Goal: Communication & Community: Answer question/provide support

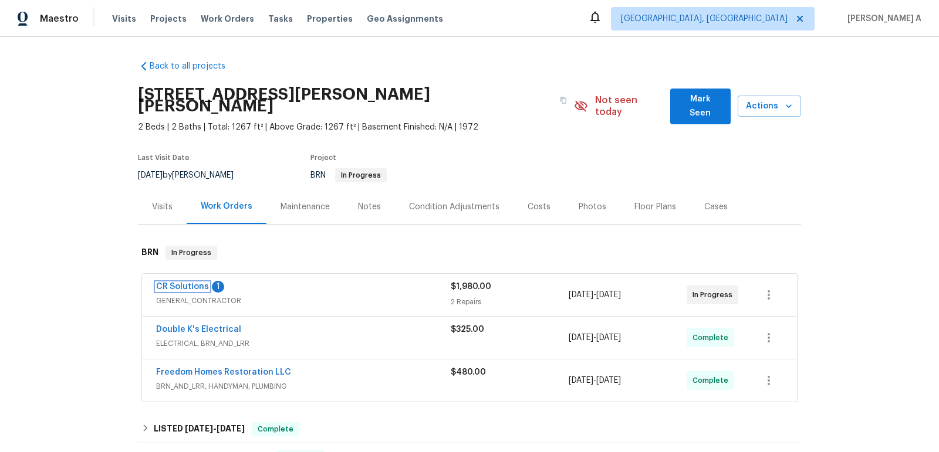
click at [173, 283] on link "CR Solutions" at bounding box center [182, 287] width 53 height 8
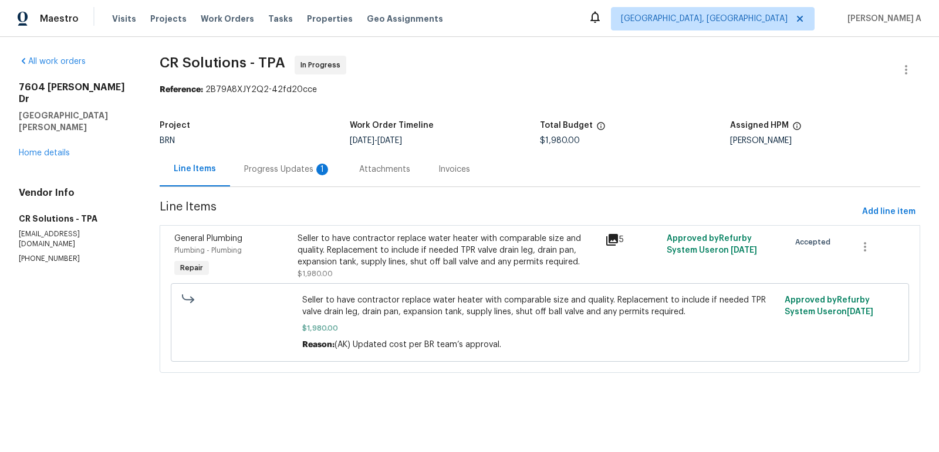
click at [275, 161] on div "Progress Updates 1" at bounding box center [287, 169] width 115 height 35
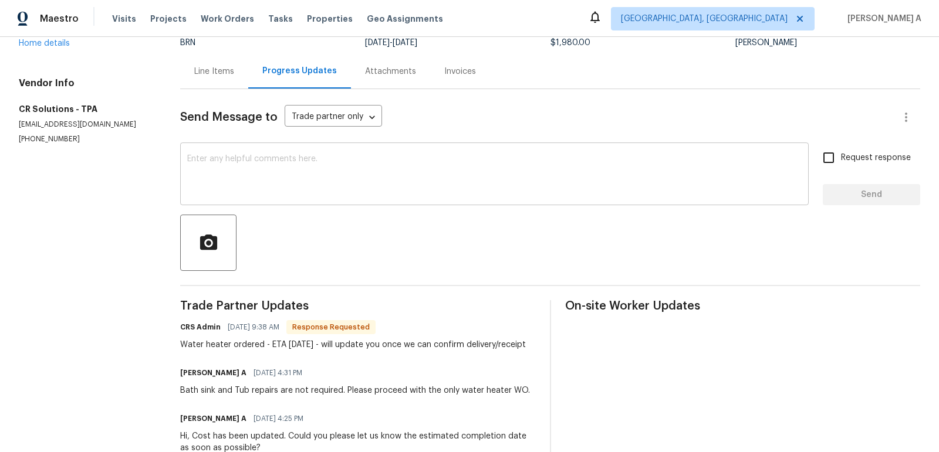
scroll to position [85, 0]
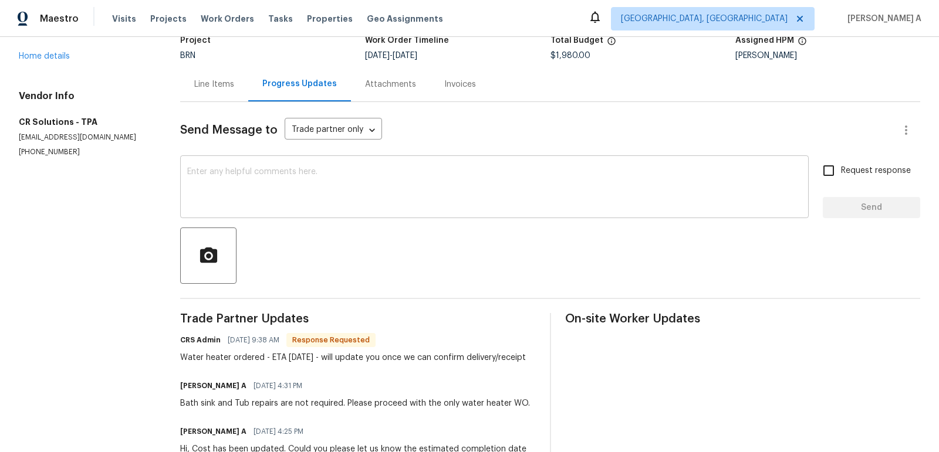
click at [332, 202] on textarea at bounding box center [494, 188] width 614 height 41
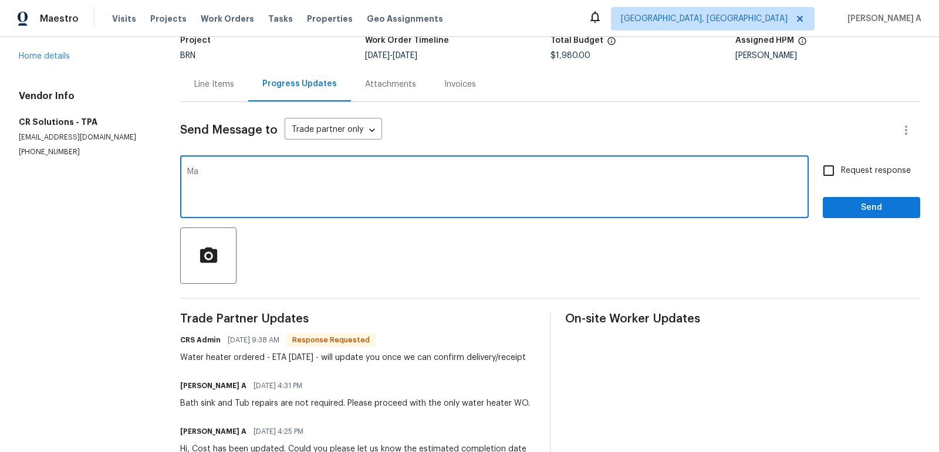
type textarea "M"
type textarea "Thanks for the update. May I know if we have the permit approval?"
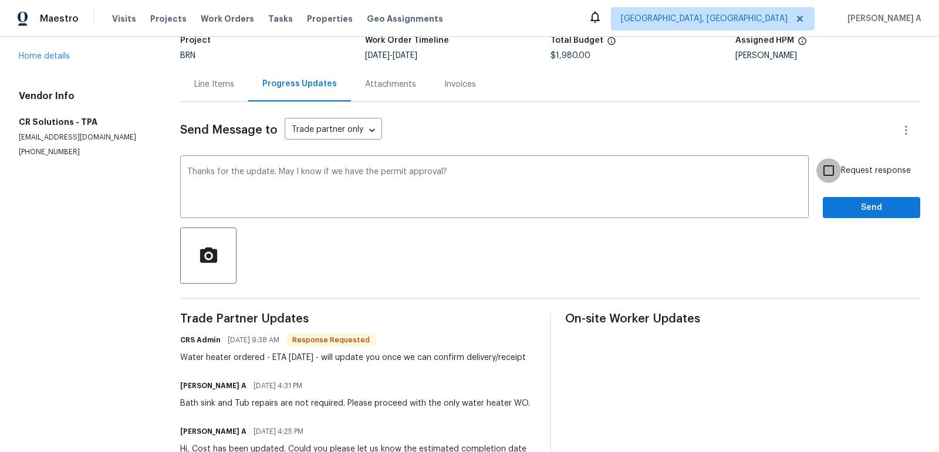
click at [825, 178] on input "Request response" at bounding box center [828, 170] width 25 height 25
checkbox input "true"
click at [859, 212] on span "Send" at bounding box center [871, 208] width 79 height 15
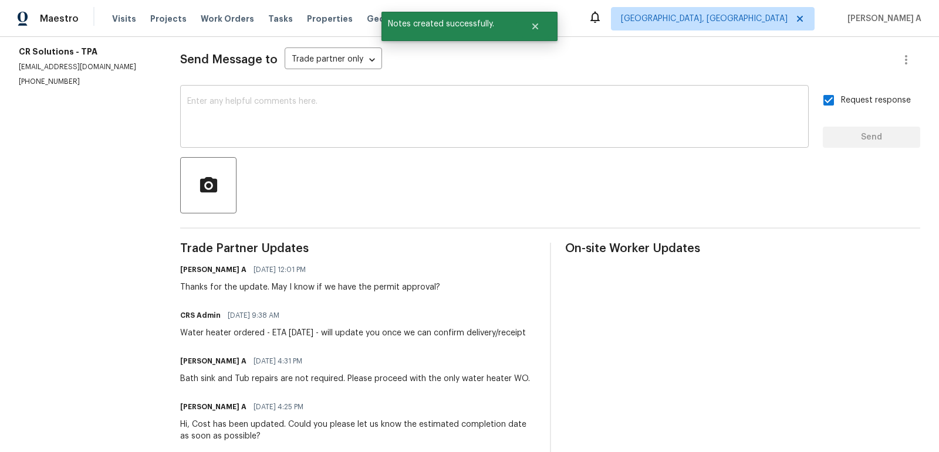
scroll to position [0, 0]
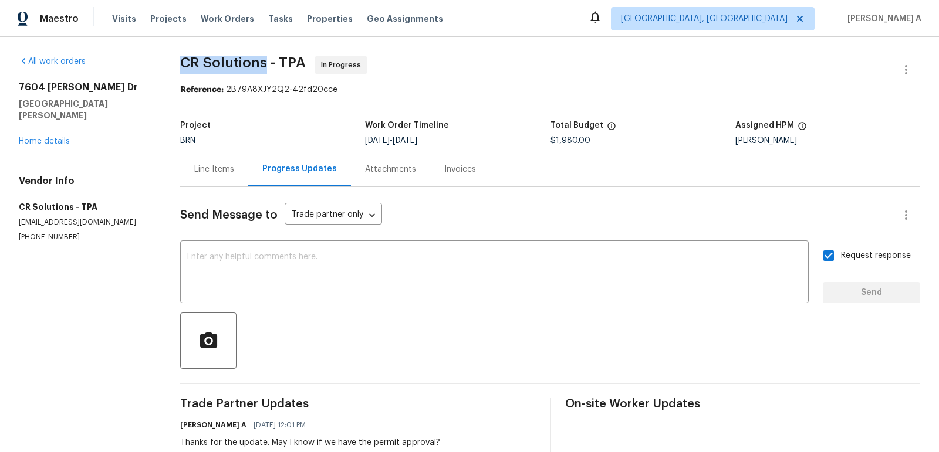
copy span "CR Solutions"
drag, startPoint x: 182, startPoint y: 60, endPoint x: 267, endPoint y: 60, distance: 84.5
click at [267, 61] on span "CR Solutions - TPA" at bounding box center [243, 63] width 126 height 14
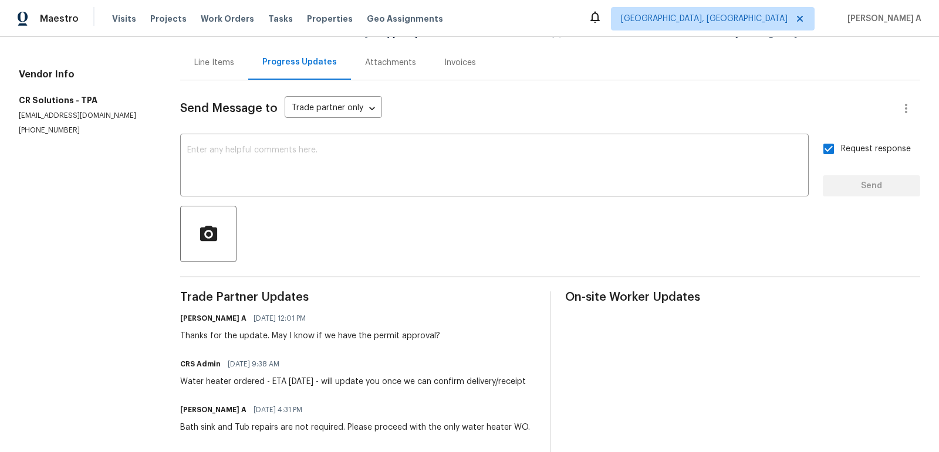
scroll to position [124, 0]
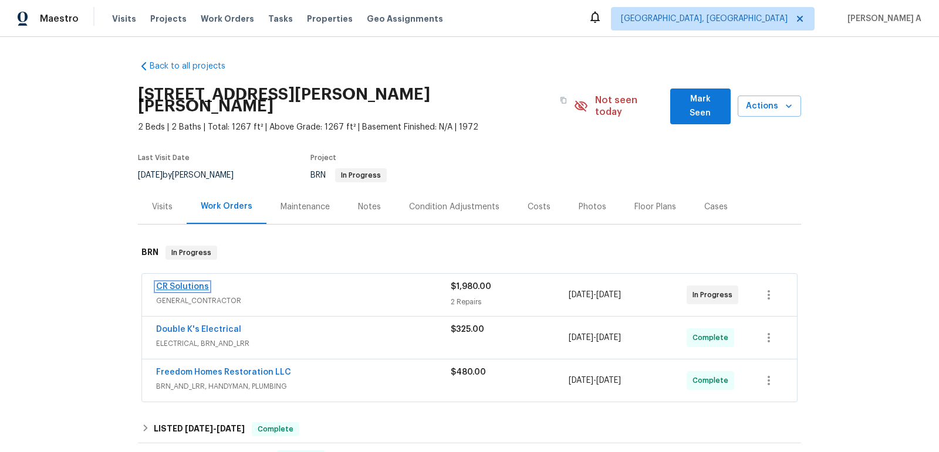
click at [190, 283] on link "CR Solutions" at bounding box center [182, 287] width 53 height 8
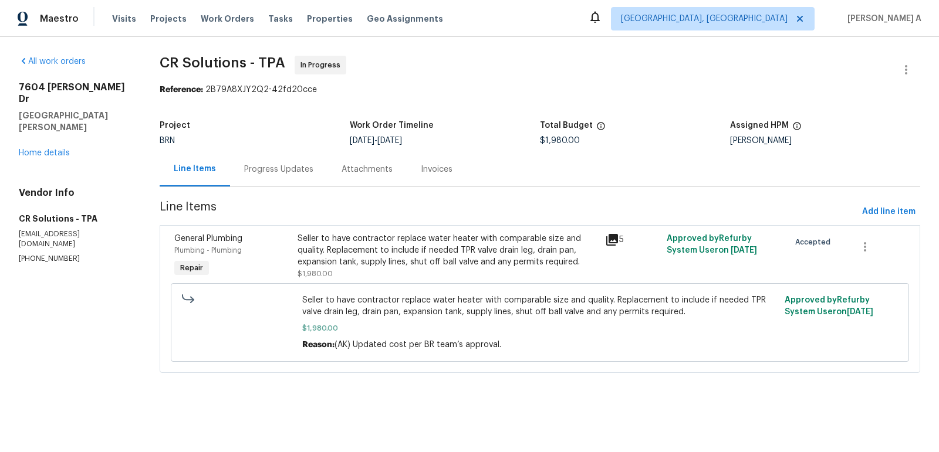
click at [292, 168] on div "Progress Updates" at bounding box center [278, 170] width 69 height 12
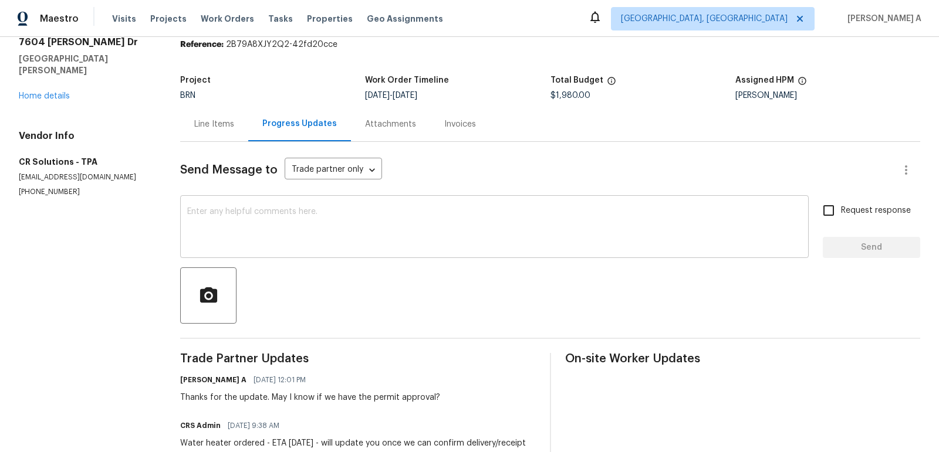
scroll to position [57, 0]
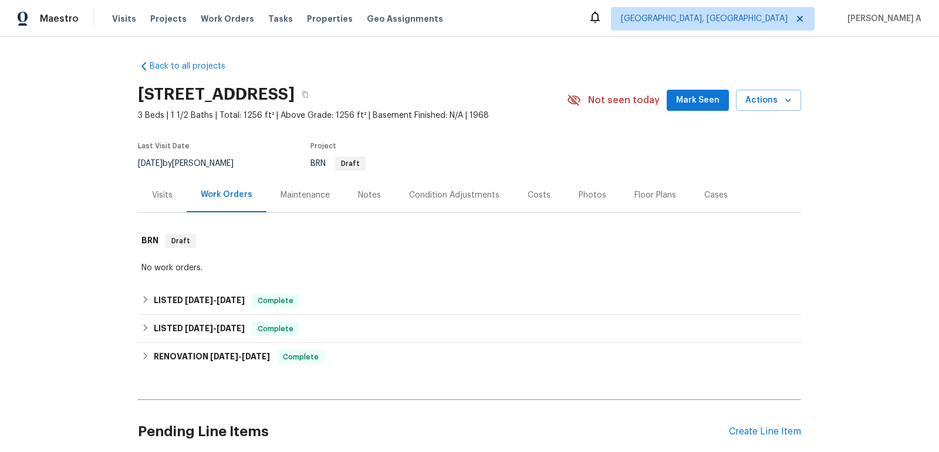
scroll to position [223, 0]
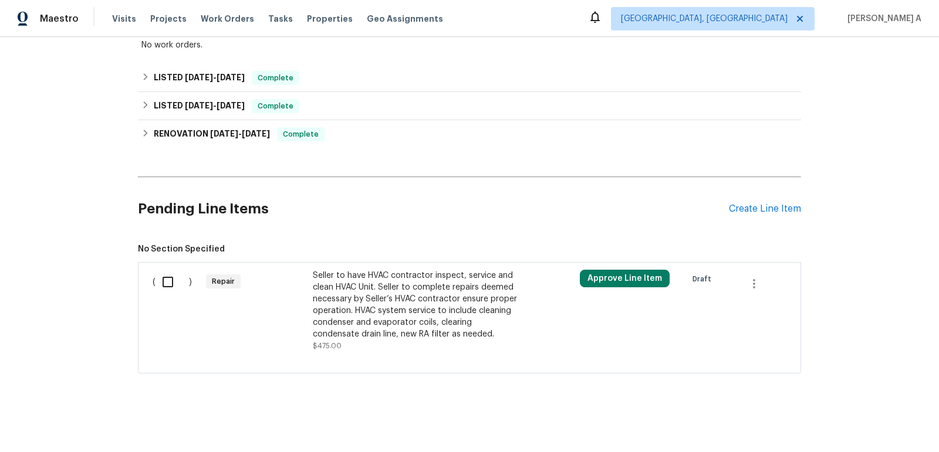
click at [385, 306] on div "Seller to have HVAC contractor inspect, service and clean HVAC Unit. Seller to …" at bounding box center [416, 305] width 206 height 70
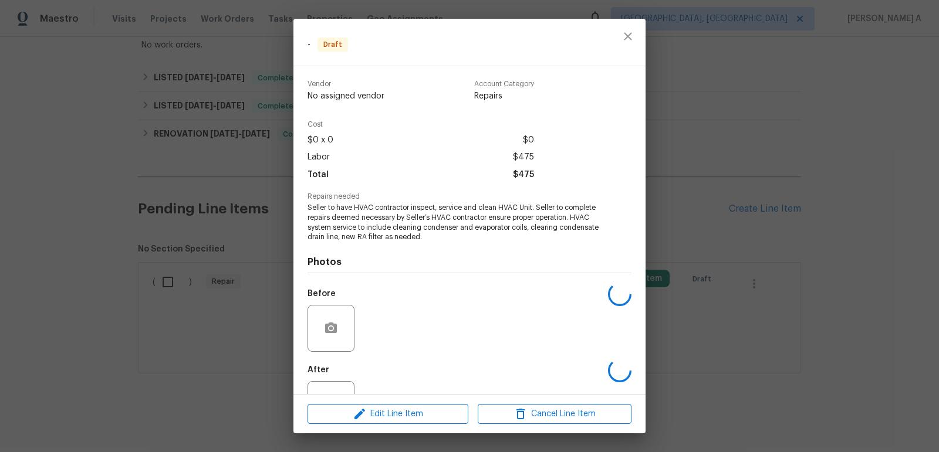
scroll to position [46, 0]
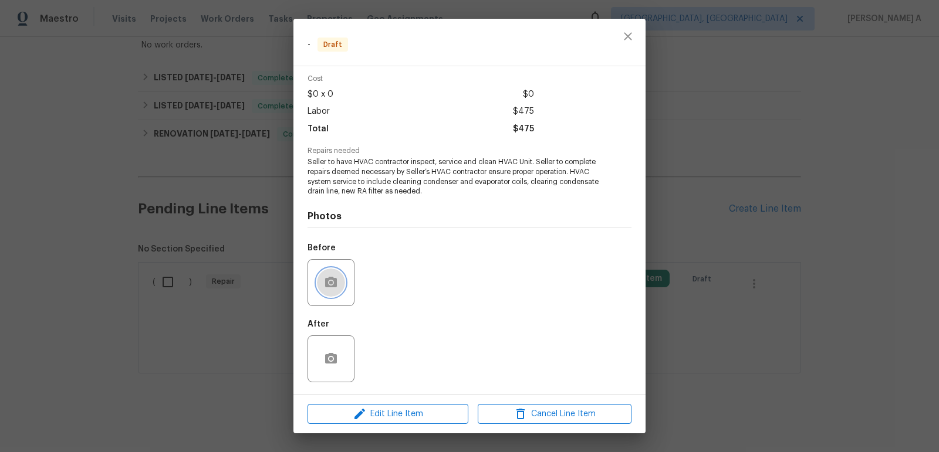
click at [322, 281] on button "button" at bounding box center [331, 283] width 28 height 28
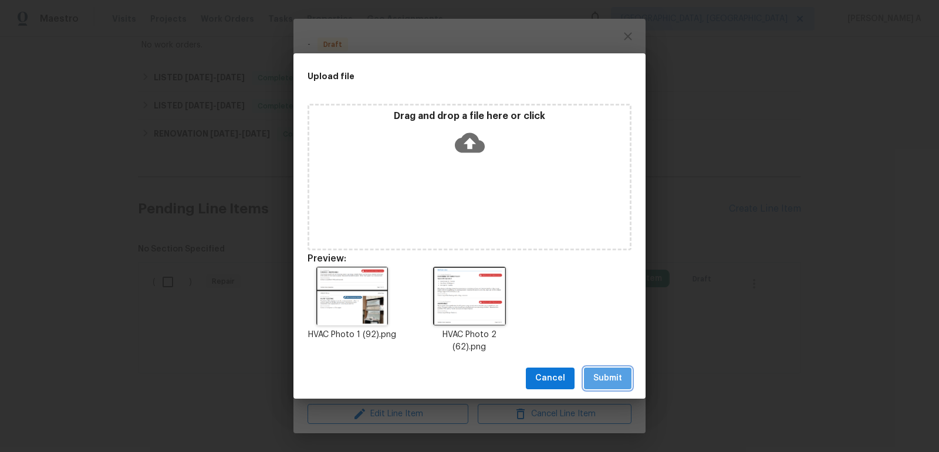
click at [612, 371] on span "Submit" at bounding box center [607, 378] width 29 height 15
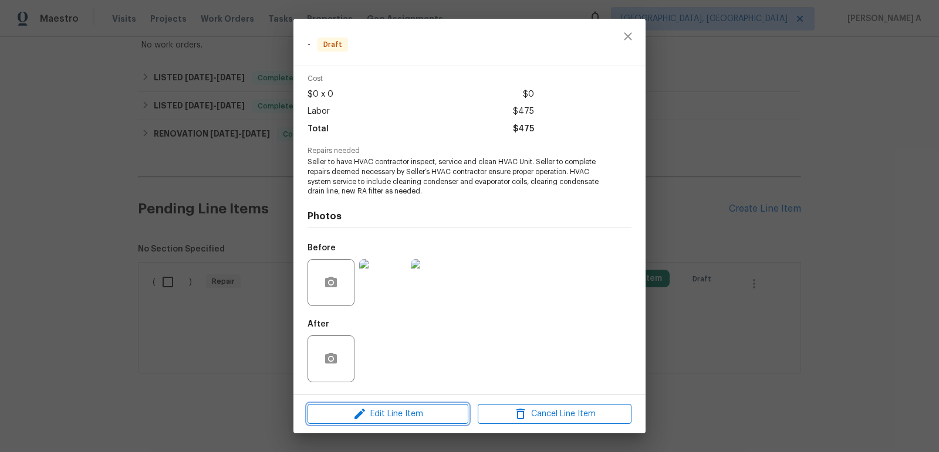
click at [415, 418] on span "Edit Line Item" at bounding box center [388, 414] width 154 height 15
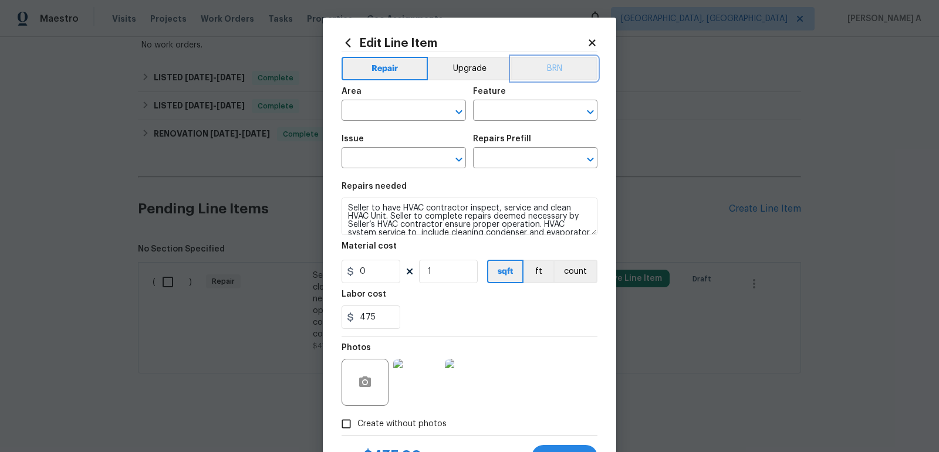
click at [553, 76] on button "BRN" at bounding box center [554, 68] width 86 height 23
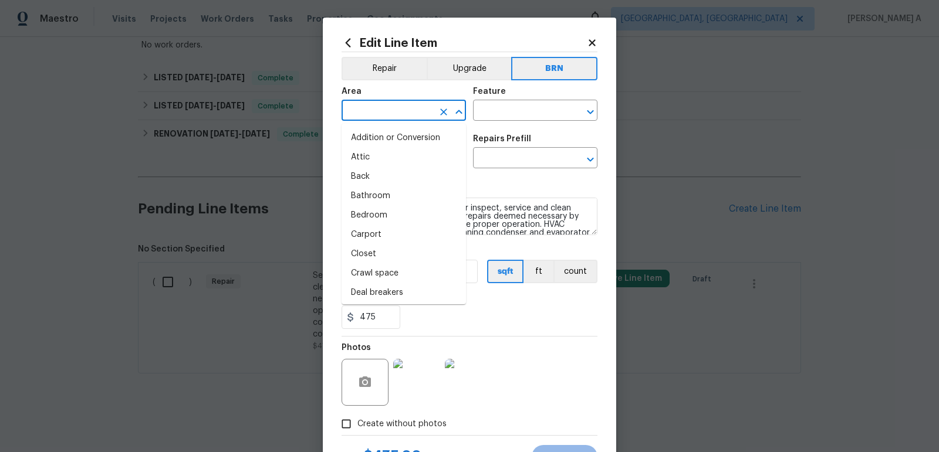
click at [388, 116] on input "text" at bounding box center [387, 112] width 92 height 18
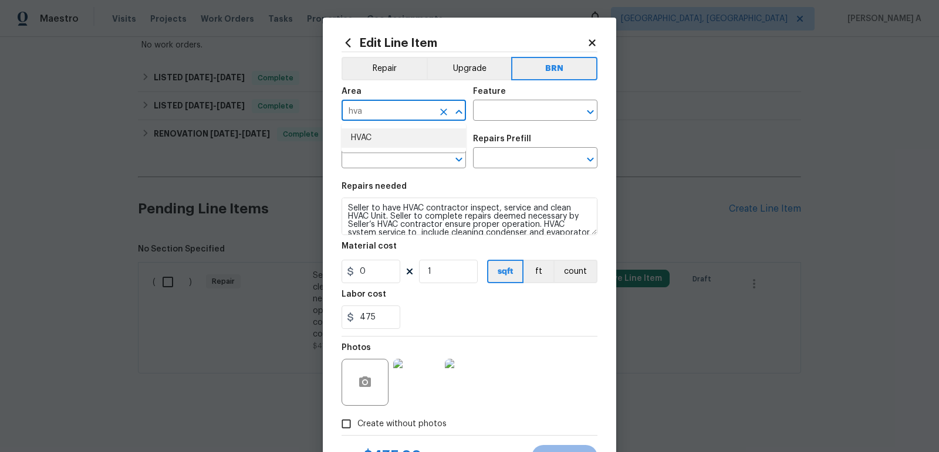
click at [397, 133] on li "HVAC" at bounding box center [403, 137] width 124 height 19
type input "HVAC"
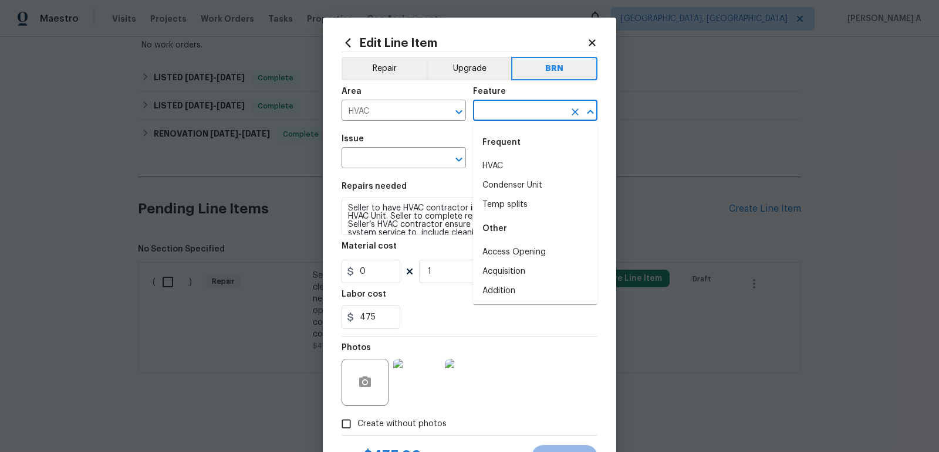
click at [527, 107] on input "text" at bounding box center [519, 112] width 92 height 18
click at [521, 160] on li "HVAC" at bounding box center [535, 166] width 124 height 19
type input "HVAC"
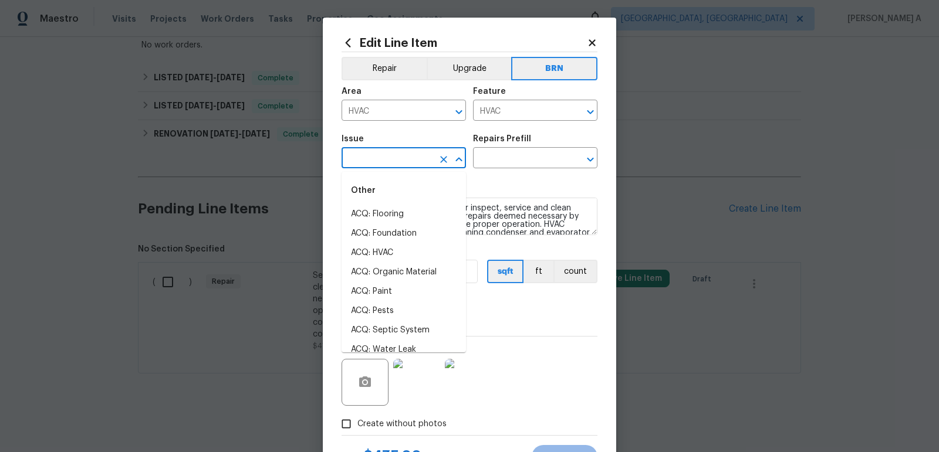
click at [378, 162] on input "text" at bounding box center [387, 159] width 92 height 18
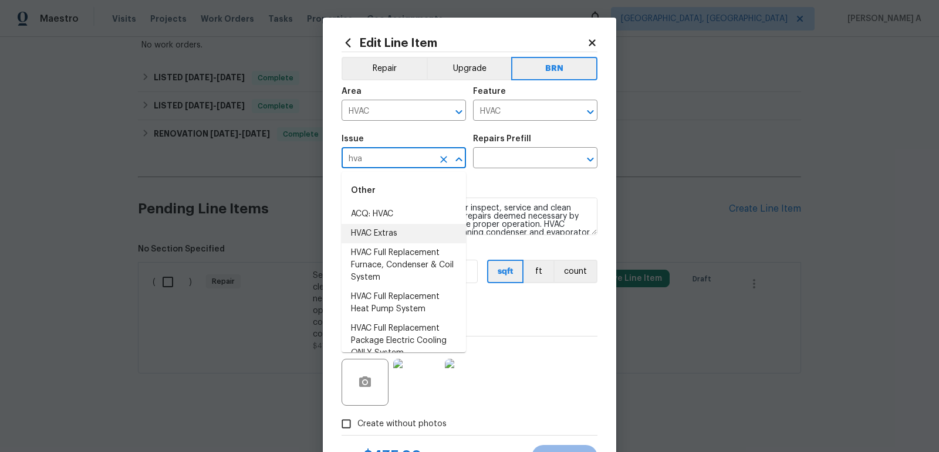
click at [415, 238] on li "HVAC Extras" at bounding box center [403, 233] width 124 height 19
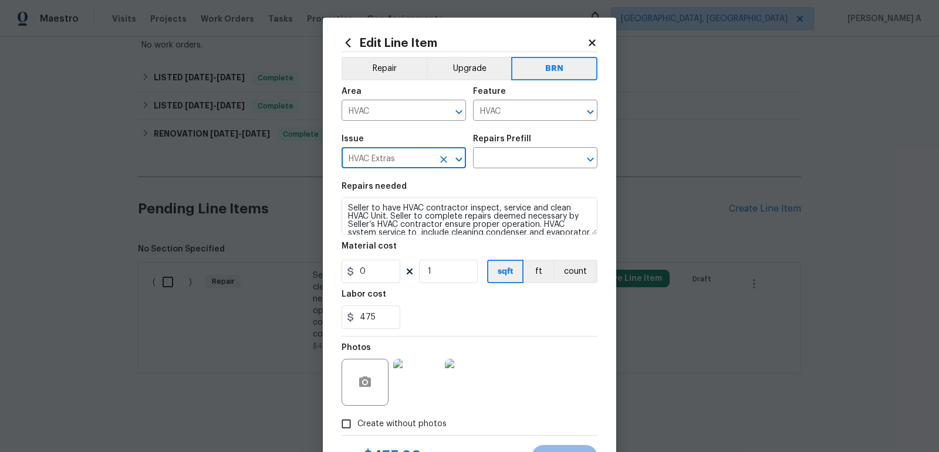
type input "HVAC Extras"
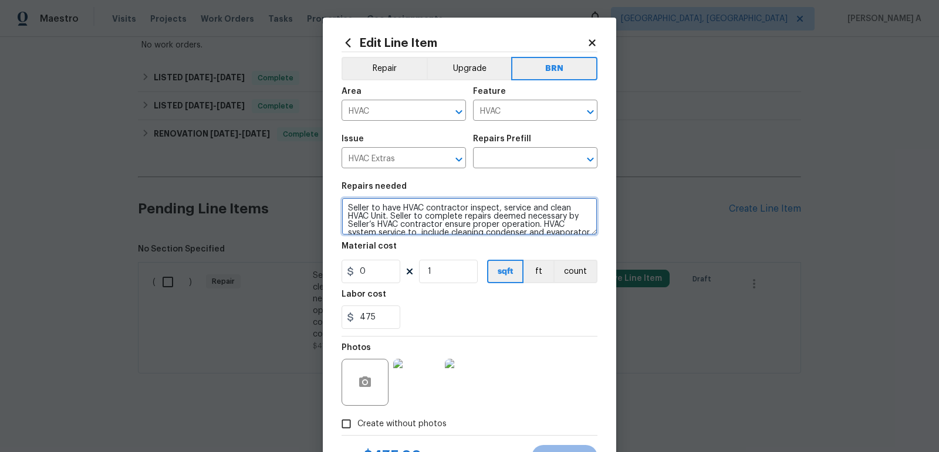
click at [415, 228] on textarea "Seller to have HVAC contractor inspect, service and clean HVAC Unit. Seller to …" at bounding box center [469, 217] width 256 height 38
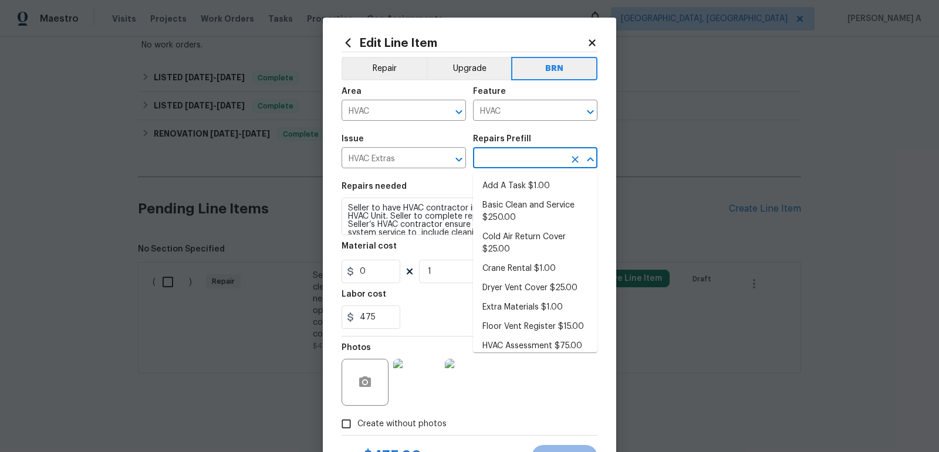
click at [487, 163] on input "text" at bounding box center [519, 159] width 92 height 18
click at [499, 181] on li "Add A Task $1.00" at bounding box center [535, 186] width 124 height 19
type input "Add A Task $1.00"
type textarea "HPM to detail"
type input "1"
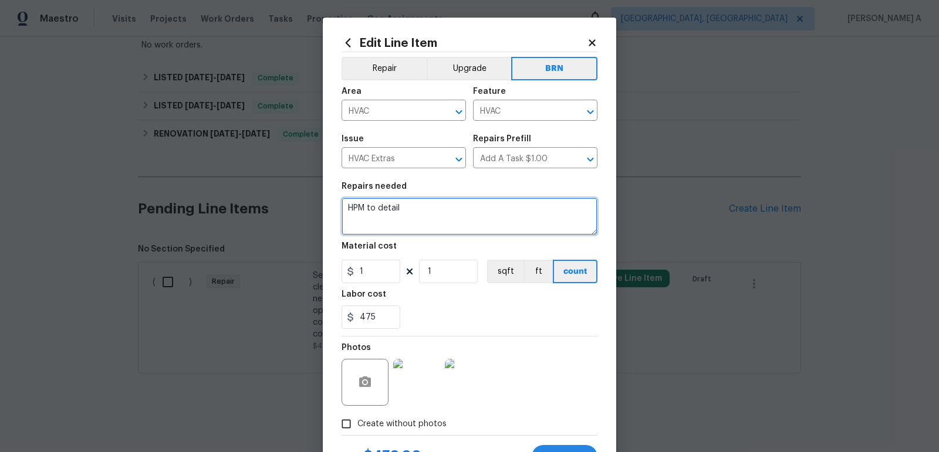
click at [457, 218] on textarea "HPM to detail" at bounding box center [469, 217] width 256 height 38
paste textarea "Seller to have HVAC contractor inspect, service and clean HVAC Unit. Seller to …"
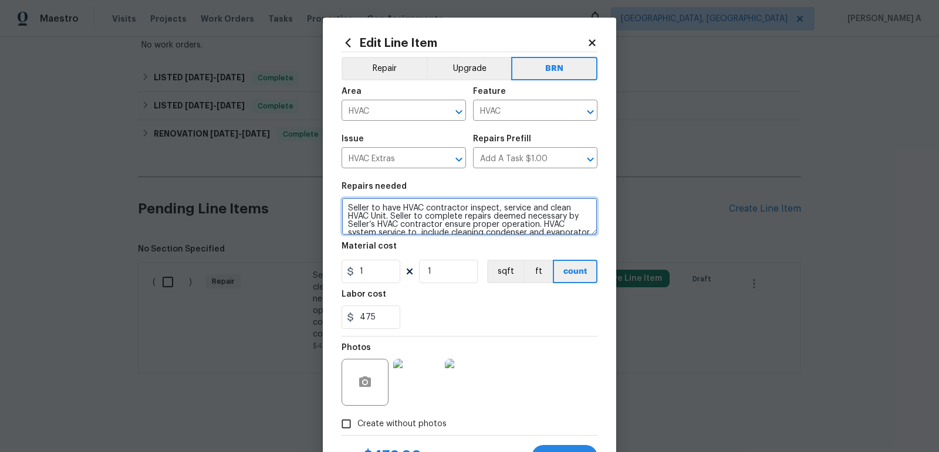
scroll to position [11, 0]
type textarea "Seller to have HVAC contractor inspect, service and clean HVAC Unit. Seller to …"
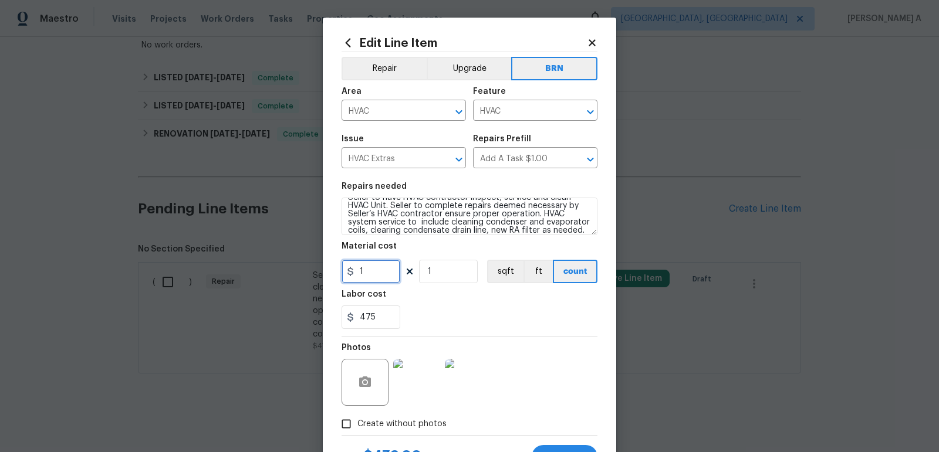
drag, startPoint x: 385, startPoint y: 275, endPoint x: 289, endPoint y: 273, distance: 96.8
click at [289, 273] on div "Edit Line Item Repair Upgrade BRN Area HVAC ​ Feature HVAC ​ Issue HVAC Extras …" at bounding box center [469, 226] width 939 height 452
type input "0"
click at [460, 303] on div "Labor cost" at bounding box center [469, 297] width 256 height 15
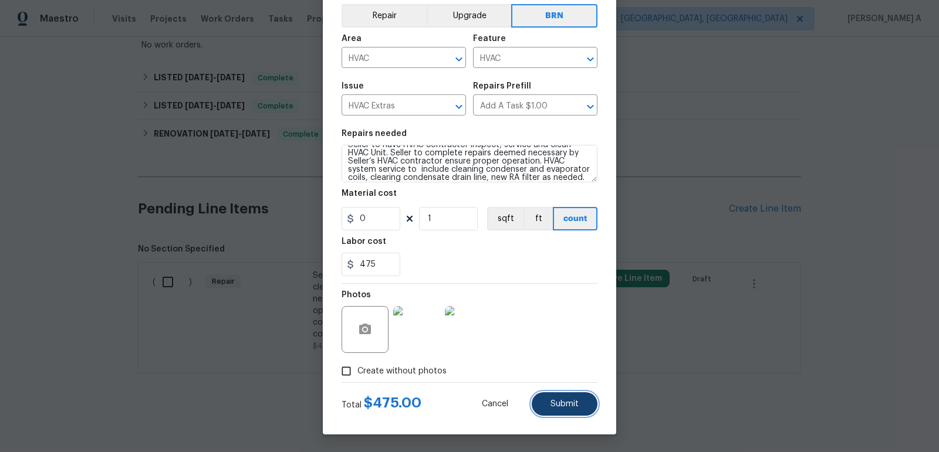
click at [573, 395] on button "Submit" at bounding box center [564, 403] width 66 height 23
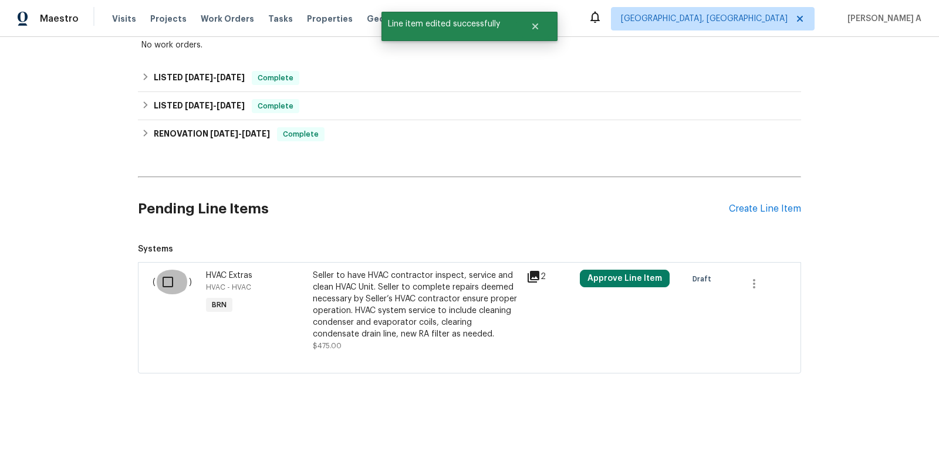
click at [172, 285] on input "checkbox" at bounding box center [171, 282] width 33 height 25
checkbox input "true"
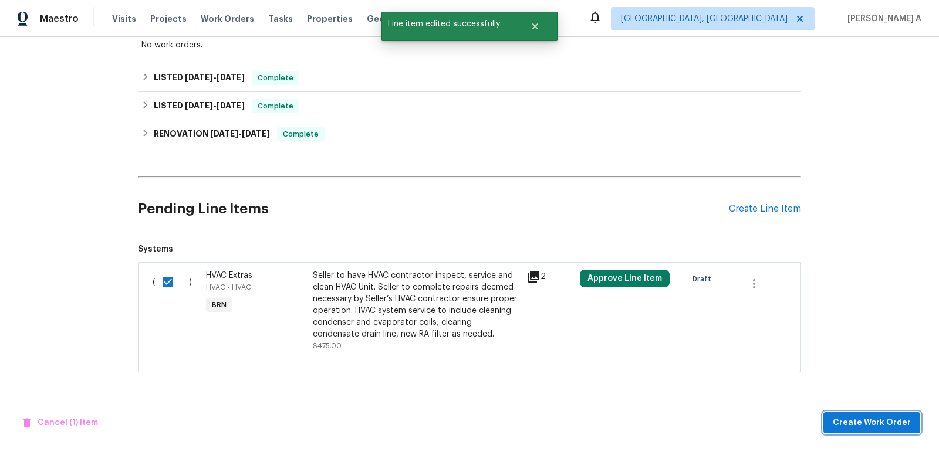
click at [905, 427] on span "Create Work Order" at bounding box center [871, 423] width 78 height 15
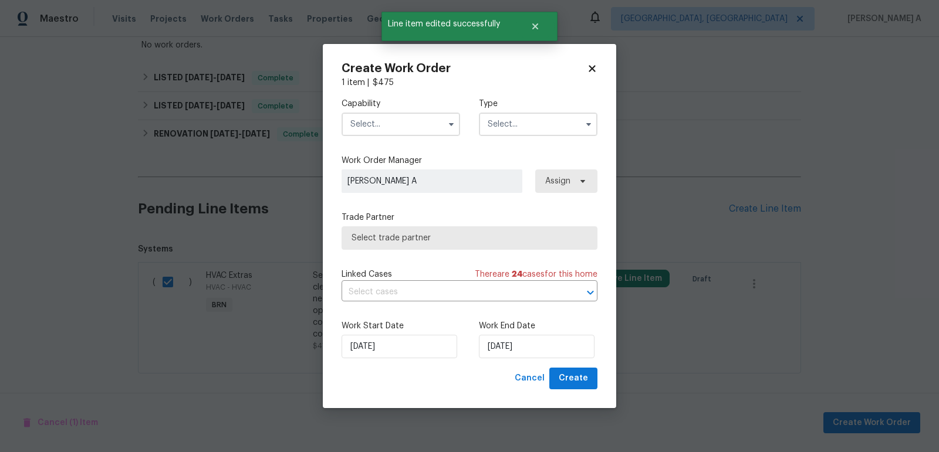
click at [382, 132] on input "text" at bounding box center [400, 124] width 118 height 23
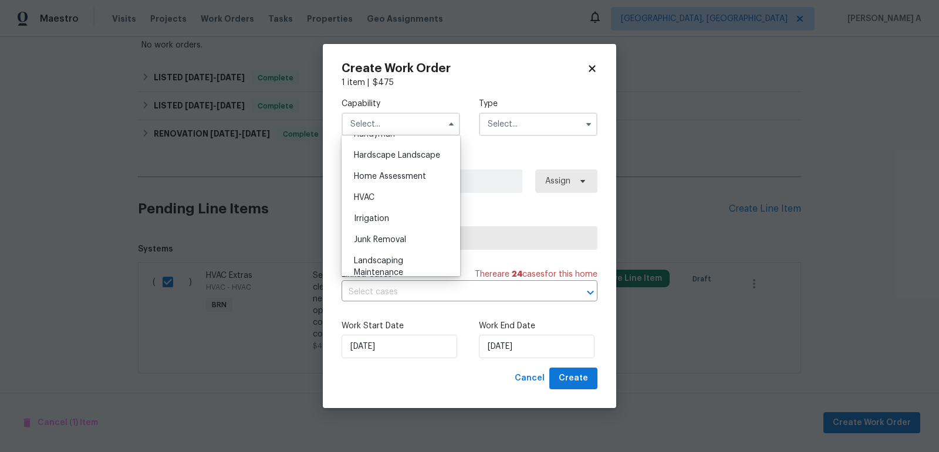
scroll to position [666, 0]
click at [378, 189] on div "HVAC" at bounding box center [400, 191] width 113 height 21
type input "HVAC"
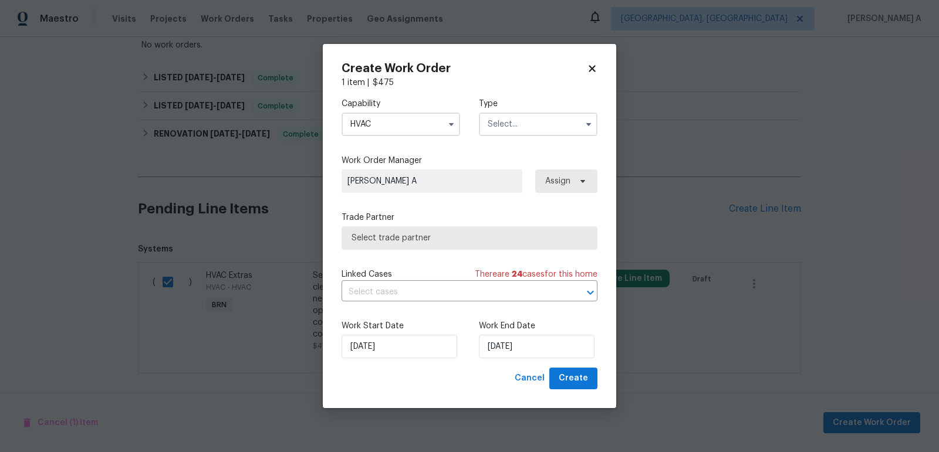
click at [502, 123] on input "text" at bounding box center [538, 124] width 118 height 23
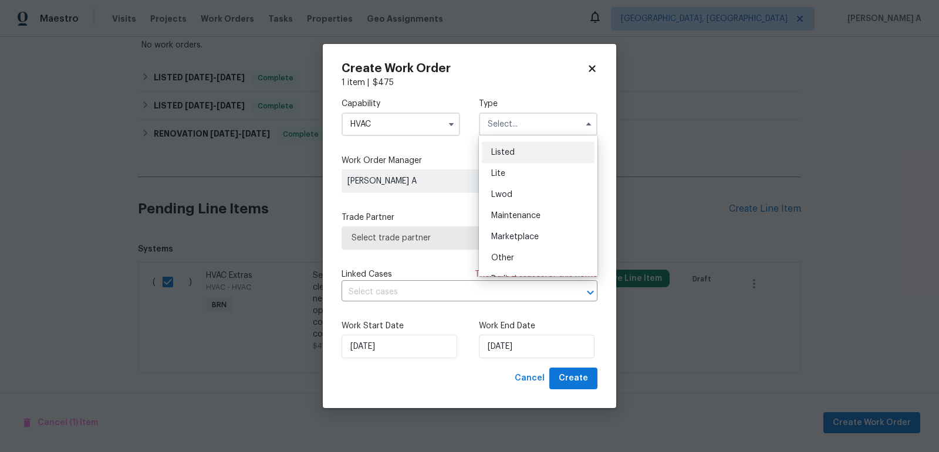
scroll to position [266, 0]
click at [513, 202] on span "Resale" at bounding box center [503, 200] width 25 height 8
type input "Resale"
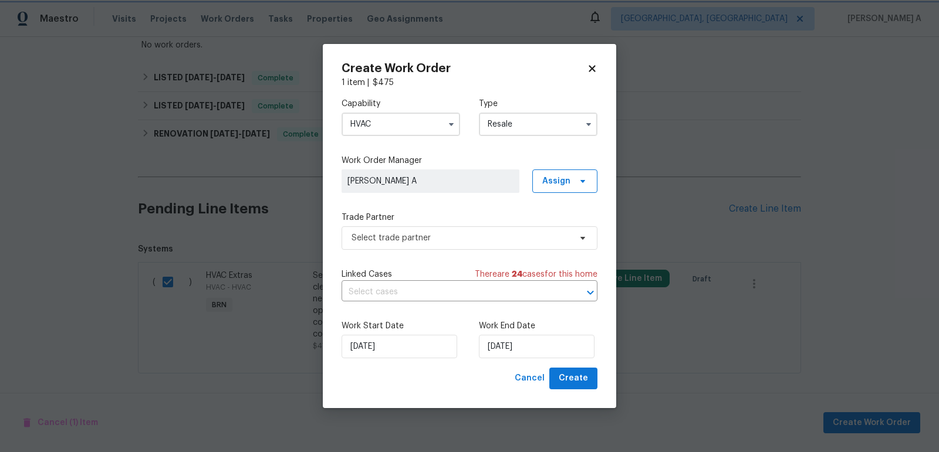
scroll to position [0, 0]
click at [470, 239] on span "Select trade partner" at bounding box center [460, 238] width 219 height 12
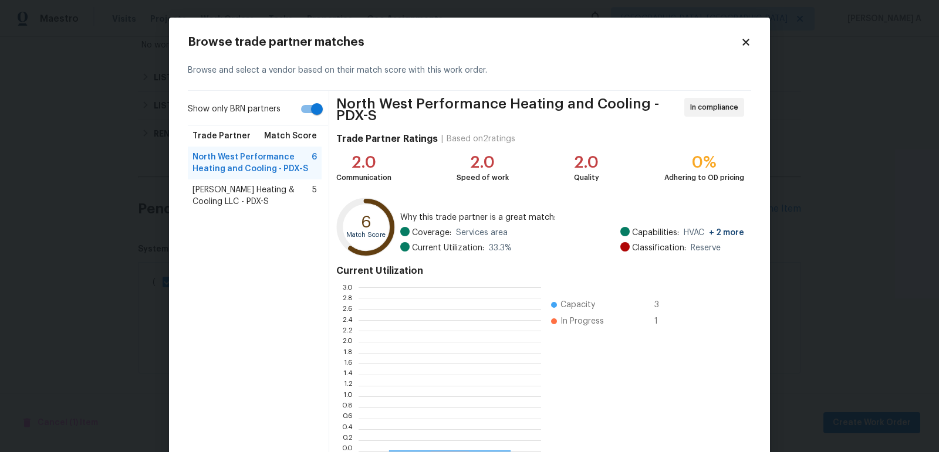
scroll to position [164, 182]
click at [308, 108] on input "Show only BRN partners" at bounding box center [316, 109] width 67 height 22
checkbox input "false"
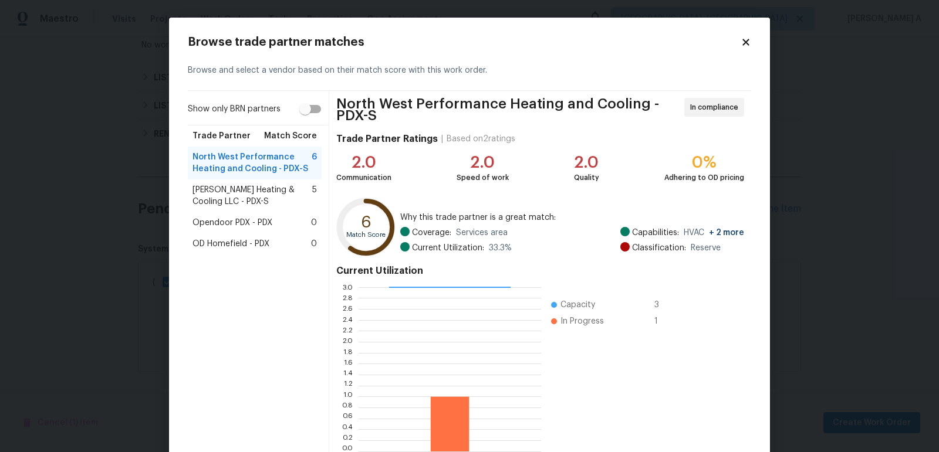
click at [285, 186] on span "Mengis Heating & Cooling LLC - PDX-S" at bounding box center [252, 195] width 120 height 23
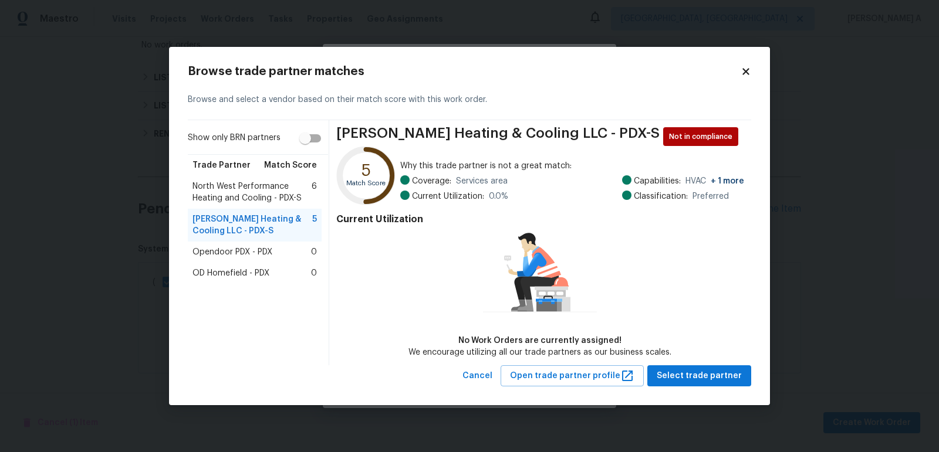
click at [255, 255] on span "Opendoor PDX - PDX" at bounding box center [232, 252] width 80 height 12
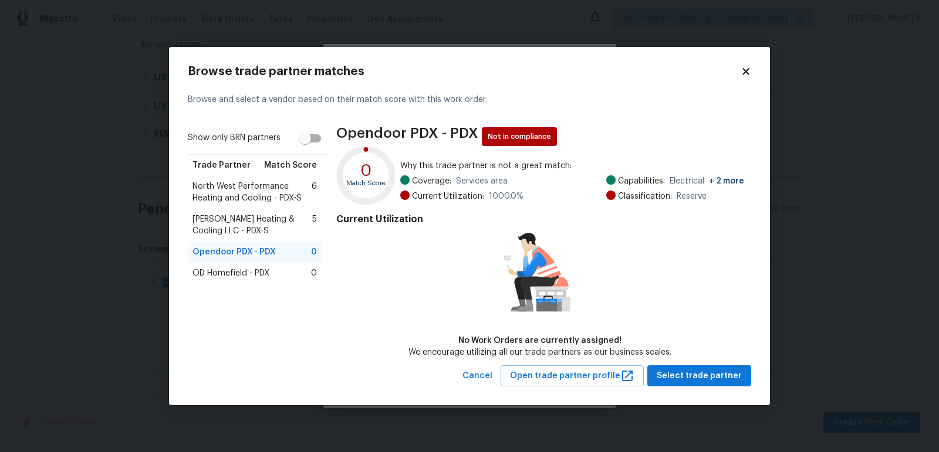
click at [252, 271] on span "OD Homefield - PDX" at bounding box center [230, 273] width 77 height 12
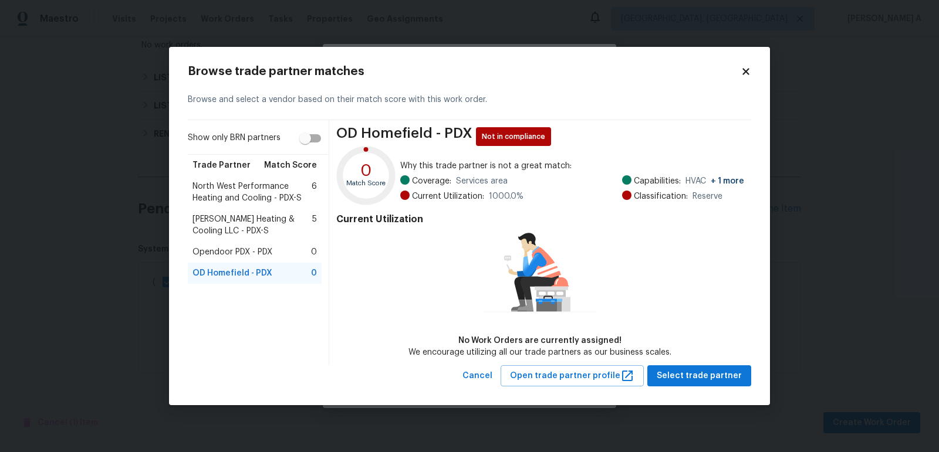
click at [218, 191] on span "North West Performance Heating and Cooling - PDX-S" at bounding box center [251, 192] width 119 height 23
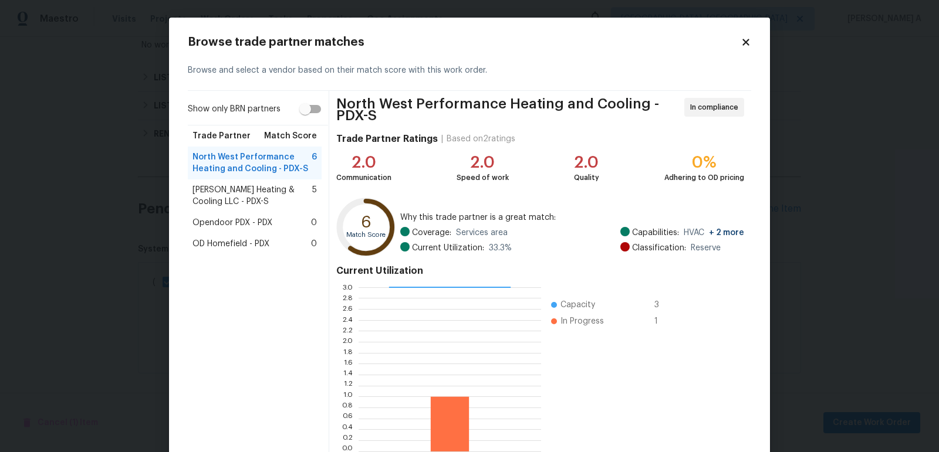
click at [218, 191] on span "Mengis Heating & Cooling LLC - PDX-S" at bounding box center [252, 195] width 120 height 23
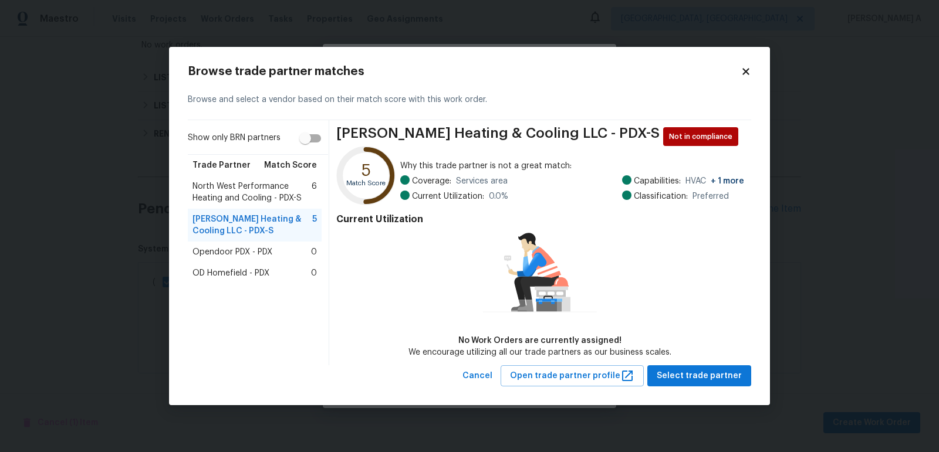
click at [218, 191] on span "North West Performance Heating and Cooling - PDX-S" at bounding box center [251, 192] width 119 height 23
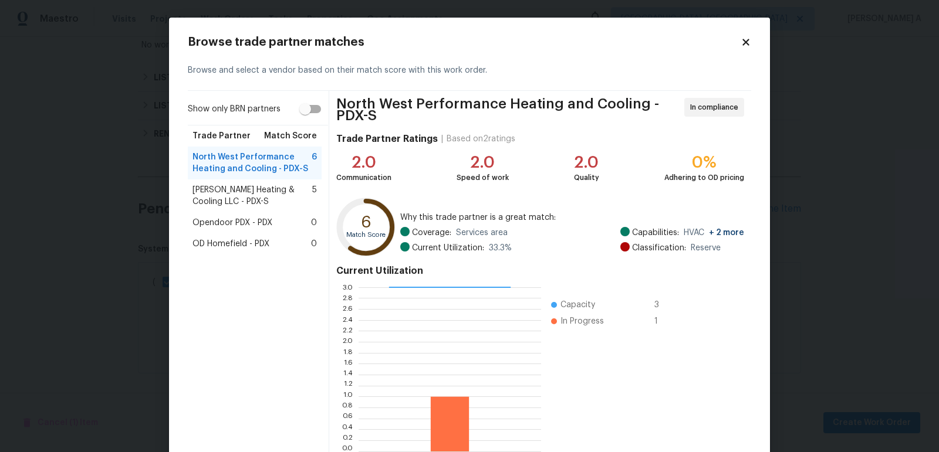
scroll to position [69, 0]
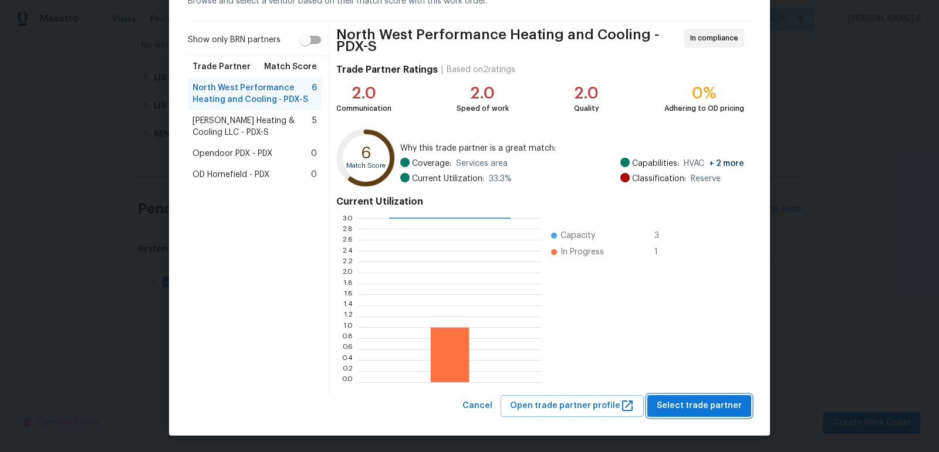
click at [724, 408] on span "Select trade partner" at bounding box center [698, 406] width 85 height 15
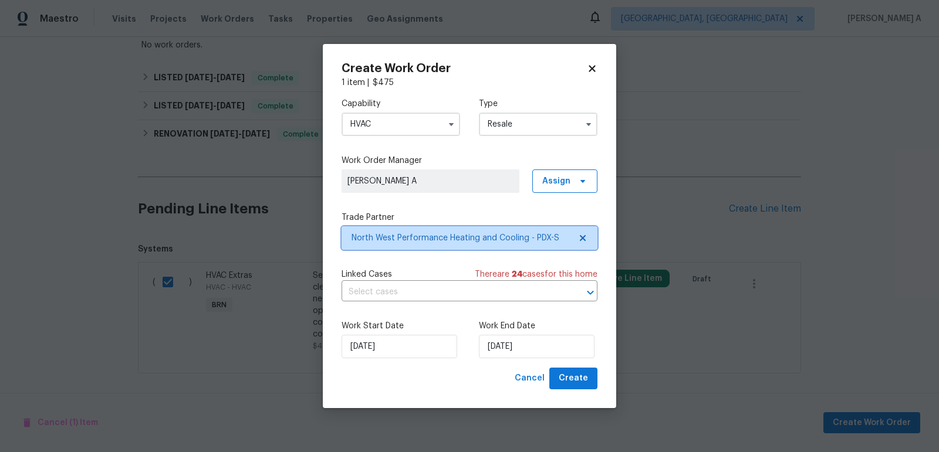
scroll to position [0, 0]
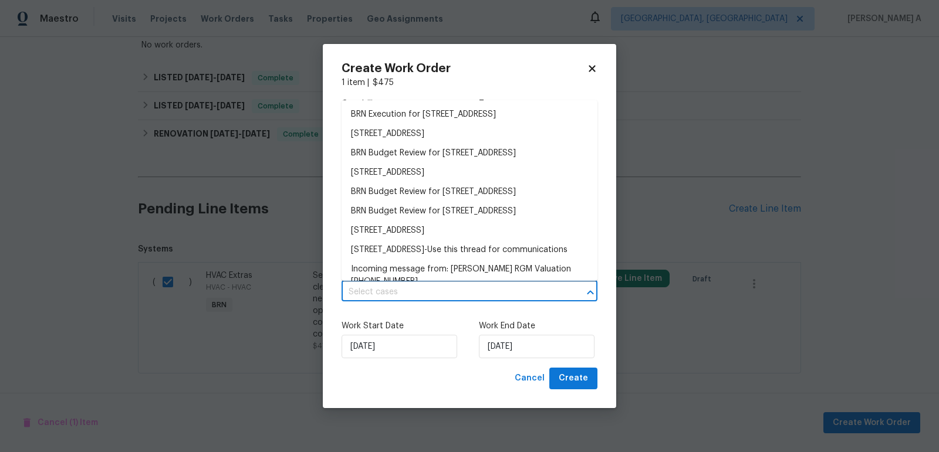
click at [440, 291] on input "text" at bounding box center [452, 292] width 223 height 18
click at [431, 112] on li "BRN Execution for 9730 SW 77th Ave, Portland, OR 97223" at bounding box center [469, 114] width 256 height 19
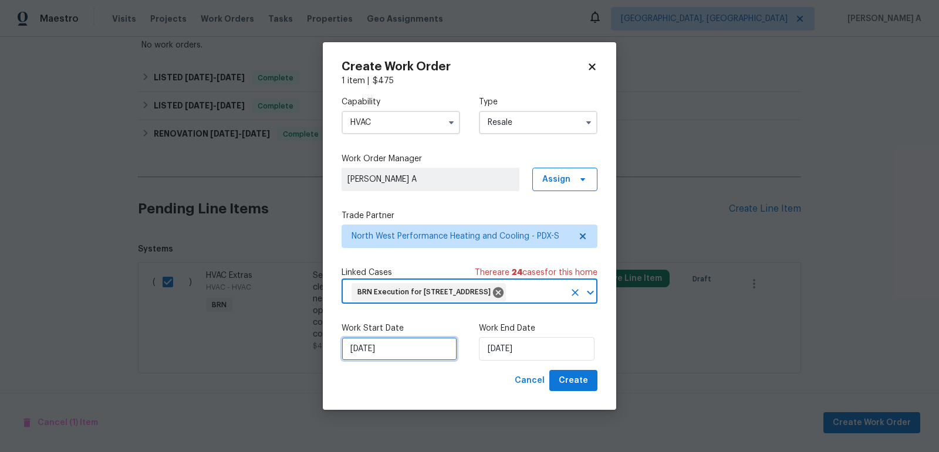
click at [391, 361] on input "[DATE]" at bounding box center [399, 348] width 116 height 23
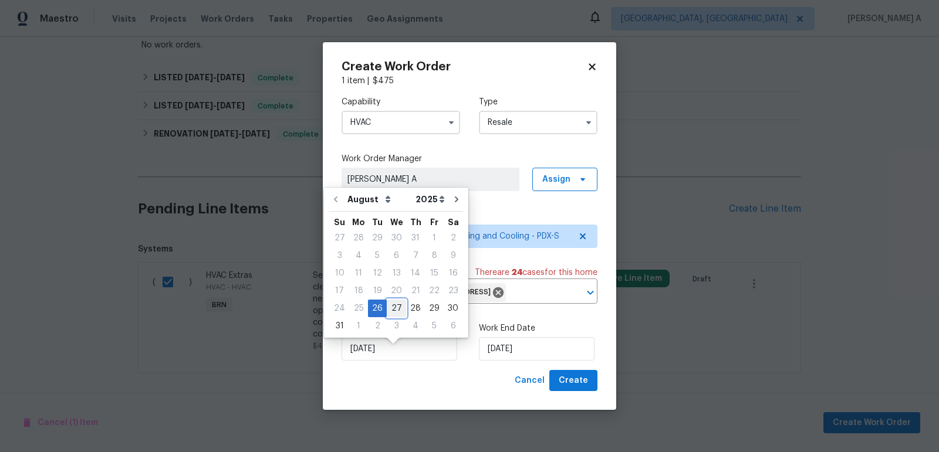
click at [388, 311] on div "27" at bounding box center [396, 308] width 19 height 16
type input "[DATE]"
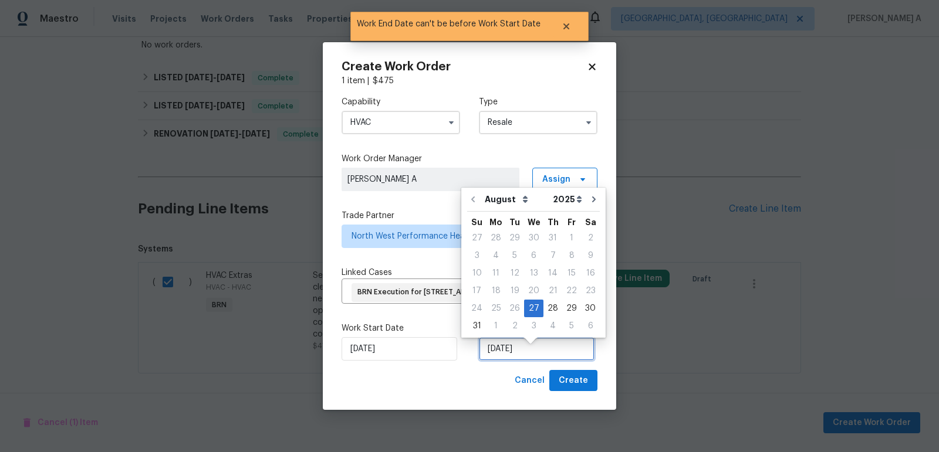
click at [509, 361] on input "[DATE]" at bounding box center [537, 348] width 116 height 23
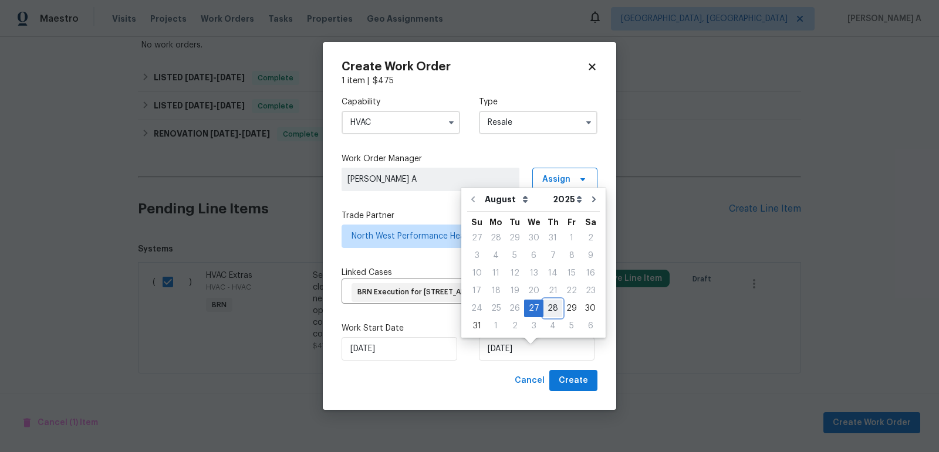
click at [544, 303] on div "28" at bounding box center [552, 308] width 19 height 16
type input "[DATE]"
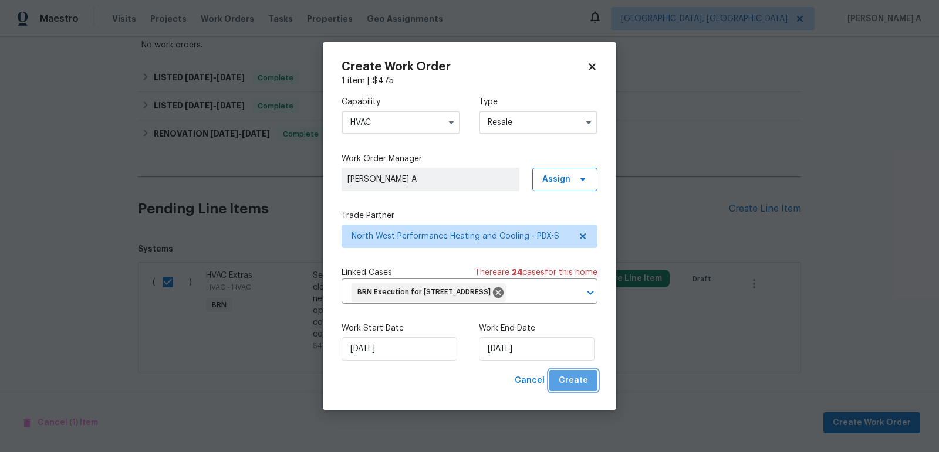
click at [581, 388] on span "Create" at bounding box center [572, 381] width 29 height 15
checkbox input "false"
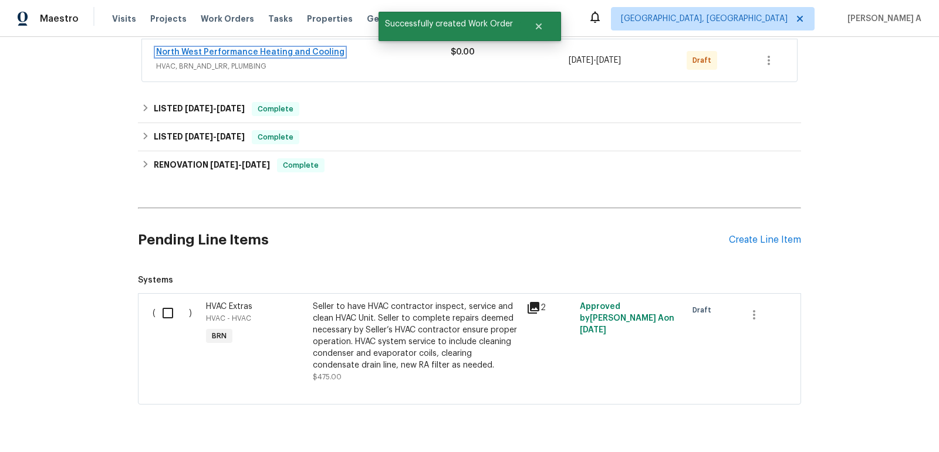
click at [301, 52] on link "North West Performance Heating and Cooling" at bounding box center [250, 52] width 188 height 8
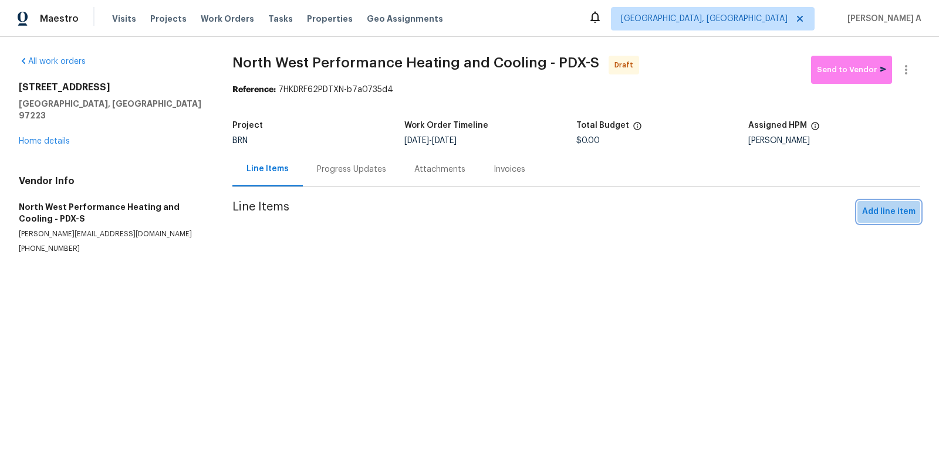
click at [898, 216] on span "Add line item" at bounding box center [888, 212] width 53 height 15
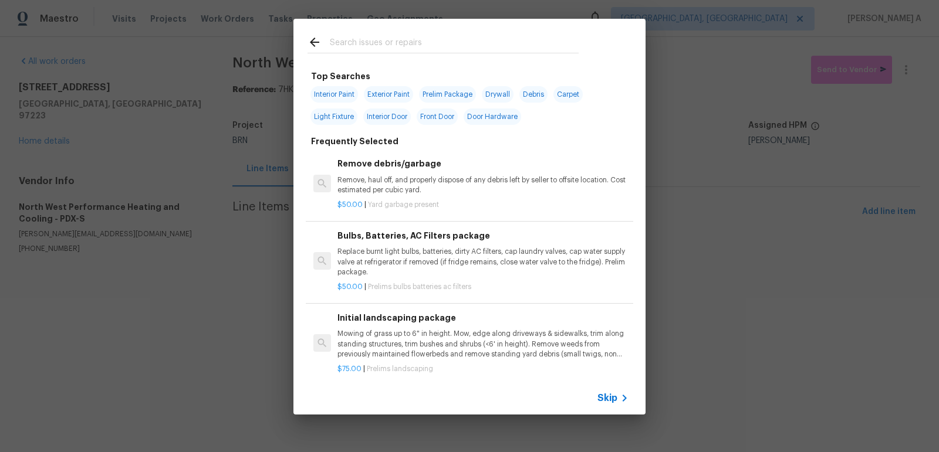
click at [615, 393] on span "Skip" at bounding box center [607, 398] width 20 height 12
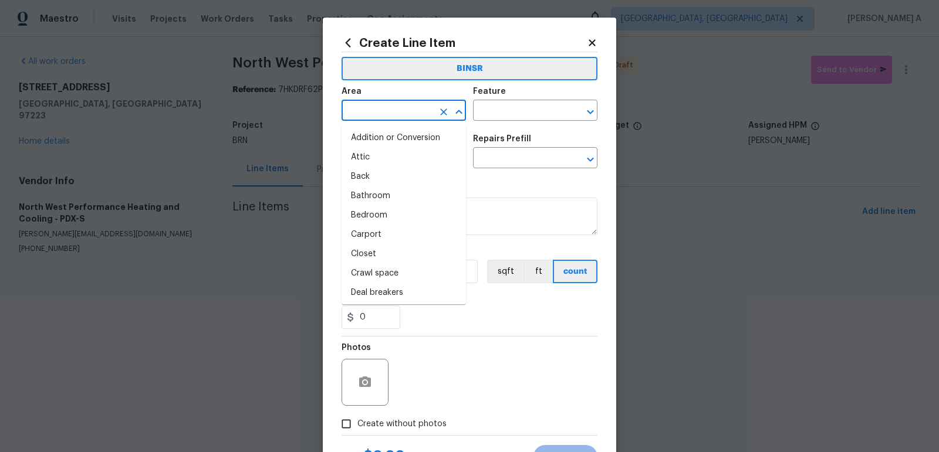
click at [371, 106] on input "text" at bounding box center [387, 112] width 92 height 18
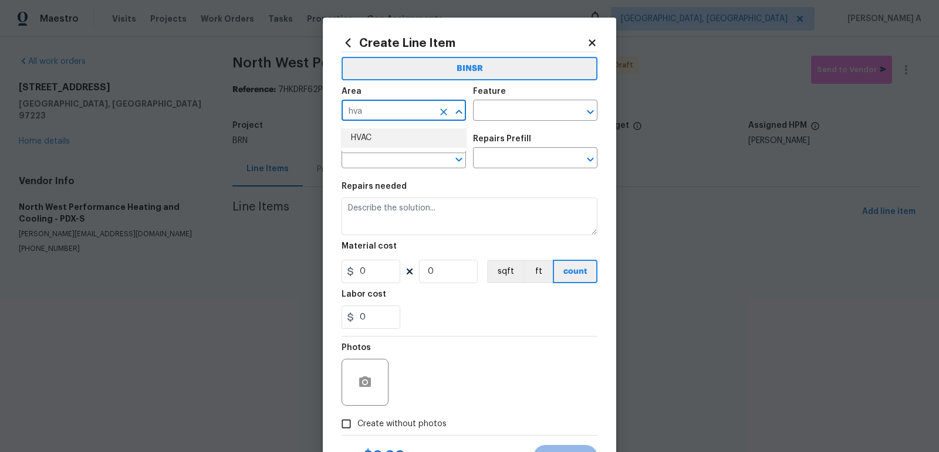
click at [374, 131] on li "HVAC" at bounding box center [403, 137] width 124 height 19
type input "HVAC"
click at [509, 117] on input "text" at bounding box center [519, 112] width 92 height 18
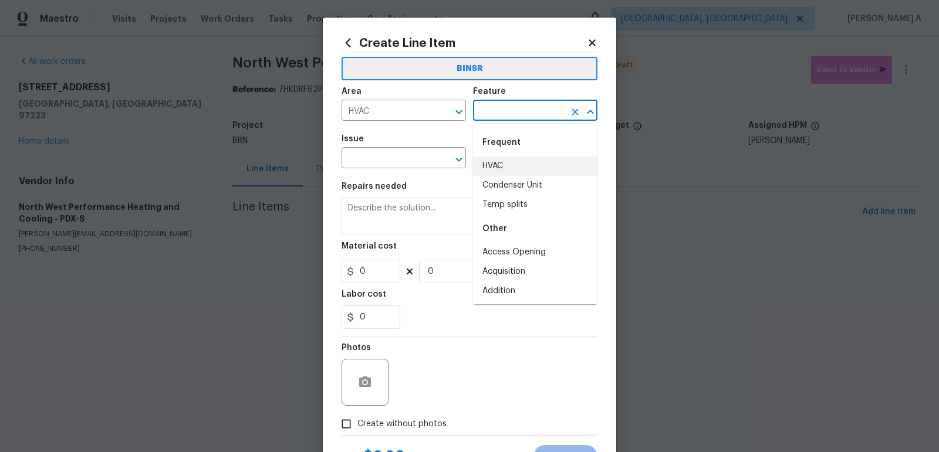
click at [511, 167] on li "HVAC" at bounding box center [535, 166] width 124 height 19
type input "HVAC"
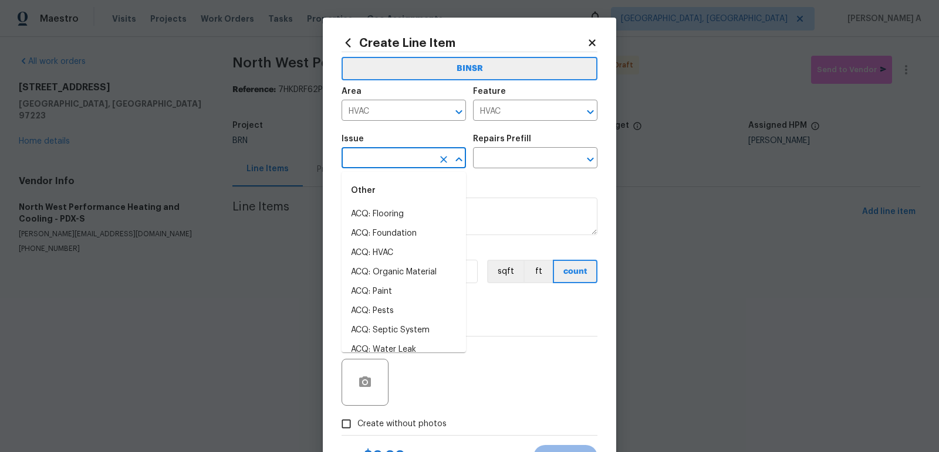
click at [416, 165] on input "text" at bounding box center [387, 159] width 92 height 18
type input "g"
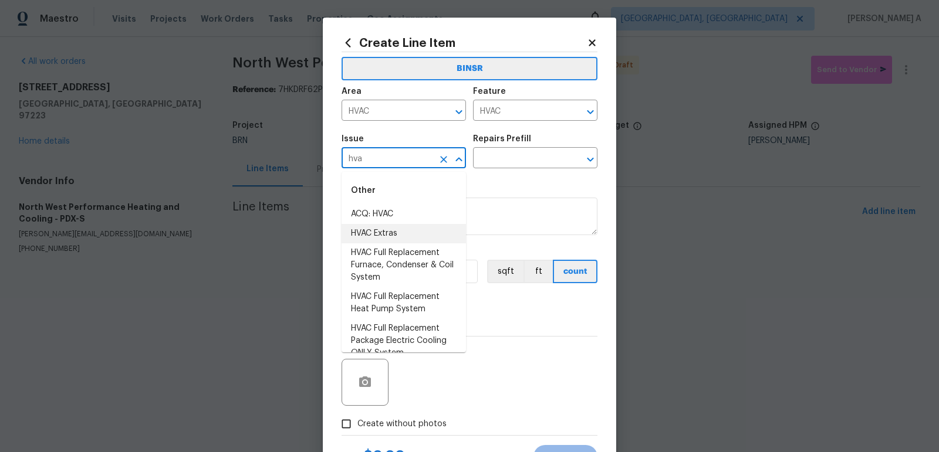
click at [417, 239] on li "HVAC Extras" at bounding box center [403, 233] width 124 height 19
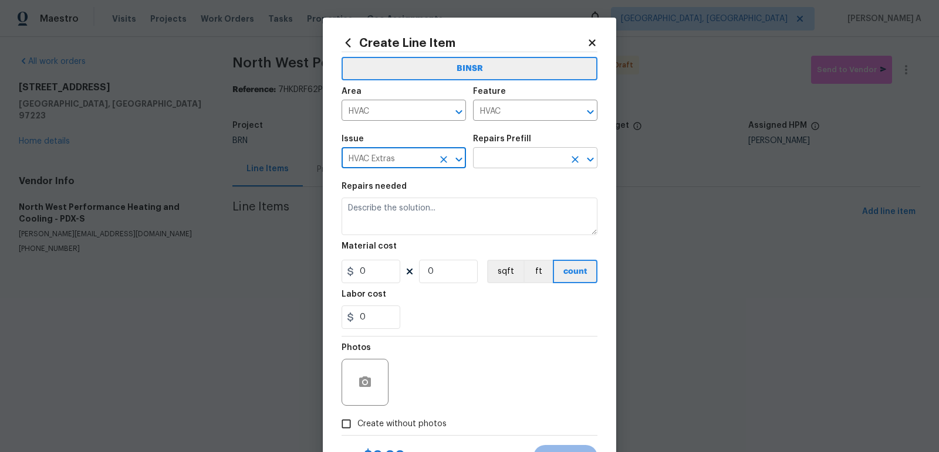
type input "HVAC Extras"
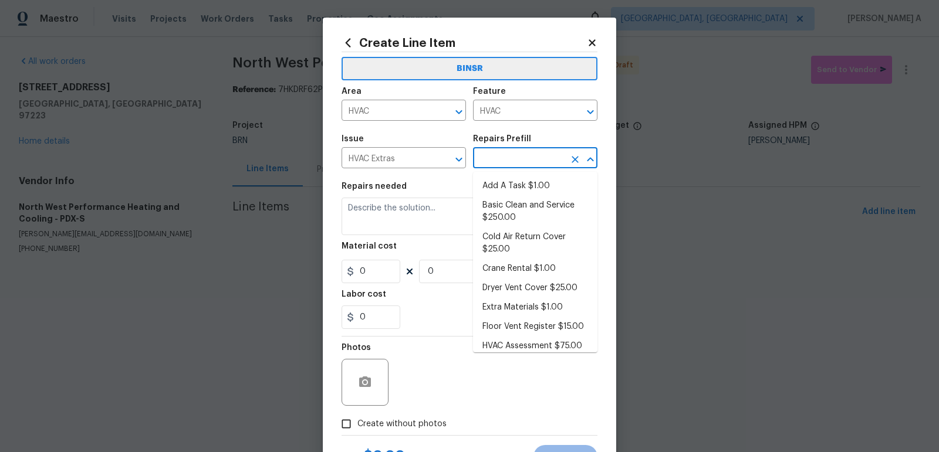
click at [497, 162] on input "text" at bounding box center [519, 159] width 92 height 18
click at [506, 187] on li "Add A Task $1.00" at bounding box center [535, 186] width 124 height 19
type input "Add A Task $1.00"
type textarea "HPM to detail"
type input "1"
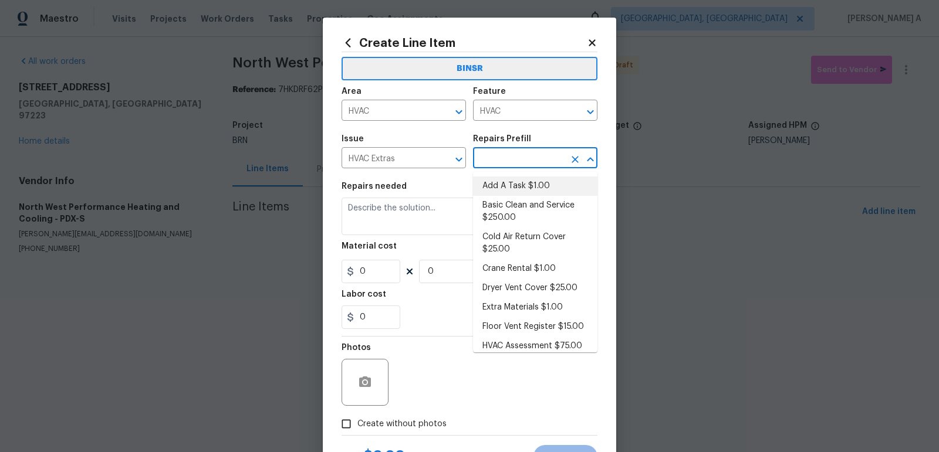
type input "1"
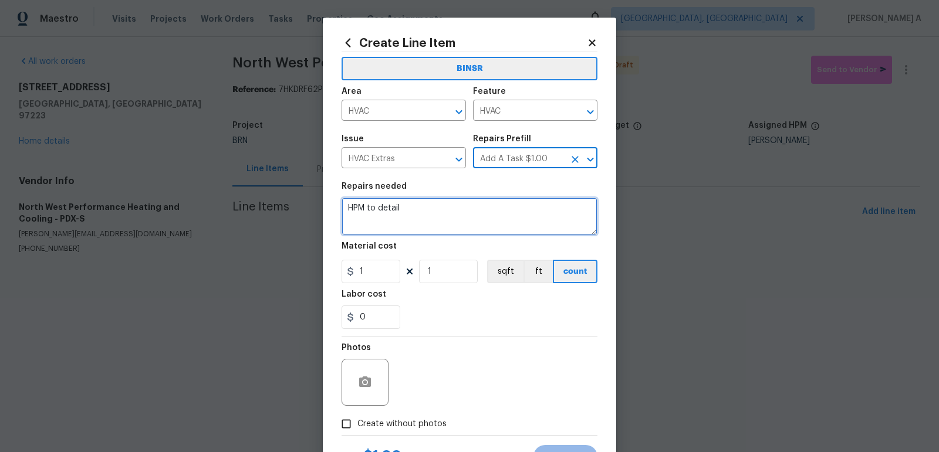
click at [412, 224] on textarea "HPM to detail" at bounding box center [469, 217] width 256 height 38
paste textarea "Seller to have HVAC contractor inspect, service and clean HVAC Unit. Seller to …"
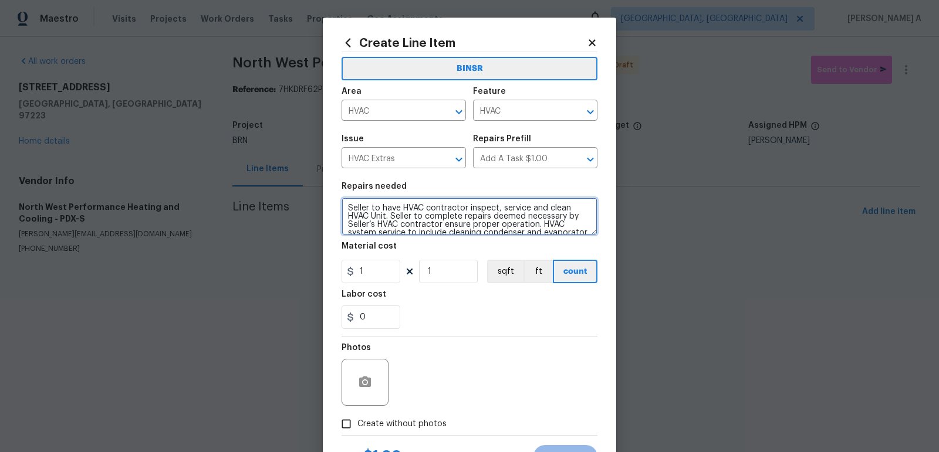
scroll to position [19, 0]
type textarea "Seller to have HVAC contractor inspect, service and clean HVAC Unit. Seller to …"
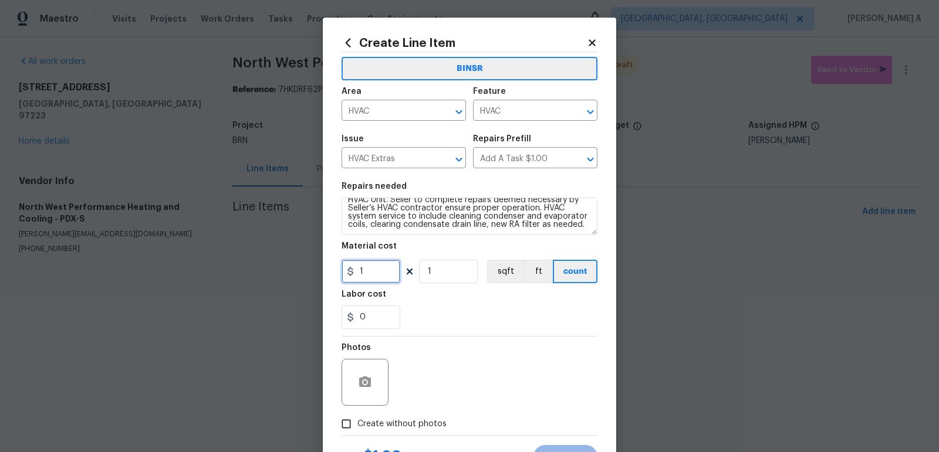
drag, startPoint x: 375, startPoint y: 270, endPoint x: 319, endPoint y: 270, distance: 56.9
click at [317, 270] on div "Create Line Item BINSR Area HVAC ​ Feature HVAC ​ Issue HVAC Extras ​ Repairs P…" at bounding box center [469, 226] width 939 height 452
type input "0"
drag, startPoint x: 373, startPoint y: 324, endPoint x: 280, endPoint y: 324, distance: 93.3
click at [280, 324] on div "Create Line Item BINSR Area HVAC ​ Feature HVAC ​ Issue HVAC Extras ​ Repairs P…" at bounding box center [469, 226] width 939 height 452
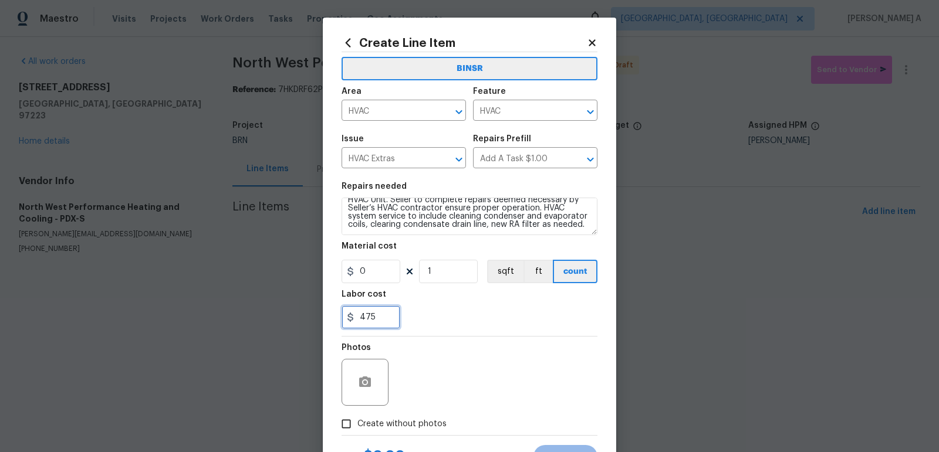
type input "475"
click at [388, 385] on div at bounding box center [365, 382] width 49 height 47
click at [360, 387] on icon "button" at bounding box center [365, 382] width 12 height 11
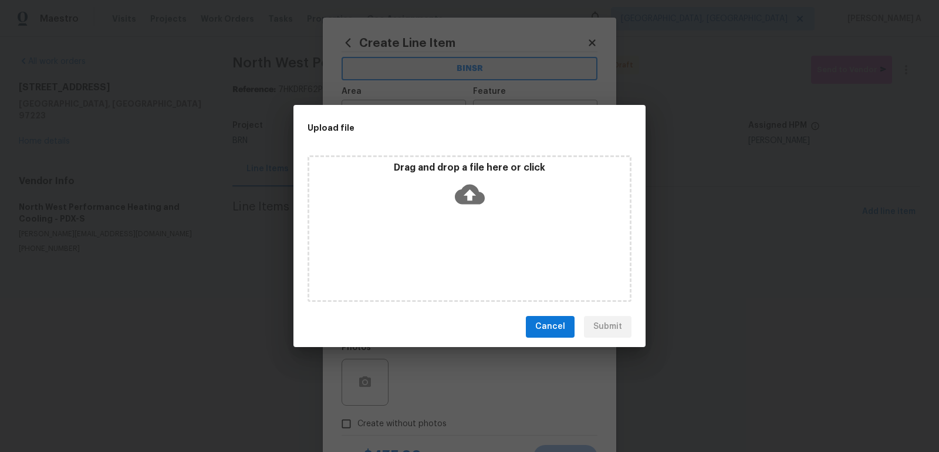
click at [460, 205] on icon at bounding box center [470, 195] width 30 height 30
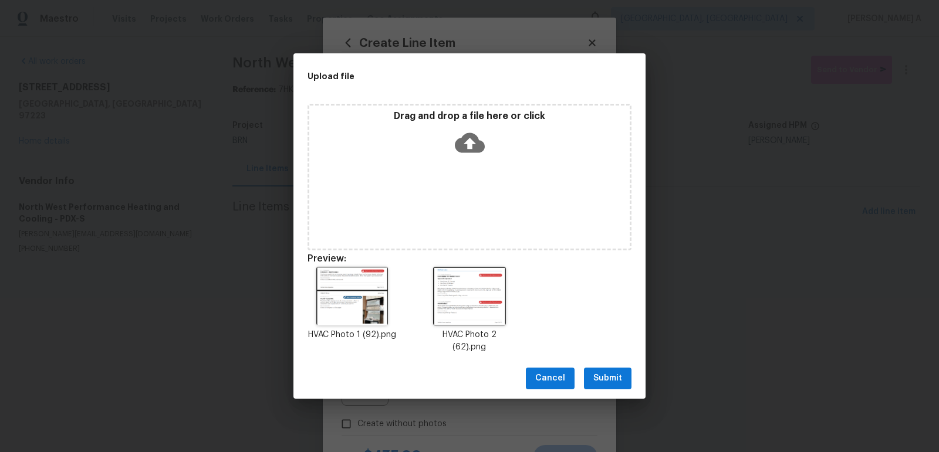
click at [601, 371] on span "Submit" at bounding box center [607, 378] width 29 height 15
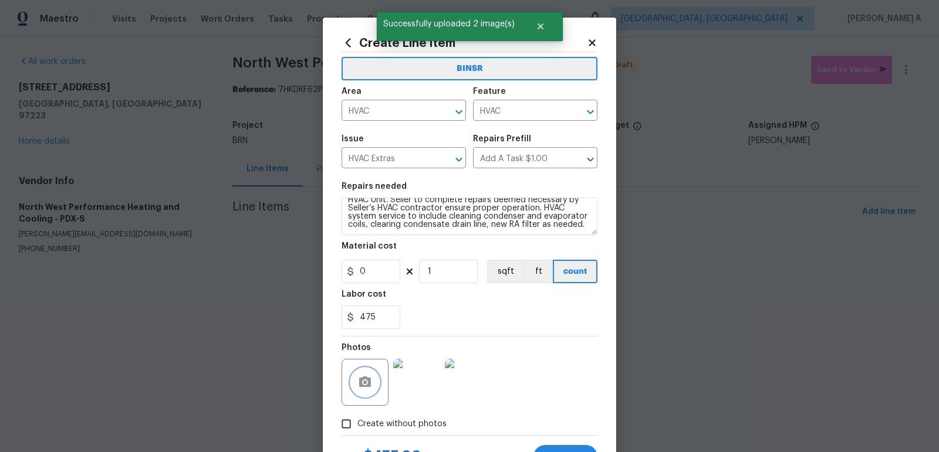
scroll to position [53, 0]
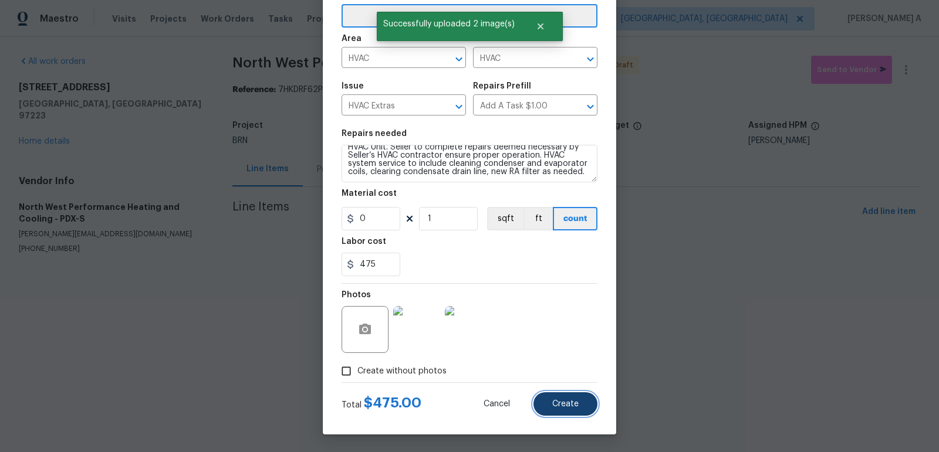
click at [568, 408] on button "Create" at bounding box center [565, 403] width 64 height 23
type input "0"
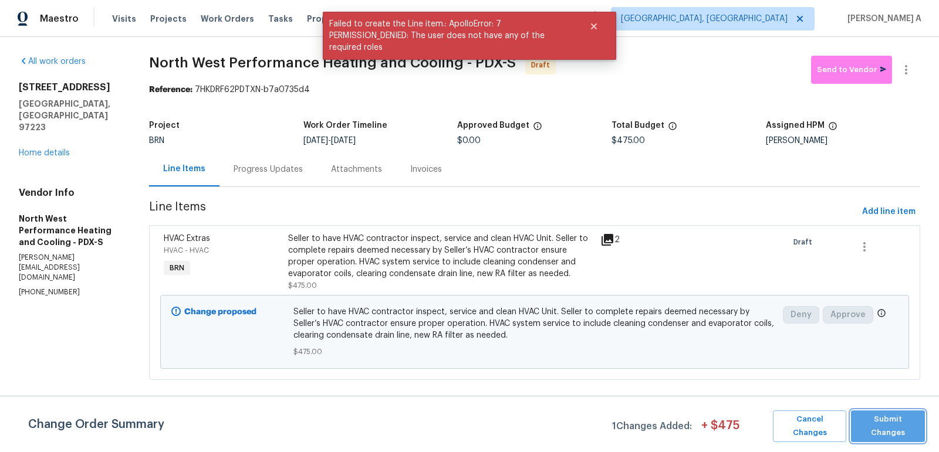
click at [904, 417] on button "Submit Changes" at bounding box center [888, 427] width 74 height 32
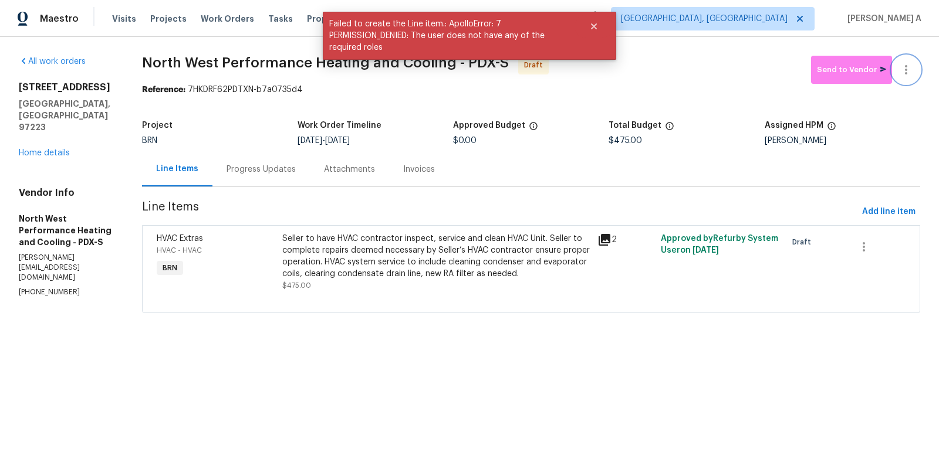
click at [912, 67] on icon "button" at bounding box center [906, 70] width 14 height 14
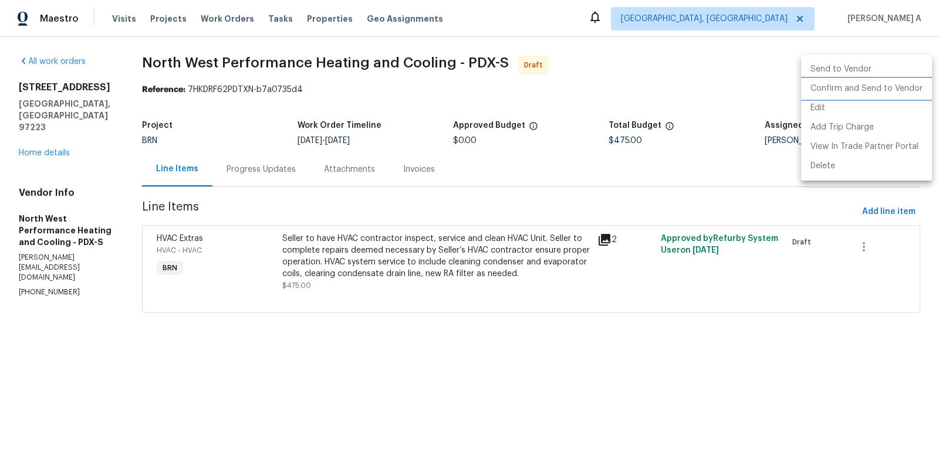
click at [920, 84] on li "Confirm and Send to Vendor" at bounding box center [866, 88] width 131 height 19
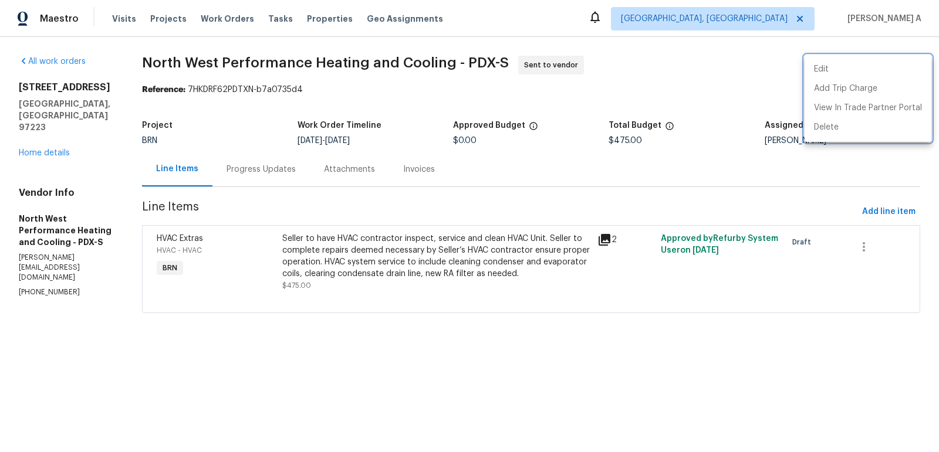
click at [327, 189] on div at bounding box center [469, 226] width 939 height 452
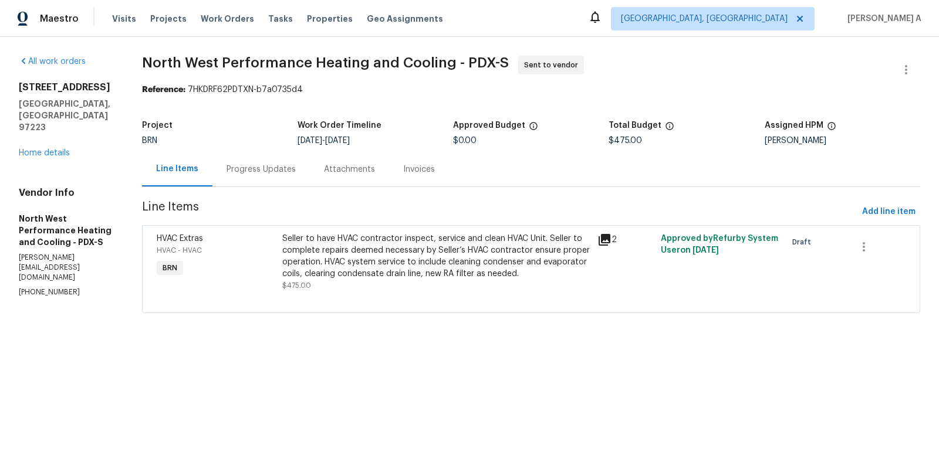
click at [270, 168] on div "Progress Updates" at bounding box center [260, 170] width 69 height 12
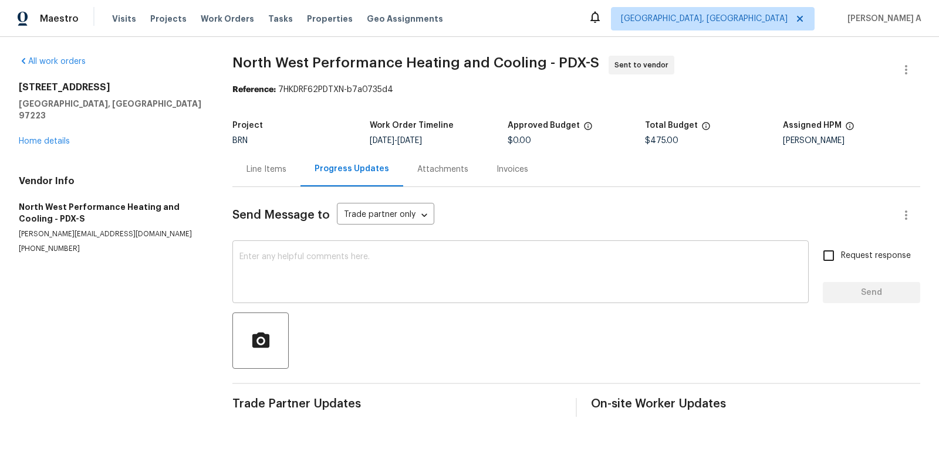
click at [254, 282] on textarea at bounding box center [520, 273] width 562 height 41
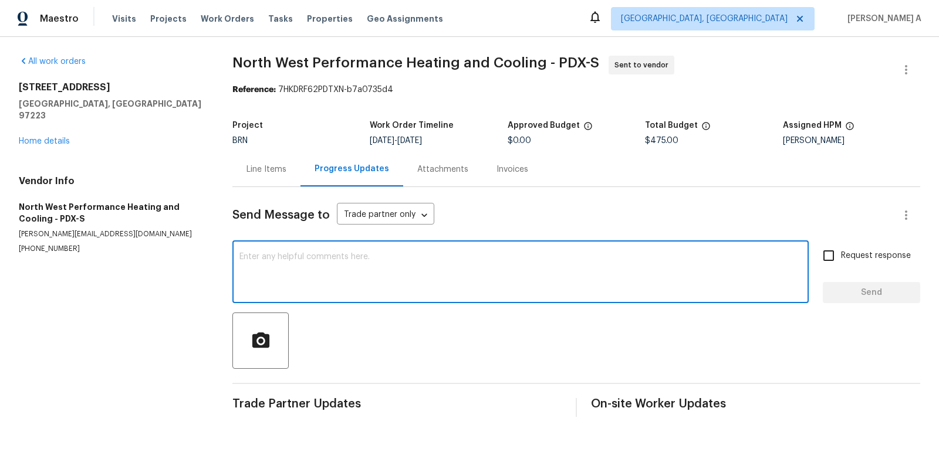
paste textarea "Hi, I'm Akshay from Opendoor. Just wanted to check if you received the workorde…"
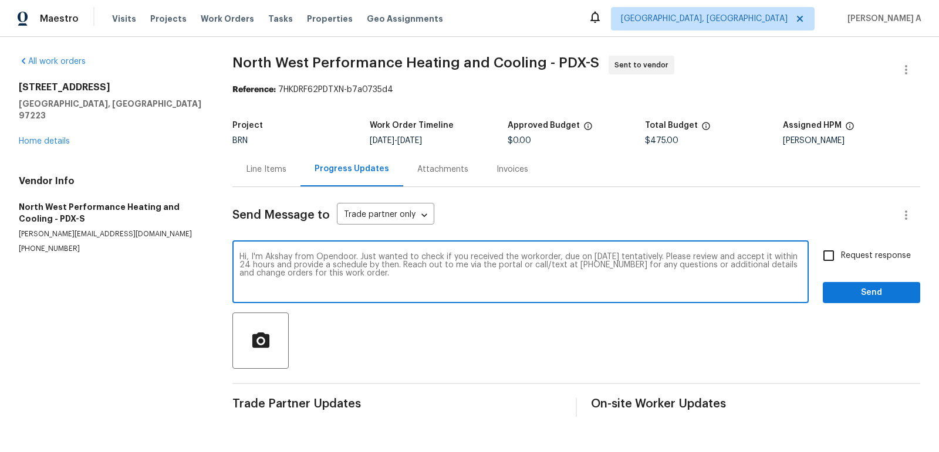
type textarea "Hi, I'm Akshay from Opendoor. Just wanted to check if you received the workorde…"
click at [842, 264] on label "Request response" at bounding box center [863, 255] width 94 height 25
click at [841, 264] on input "Request response" at bounding box center [828, 255] width 25 height 25
checkbox input "true"
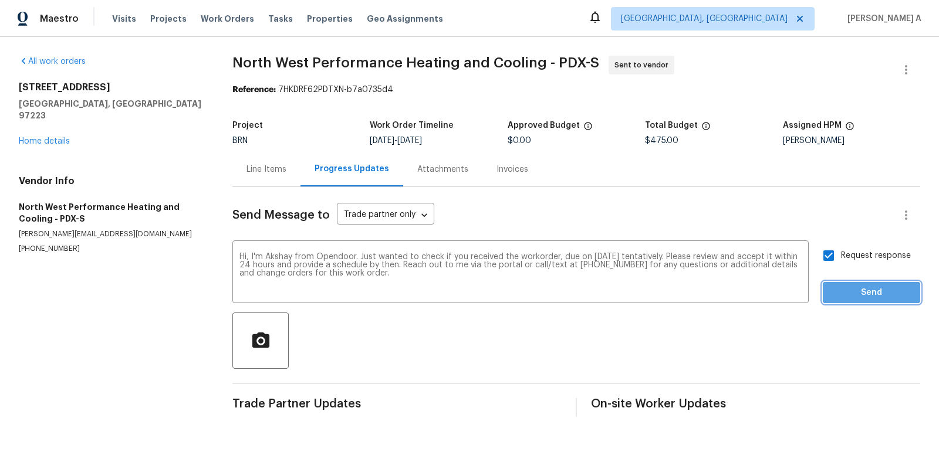
click at [878, 298] on span "Send" at bounding box center [871, 293] width 79 height 15
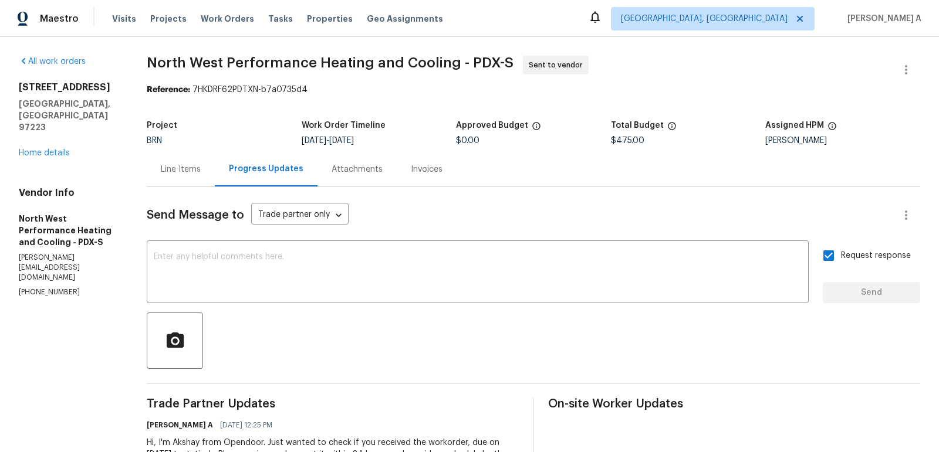
click at [197, 173] on div "Line Items" at bounding box center [181, 170] width 40 height 12
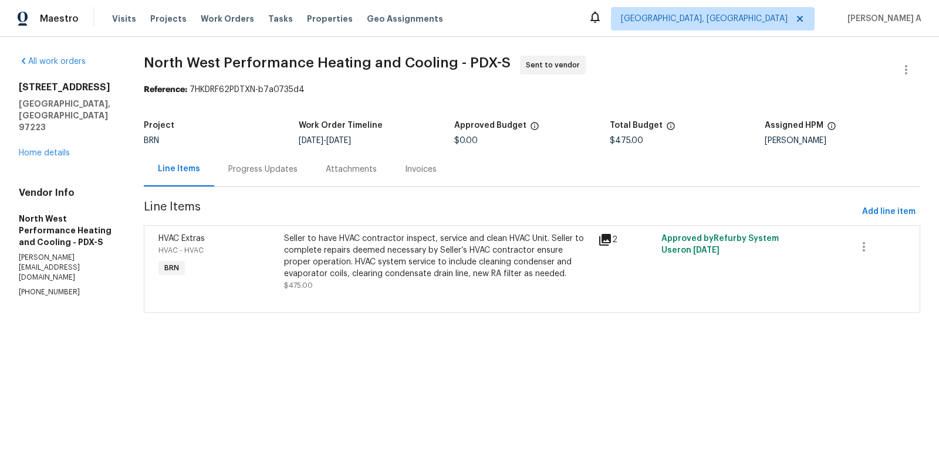
click at [54, 123] on div "9730 SW 77th Ave Portland, OR 97223 Home details" at bounding box center [67, 120] width 97 height 77
click at [54, 149] on link "Home details" at bounding box center [44, 153] width 51 height 8
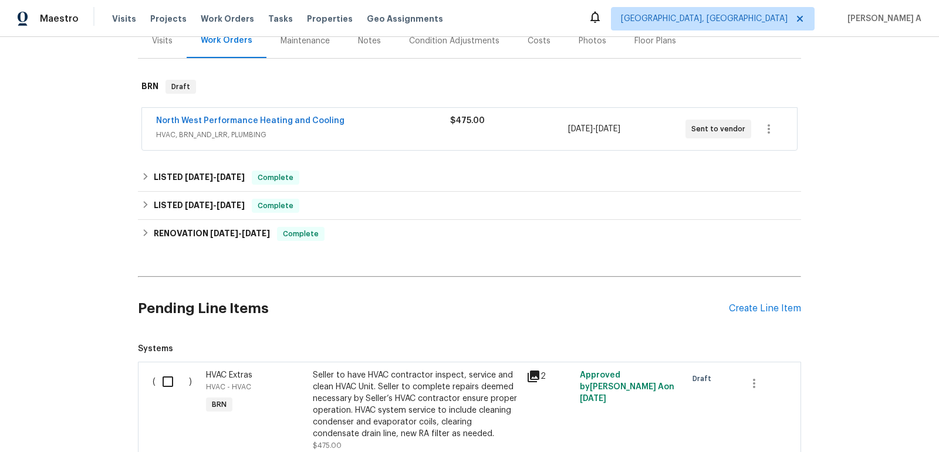
scroll to position [253, 0]
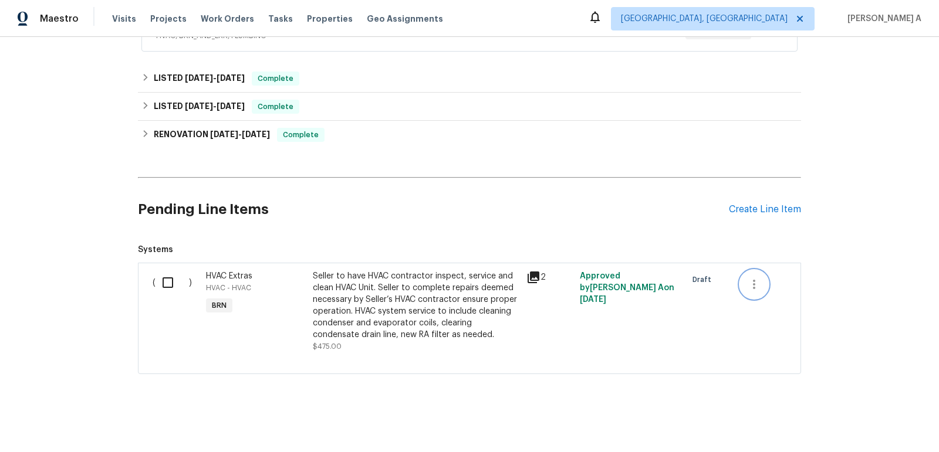
click at [760, 286] on icon "button" at bounding box center [754, 284] width 14 height 14
click at [760, 286] on li "Cancel" at bounding box center [762, 282] width 45 height 19
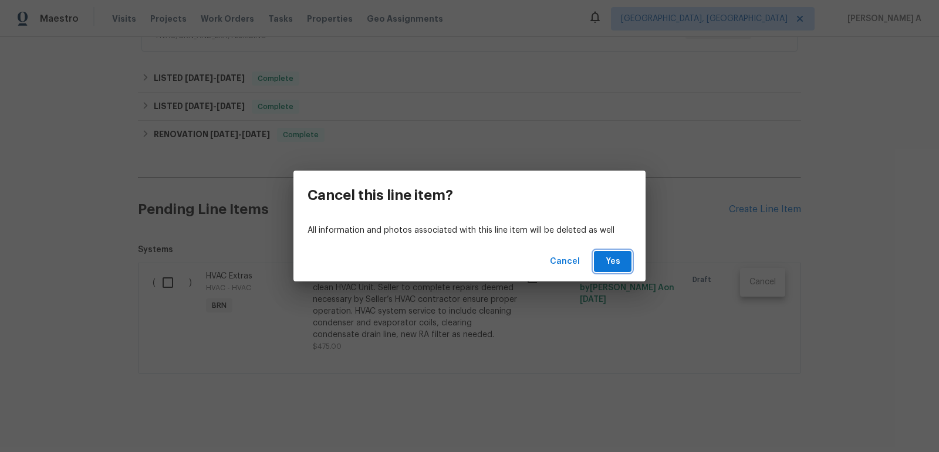
click at [622, 265] on button "Yes" at bounding box center [613, 262] width 38 height 22
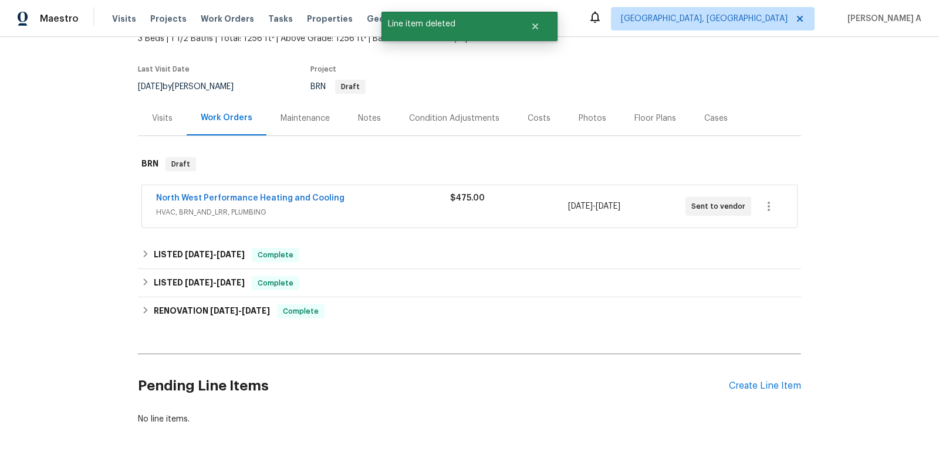
scroll to position [0, 0]
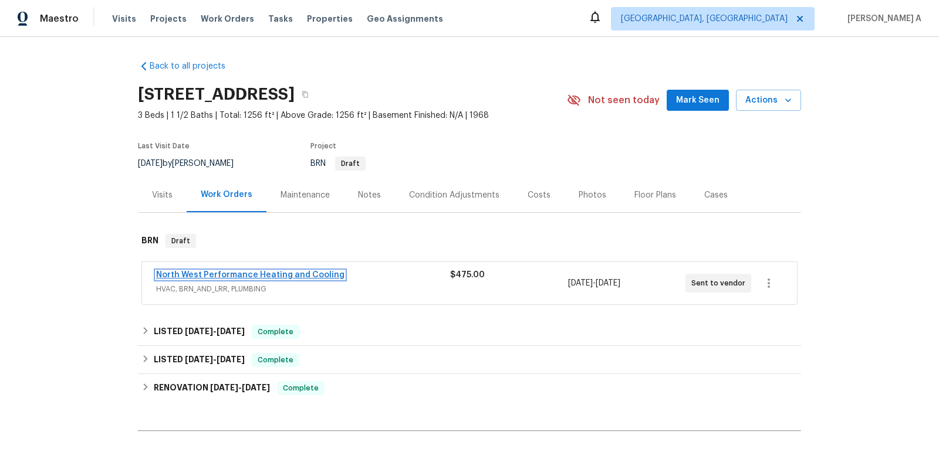
click at [213, 272] on link "North West Performance Heating and Cooling" at bounding box center [250, 275] width 188 height 8
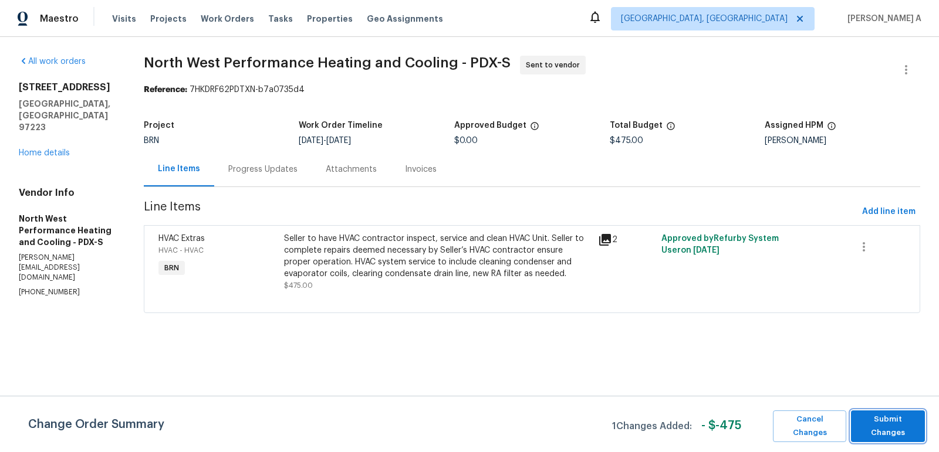
click at [889, 426] on span "Submit Changes" at bounding box center [887, 426] width 62 height 27
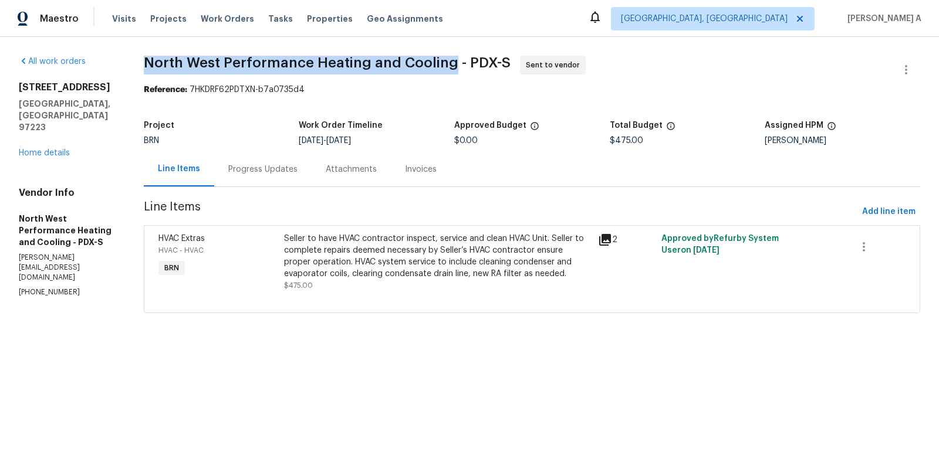
copy span "North West Performance Heating and Cooling"
drag, startPoint x: 166, startPoint y: 63, endPoint x: 470, endPoint y: 59, distance: 304.5
click at [471, 59] on div "All work orders 9730 SW 77th Ave Portland, OR 97223 Home details Vendor Info No…" at bounding box center [469, 191] width 939 height 309
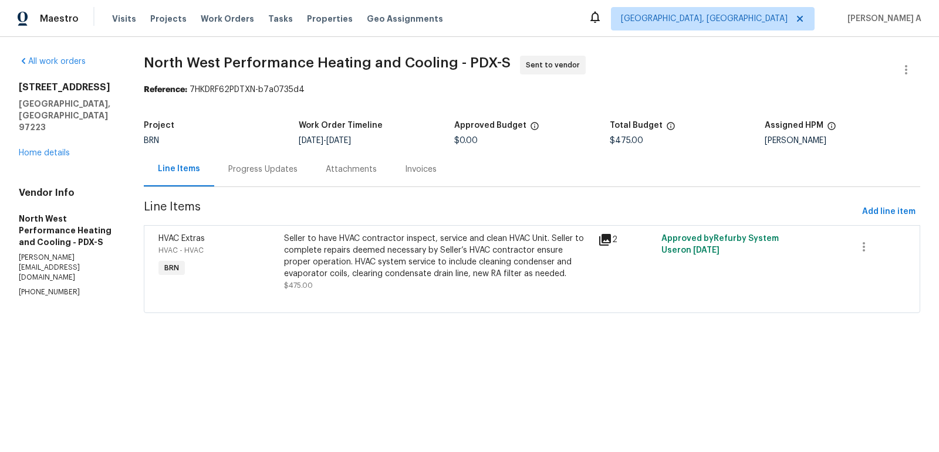
click at [272, 187] on div "Line Items Progress Updates Attachments Invoices" at bounding box center [532, 169] width 776 height 35
click at [291, 179] on div "Progress Updates" at bounding box center [262, 169] width 97 height 35
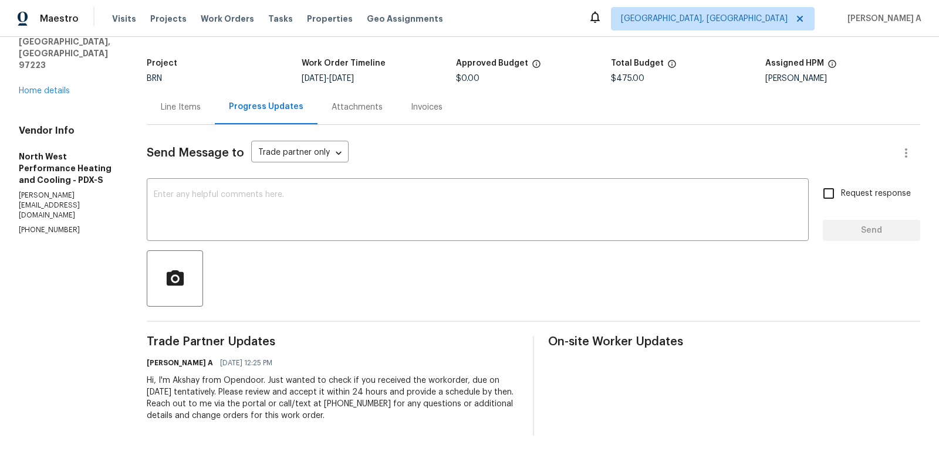
scroll to position [65, 0]
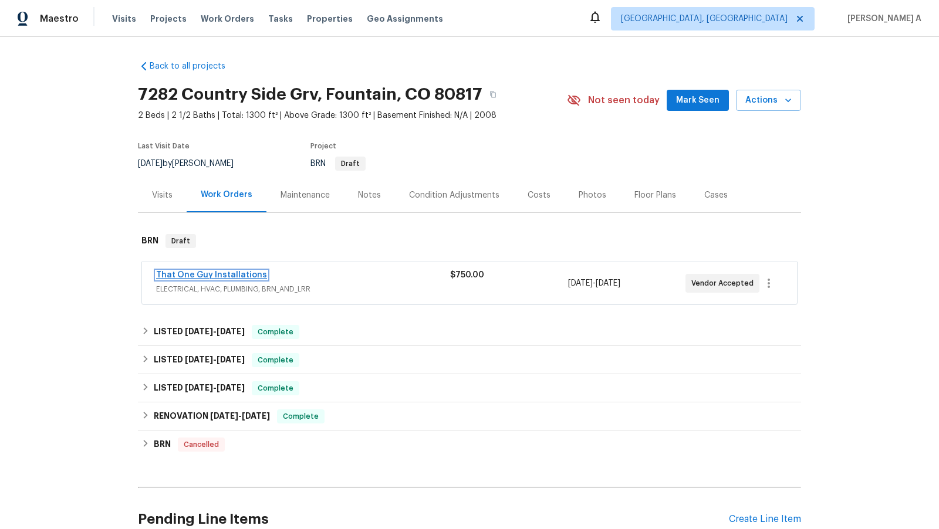
click at [243, 273] on link "That One Guy Installations" at bounding box center [211, 275] width 111 height 8
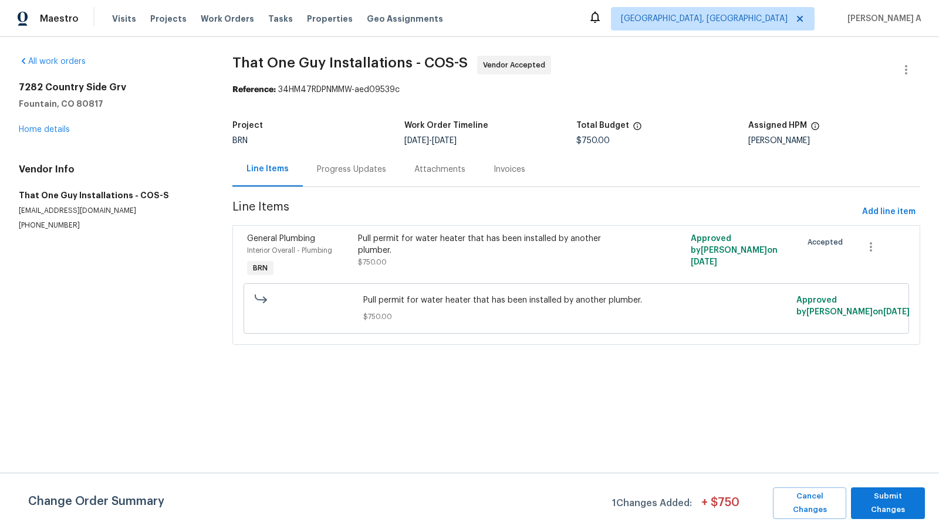
click at [324, 164] on div "Progress Updates" at bounding box center [351, 170] width 69 height 12
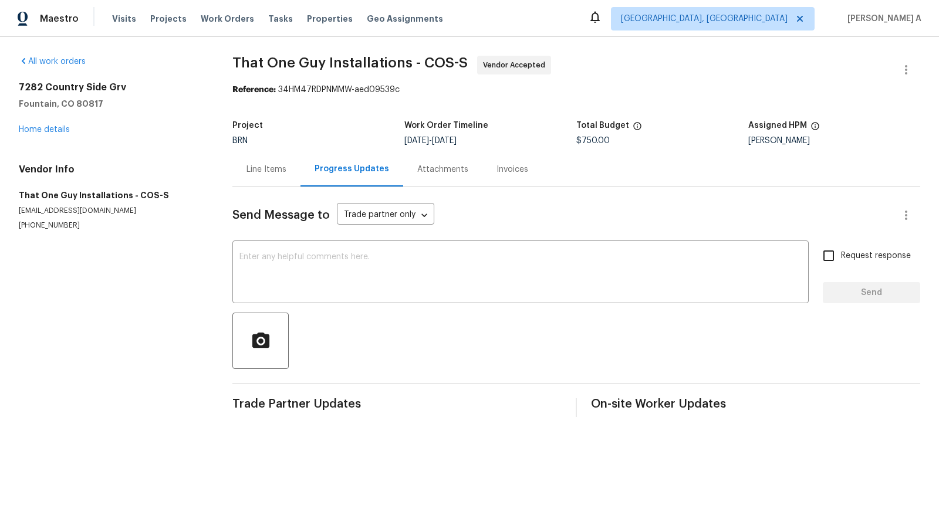
click at [263, 172] on div "Line Items" at bounding box center [266, 170] width 40 height 12
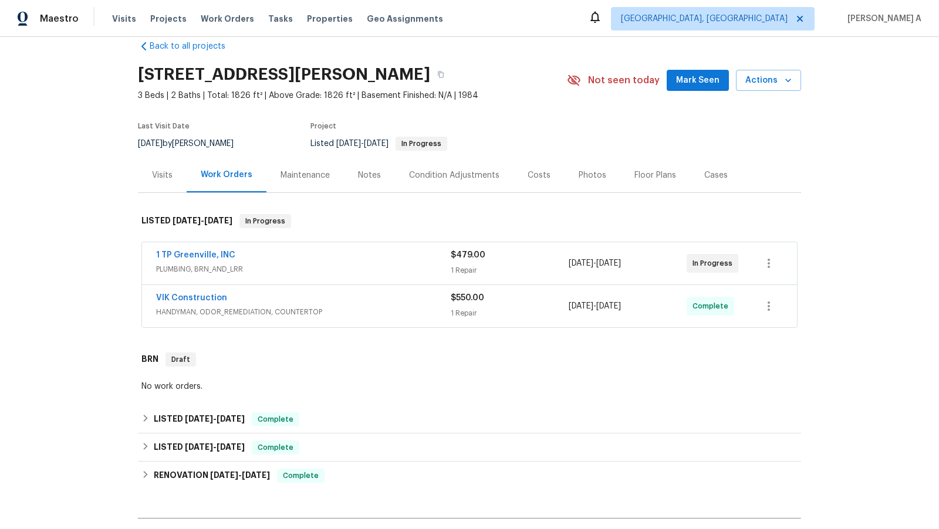
scroll to position [21, 0]
click at [197, 252] on link "1 TP Greenville, INC" at bounding box center [195, 254] width 79 height 8
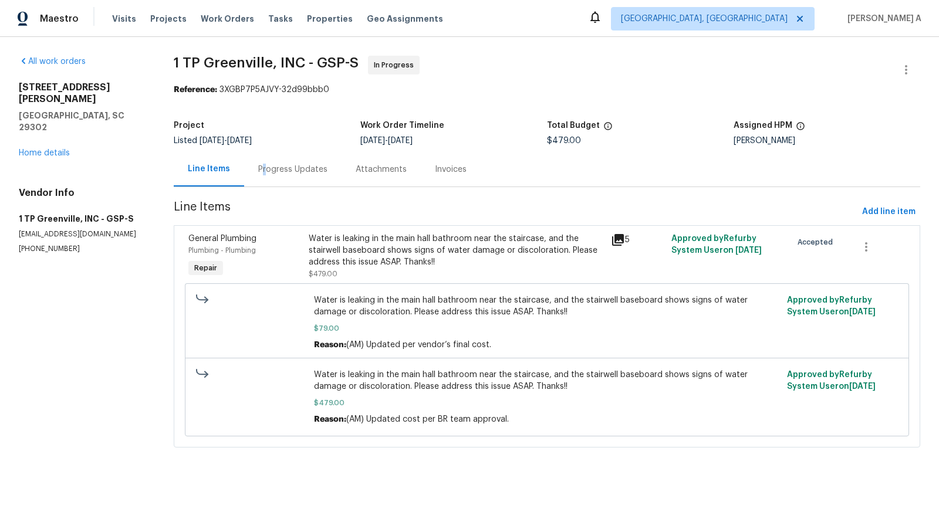
click at [262, 171] on div "Progress Updates" at bounding box center [292, 170] width 69 height 12
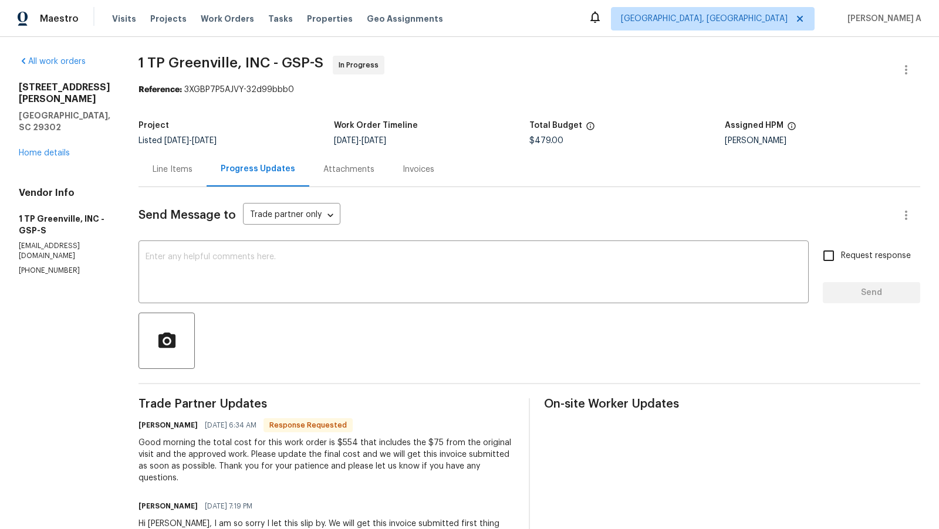
click at [168, 180] on div "Line Items" at bounding box center [172, 169] width 68 height 35
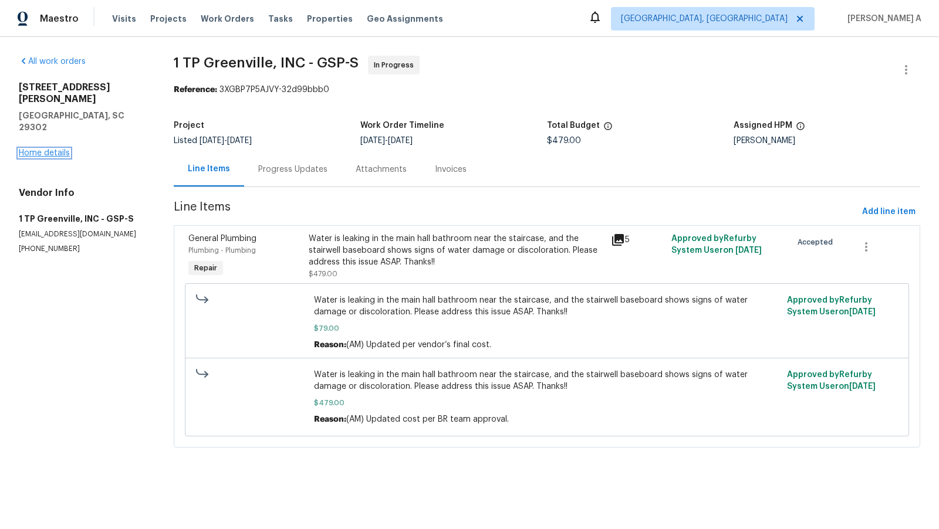
click at [46, 149] on link "Home details" at bounding box center [44, 153] width 51 height 8
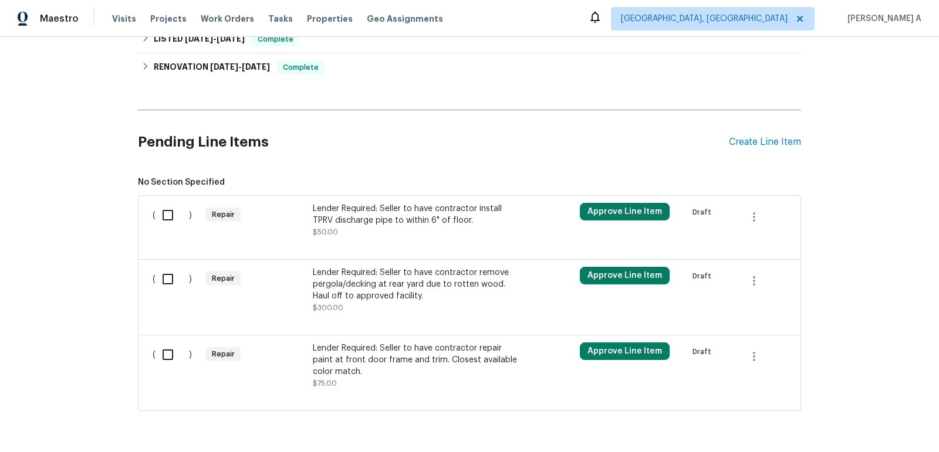
scroll to position [465, 0]
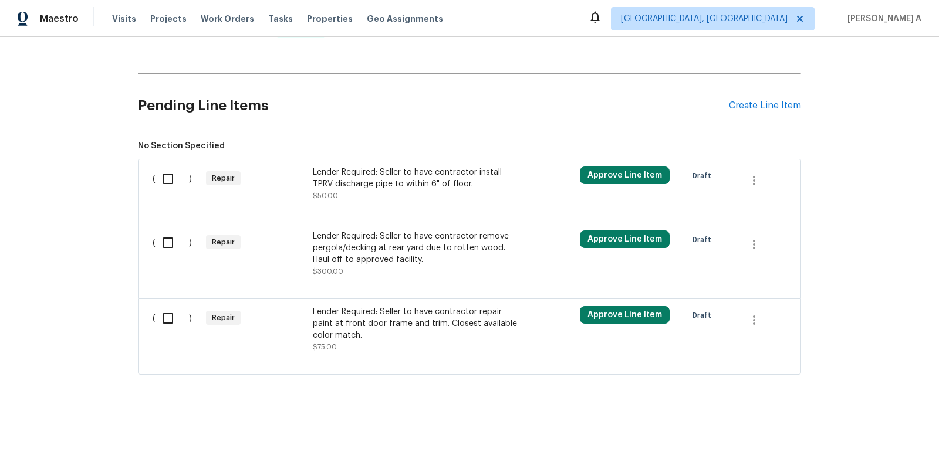
click at [441, 176] on div "Lender Required: Seller to have contractor install TPRV discharge pipe to withi…" at bounding box center [416, 178] width 206 height 23
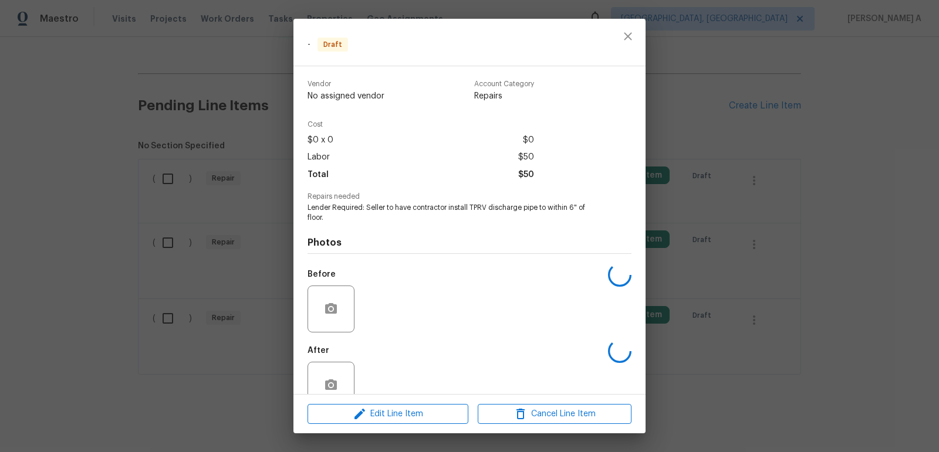
scroll to position [26, 0]
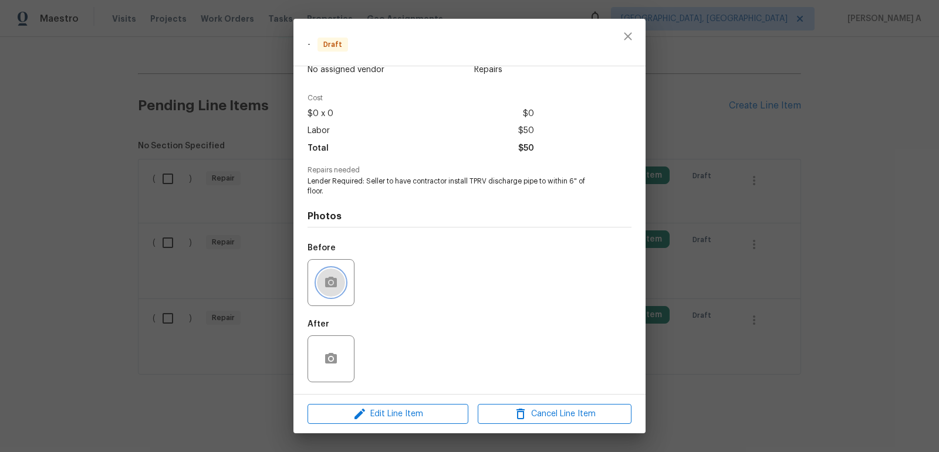
click at [340, 277] on button "button" at bounding box center [331, 283] width 28 height 28
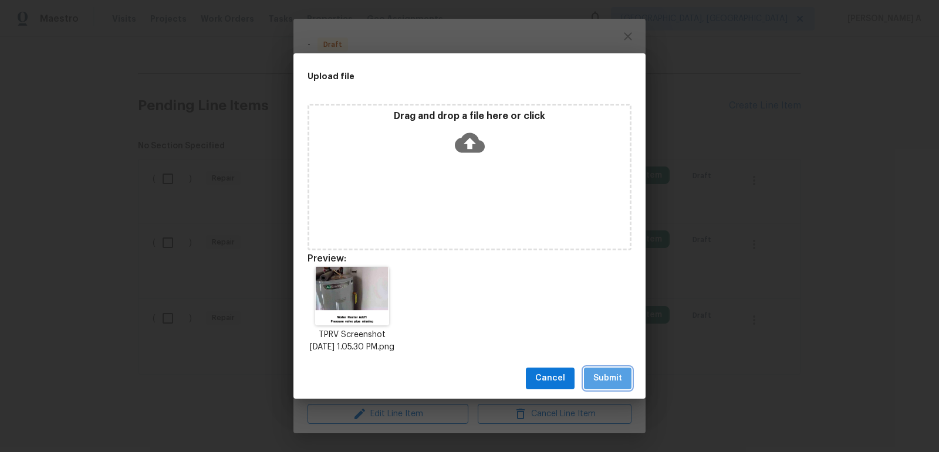
click at [601, 383] on span "Submit" at bounding box center [607, 378] width 29 height 15
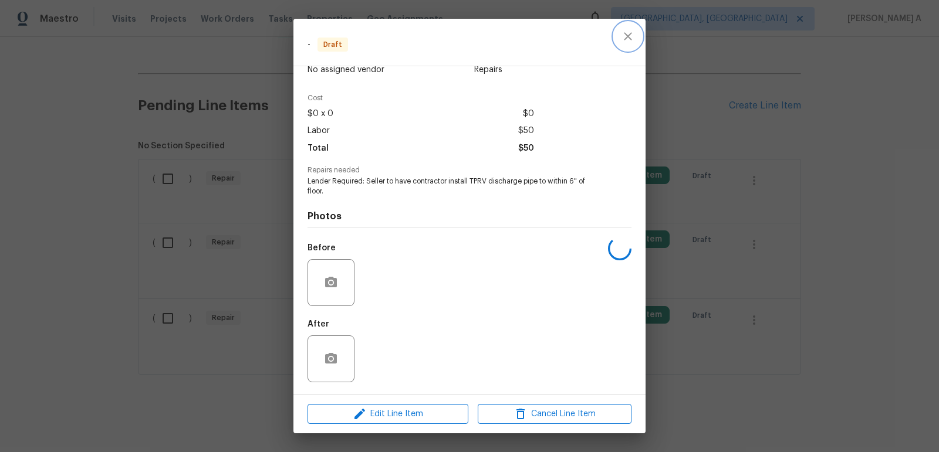
click at [628, 37] on icon "close" at bounding box center [628, 36] width 8 height 8
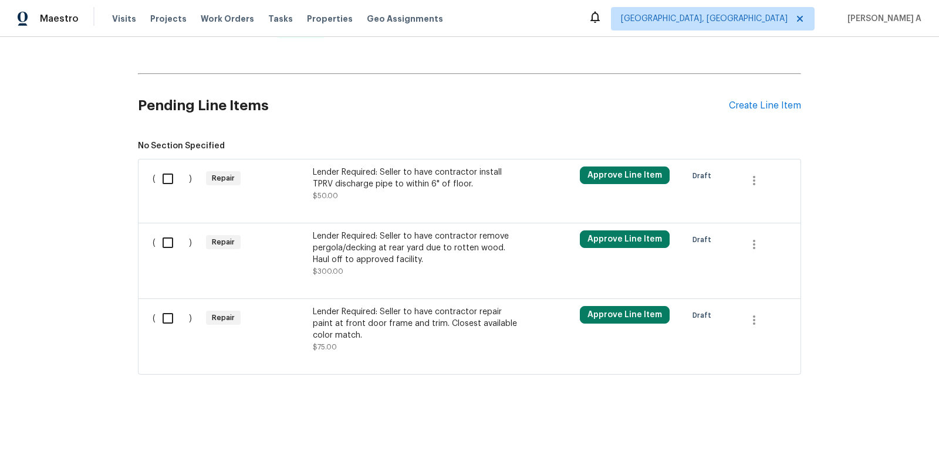
click at [438, 257] on div "Lender Required: Seller to have contractor remove pergola/decking at rear yard …" at bounding box center [416, 248] width 206 height 35
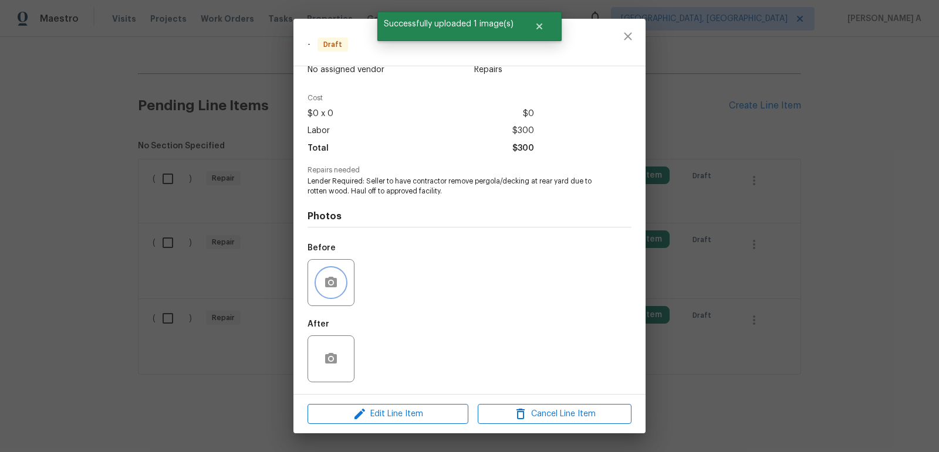
click at [331, 275] on button "button" at bounding box center [331, 283] width 28 height 28
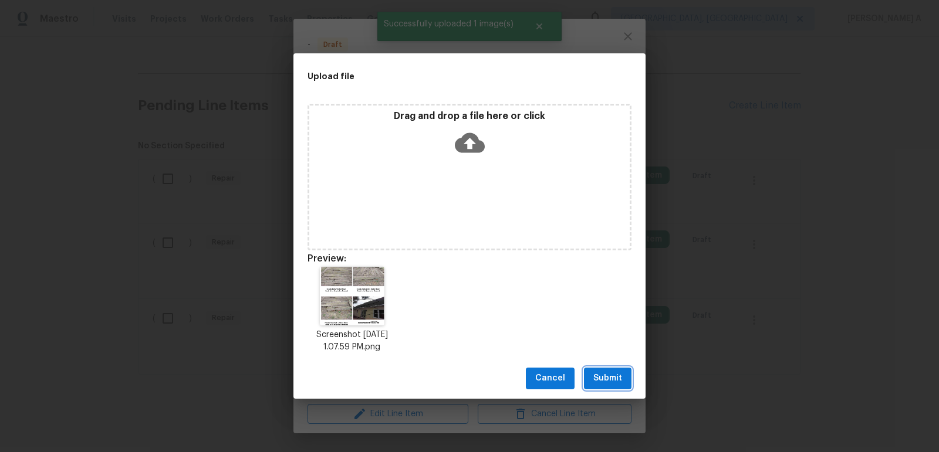
click at [608, 385] on span "Submit" at bounding box center [607, 378] width 29 height 15
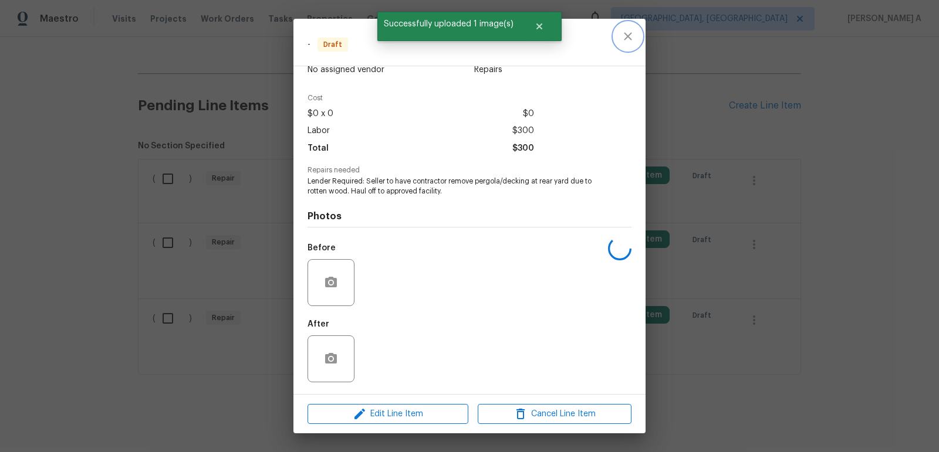
click at [629, 32] on icon "close" at bounding box center [628, 36] width 14 height 14
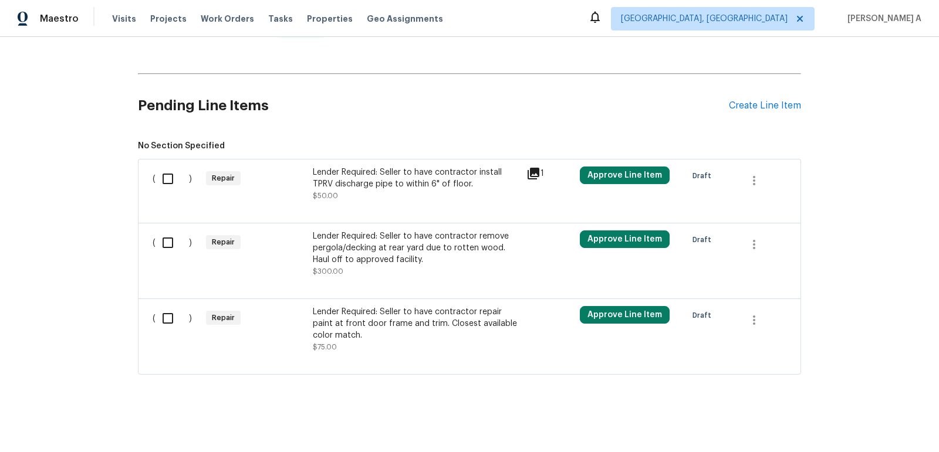
click at [425, 330] on div "Lender Required: Seller to have contractor repair paint at front door frame and…" at bounding box center [416, 323] width 206 height 35
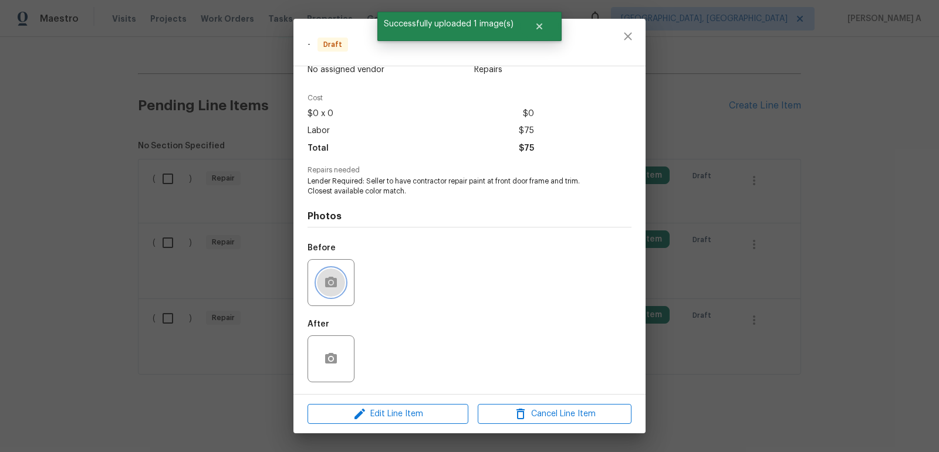
click at [337, 285] on icon "button" at bounding box center [331, 283] width 14 height 14
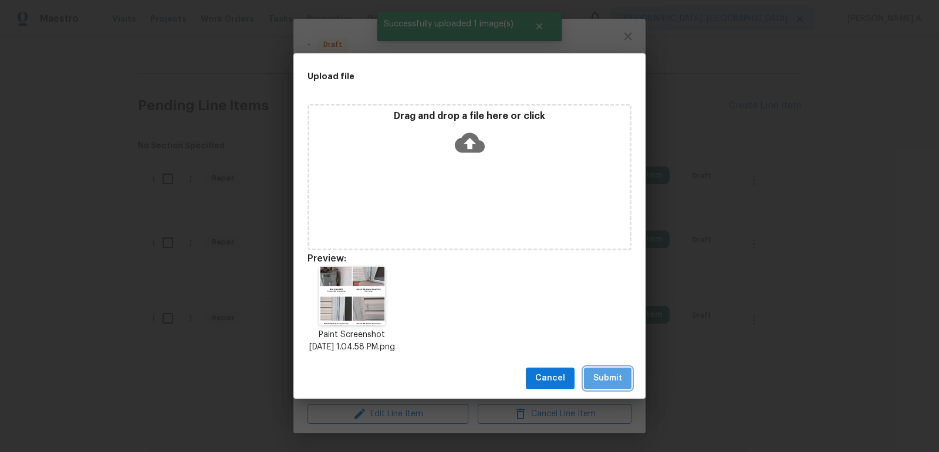
click at [607, 385] on span "Submit" at bounding box center [607, 378] width 29 height 15
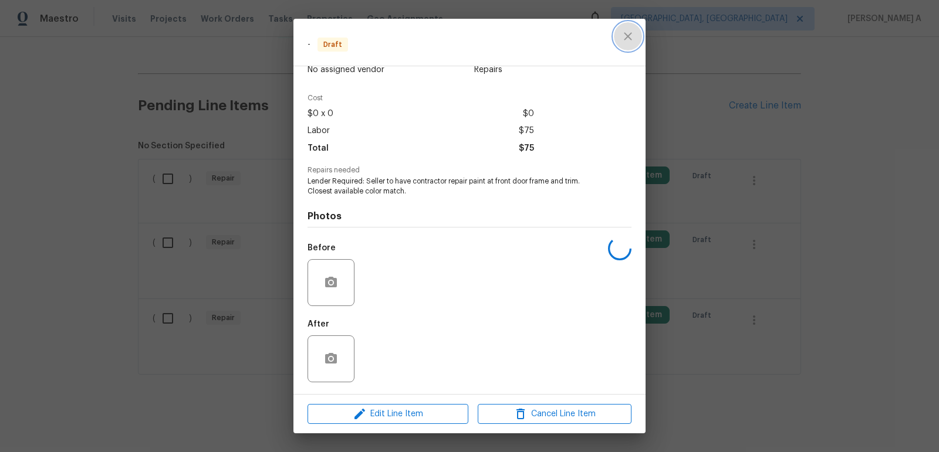
click at [628, 39] on icon "close" at bounding box center [628, 36] width 14 height 14
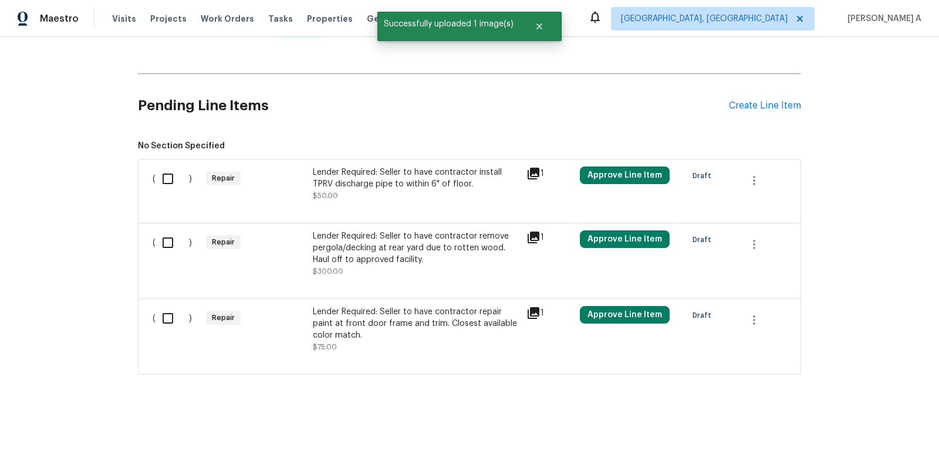
click at [170, 188] on input "checkbox" at bounding box center [171, 179] width 33 height 25
checkbox input "true"
click at [174, 234] on input "checkbox" at bounding box center [171, 243] width 33 height 25
checkbox input "true"
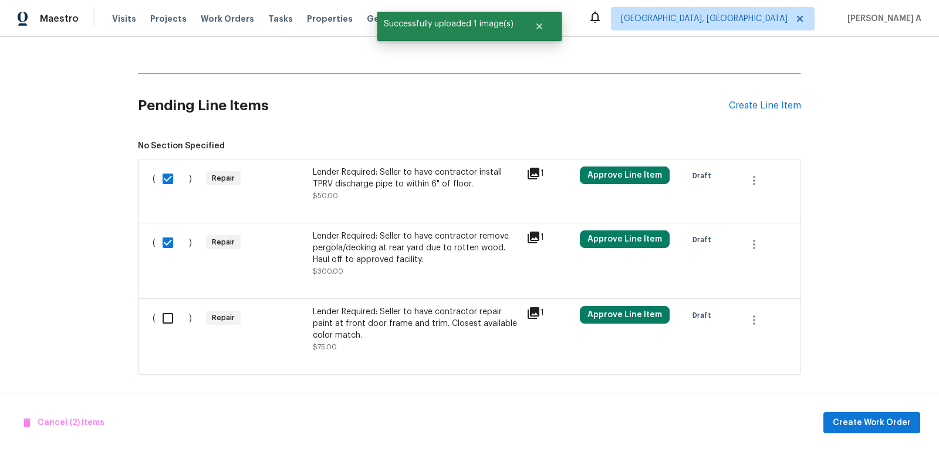
click at [176, 323] on input "checkbox" at bounding box center [171, 318] width 33 height 25
checkbox input "true"
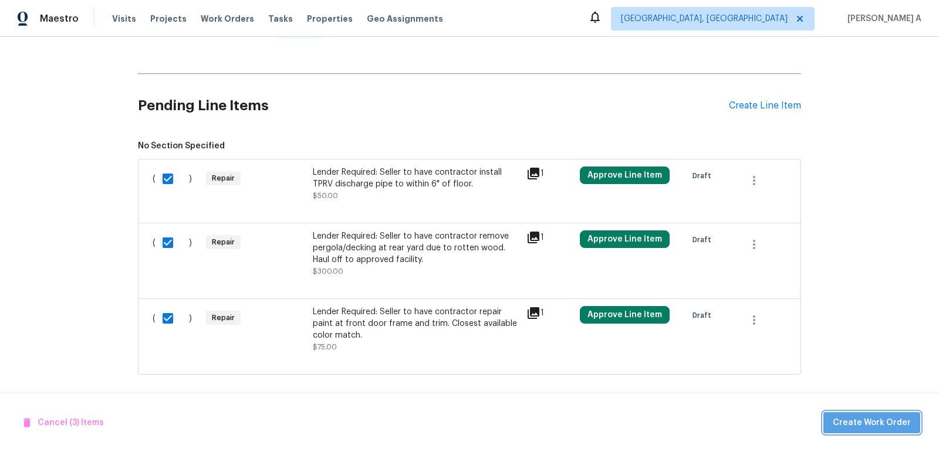
click at [882, 428] on span "Create Work Order" at bounding box center [871, 423] width 78 height 15
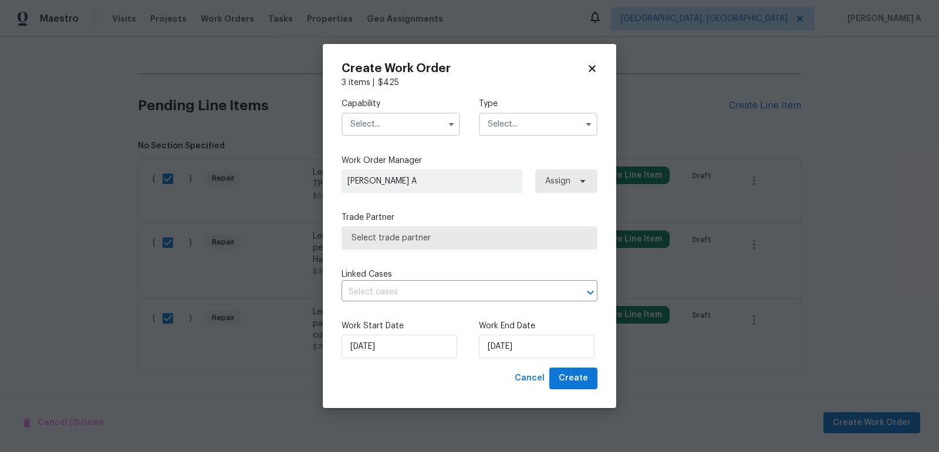
click at [386, 123] on input "text" at bounding box center [400, 124] width 118 height 23
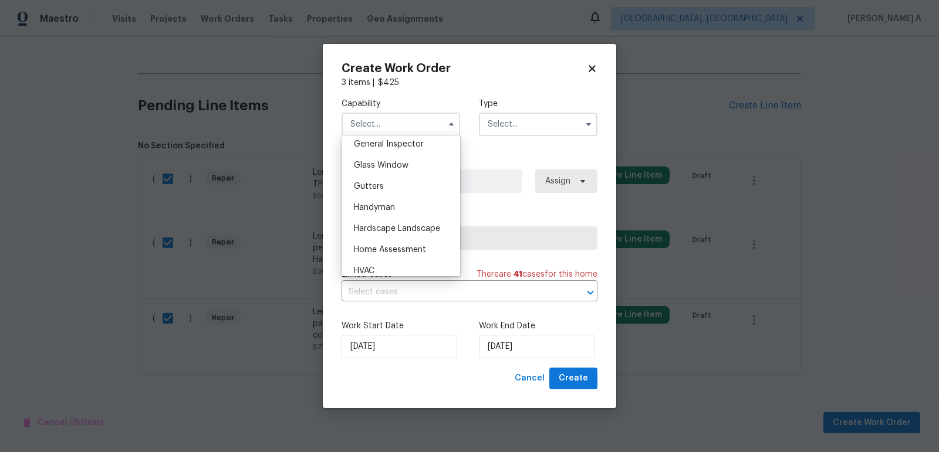
scroll to position [555, 0]
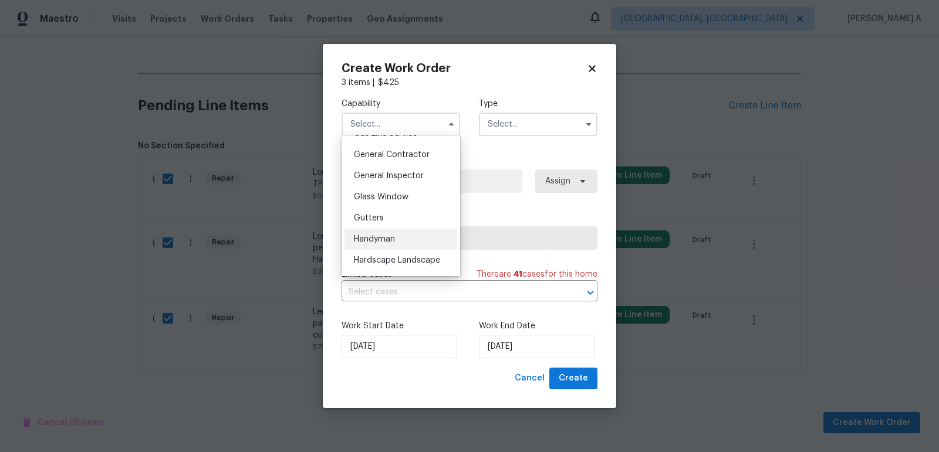
click at [388, 231] on div "Handyman" at bounding box center [400, 239] width 113 height 21
type input "Handyman"
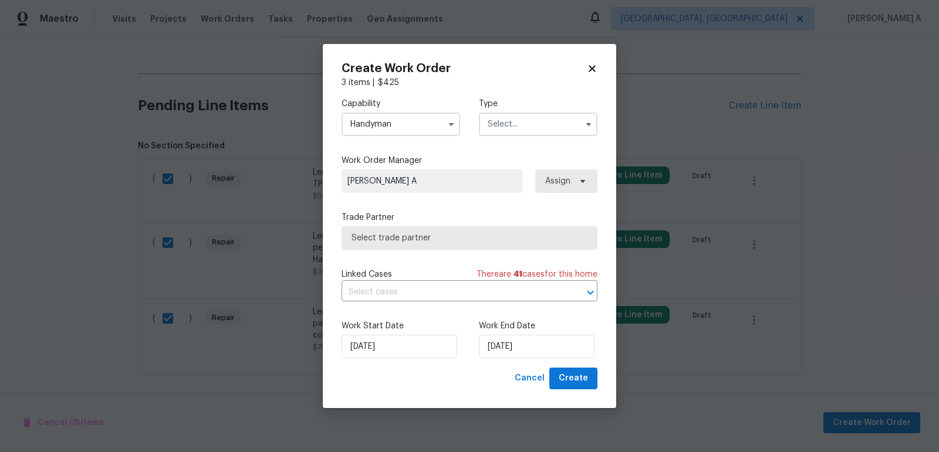
click at [489, 129] on input "text" at bounding box center [538, 124] width 118 height 23
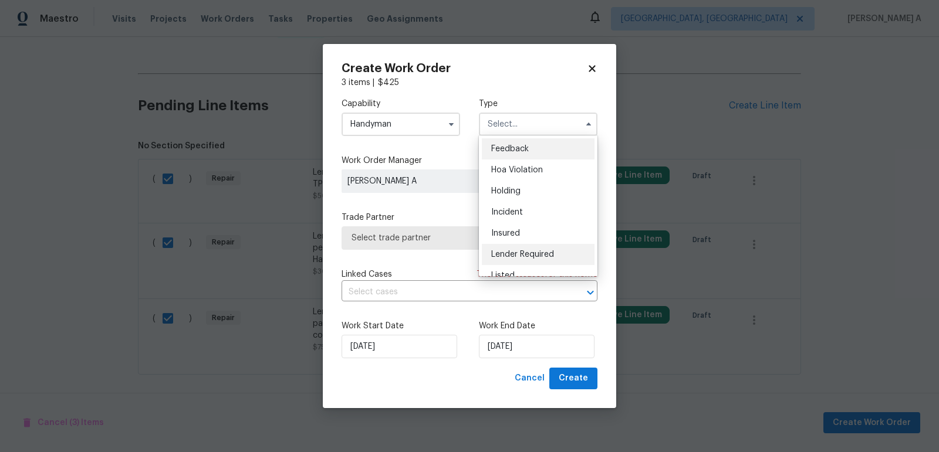
click at [524, 246] on div "Lender Required" at bounding box center [538, 254] width 113 height 21
type input "Lender Required"
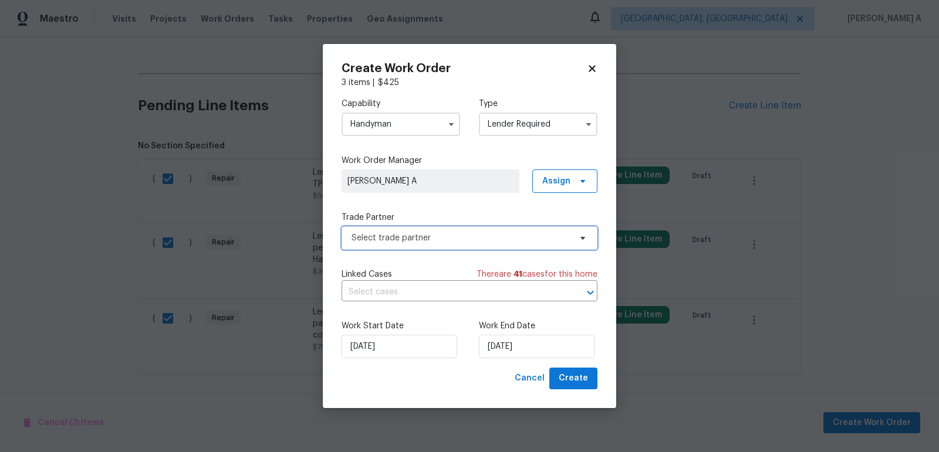
click at [503, 238] on span "Select trade partner" at bounding box center [460, 238] width 219 height 12
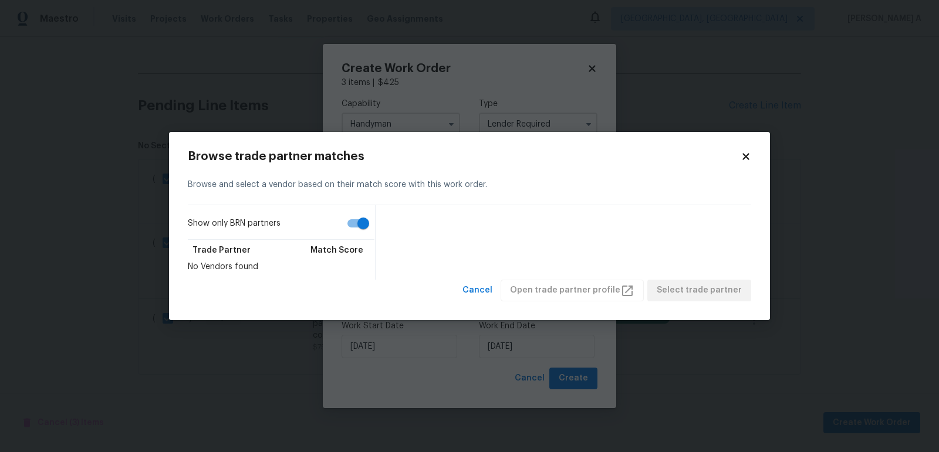
click at [349, 225] on input "Show only BRN partners" at bounding box center [363, 223] width 67 height 22
checkbox input "false"
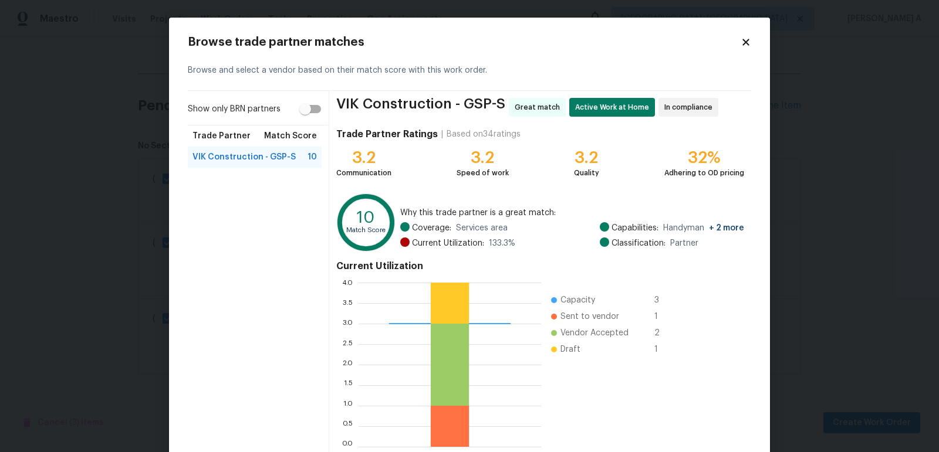
scroll to position [65, 0]
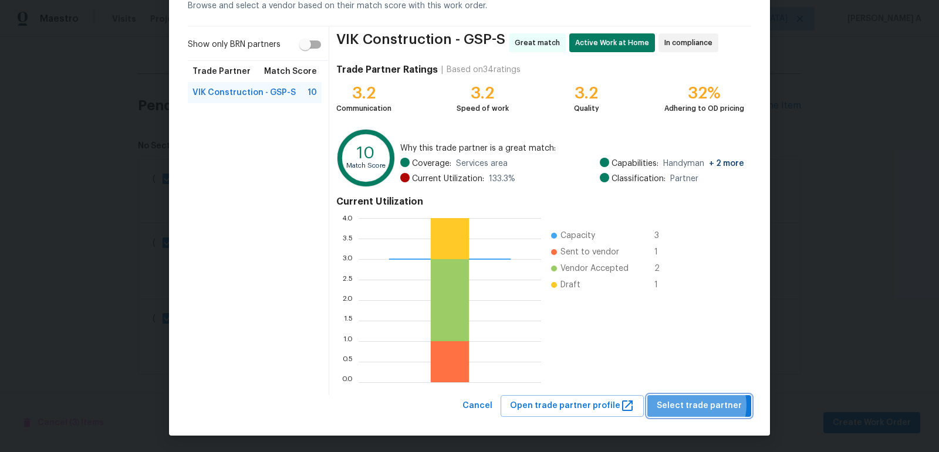
click at [696, 405] on span "Select trade partner" at bounding box center [698, 406] width 85 height 15
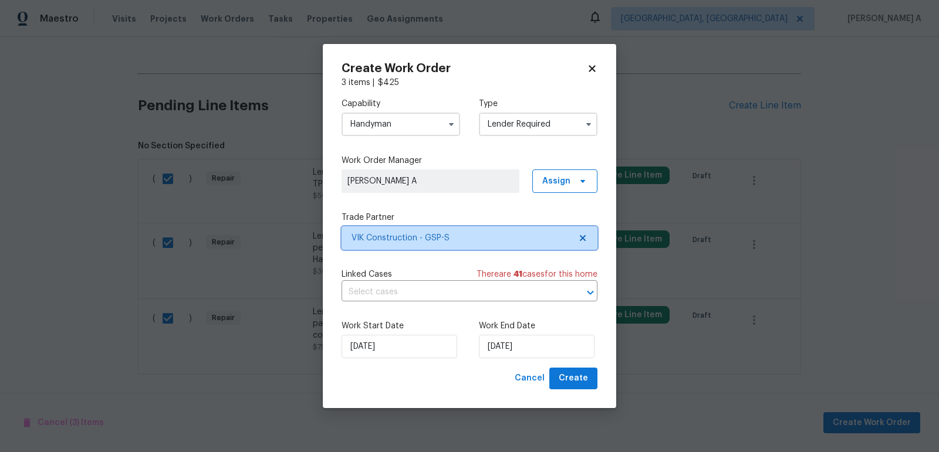
scroll to position [0, 0]
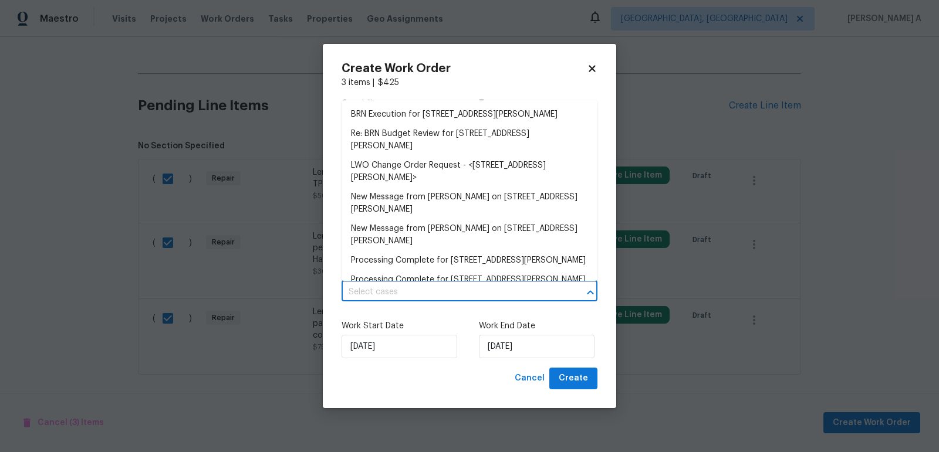
click at [412, 284] on input "text" at bounding box center [452, 292] width 223 height 18
click at [419, 116] on li "BRN Execution for 600 Stafford Ave, Spartanburg, SC 29302" at bounding box center [469, 114] width 256 height 19
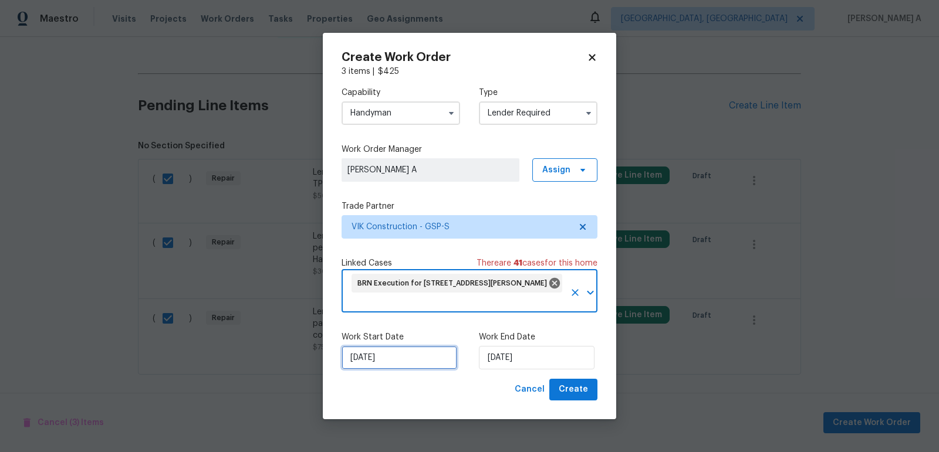
click at [371, 355] on input "[DATE]" at bounding box center [399, 357] width 116 height 23
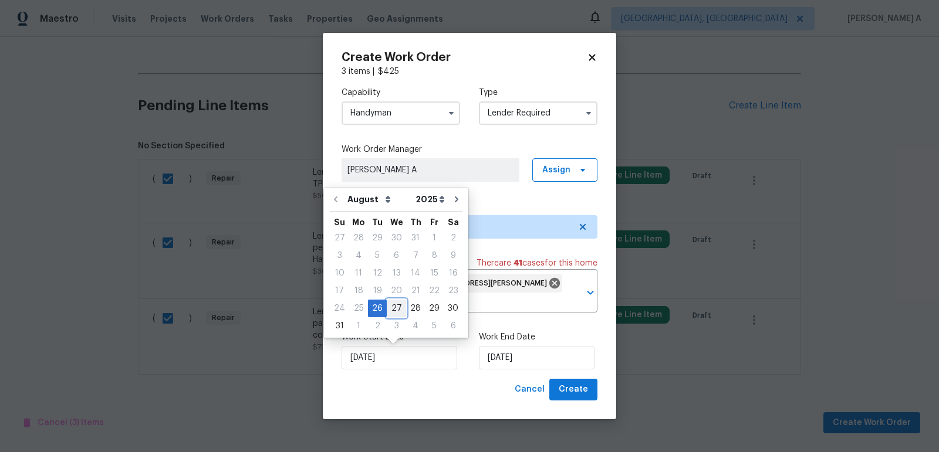
click at [390, 302] on div "27" at bounding box center [396, 308] width 19 height 16
type input "[DATE]"
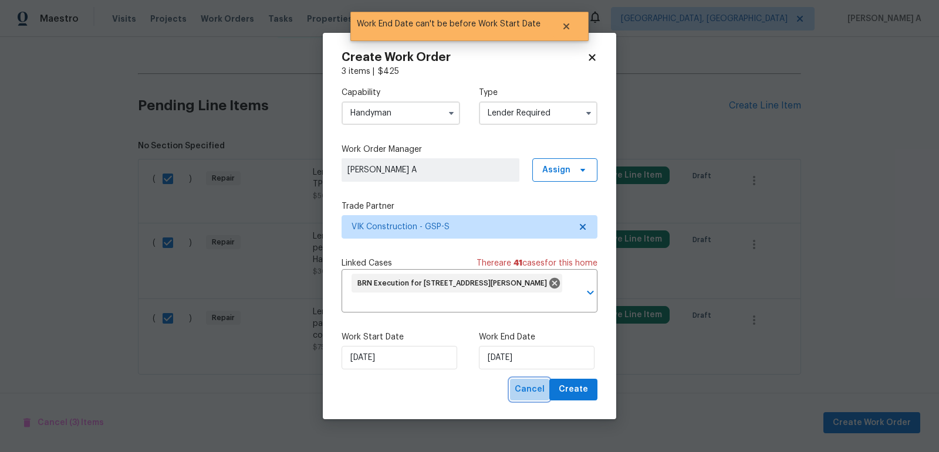
click at [519, 381] on button "Cancel" at bounding box center [529, 390] width 39 height 22
checkbox input "false"
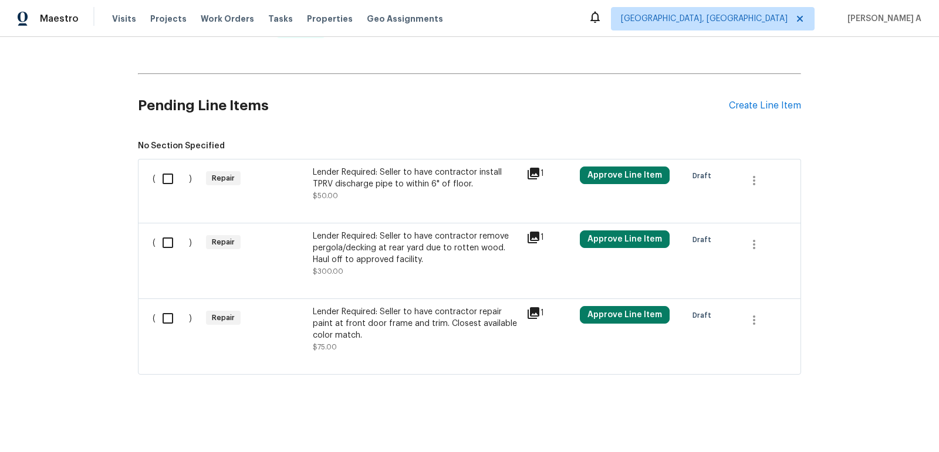
click at [167, 180] on input "checkbox" at bounding box center [171, 179] width 33 height 25
checkbox input "true"
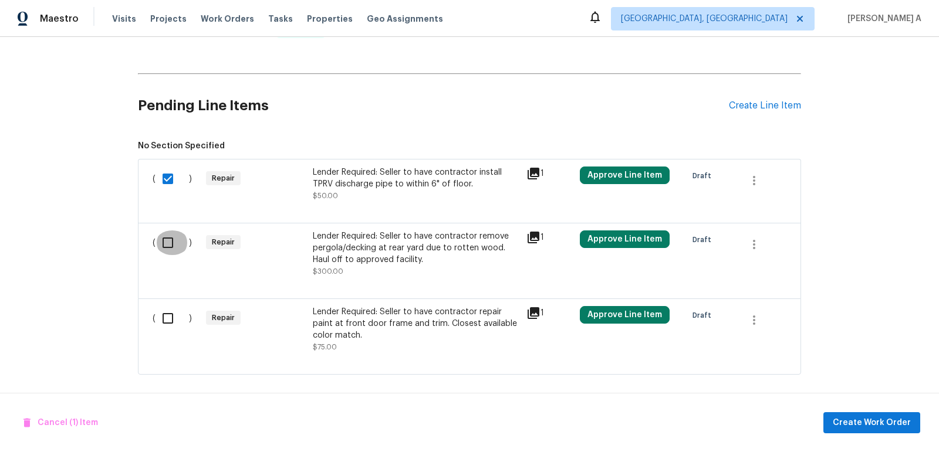
click at [172, 231] on input "checkbox" at bounding box center [171, 243] width 33 height 25
checkbox input "true"
click at [166, 314] on input "checkbox" at bounding box center [171, 318] width 33 height 25
checkbox input "true"
click at [890, 418] on span "Create Work Order" at bounding box center [871, 423] width 78 height 15
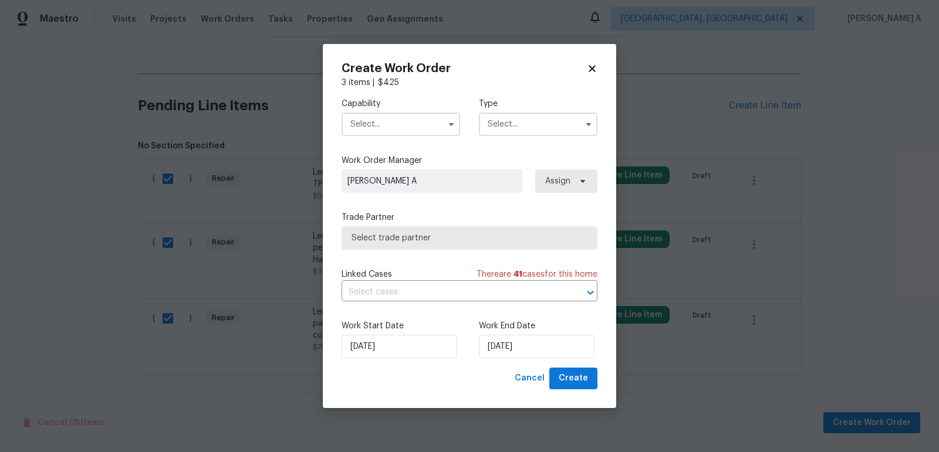
click at [417, 123] on input "text" at bounding box center [400, 124] width 118 height 23
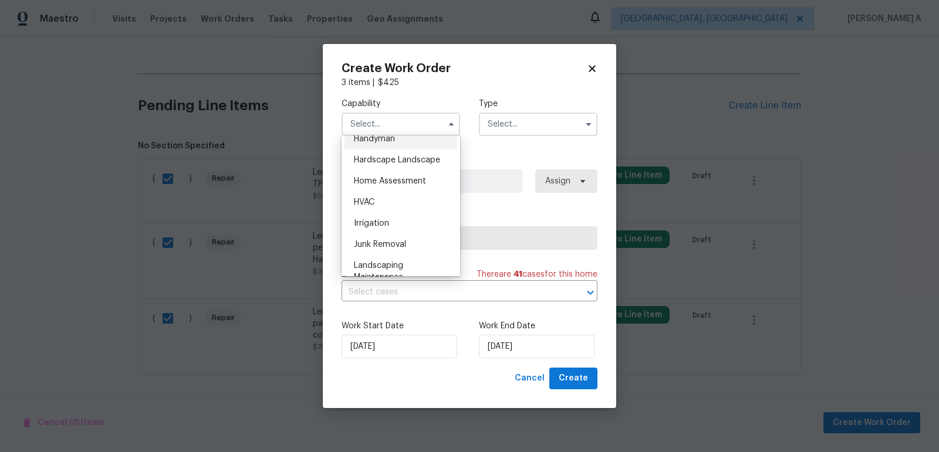
click at [389, 141] on span "Handyman" at bounding box center [374, 139] width 41 height 8
type input "Handyman"
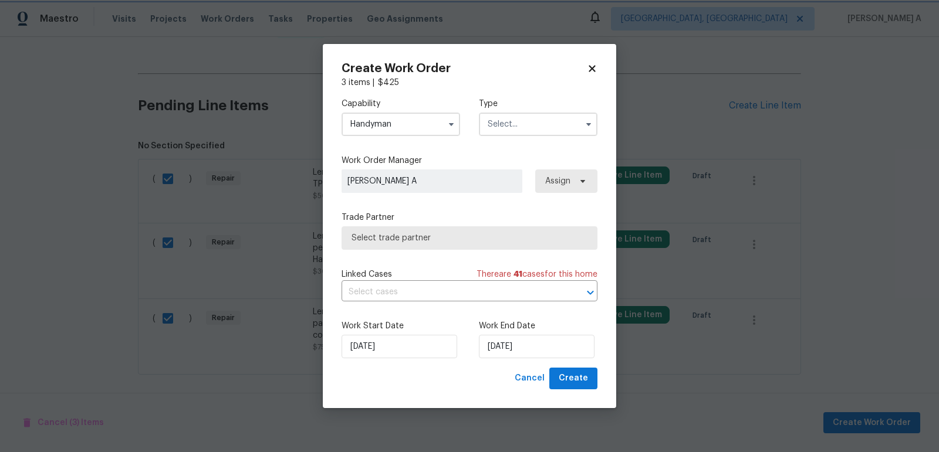
scroll to position [624, 0]
click at [518, 122] on input "text" at bounding box center [538, 124] width 118 height 23
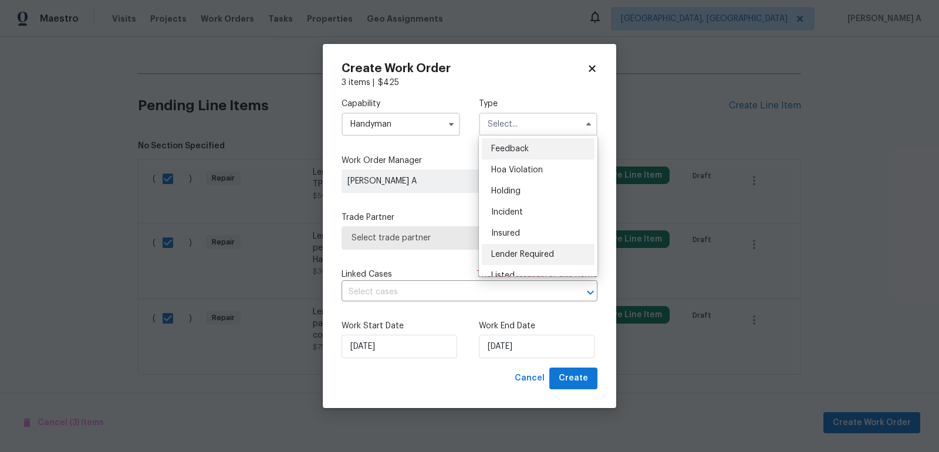
click at [519, 255] on span "Lender Required" at bounding box center [522, 254] width 63 height 8
type input "Lender Required"
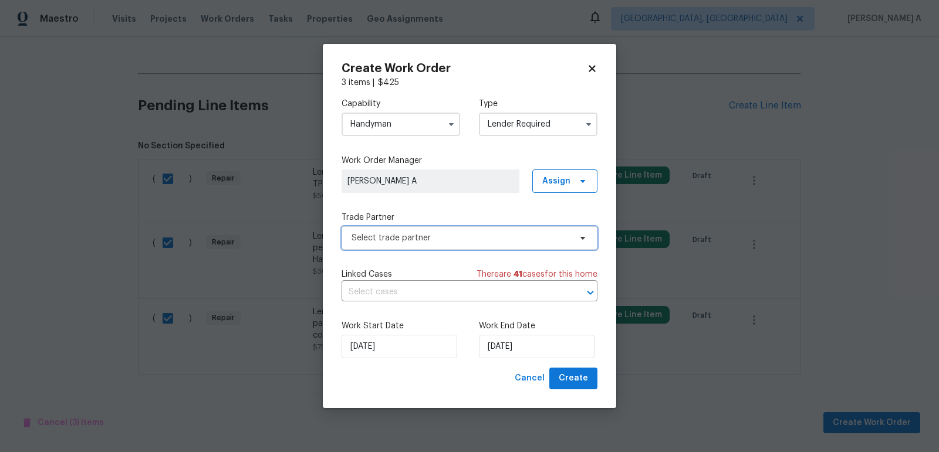
click at [448, 233] on span "Select trade partner" at bounding box center [460, 238] width 219 height 12
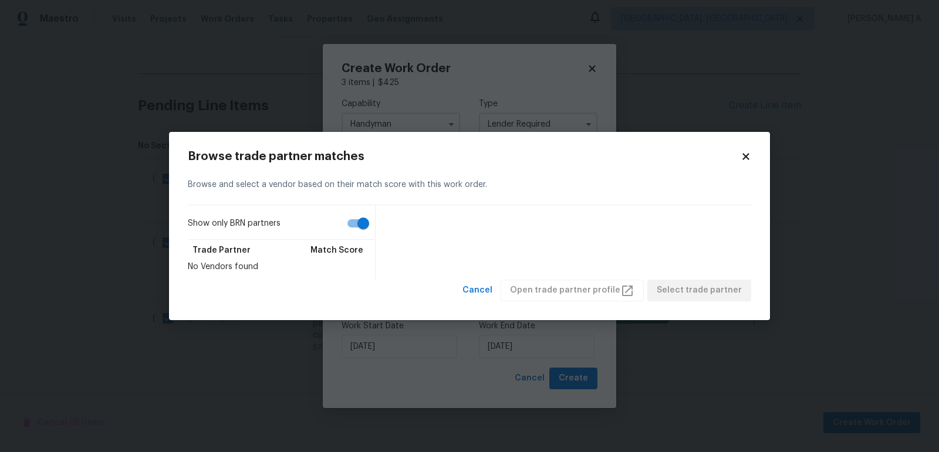
click at [345, 206] on div "Show only BRN partners Trade Partner Match Score No Vendors found" at bounding box center [282, 242] width 188 height 75
click at [361, 222] on input "Show only BRN partners" at bounding box center [363, 223] width 67 height 22
checkbox input "false"
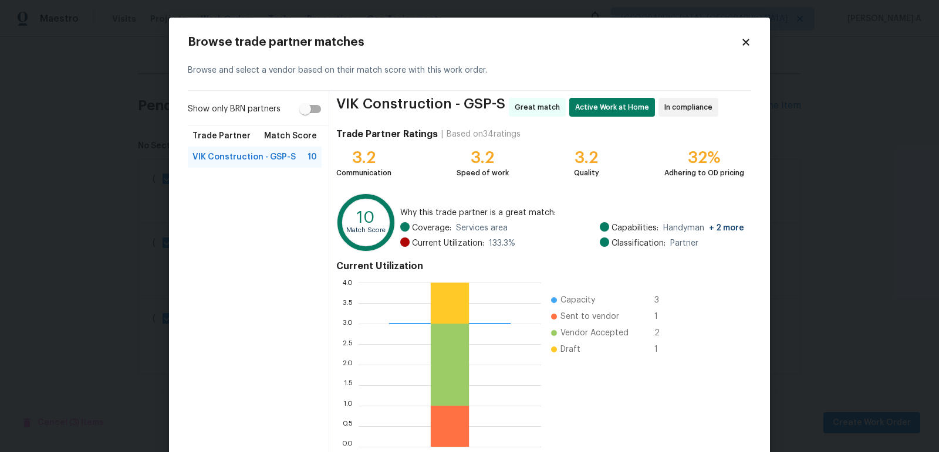
scroll to position [65, 0]
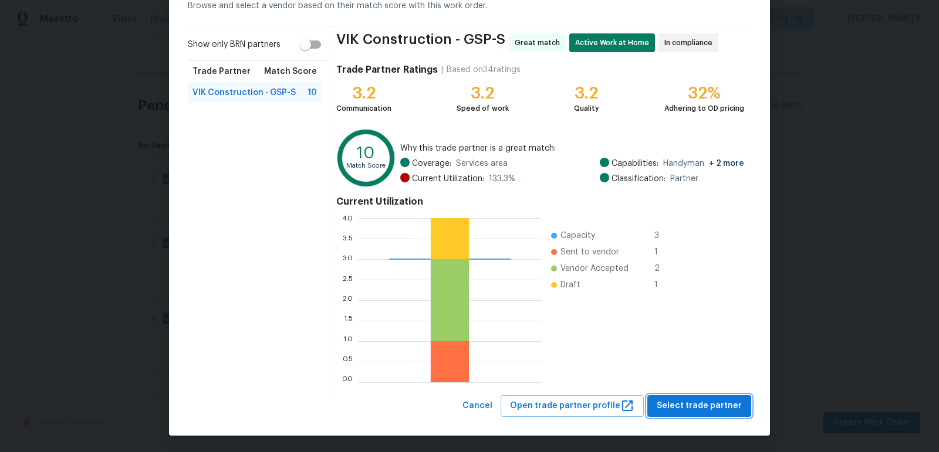
click at [689, 405] on span "Select trade partner" at bounding box center [698, 406] width 85 height 15
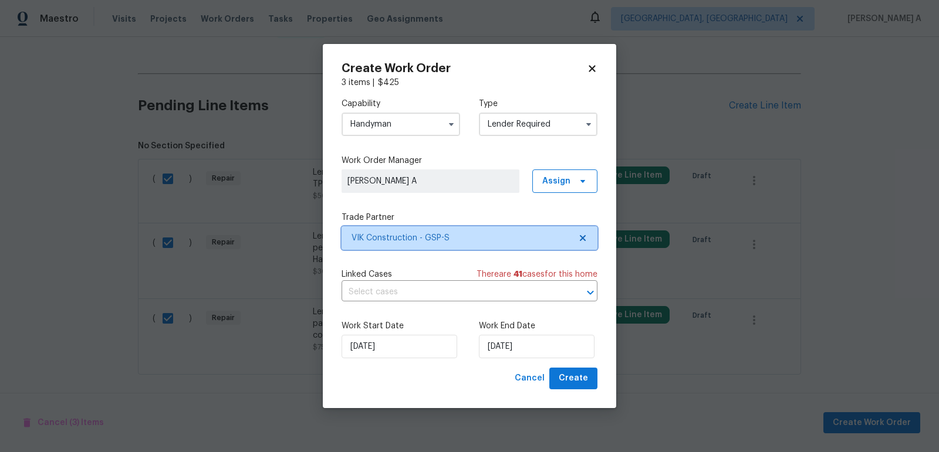
scroll to position [0, 0]
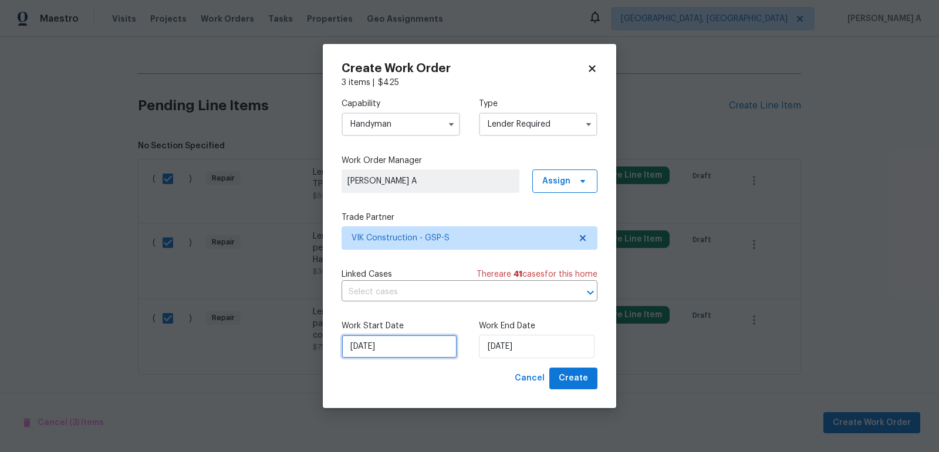
click at [420, 350] on input "[DATE]" at bounding box center [399, 346] width 116 height 23
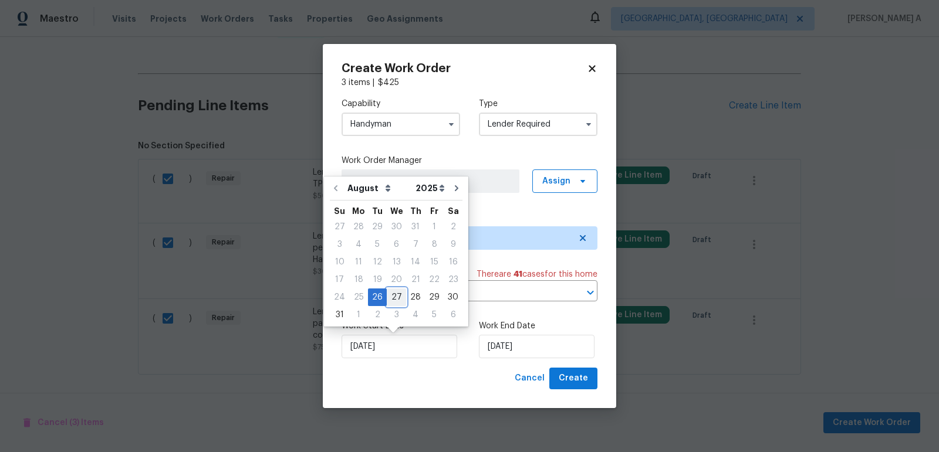
click at [394, 296] on div "27" at bounding box center [396, 297] width 19 height 16
type input "[DATE]"
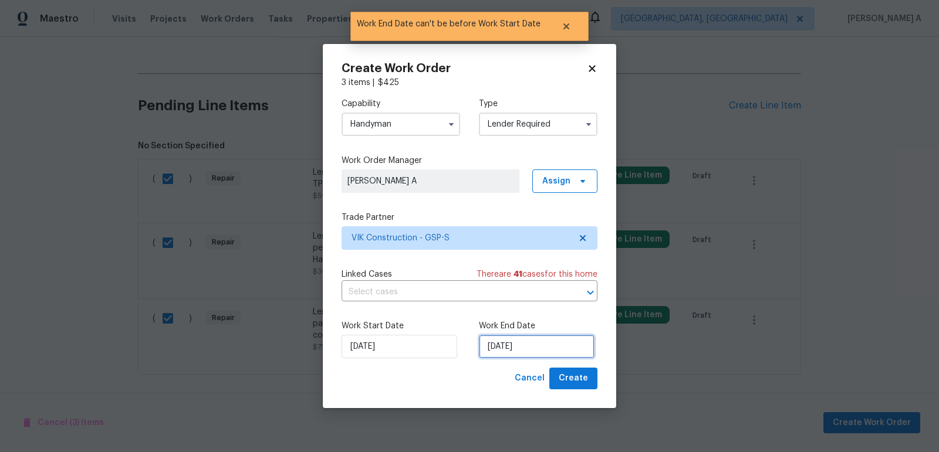
click at [527, 357] on input "[DATE]" at bounding box center [537, 346] width 116 height 23
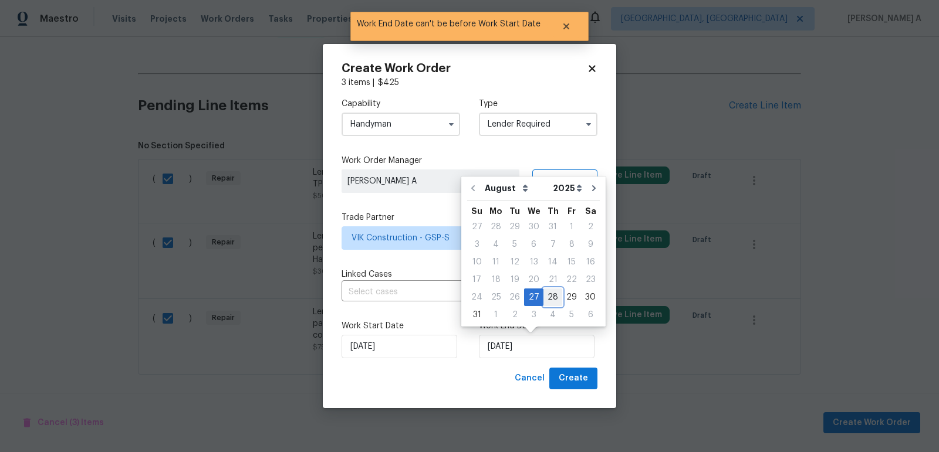
click at [552, 302] on div "28" at bounding box center [552, 297] width 19 height 16
type input "[DATE]"
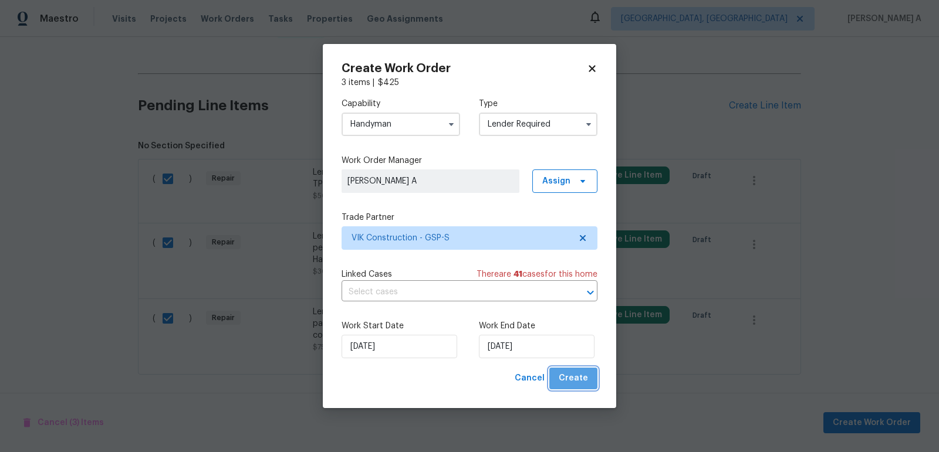
click at [577, 387] on button "Create" at bounding box center [573, 379] width 48 height 22
checkbox input "false"
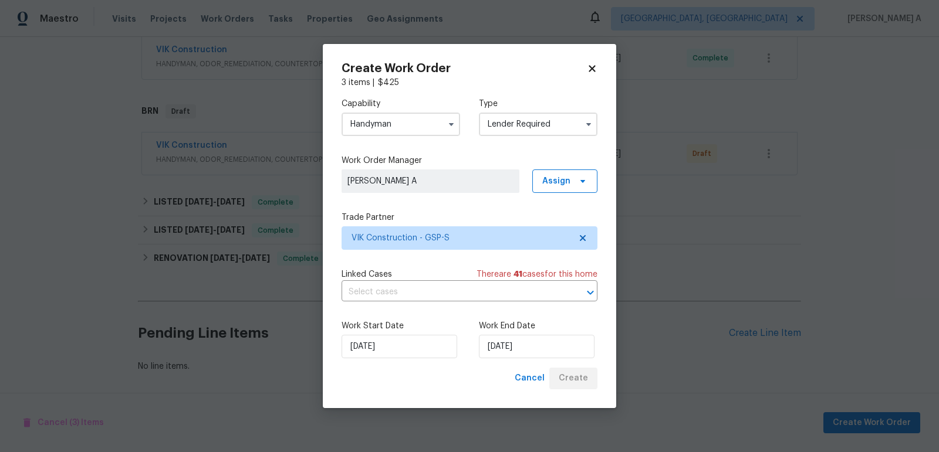
scroll to position [265, 0]
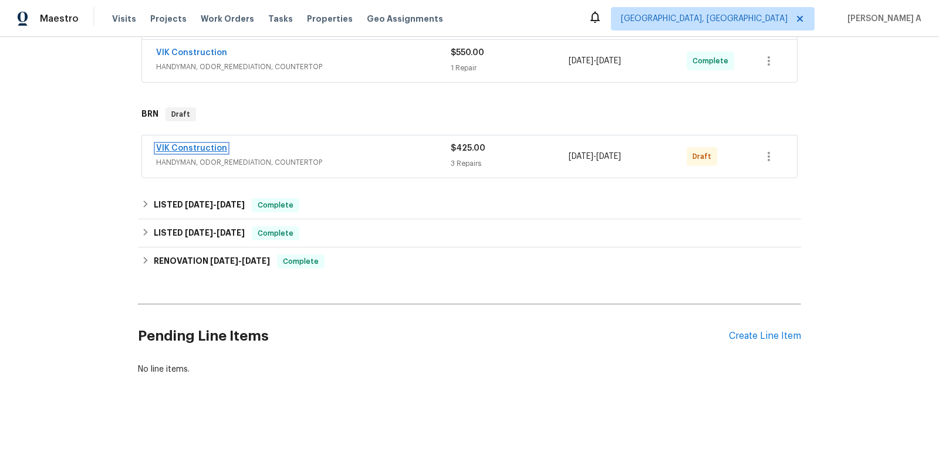
click at [214, 147] on link "VIK Construction" at bounding box center [191, 148] width 71 height 8
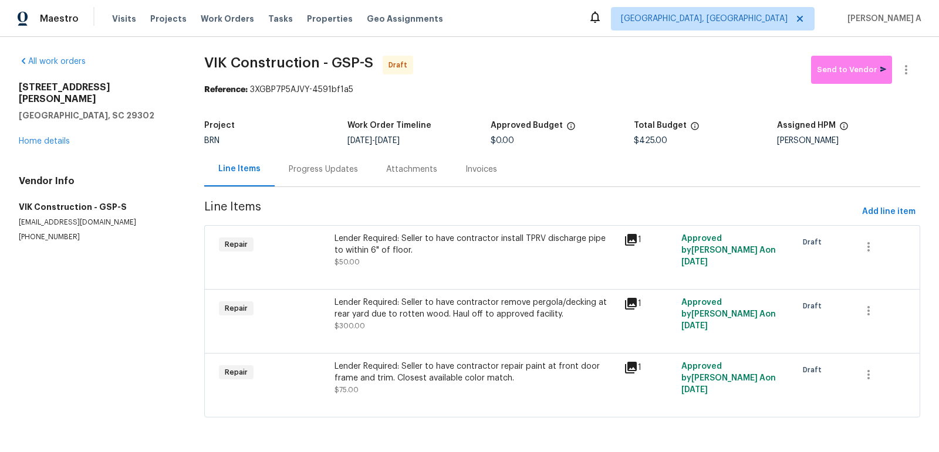
click at [495, 245] on div "Lender Required: Seller to have contractor install TPRV discharge pipe to withi…" at bounding box center [475, 244] width 282 height 23
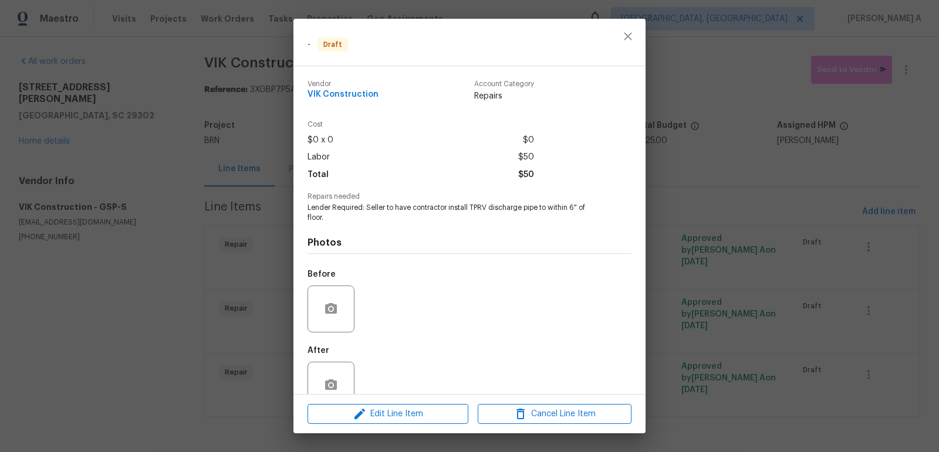
scroll to position [26, 0]
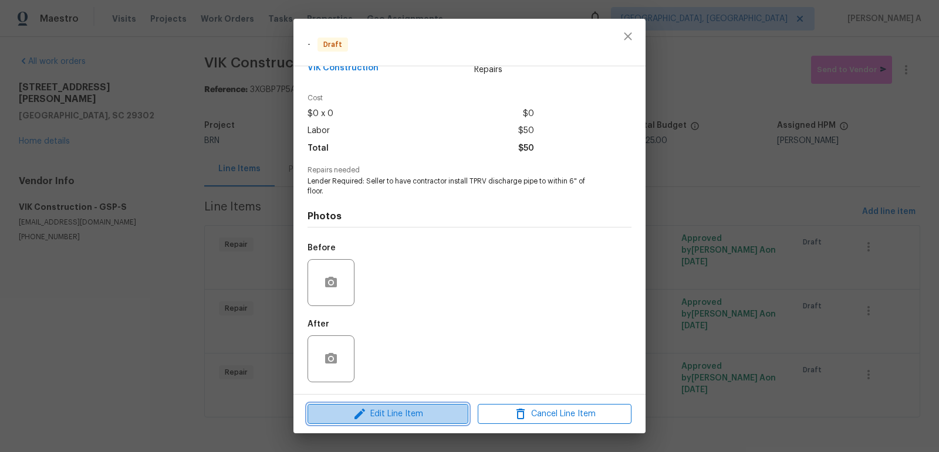
click at [414, 413] on span "Edit Line Item" at bounding box center [388, 414] width 154 height 15
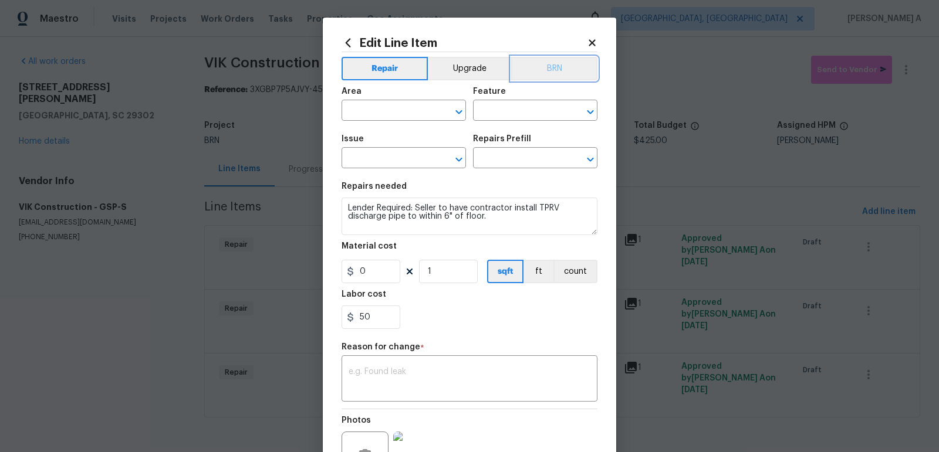
click at [559, 72] on button "BRN" at bounding box center [554, 68] width 86 height 23
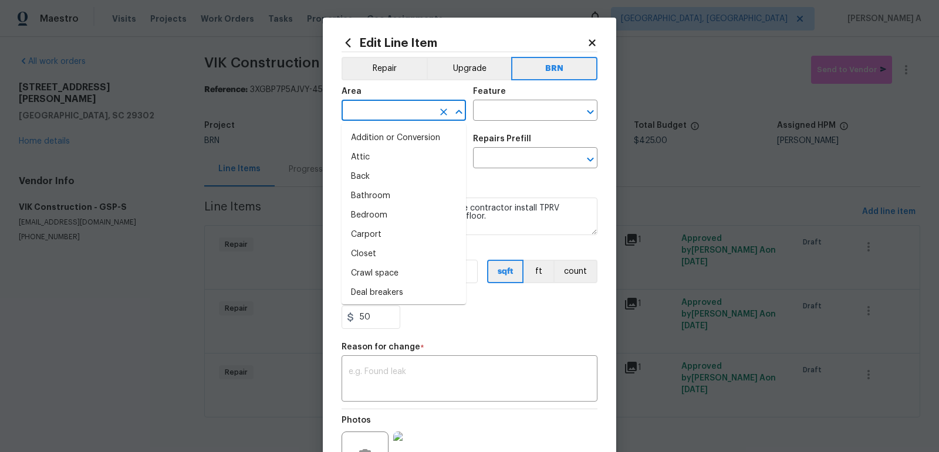
click at [388, 114] on input "text" at bounding box center [387, 112] width 92 height 18
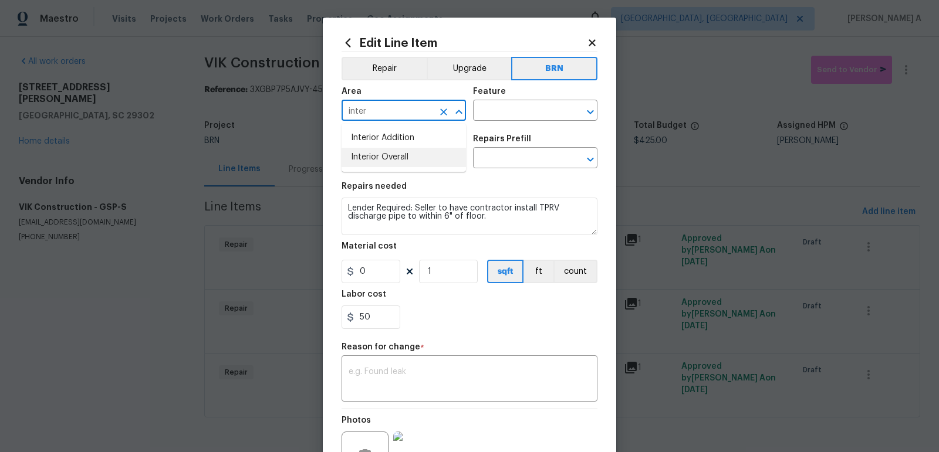
click at [399, 156] on li "Interior Overall" at bounding box center [403, 157] width 124 height 19
type input "Interior Overall"
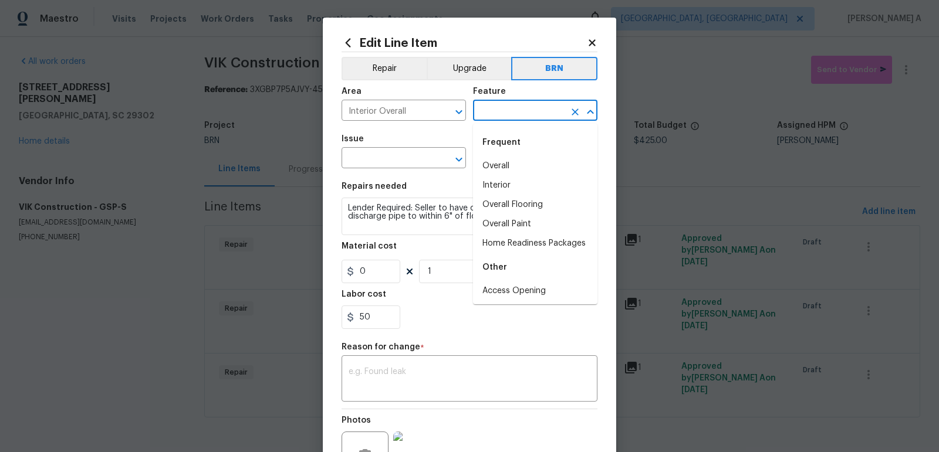
click at [503, 111] on input "text" at bounding box center [519, 112] width 92 height 18
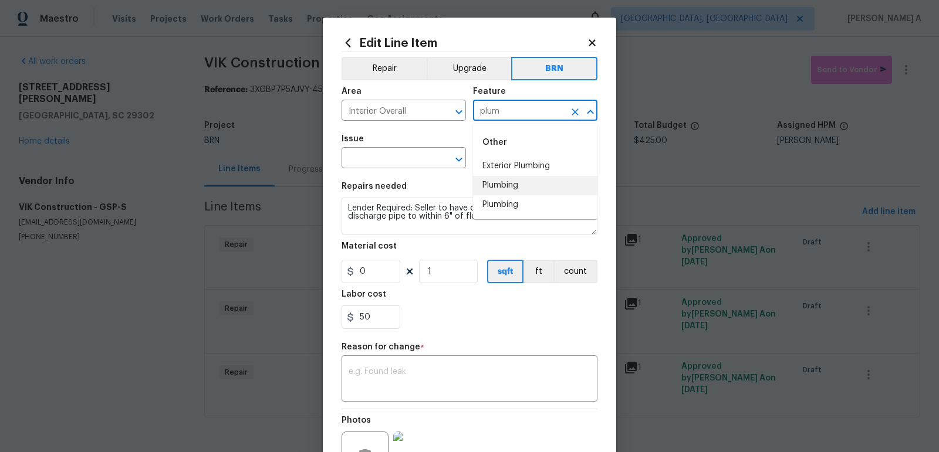
click at [504, 177] on li "Plumbing" at bounding box center [535, 185] width 124 height 19
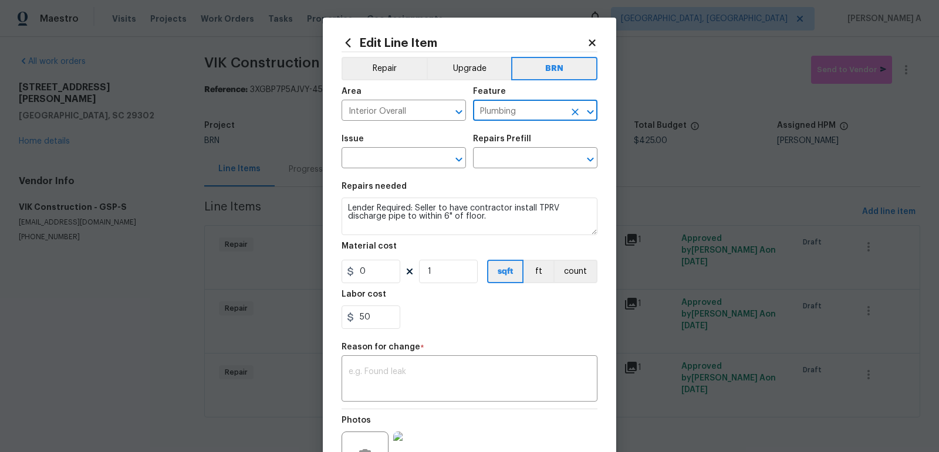
type input "Plumbing"
click at [390, 150] on div "Issue" at bounding box center [403, 142] width 124 height 15
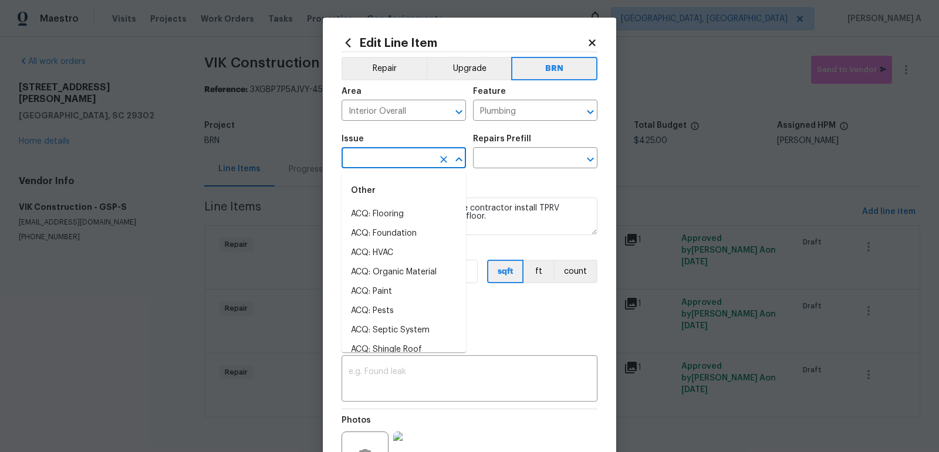
click at [391, 157] on input "text" at bounding box center [387, 159] width 92 height 18
click at [388, 233] on li "General Plumbing" at bounding box center [403, 233] width 124 height 19
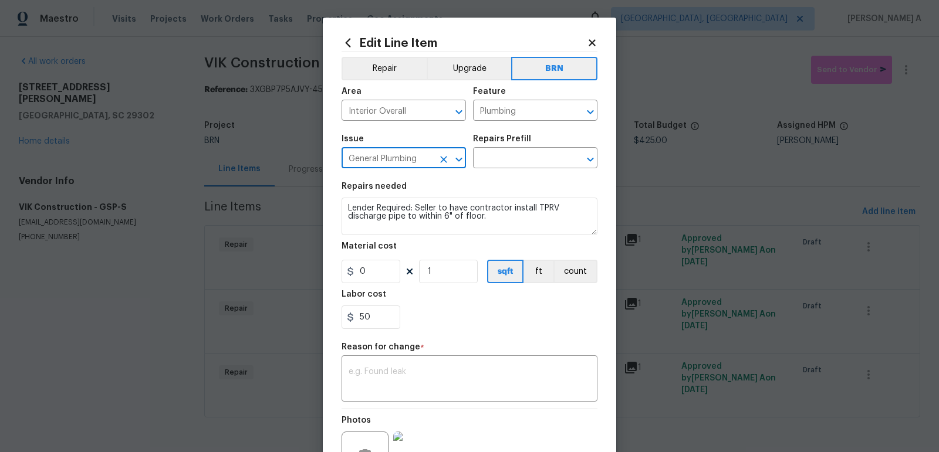
type input "General Plumbing"
click at [397, 216] on textarea "Lender Required: Seller to have contractor install TPRV discharge pipe to withi…" at bounding box center [469, 217] width 256 height 38
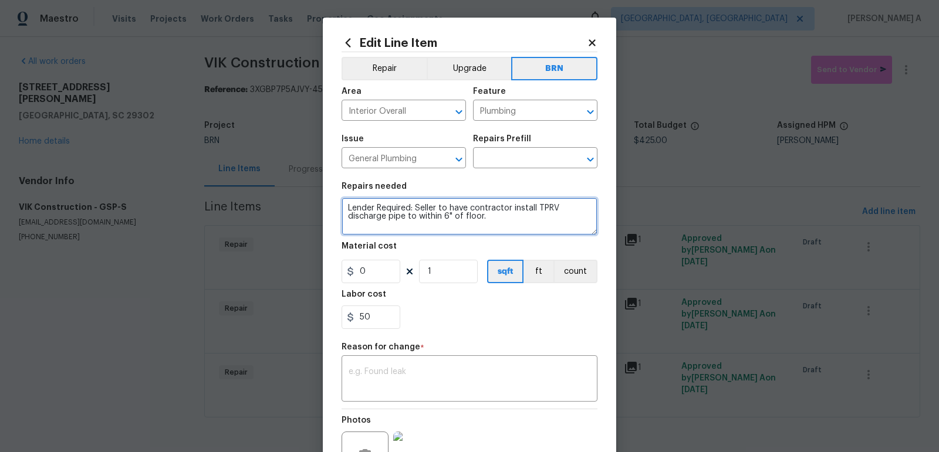
click at [397, 216] on textarea "Lender Required: Seller to have contractor install TPRV discharge pipe to withi…" at bounding box center [469, 217] width 256 height 38
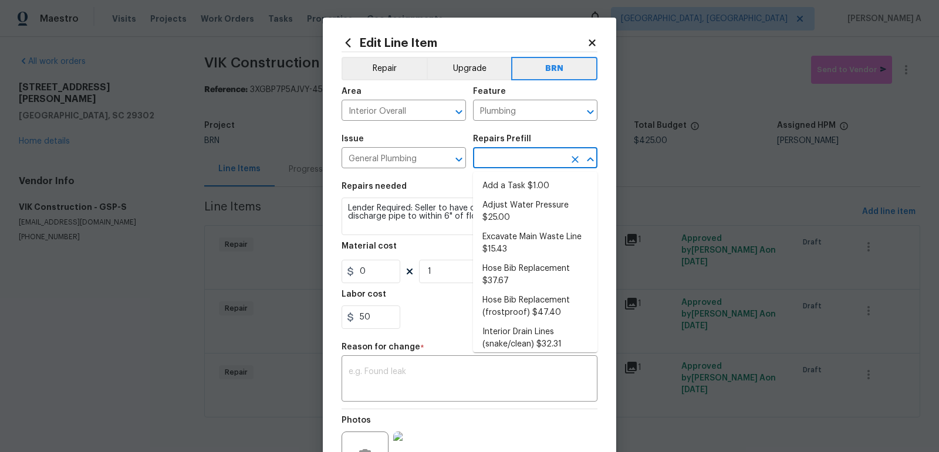
click at [495, 157] on input "text" at bounding box center [519, 159] width 92 height 18
click at [504, 178] on li "Add a Task $1.00" at bounding box center [535, 186] width 124 height 19
type input "Add a Task $1.00"
type textarea "HPM to detail"
type input "1"
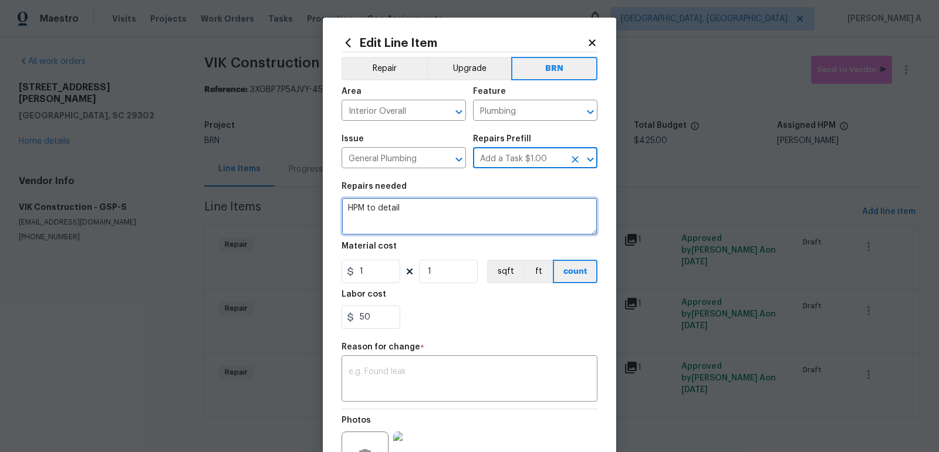
click at [475, 213] on textarea "HPM to detail" at bounding box center [469, 217] width 256 height 38
paste textarea "Lender Required: Seller to have contractor install TPRV discharge pipe to withi…"
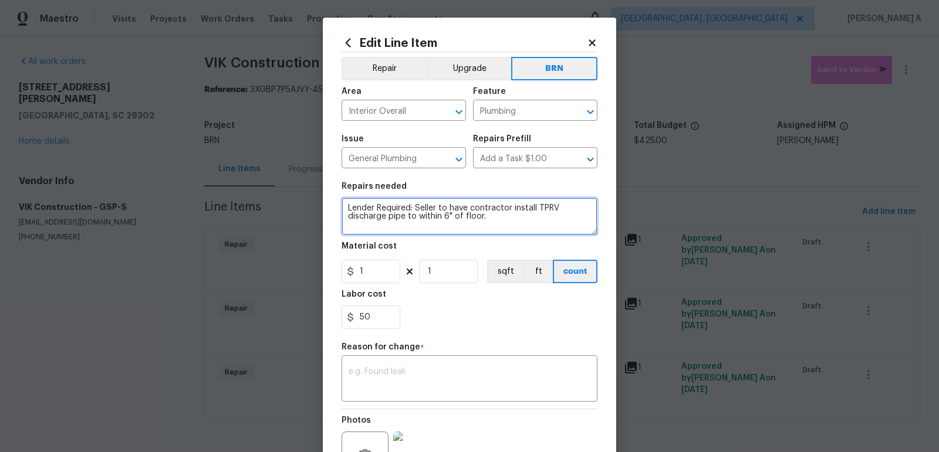
type textarea "Lender Required: Seller to have contractor install TPRV discharge pipe to withi…"
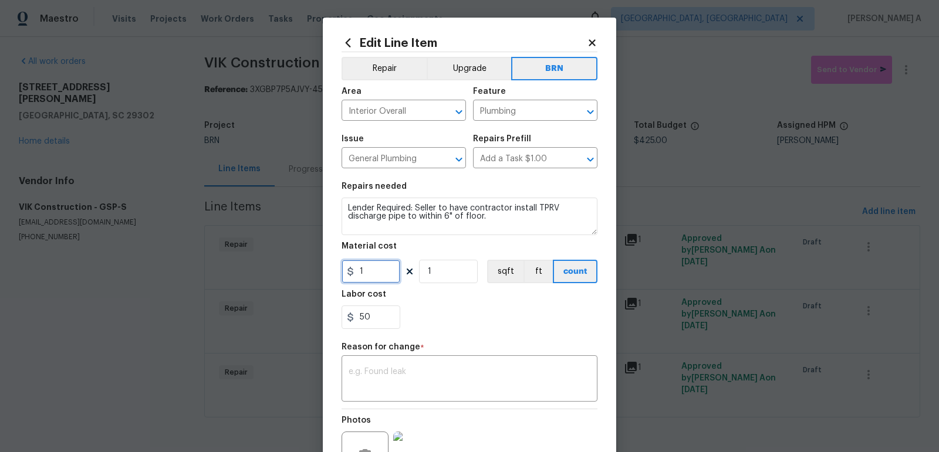
drag, startPoint x: 371, startPoint y: 275, endPoint x: 330, endPoint y: 274, distance: 41.1
click at [330, 274] on div "Edit Line Item Repair Upgrade BRN Area Interior Overall ​ Feature Plumbing ​ Is…" at bounding box center [469, 289] width 293 height 543
type input "0"
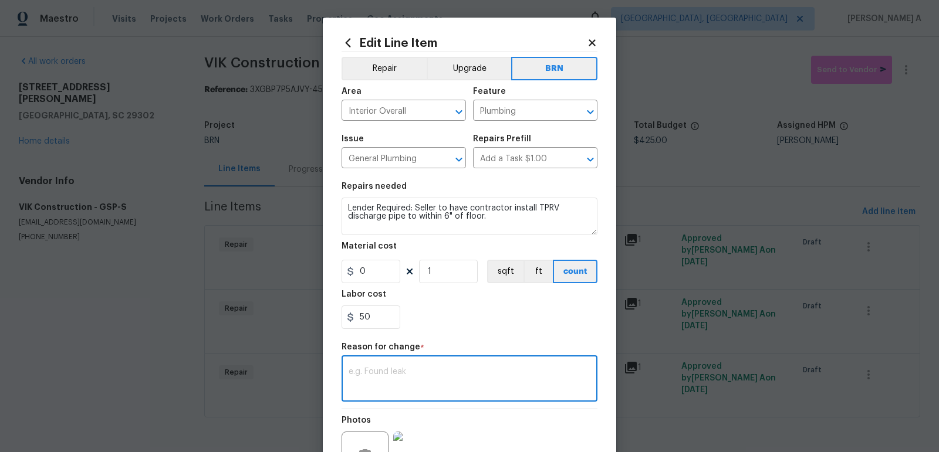
click at [448, 371] on textarea at bounding box center [469, 380] width 242 height 25
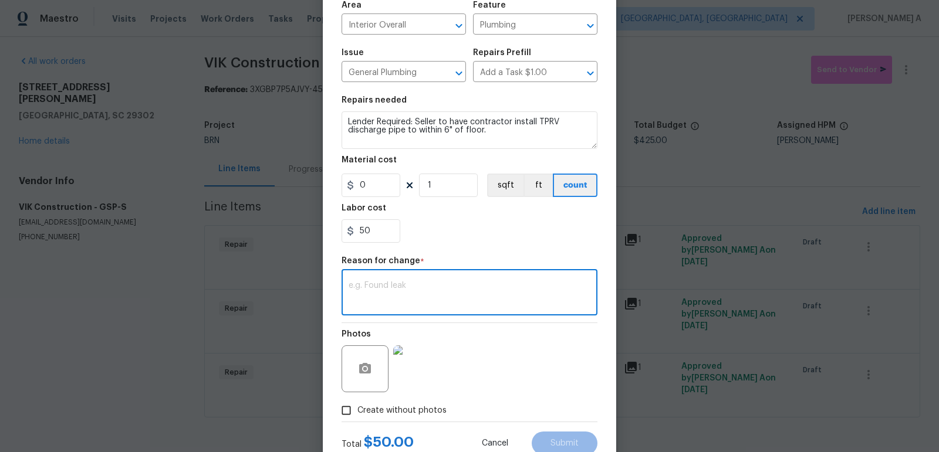
scroll to position [125, 0]
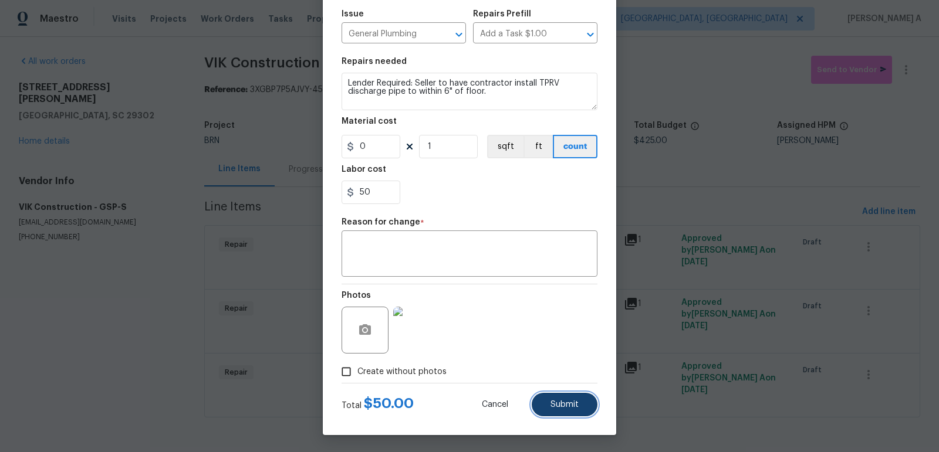
click at [579, 404] on button "Submit" at bounding box center [564, 404] width 66 height 23
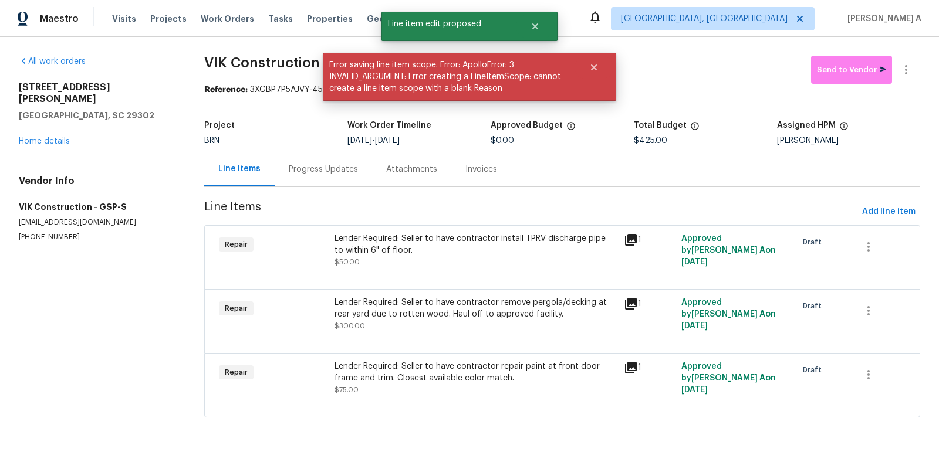
scroll to position [0, 0]
click at [453, 311] on div "Lender Required: Seller to have contractor remove pergola/decking at rear yard …" at bounding box center [475, 308] width 282 height 23
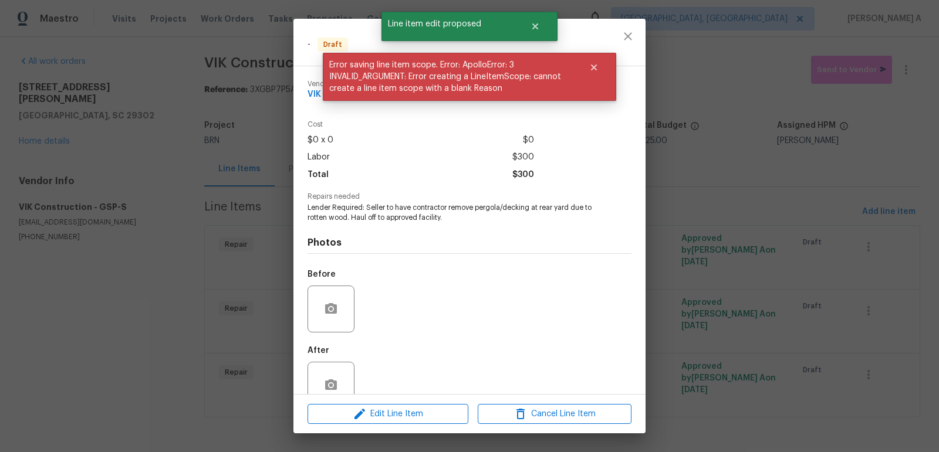
scroll to position [26, 0]
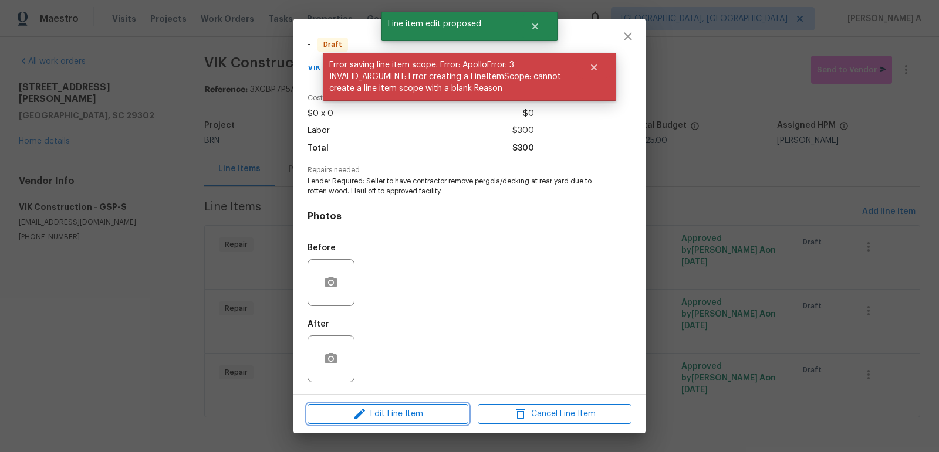
click at [427, 405] on button "Edit Line Item" at bounding box center [387, 414] width 161 height 21
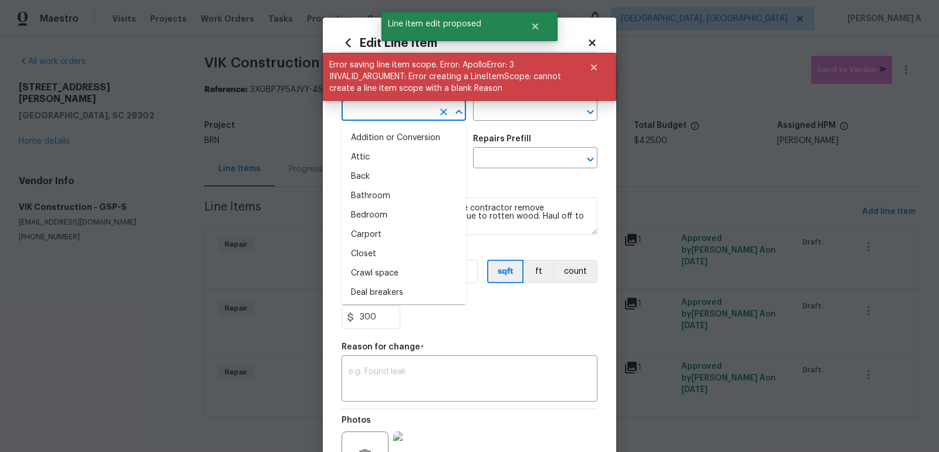
click at [385, 109] on input "text" at bounding box center [387, 112] width 92 height 18
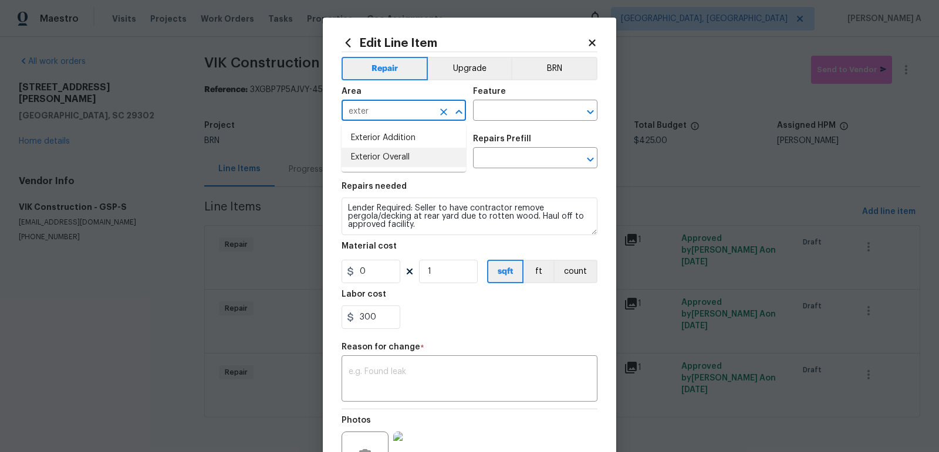
click at [401, 154] on li "Exterior Overall" at bounding box center [403, 157] width 124 height 19
type input "Exterior Overall"
click at [513, 110] on input "text" at bounding box center [519, 112] width 92 height 18
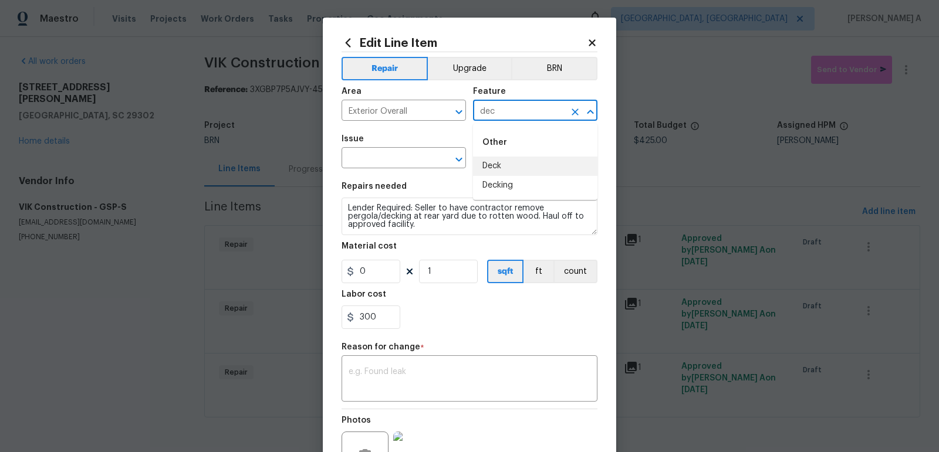
click at [509, 179] on li "Decking" at bounding box center [535, 185] width 124 height 19
type input "Decking"
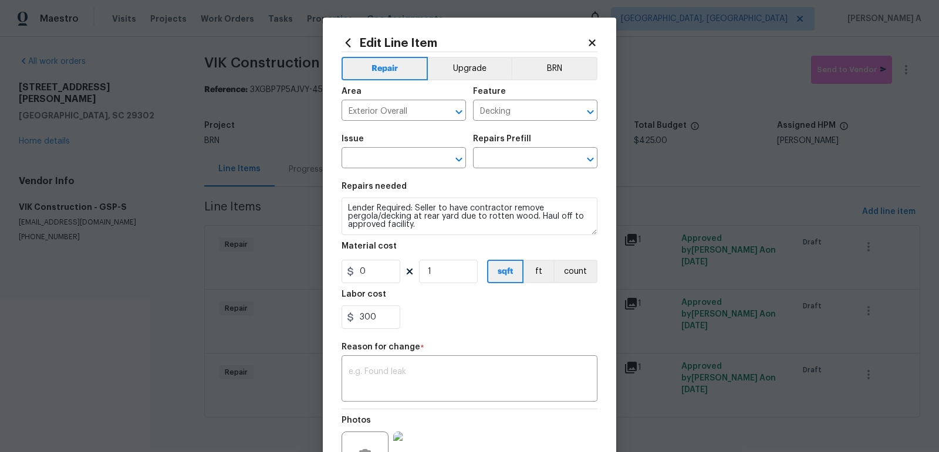
click at [409, 171] on span "Issue ​" at bounding box center [403, 152] width 124 height 48
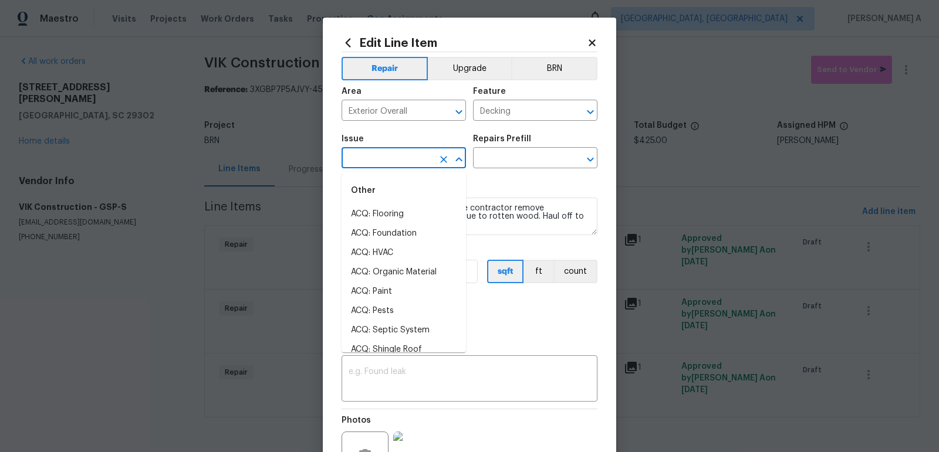
click at [404, 161] on input "text" at bounding box center [387, 159] width 92 height 18
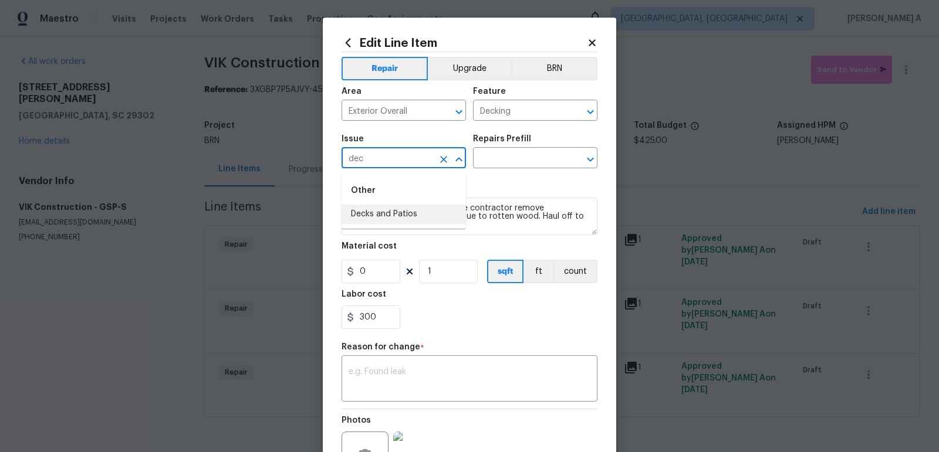
click at [402, 211] on li "Decks and Patios" at bounding box center [403, 214] width 124 height 19
type input "Decks and Patios"
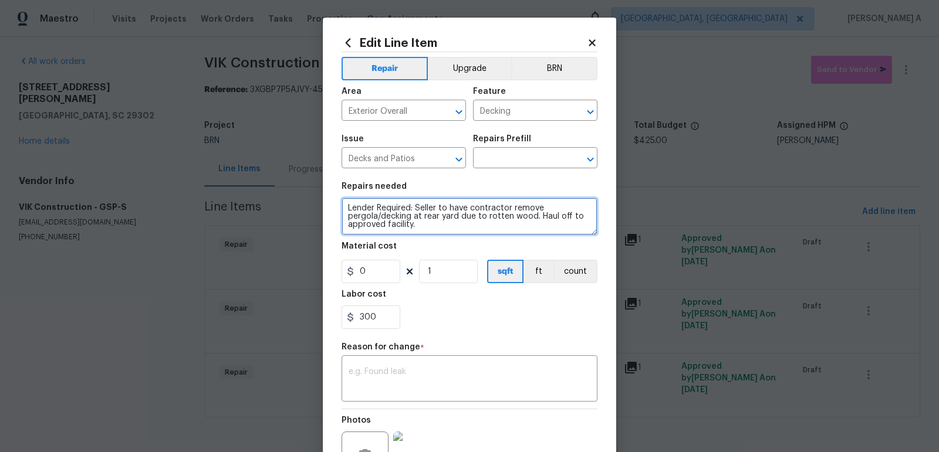
click at [402, 211] on textarea "Lender Required: Seller to have contractor remove pergola/decking at rear yard …" at bounding box center [469, 217] width 256 height 38
click at [509, 157] on input "text" at bounding box center [519, 159] width 92 height 18
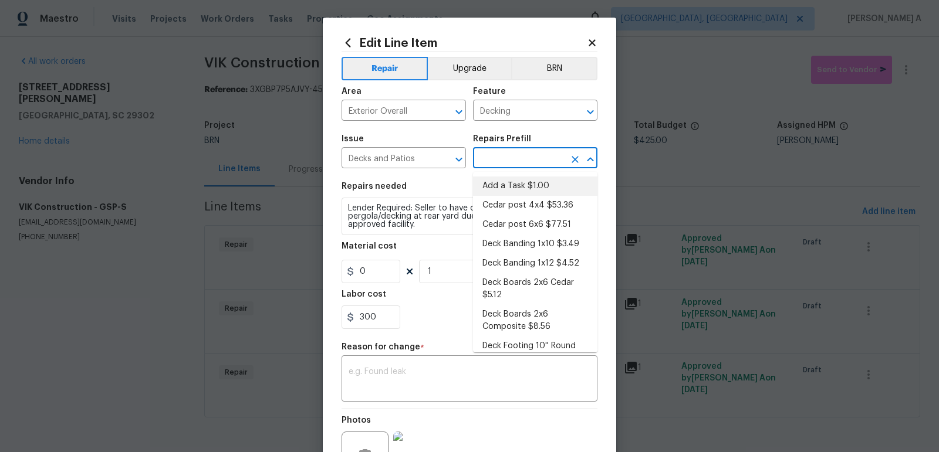
click at [514, 184] on li "Add a Task $1.00" at bounding box center [535, 186] width 124 height 19
type input "Deck"
type input "Add a Task $1.00"
type textarea "HPM to detail"
type input "1"
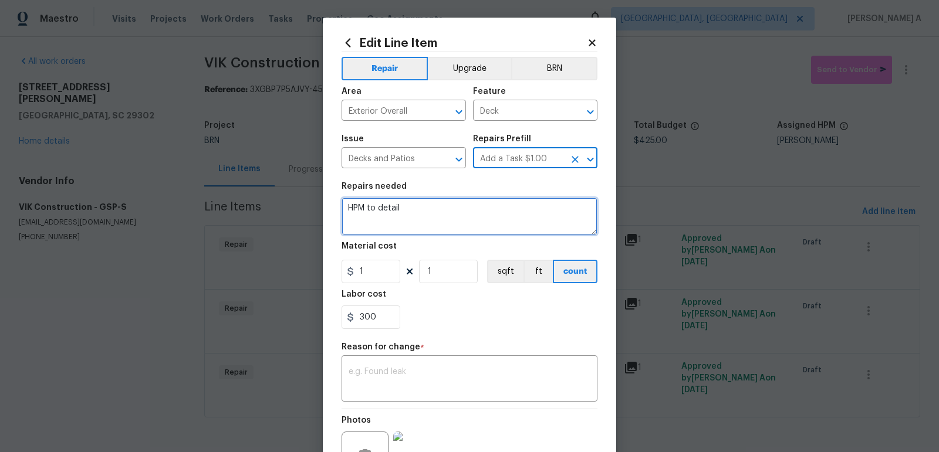
click at [480, 211] on textarea "HPM to detail" at bounding box center [469, 217] width 256 height 38
paste textarea "Lender Required: Seller to have contractor remove pergola/decking at rear yard …"
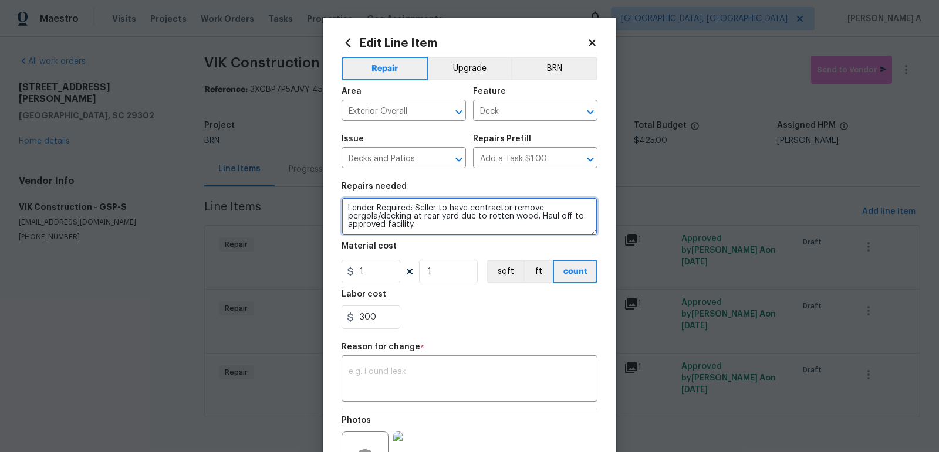
type textarea "Lender Required: Seller to have contractor remove pergola/decking at rear yard …"
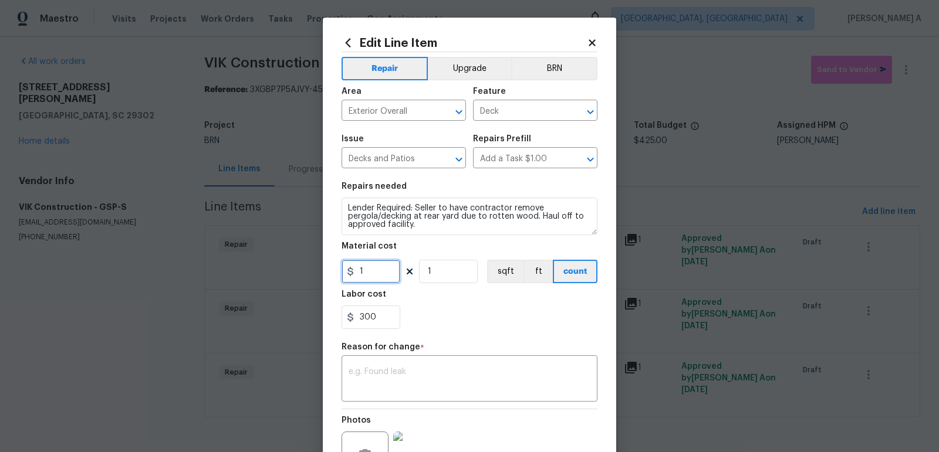
drag, startPoint x: 385, startPoint y: 277, endPoint x: 341, endPoint y: 277, distance: 44.0
click at [341, 277] on input "1" at bounding box center [370, 271] width 59 height 23
type input "0"
click at [403, 380] on textarea at bounding box center [469, 380] width 242 height 25
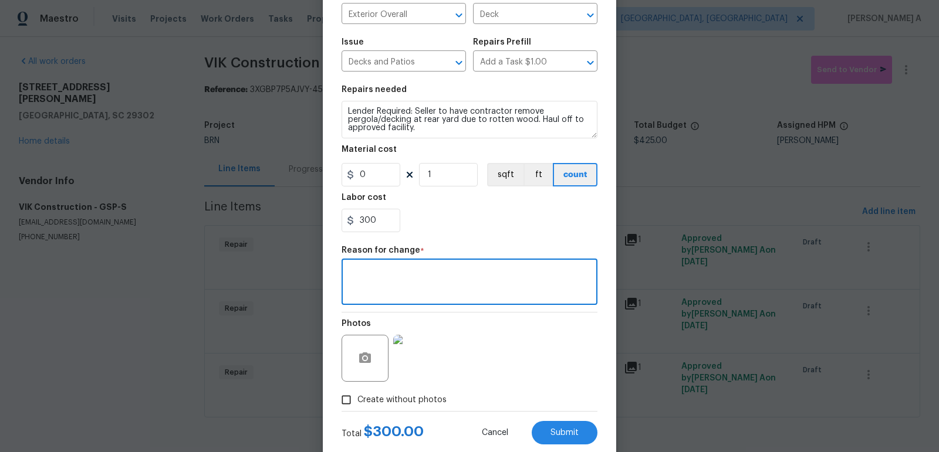
scroll to position [125, 0]
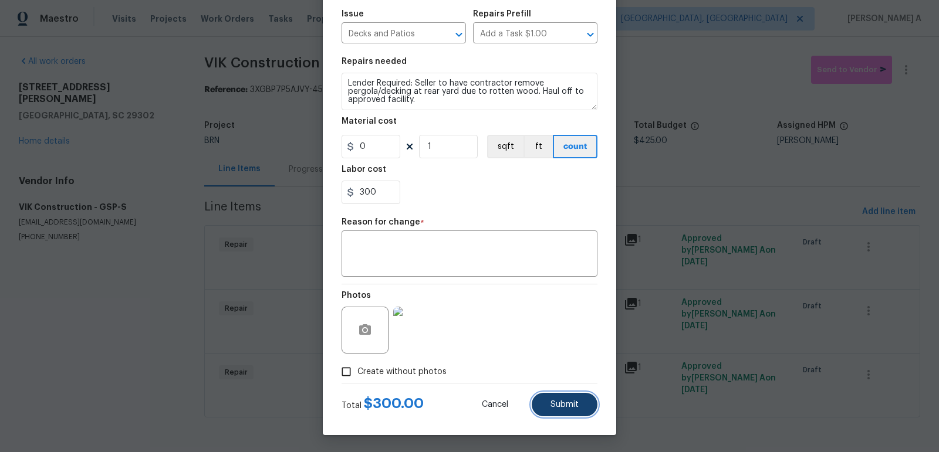
click at [564, 401] on span "Submit" at bounding box center [564, 405] width 28 height 9
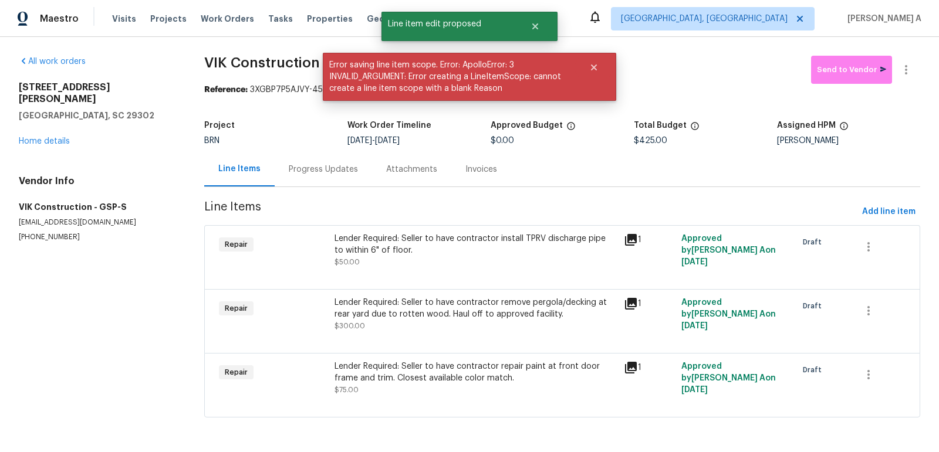
scroll to position [0, 0]
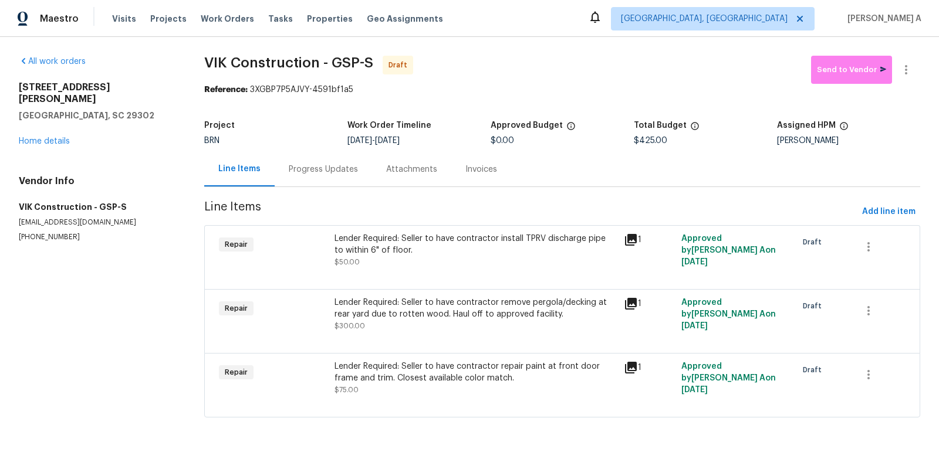
click at [305, 161] on div "Progress Updates" at bounding box center [323, 169] width 97 height 35
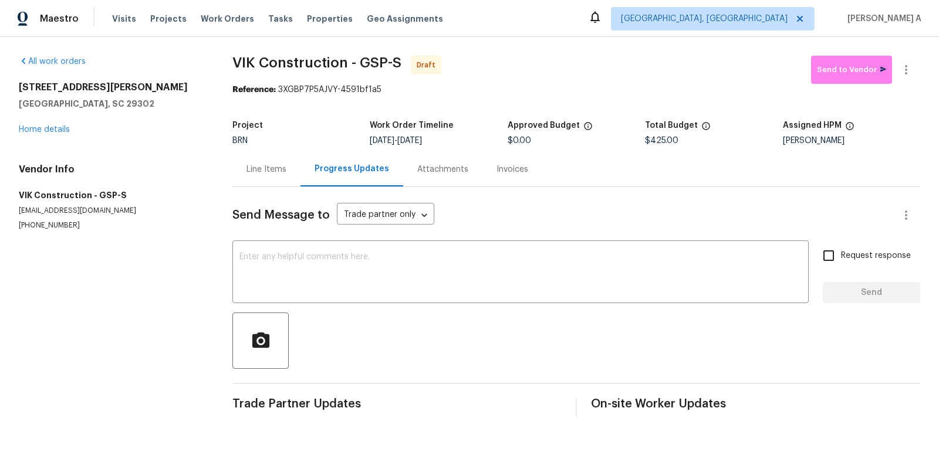
click at [267, 164] on div "Line Items" at bounding box center [266, 170] width 40 height 12
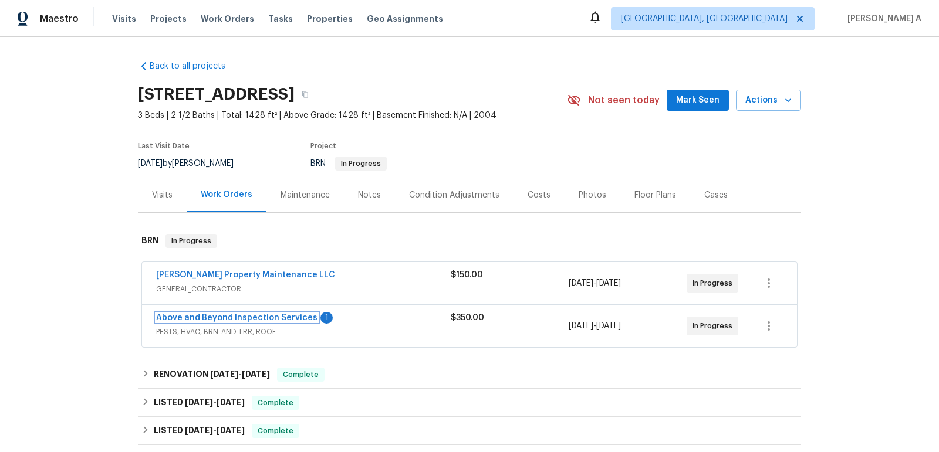
click at [254, 318] on link "Above and Beyond Inspection Services" at bounding box center [236, 318] width 161 height 8
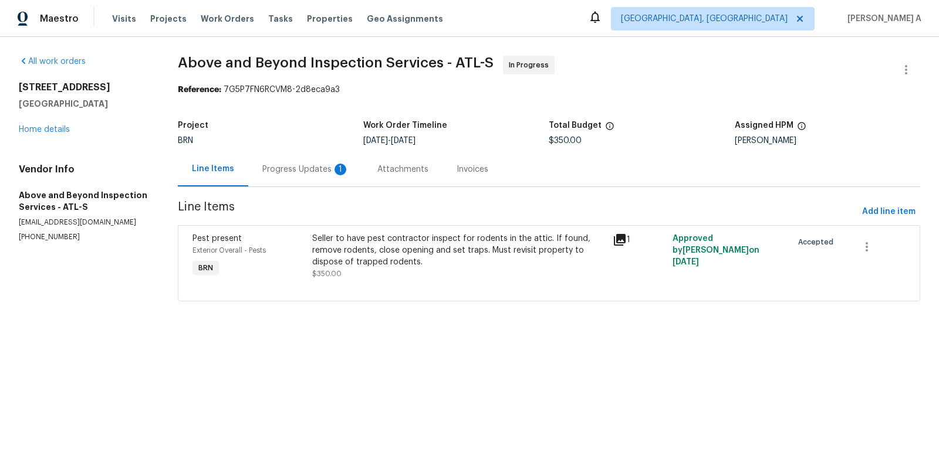
click at [291, 171] on div "Progress Updates 1" at bounding box center [305, 170] width 87 height 12
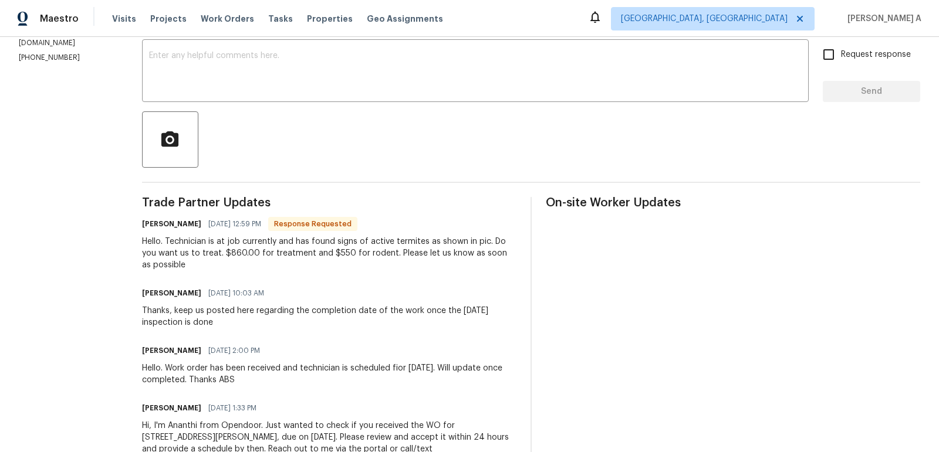
scroll to position [248, 0]
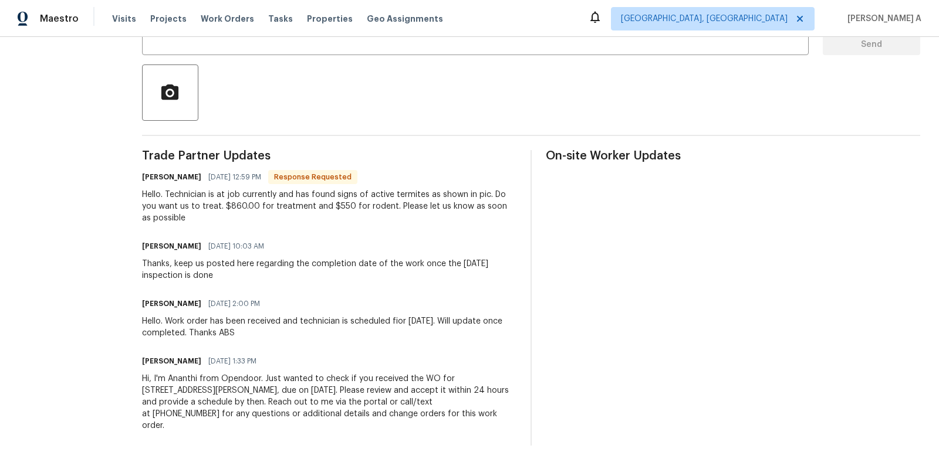
click at [285, 207] on div "Hello. Technician is at job currently and has found signs of active termites as…" at bounding box center [329, 206] width 374 height 35
copy div "860.00"
click at [388, 205] on div "Hello. Technician is at job currently and has found signs of active termites as…" at bounding box center [329, 206] width 374 height 35
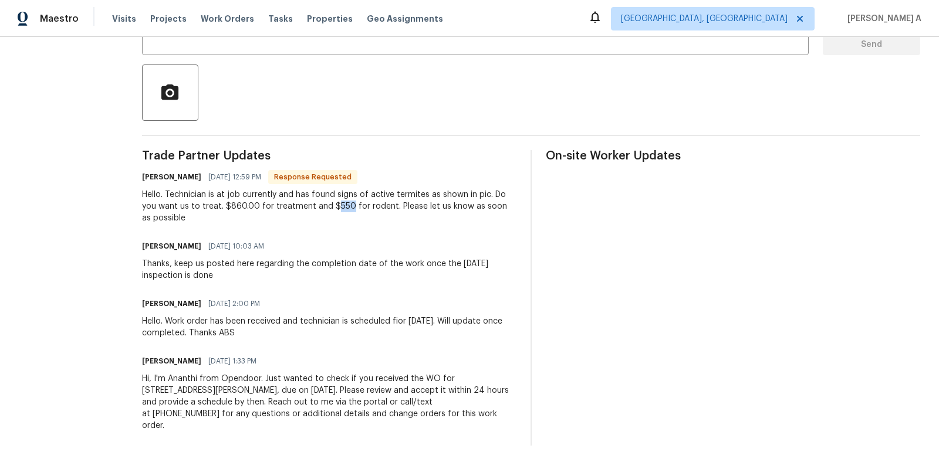
copy div "550"
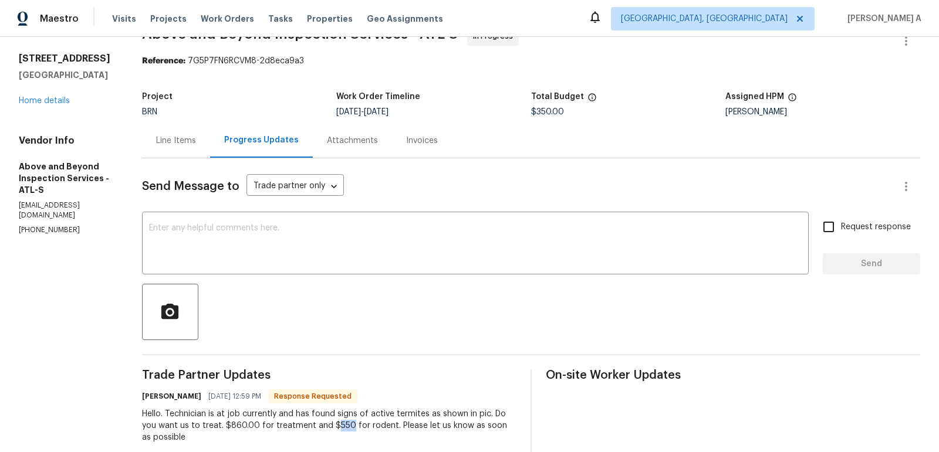
scroll to position [0, 0]
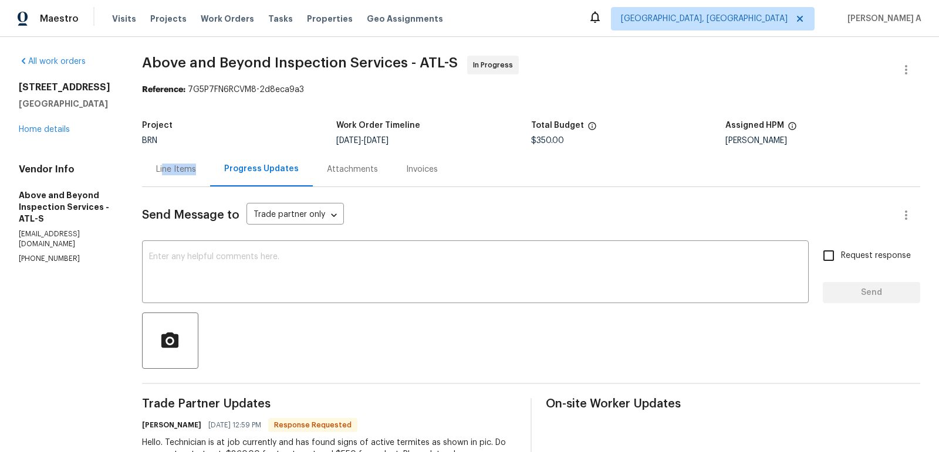
click at [202, 175] on div "Line Items" at bounding box center [176, 169] width 68 height 35
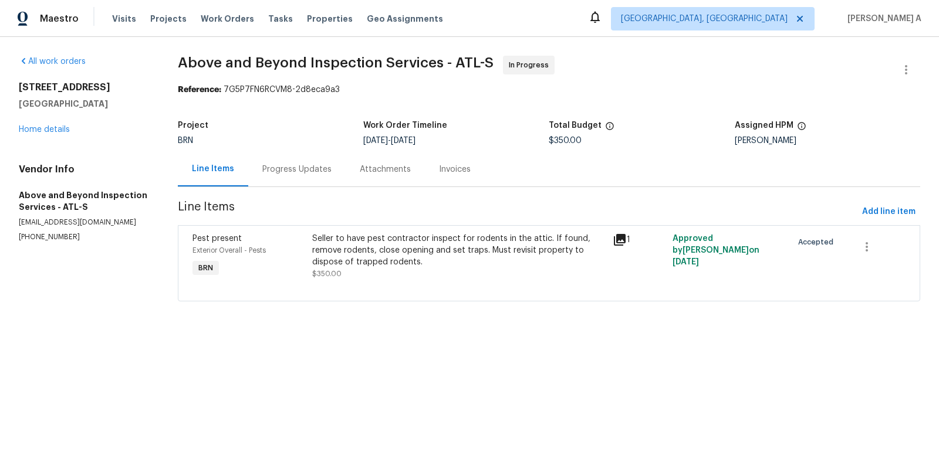
click at [285, 167] on div "Progress Updates" at bounding box center [296, 170] width 69 height 12
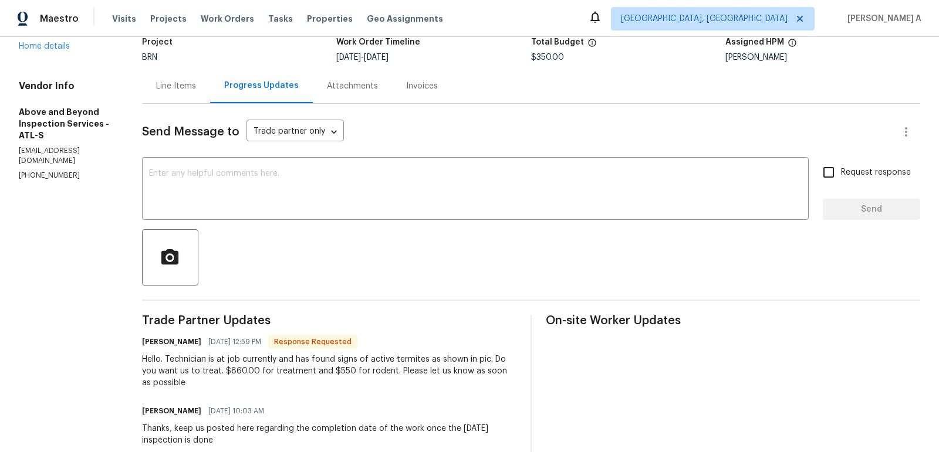
scroll to position [114, 0]
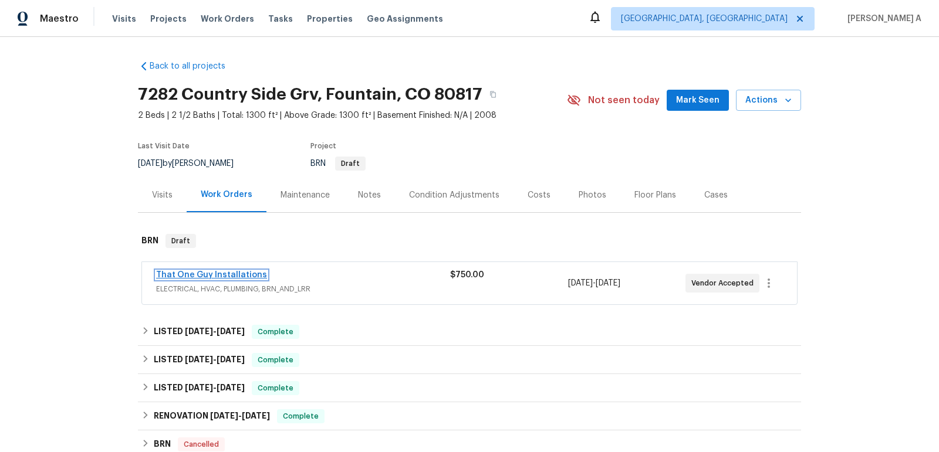
click at [225, 271] on link "That One Guy Installations" at bounding box center [211, 275] width 111 height 8
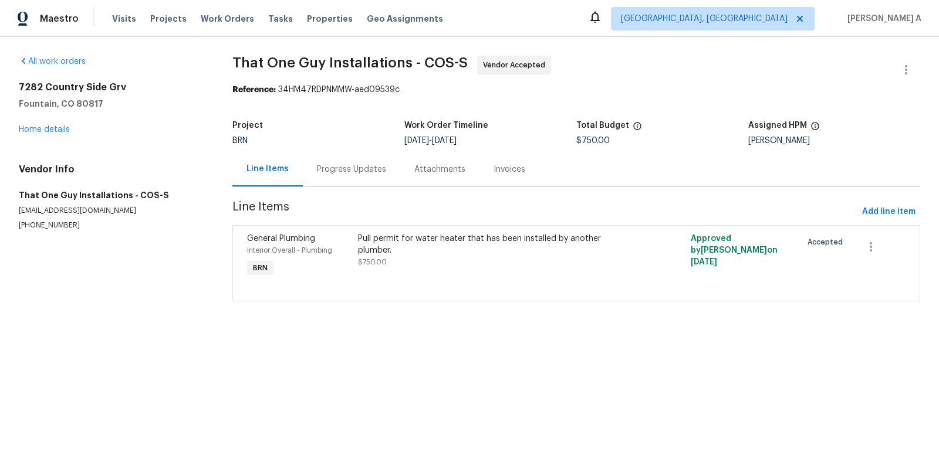
click at [337, 156] on div "Progress Updates" at bounding box center [351, 169] width 97 height 35
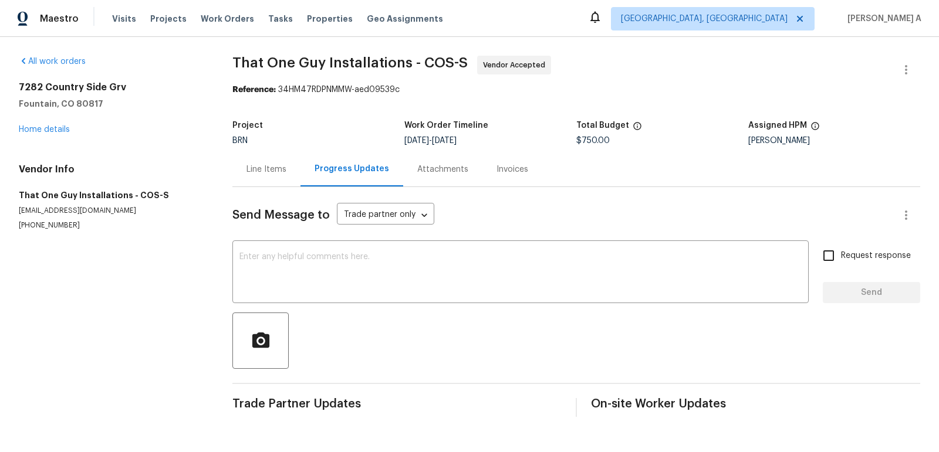
click at [259, 181] on div "Line Items" at bounding box center [266, 169] width 68 height 35
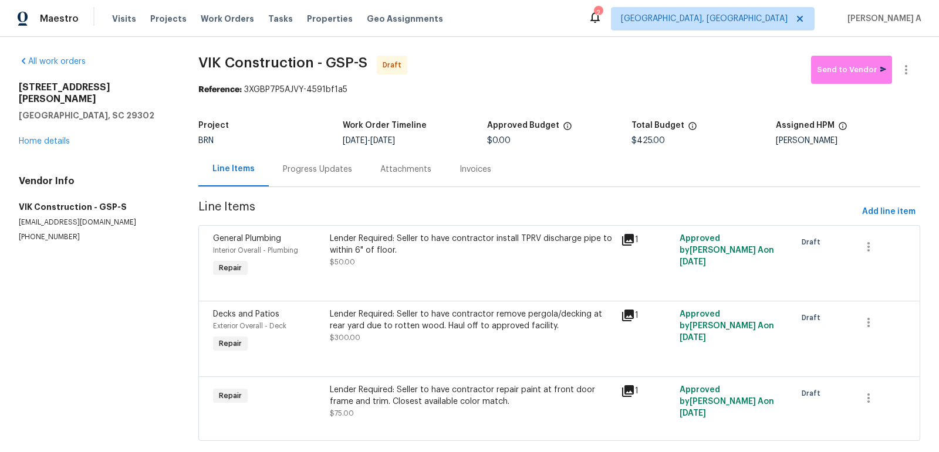
scroll to position [21, 0]
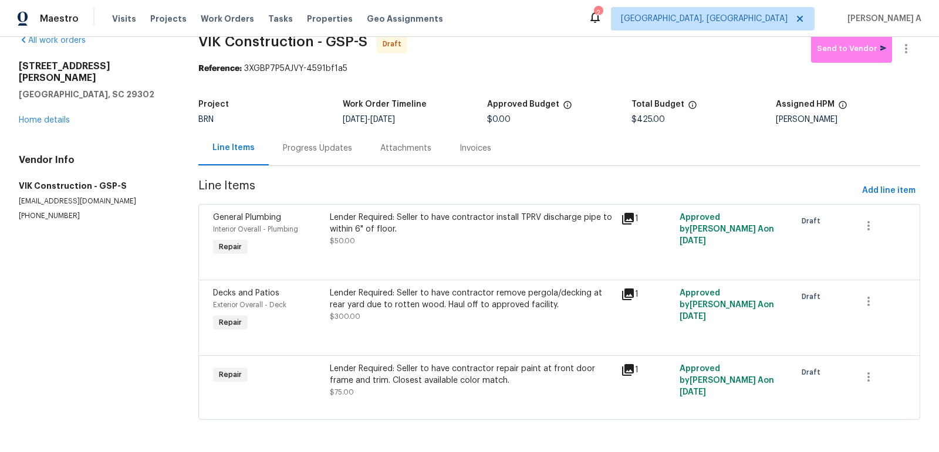
click at [441, 391] on div "Lender Required: Seller to have contractor repair paint at front door frame and…" at bounding box center [472, 380] width 285 height 35
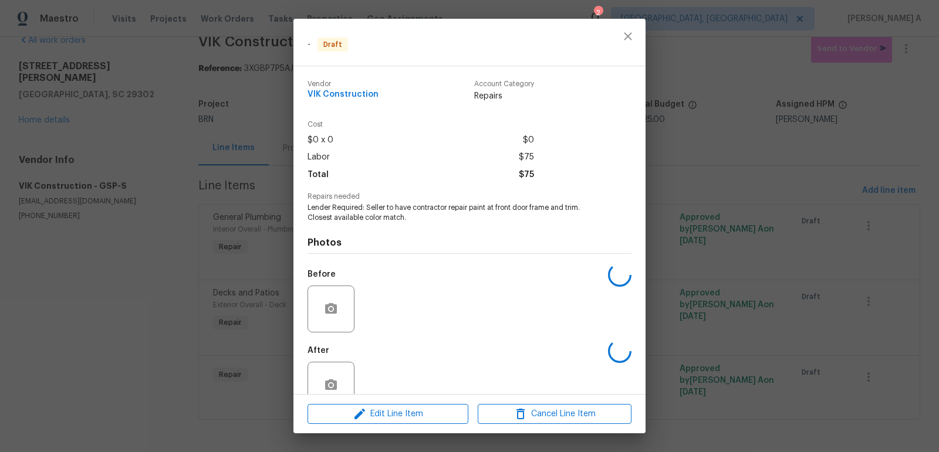
scroll to position [26, 0]
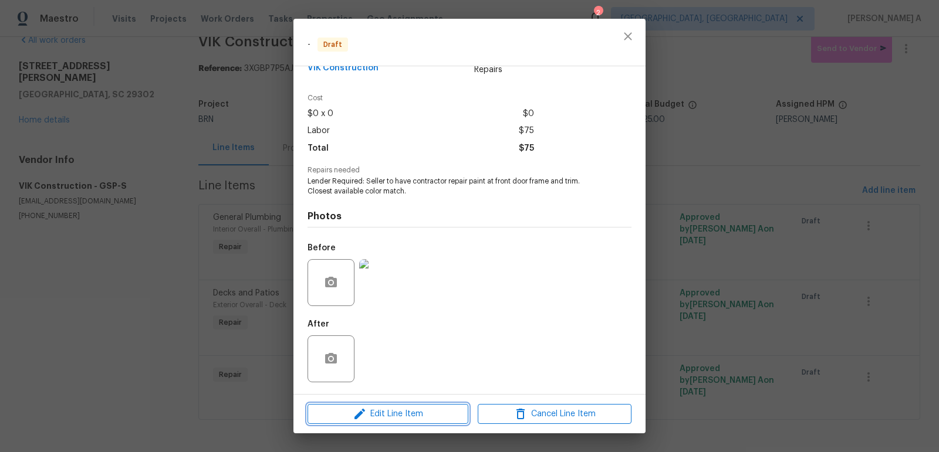
click at [424, 417] on span "Edit Line Item" at bounding box center [388, 414] width 154 height 15
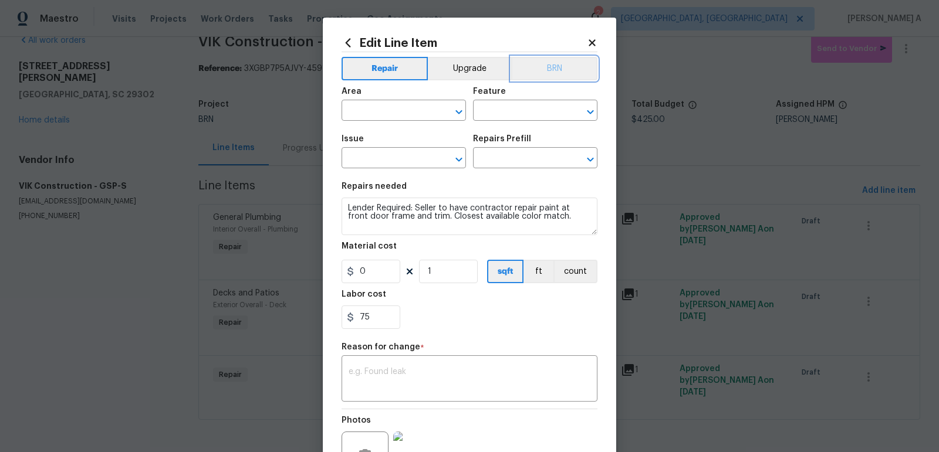
click at [541, 72] on button "BRN" at bounding box center [554, 68] width 86 height 23
click at [380, 106] on input "text" at bounding box center [387, 112] width 92 height 18
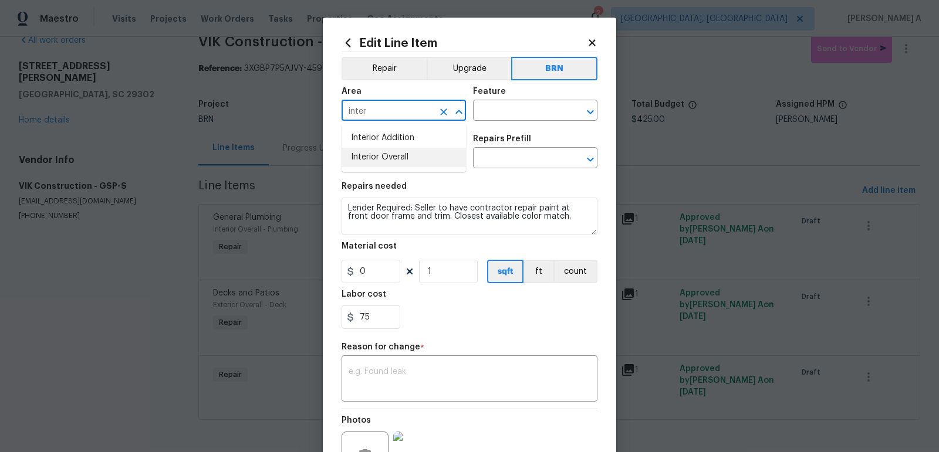
click at [395, 154] on li "Interior Overall" at bounding box center [403, 157] width 124 height 19
type input "Interior Overall"
click at [494, 108] on input "text" at bounding box center [519, 112] width 92 height 18
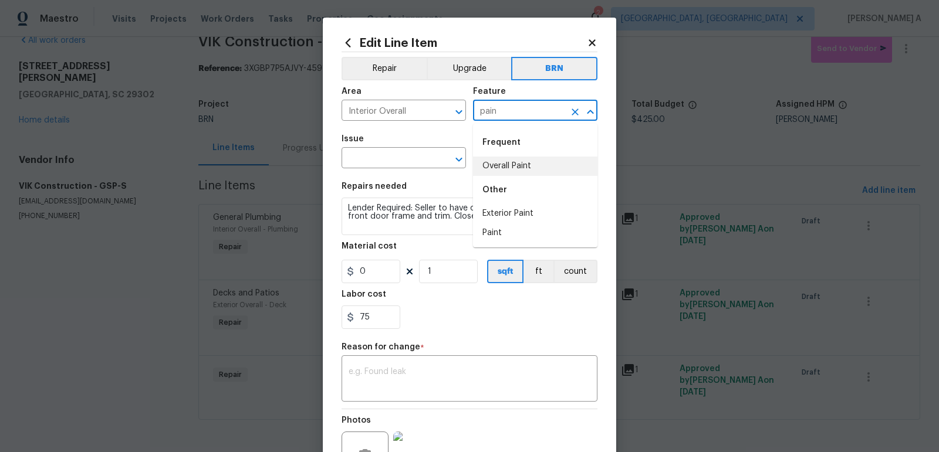
click at [520, 165] on li "Overall Paint" at bounding box center [535, 166] width 124 height 19
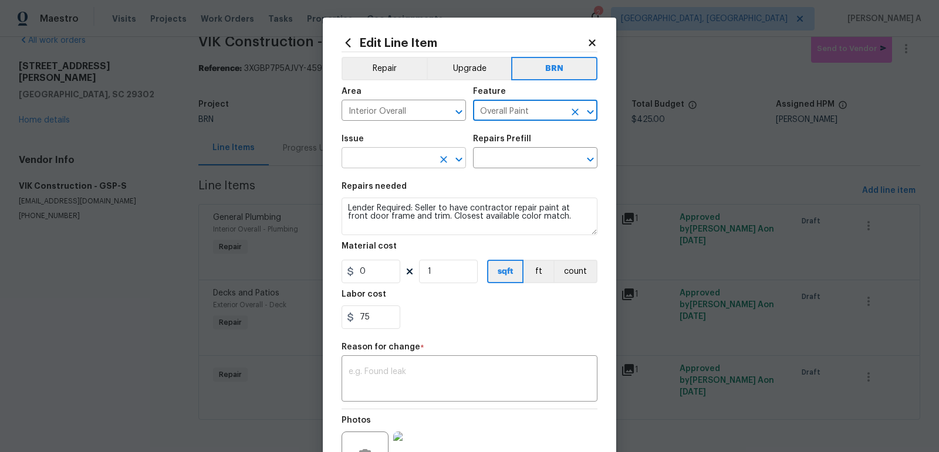
type input "Overall Paint"
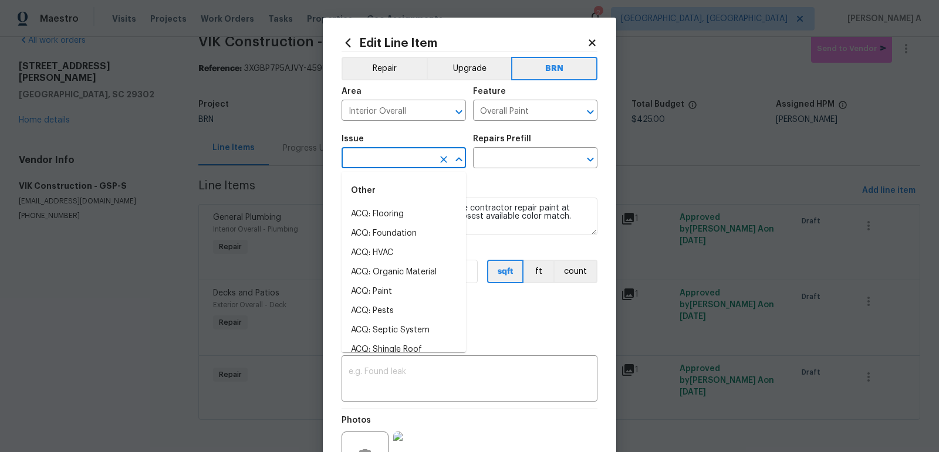
click at [380, 160] on input "text" at bounding box center [387, 159] width 92 height 18
click at [395, 237] on li "Exterior Paint" at bounding box center [403, 233] width 124 height 19
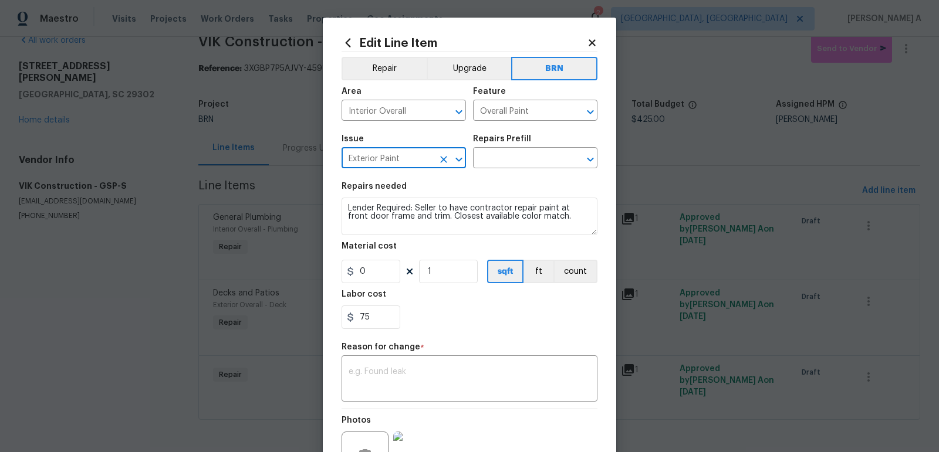
type input "Exterior Paint"
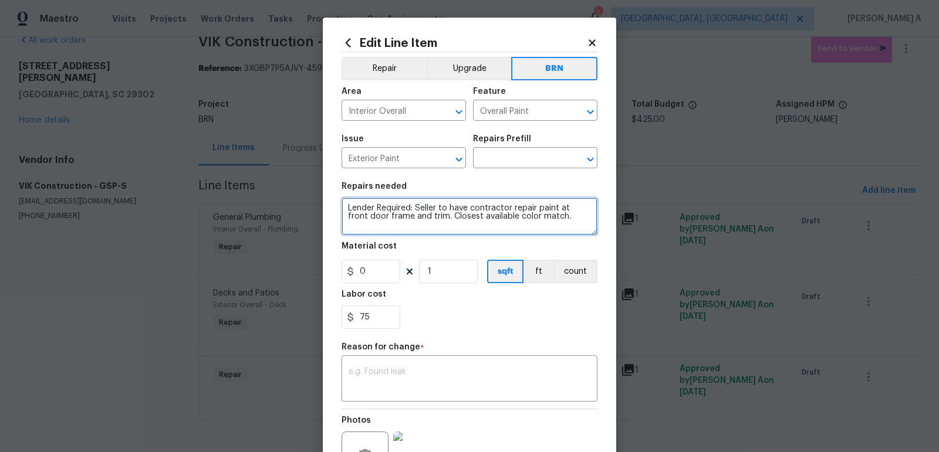
click at [399, 221] on textarea "Lender Required: Seller to have contractor repair paint at front door frame and…" at bounding box center [469, 217] width 256 height 38
click at [513, 160] on input "text" at bounding box center [519, 159] width 92 height 18
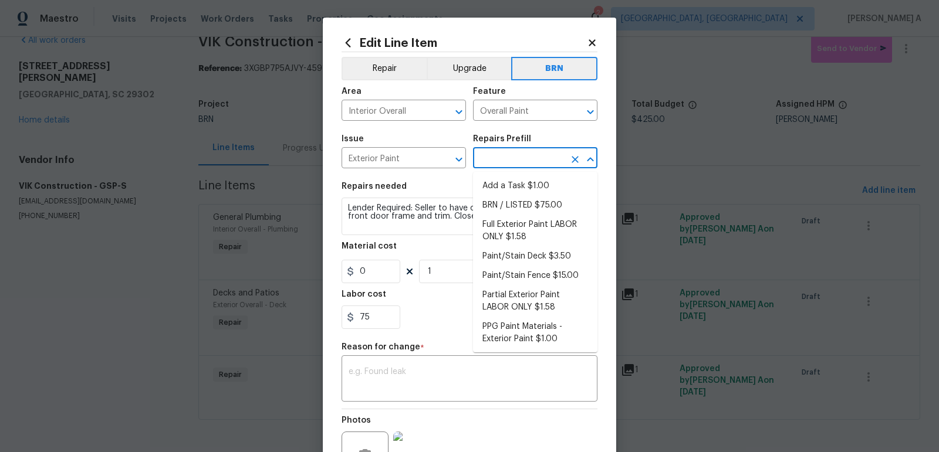
click at [513, 180] on li "Add a Task $1.00" at bounding box center [535, 186] width 124 height 19
type input "Add a Task $1.00"
type textarea "HPM to detail"
type input "1"
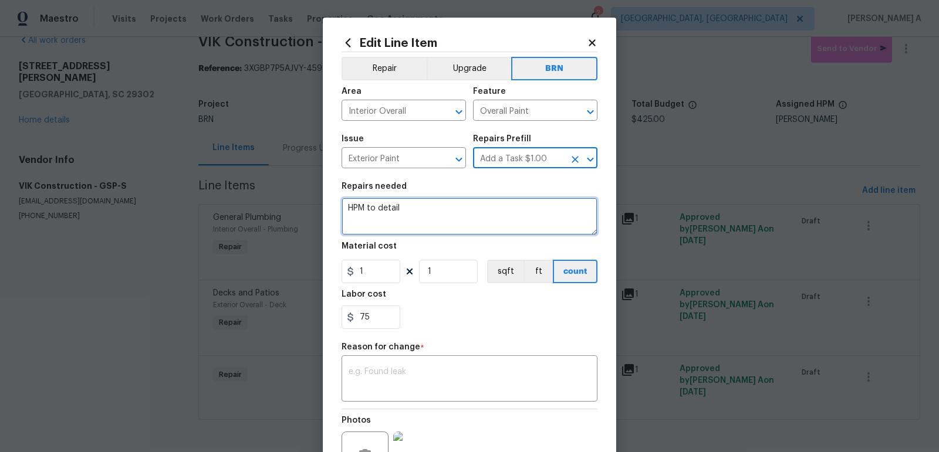
click at [458, 215] on textarea "HPM to detail" at bounding box center [469, 217] width 256 height 38
paste textarea "Lender Required: Seller to have contractor repair paint at front door frame and…"
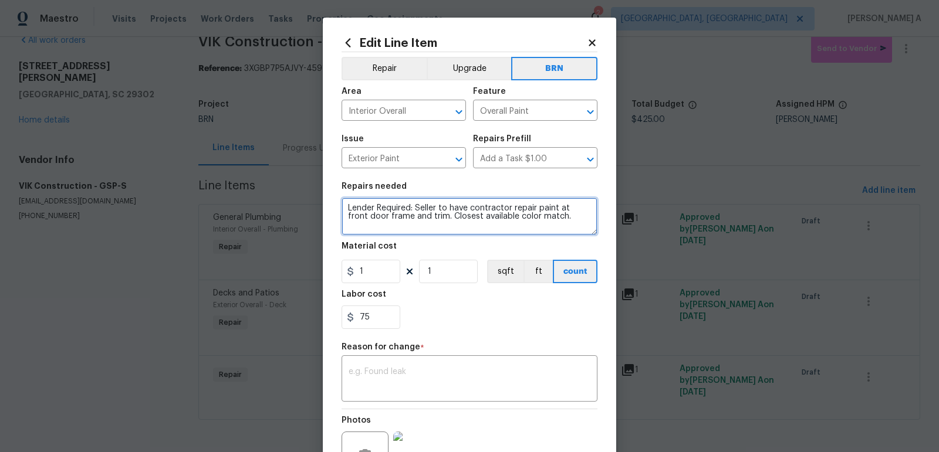
type textarea "Lender Required: Seller to have contractor repair paint at front door frame and…"
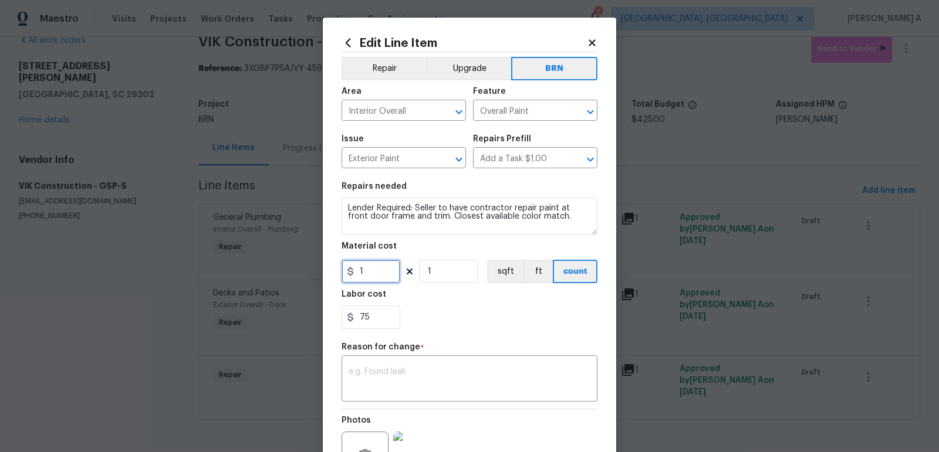
drag, startPoint x: 369, startPoint y: 276, endPoint x: 326, endPoint y: 276, distance: 42.8
click at [326, 276] on div "Edit Line Item Repair Upgrade BRN Area Interior Overall ​ Feature Overall Paint…" at bounding box center [469, 289] width 293 height 543
type input "0"
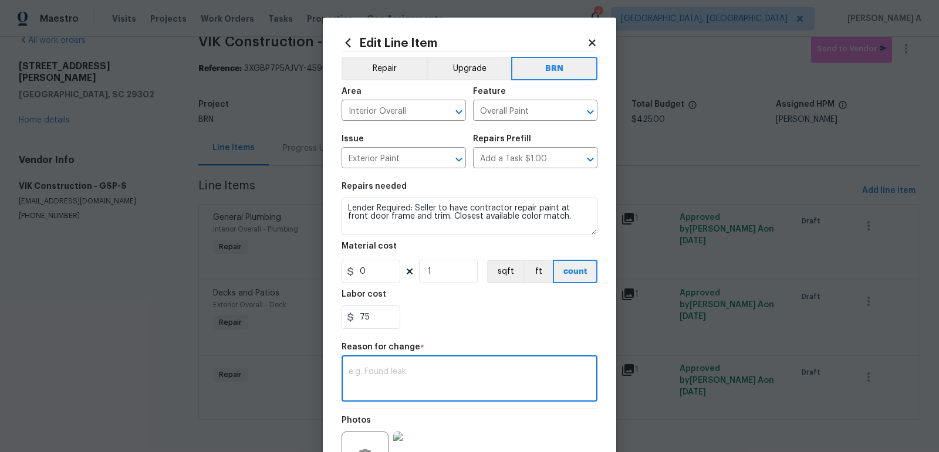
click at [368, 377] on textarea at bounding box center [469, 380] width 242 height 25
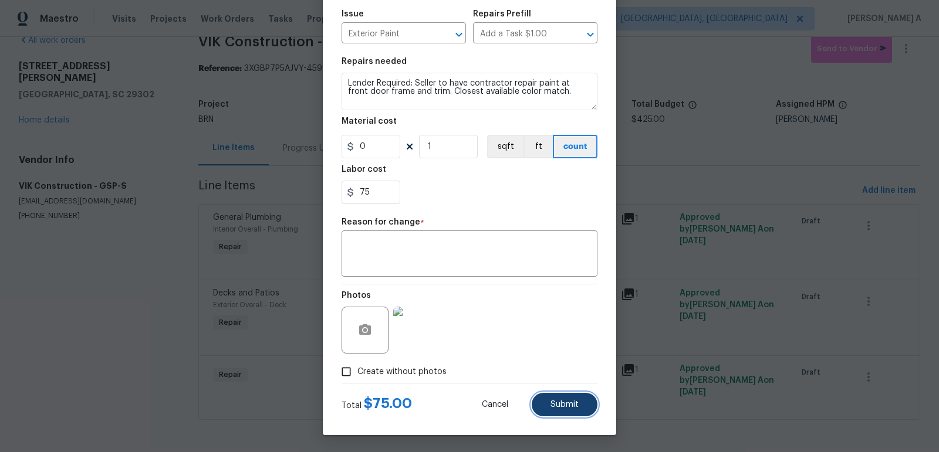
click at [567, 409] on button "Submit" at bounding box center [564, 404] width 66 height 23
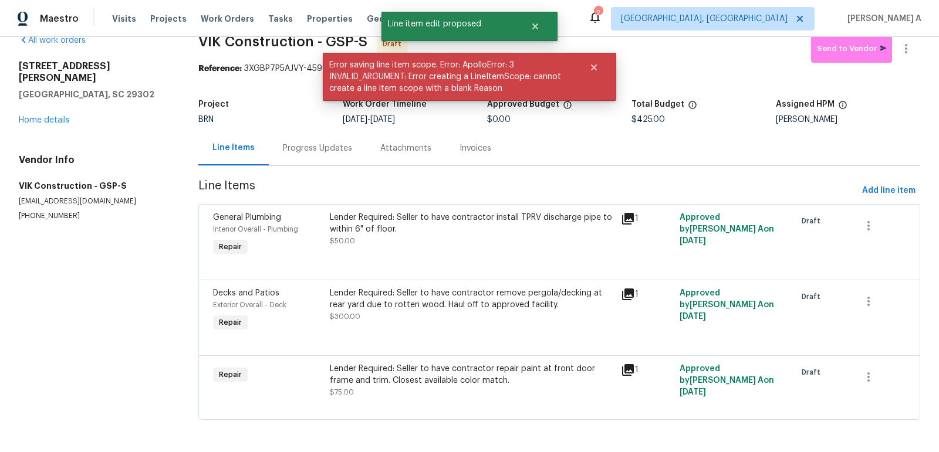
scroll to position [0, 0]
click at [301, 137] on div "Progress Updates" at bounding box center [317, 148] width 97 height 35
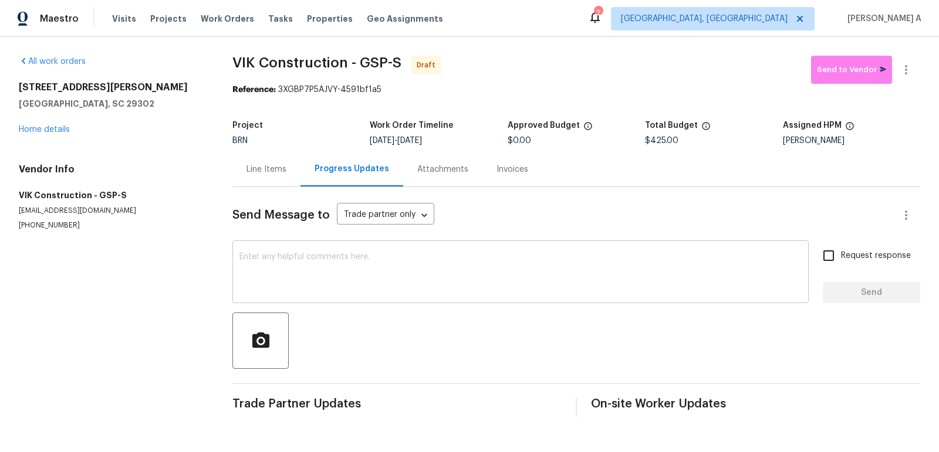
click at [288, 289] on textarea at bounding box center [520, 273] width 562 height 41
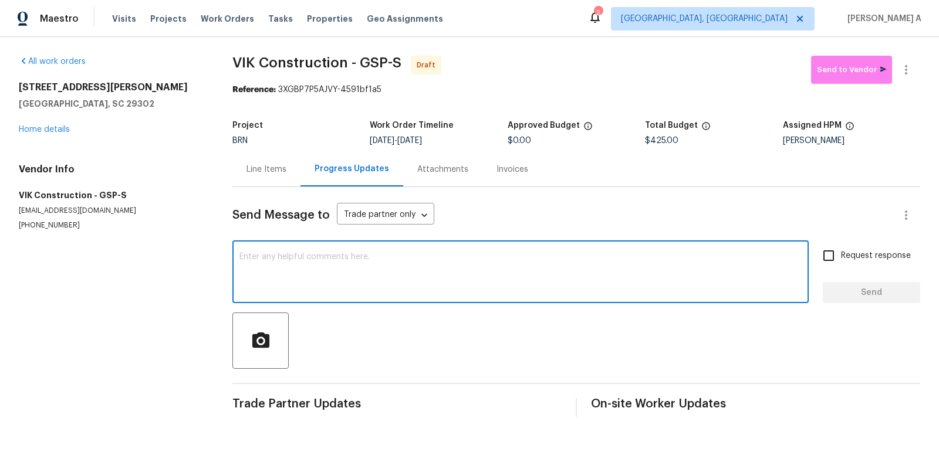
paste textarea "Hi, I'm Akshay from Opendoor. Just wanted to check if you received the workorde…"
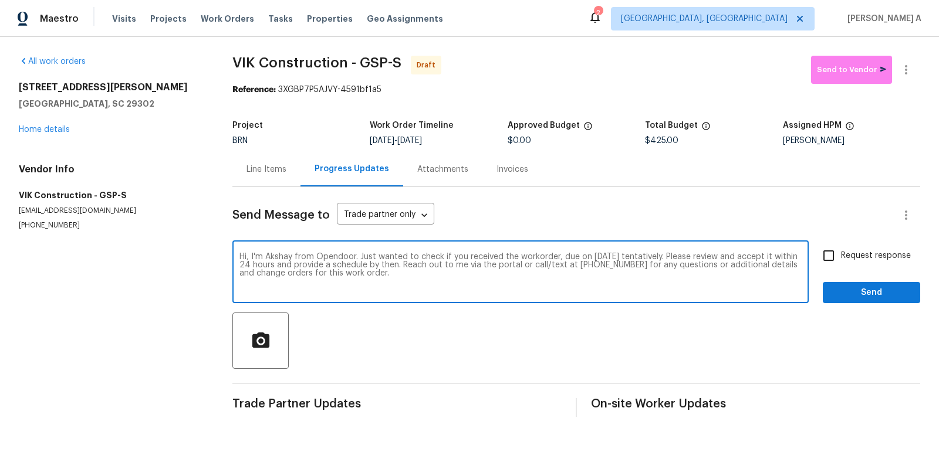
type textarea "Hi, I'm Akshay from Opendoor. Just wanted to check if you received the workorde…"
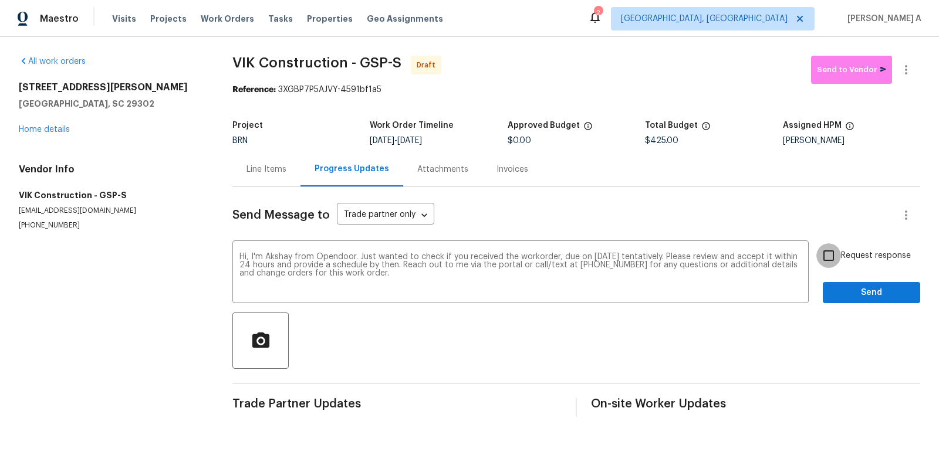
click at [827, 251] on input "Request response" at bounding box center [828, 255] width 25 height 25
checkbox input "true"
click at [850, 289] on span "Send" at bounding box center [871, 293] width 79 height 15
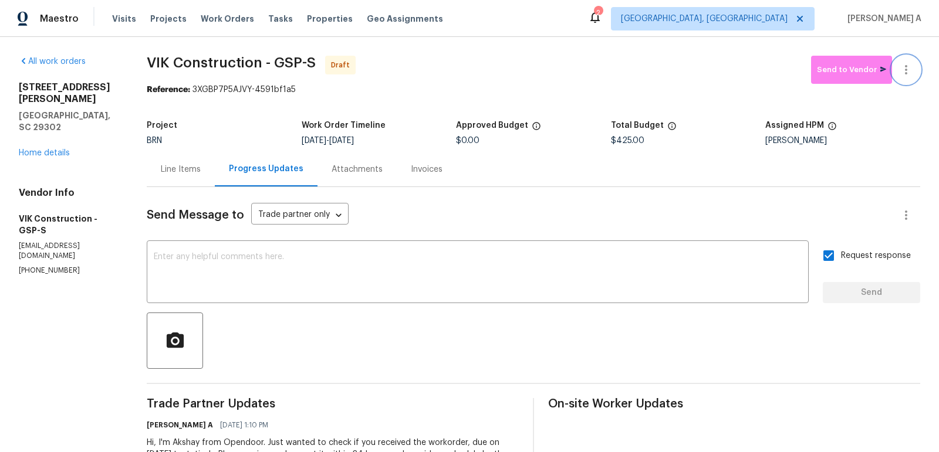
click at [912, 70] on icon "button" at bounding box center [906, 70] width 14 height 14
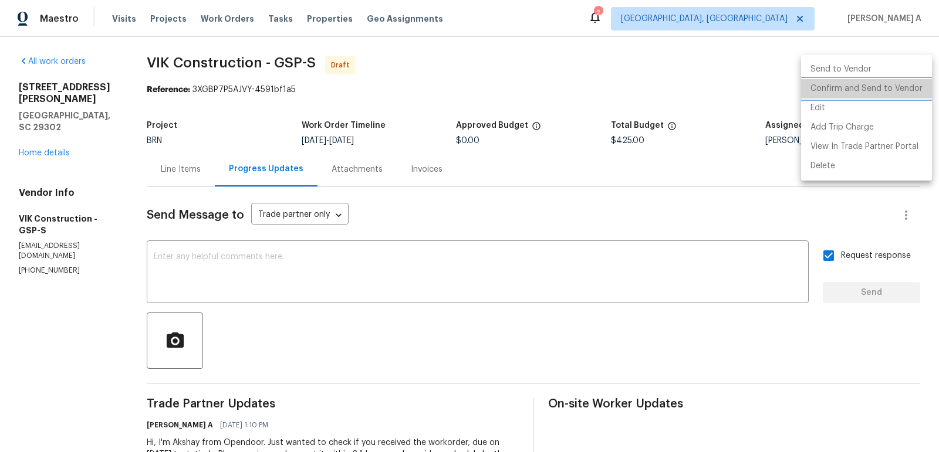
click at [913, 92] on li "Confirm and Send to Vendor" at bounding box center [866, 88] width 131 height 19
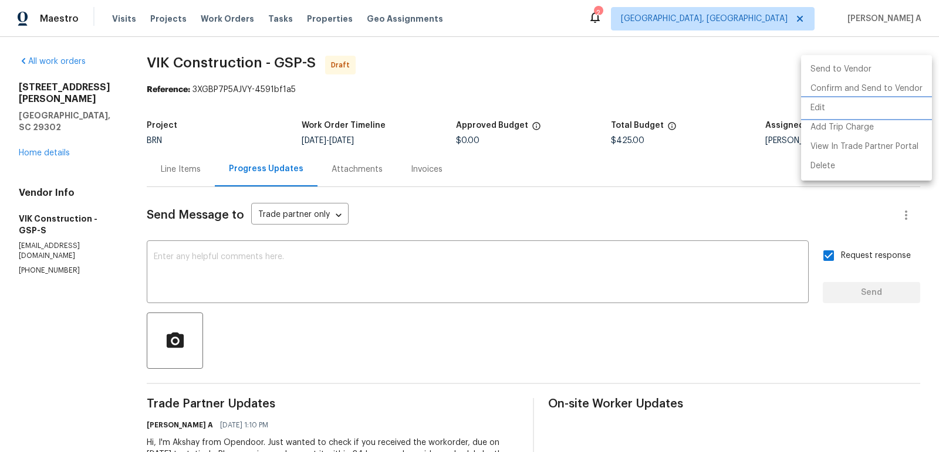
click at [400, 238] on div at bounding box center [469, 226] width 939 height 452
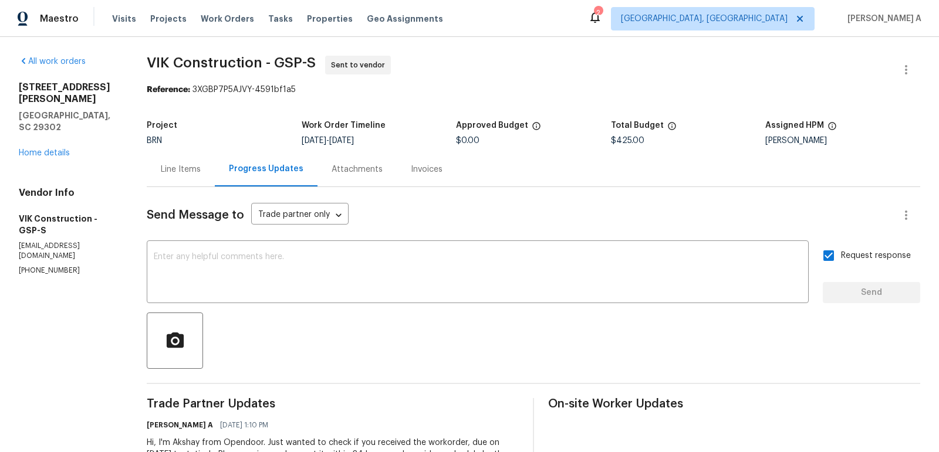
click at [162, 168] on div "Line Items" at bounding box center [181, 169] width 68 height 35
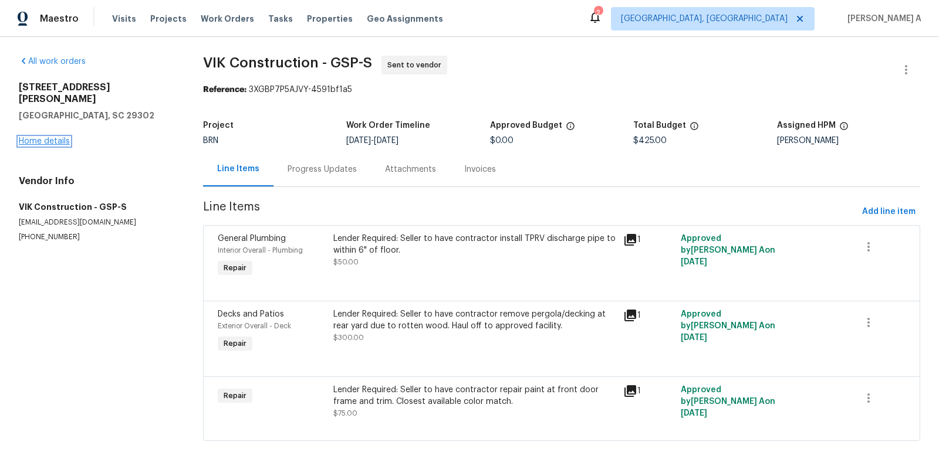
click at [38, 137] on link "Home details" at bounding box center [44, 141] width 51 height 8
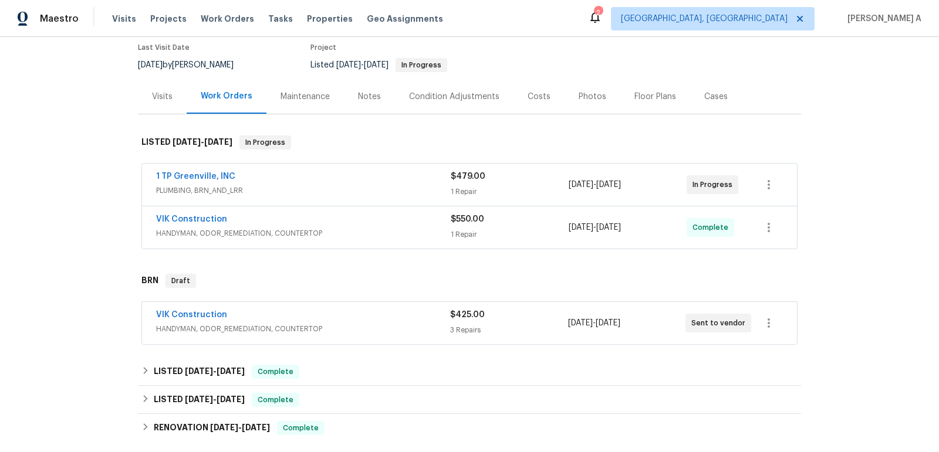
scroll to position [107, 0]
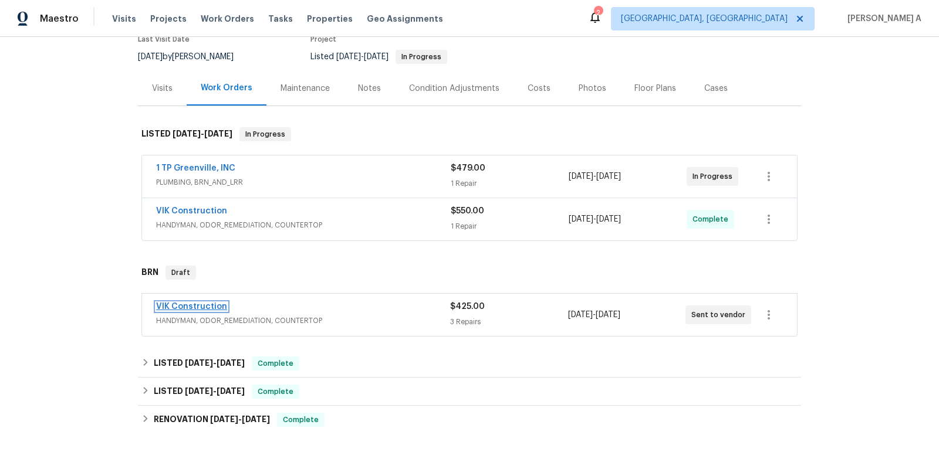
click at [192, 303] on link "VIK Construction" at bounding box center [191, 307] width 71 height 8
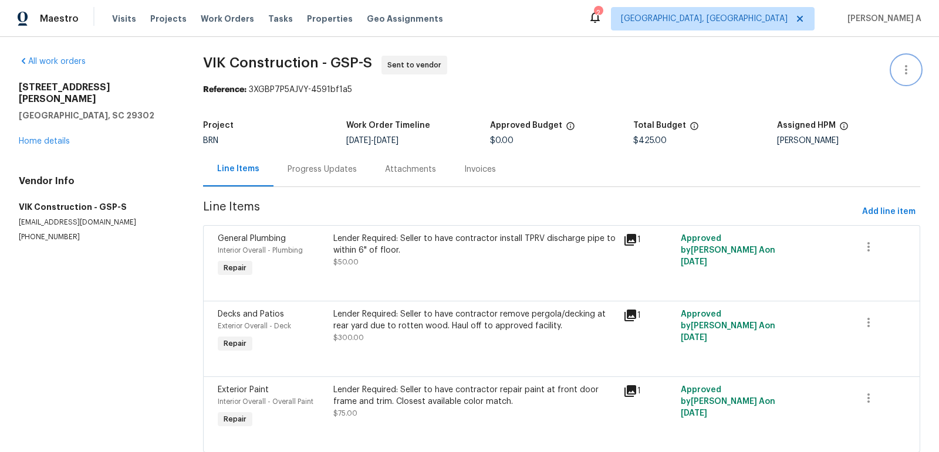
click at [911, 76] on icon "button" at bounding box center [906, 70] width 14 height 14
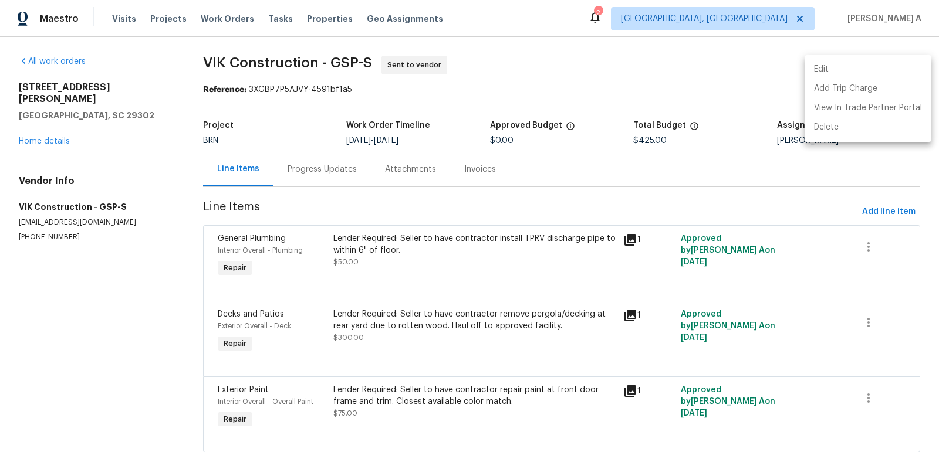
click at [878, 72] on li "Edit" at bounding box center [867, 69] width 127 height 19
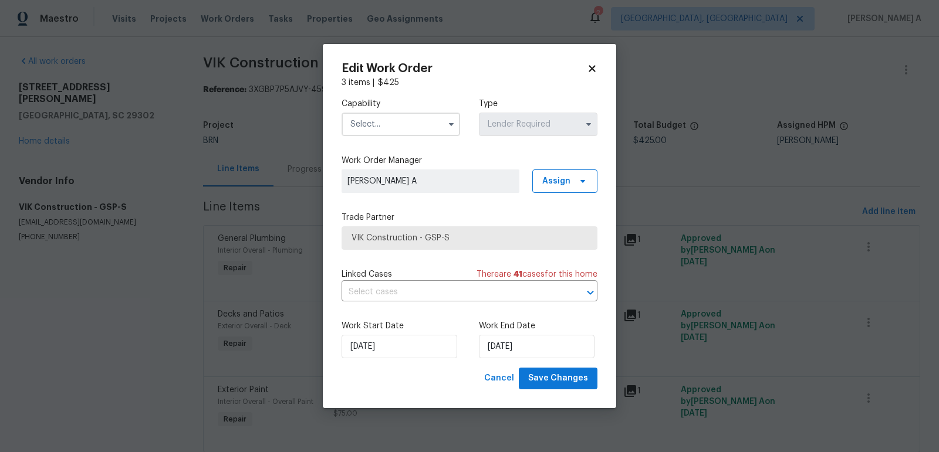
click at [589, 66] on icon at bounding box center [591, 69] width 6 height 6
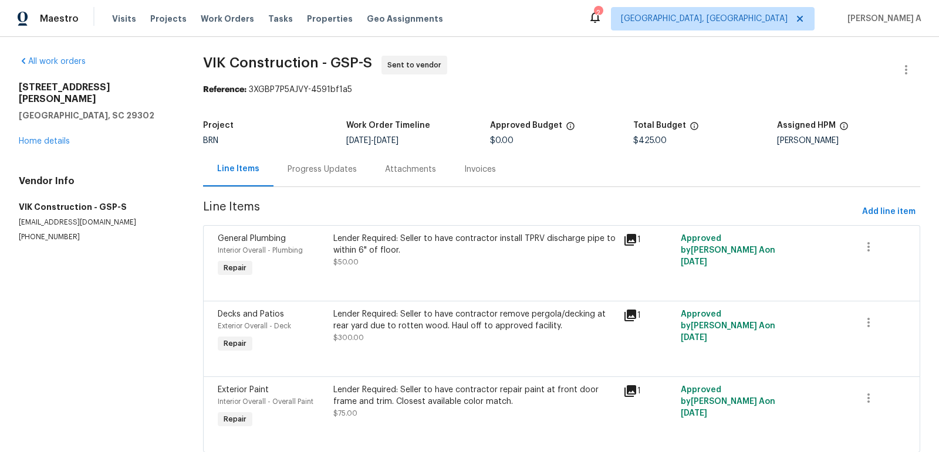
click at [304, 164] on div "Progress Updates" at bounding box center [321, 170] width 69 height 12
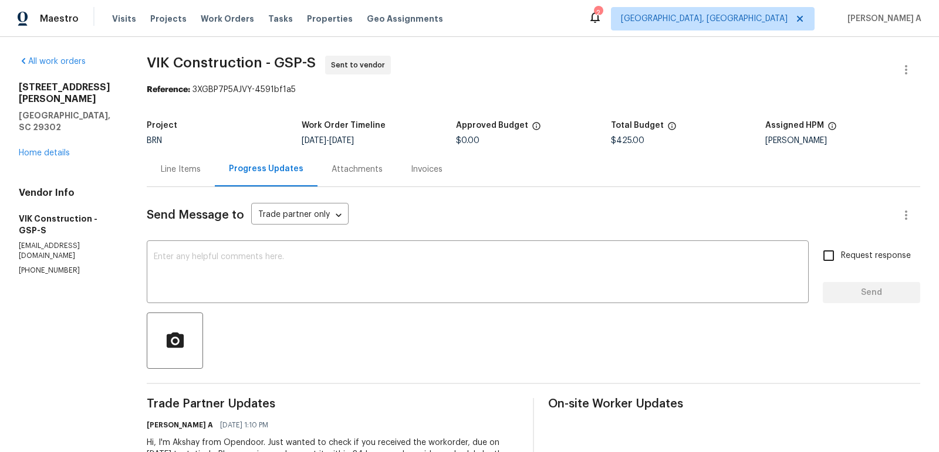
click at [195, 161] on div "Line Items" at bounding box center [181, 169] width 68 height 35
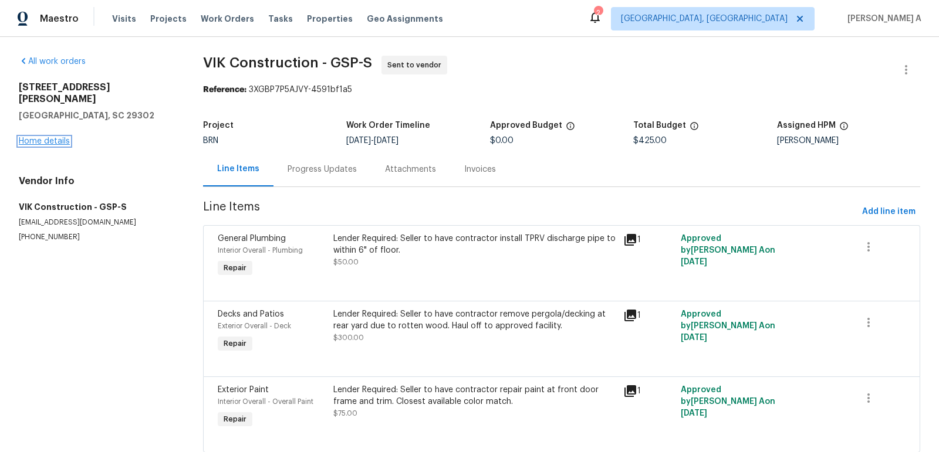
click at [62, 137] on link "Home details" at bounding box center [44, 141] width 51 height 8
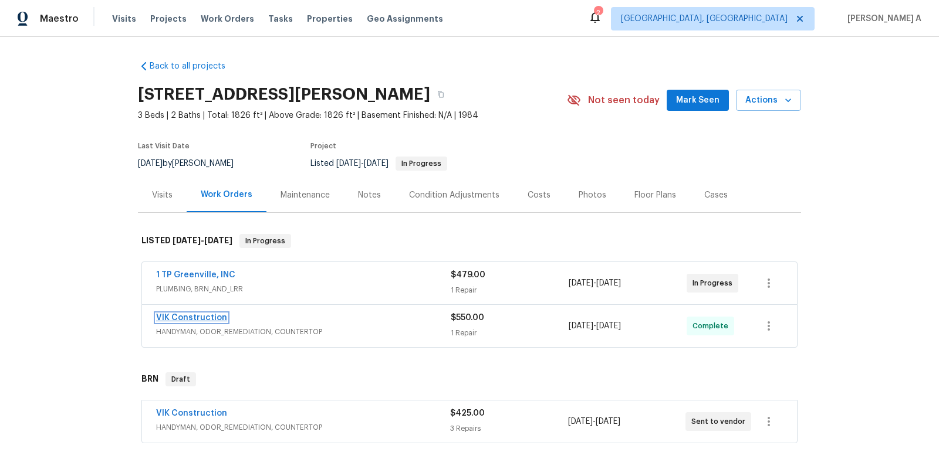
click at [202, 317] on link "VIK Construction" at bounding box center [191, 318] width 71 height 8
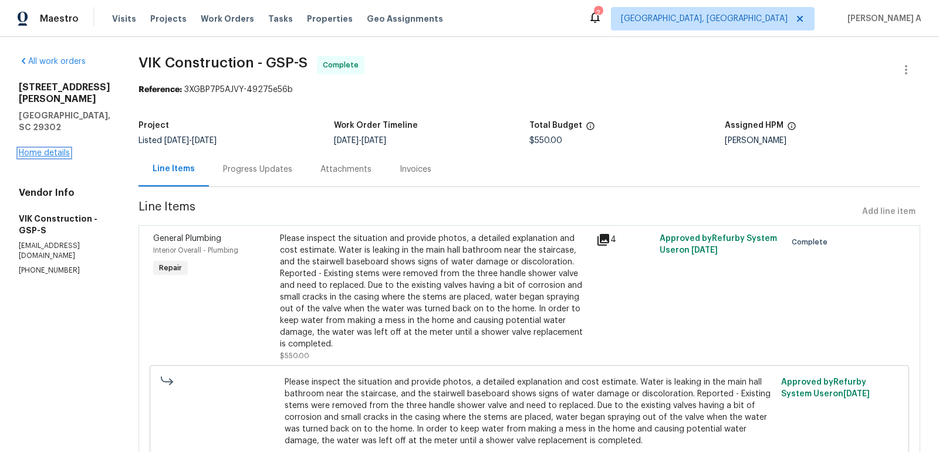
click at [53, 149] on link "Home details" at bounding box center [44, 153] width 51 height 8
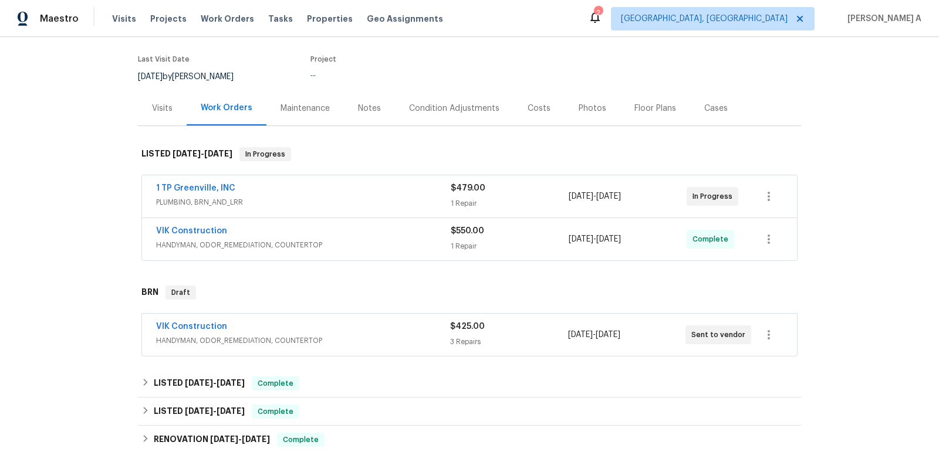
scroll to position [95, 0]
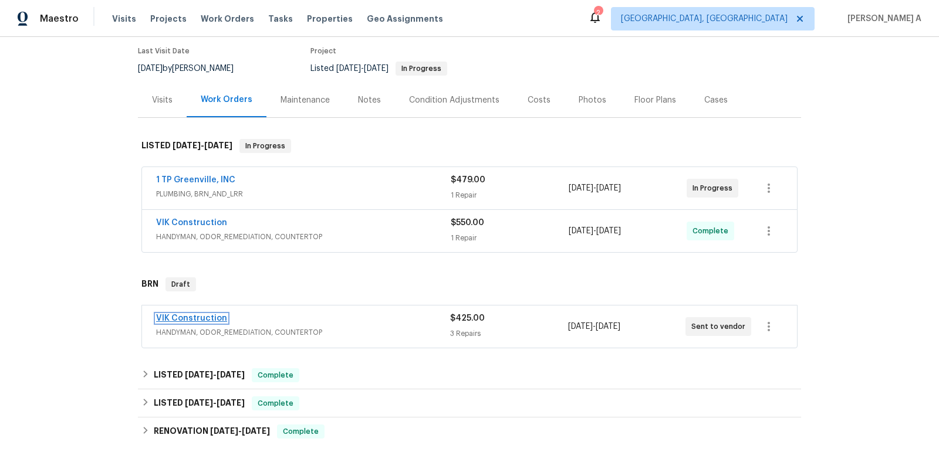
click at [200, 318] on link "VIK Construction" at bounding box center [191, 318] width 71 height 8
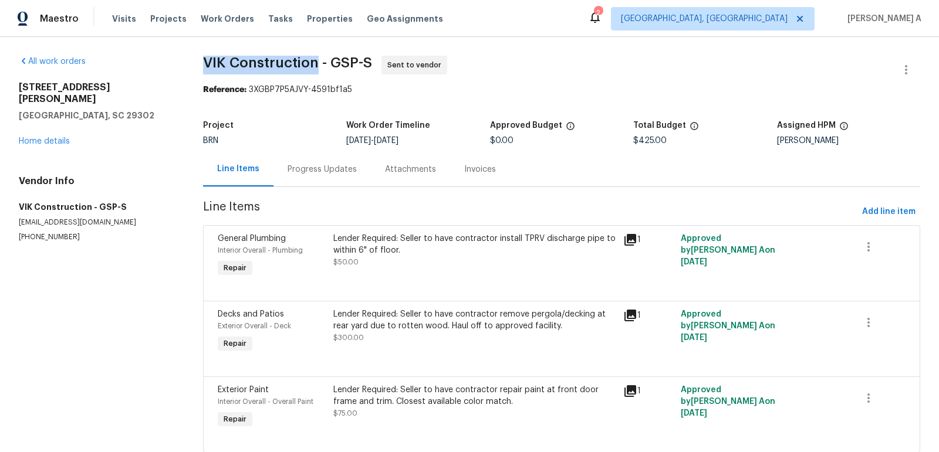
copy span "VIK Construction"
drag, startPoint x: 198, startPoint y: 57, endPoint x: 314, endPoint y: 57, distance: 116.7
click at [315, 57] on div "All work orders 600 Stafford Ave Spartanburg, SC 29302 Home details Vendor Info…" at bounding box center [469, 261] width 939 height 449
click at [324, 167] on div "Progress Updates" at bounding box center [321, 170] width 69 height 12
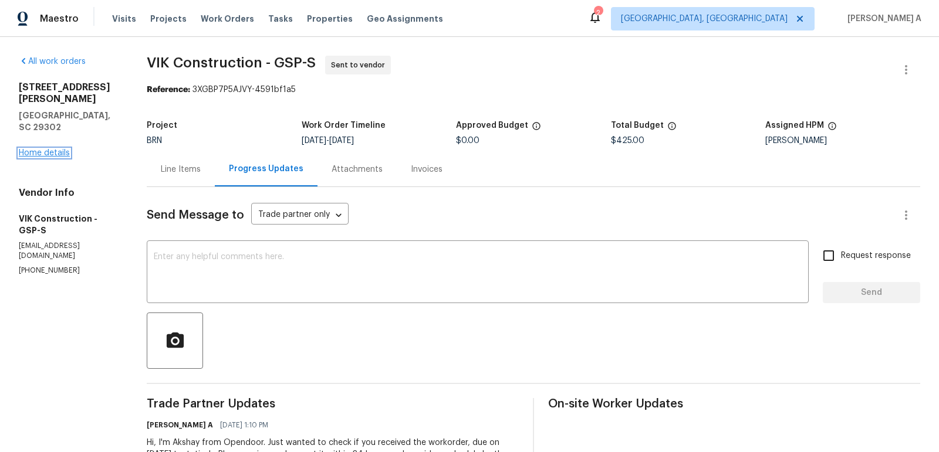
click at [50, 149] on link "Home details" at bounding box center [44, 153] width 51 height 8
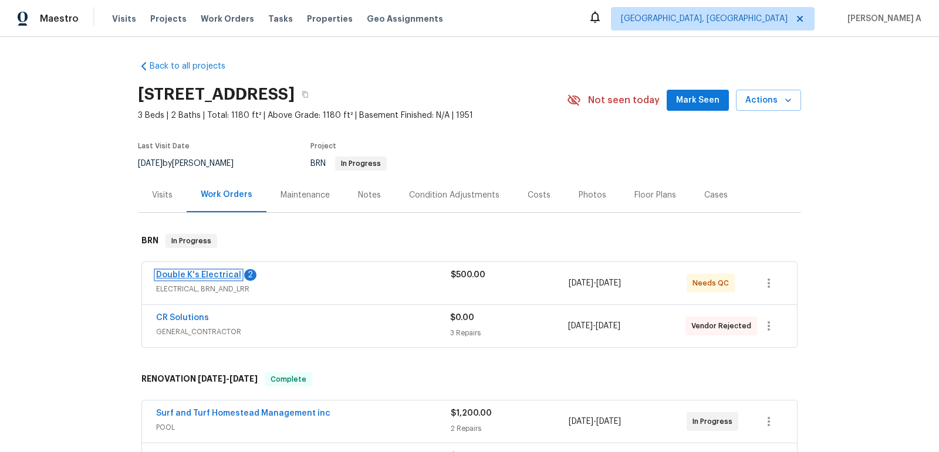
click at [193, 276] on link "Double K's Electrical" at bounding box center [198, 275] width 85 height 8
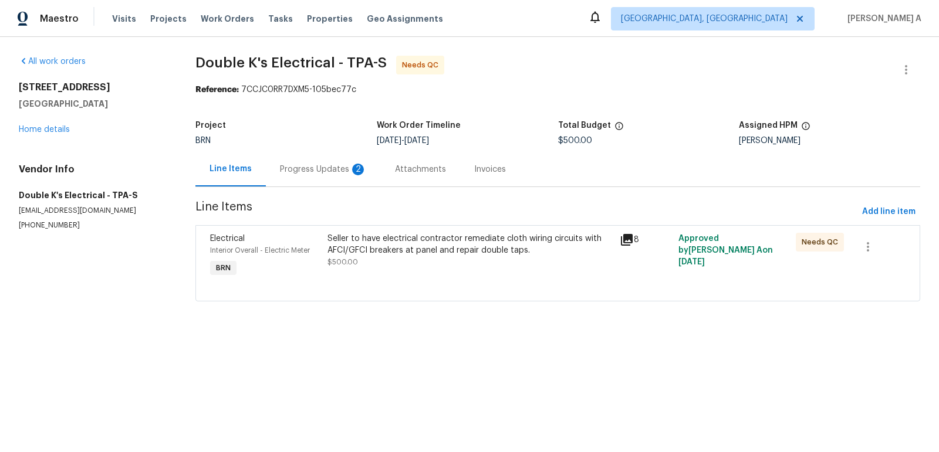
click at [302, 152] on div "Progress Updates 2" at bounding box center [323, 169] width 115 height 35
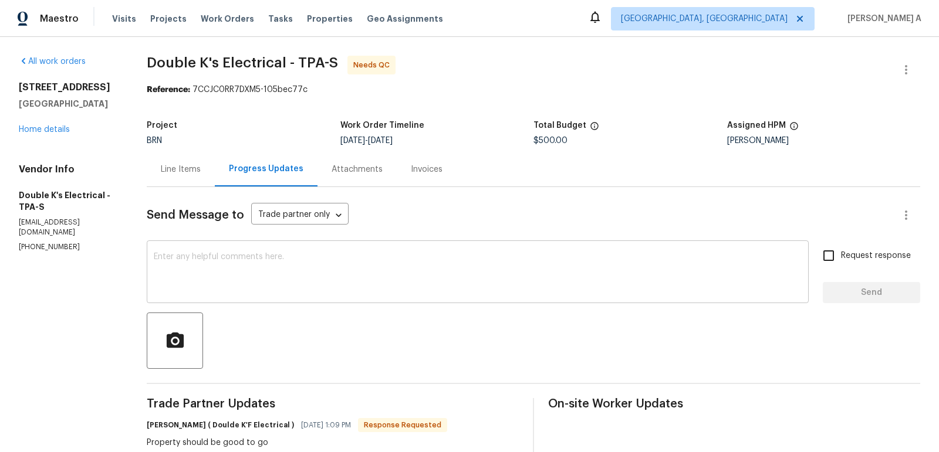
click at [267, 285] on textarea at bounding box center [478, 273] width 648 height 41
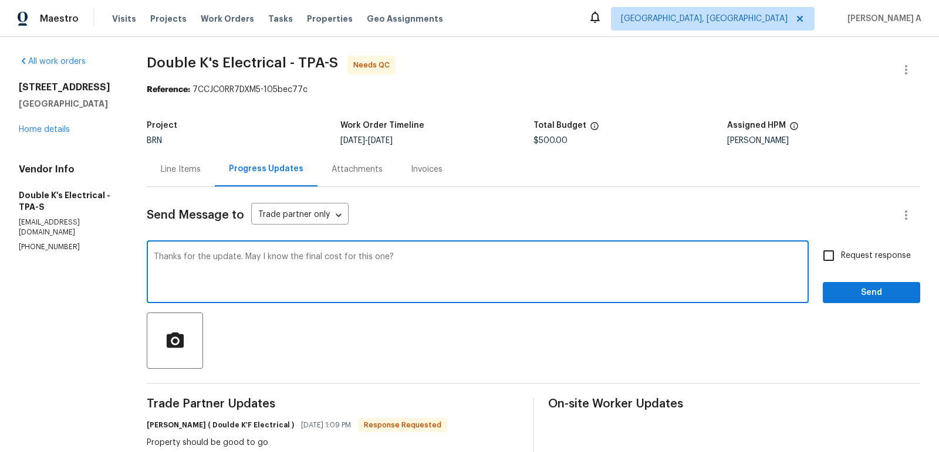
type textarea "Thanks for the update. May I know the final cost for this one?"
click at [849, 253] on span "Request response" at bounding box center [876, 256] width 70 height 12
click at [841, 253] on input "Request response" at bounding box center [828, 255] width 25 height 25
checkbox input "true"
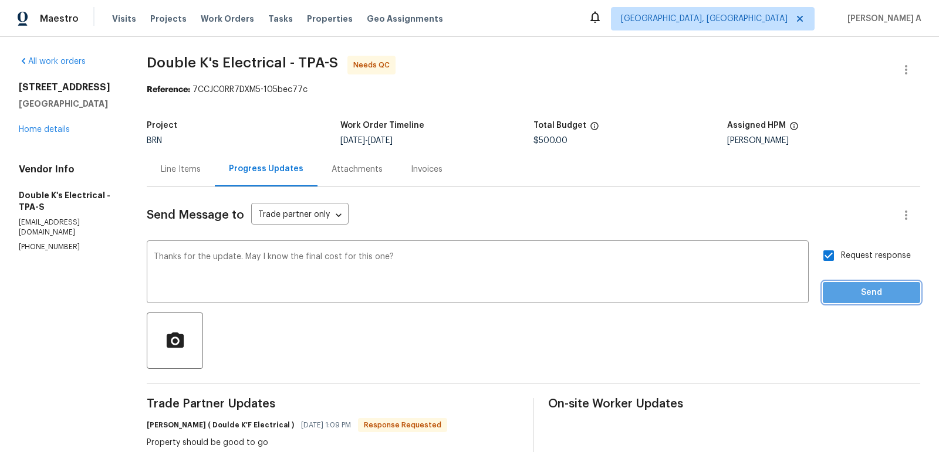
click at [881, 292] on span "Send" at bounding box center [871, 293] width 79 height 15
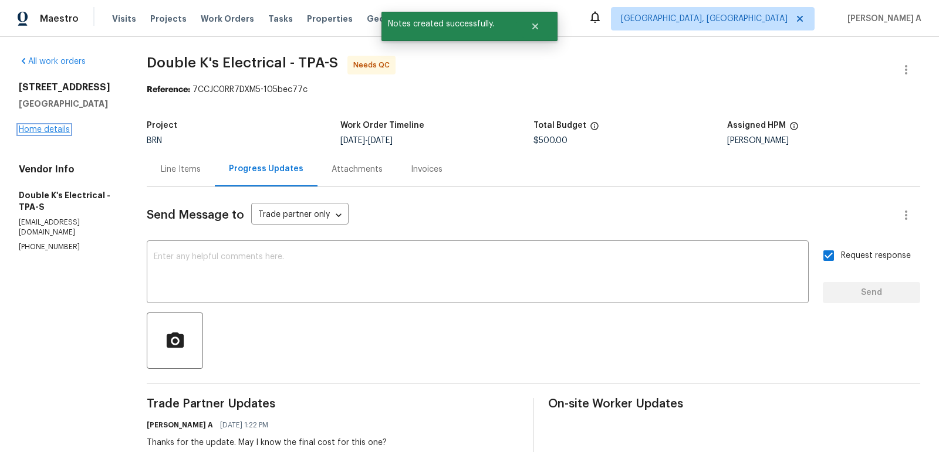
click at [50, 129] on link "Home details" at bounding box center [44, 130] width 51 height 8
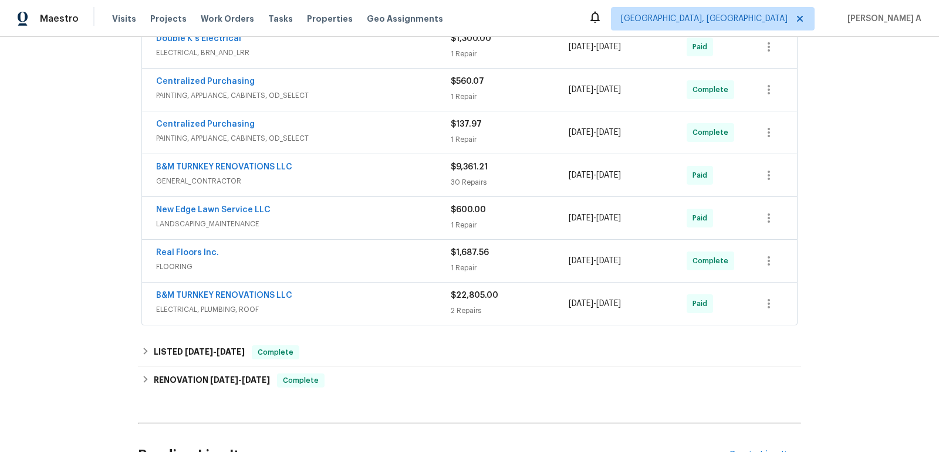
scroll to position [505, 0]
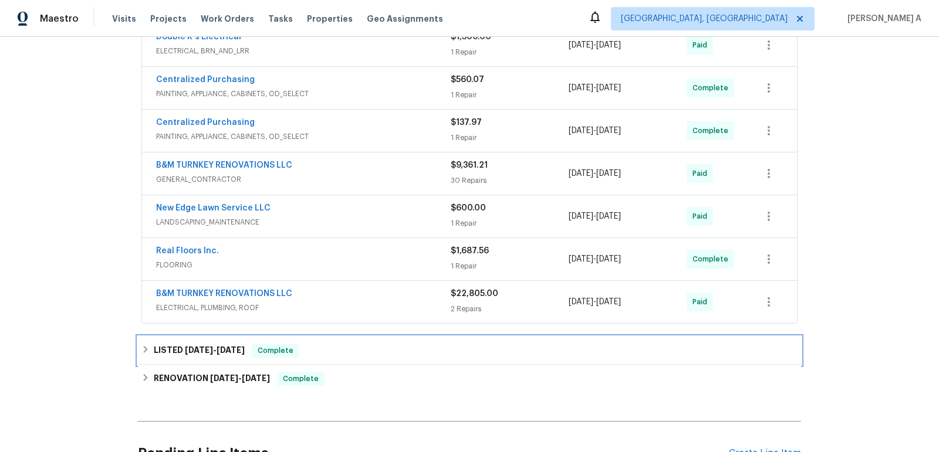
click at [326, 344] on div "LISTED [DATE] - [DATE] Complete" at bounding box center [469, 351] width 656 height 14
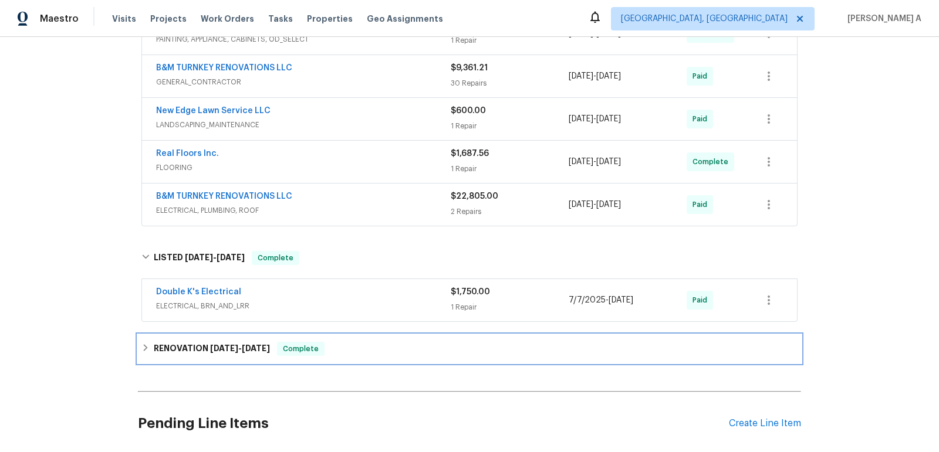
click at [323, 344] on span "Complete" at bounding box center [300, 349] width 45 height 12
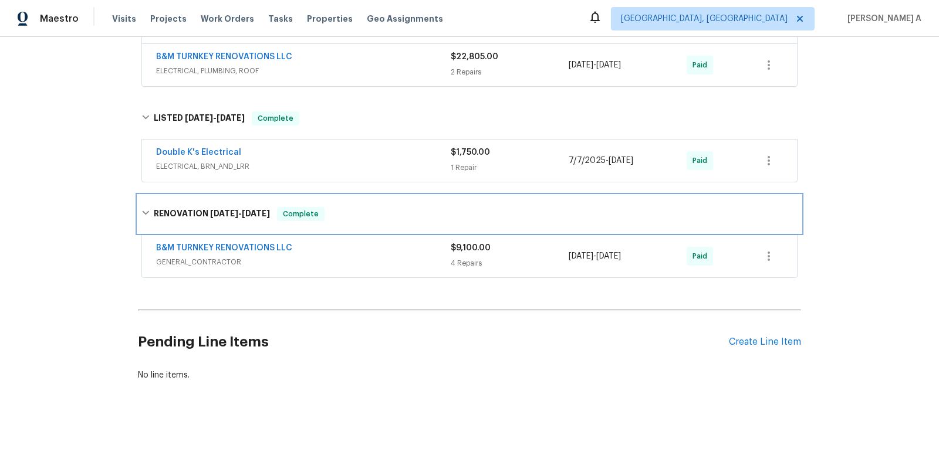
scroll to position [0, 0]
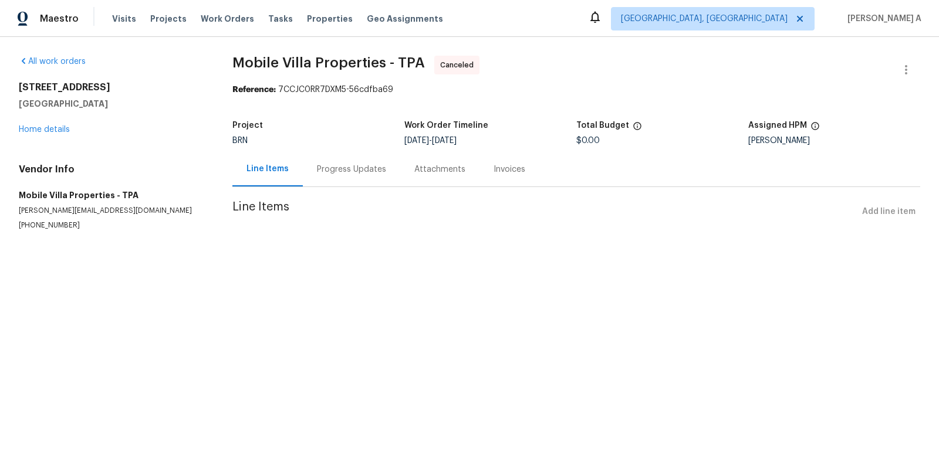
click at [317, 172] on div "Progress Updates" at bounding box center [351, 170] width 69 height 12
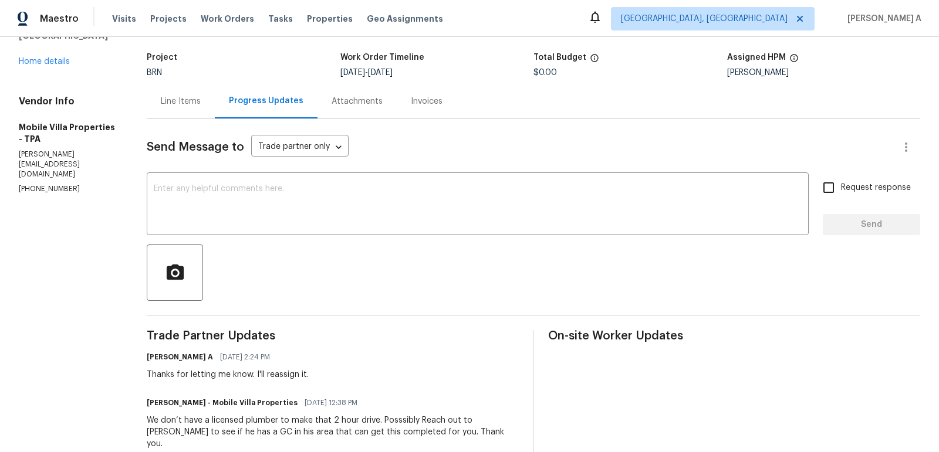
scroll to position [168, 0]
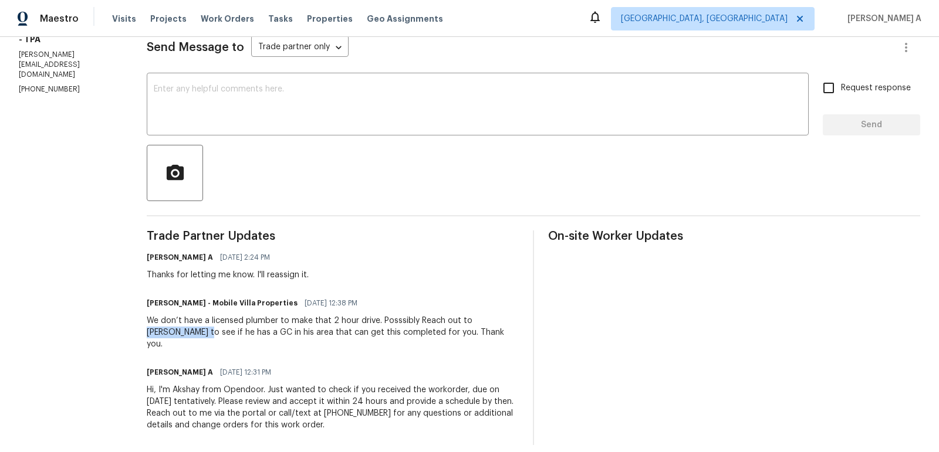
drag, startPoint x: 470, startPoint y: 320, endPoint x: 184, endPoint y: 334, distance: 286.6
click at [184, 334] on div "We don’t have a licensed plumber to make that 2 hour drive. Posssibly Reach out…" at bounding box center [333, 332] width 372 height 35
copy div "[PERSON_NAME]"
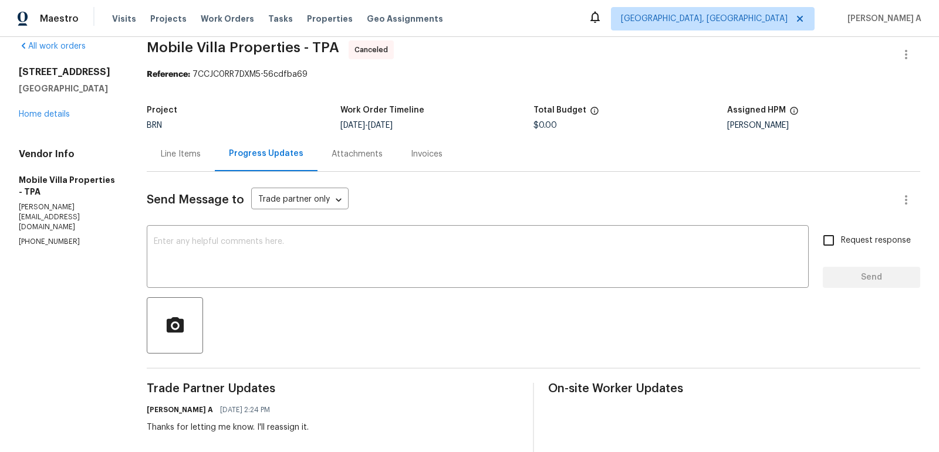
scroll to position [0, 0]
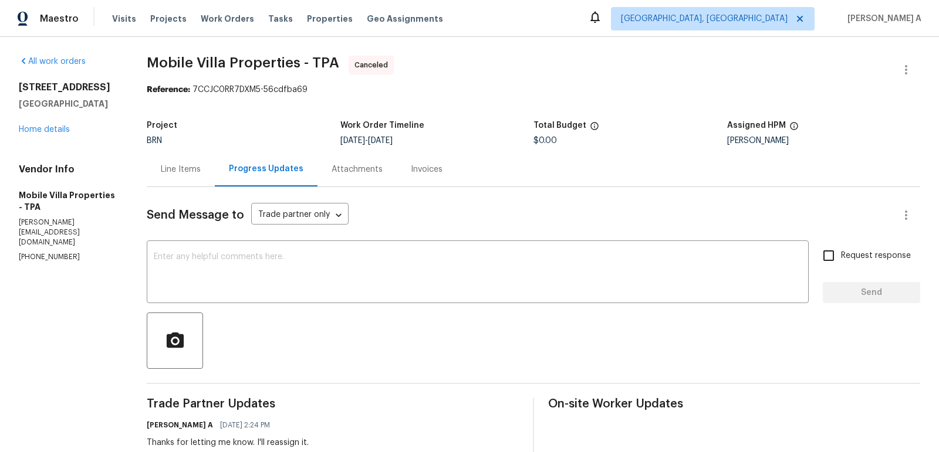
click at [200, 171] on div "Line Items" at bounding box center [181, 170] width 40 height 12
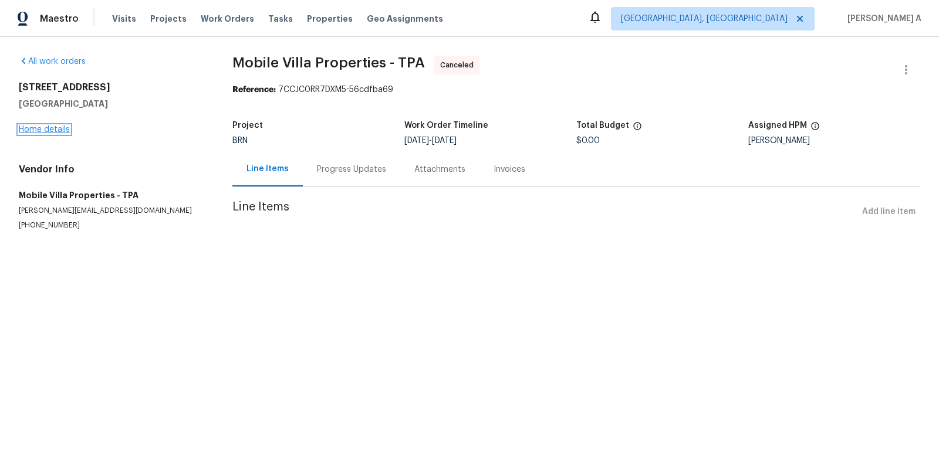
click at [46, 129] on link "Home details" at bounding box center [44, 130] width 51 height 8
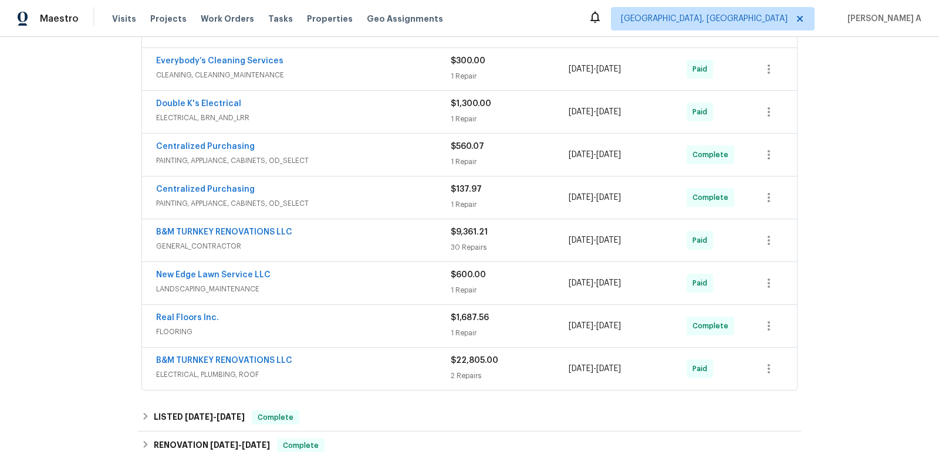
scroll to position [449, 0]
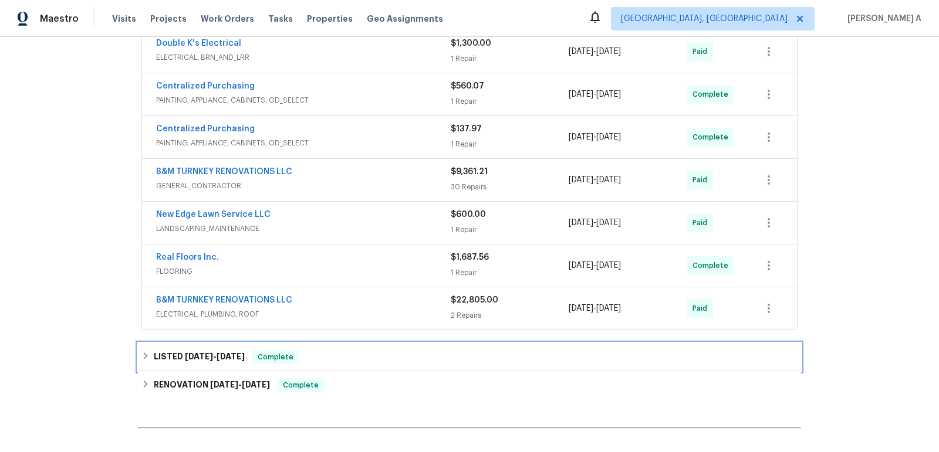
click at [300, 343] on div "LISTED [DATE] - [DATE] Complete" at bounding box center [469, 357] width 663 height 28
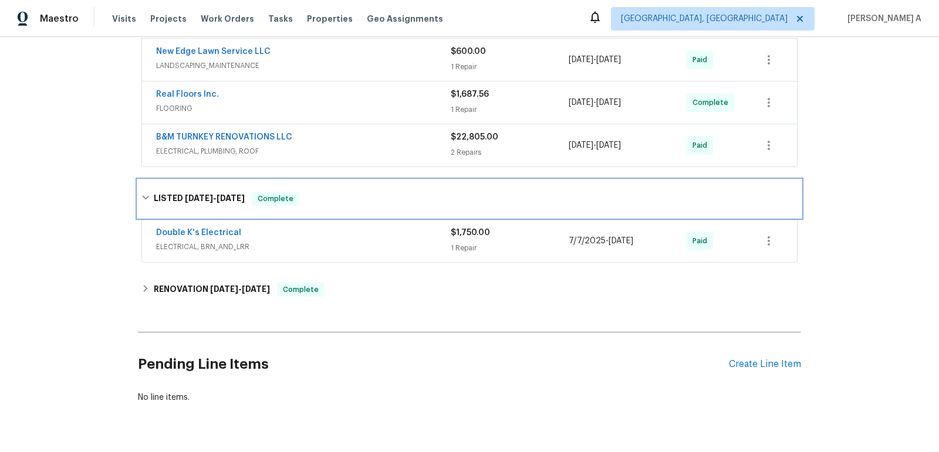
scroll to position [666, 0]
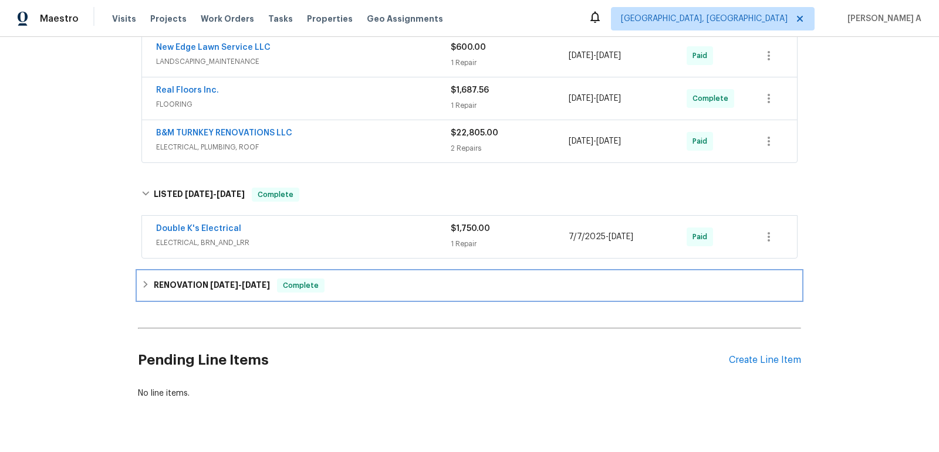
click at [314, 280] on span "Complete" at bounding box center [300, 286] width 45 height 12
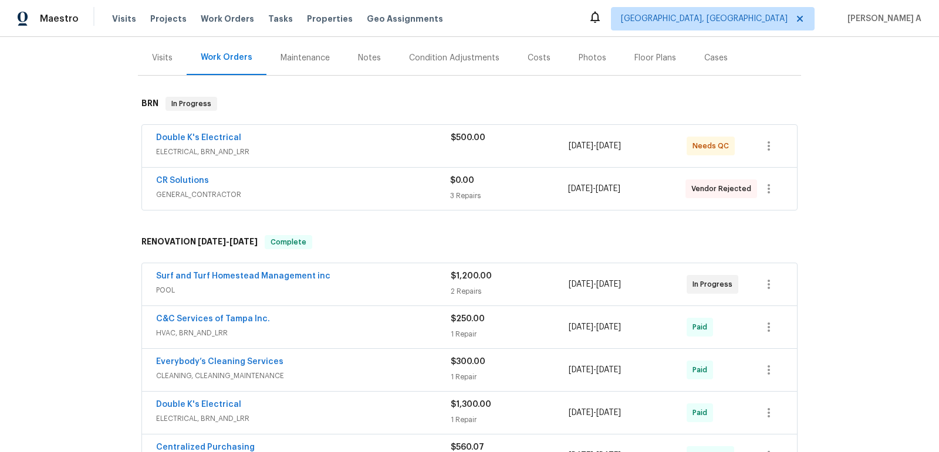
scroll to position [135, 0]
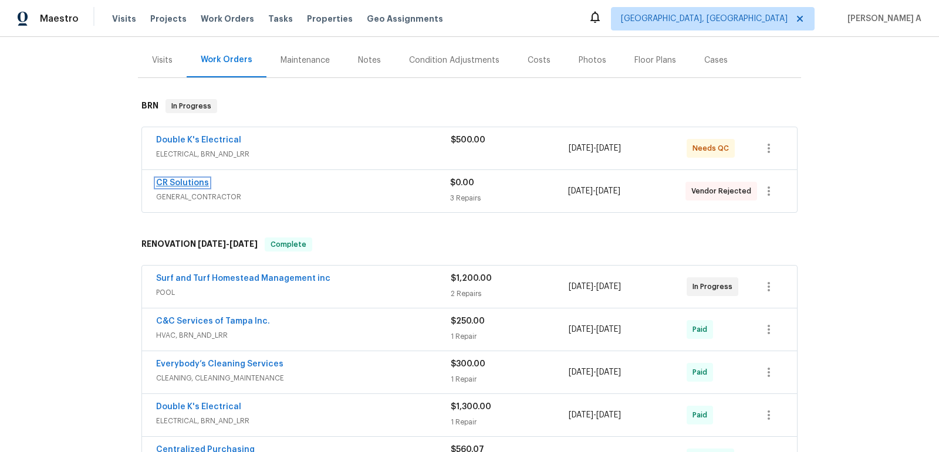
click at [191, 180] on link "CR Solutions" at bounding box center [182, 183] width 53 height 8
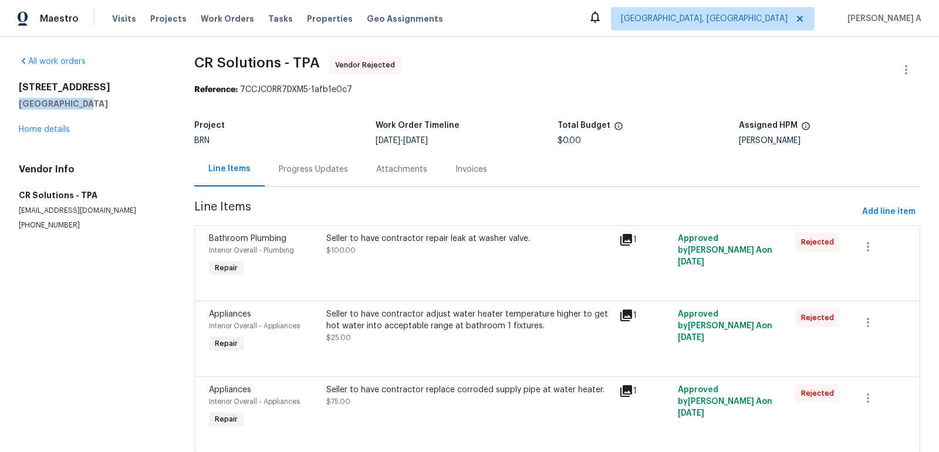
copy h5 "[GEOGRAPHIC_DATA], [GEOGRAPHIC_DATA]"
drag, startPoint x: 18, startPoint y: 103, endPoint x: 76, endPoint y: 101, distance: 58.1
click at [76, 101] on div "All work orders 1222 Druid Cir Lake Wales, FL 33853 Home details Vendor Info CR…" at bounding box center [469, 261] width 939 height 449
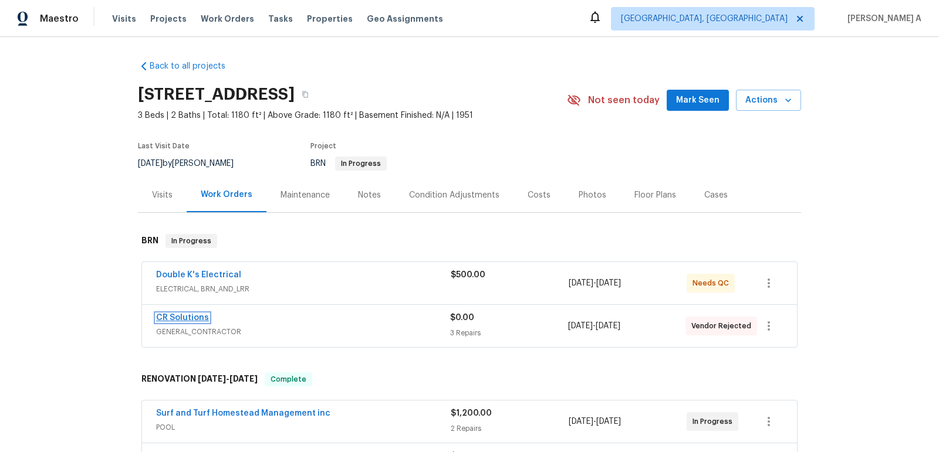
click at [171, 316] on link "CR Solutions" at bounding box center [182, 318] width 53 height 8
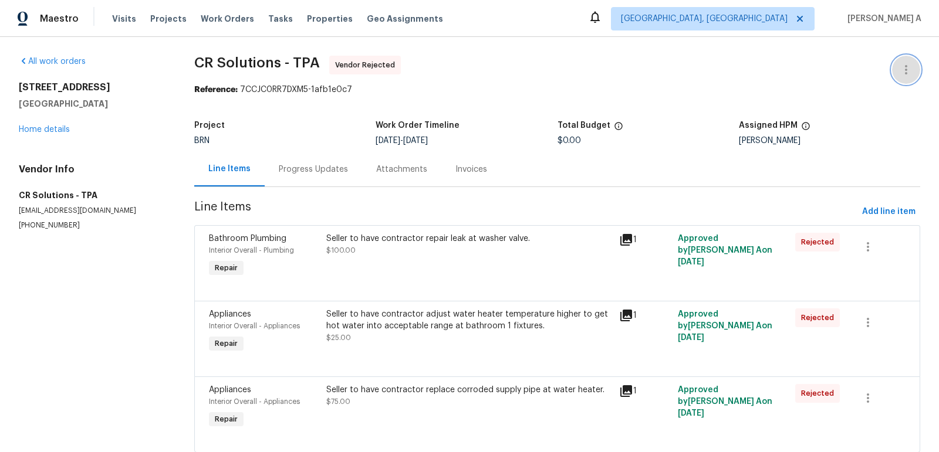
click at [915, 73] on button "button" at bounding box center [906, 70] width 28 height 28
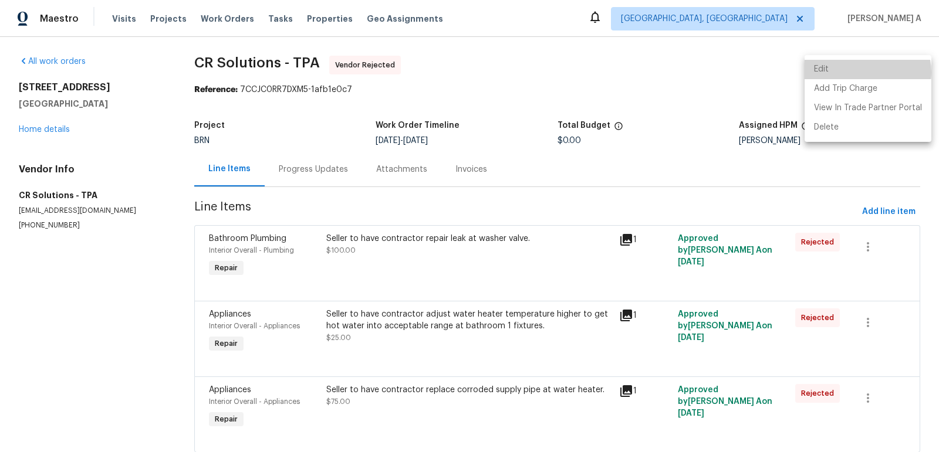
click at [865, 72] on li "Edit" at bounding box center [867, 69] width 127 height 19
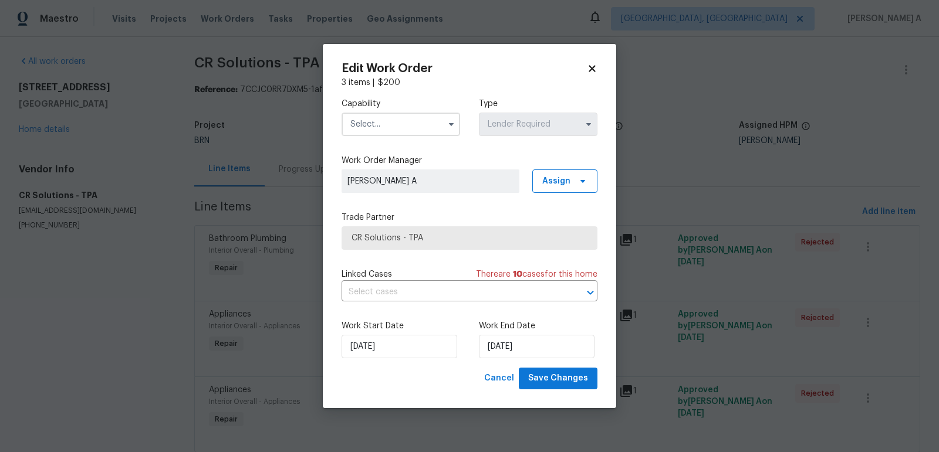
click at [418, 119] on input "text" at bounding box center [400, 124] width 118 height 23
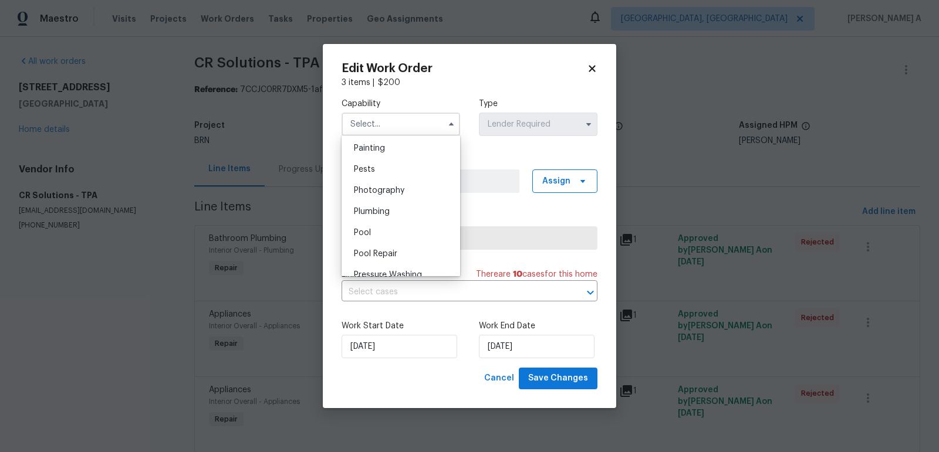
scroll to position [986, 0]
click at [388, 216] on span "Plumbing" at bounding box center [372, 212] width 36 height 8
type input "Plumbing"
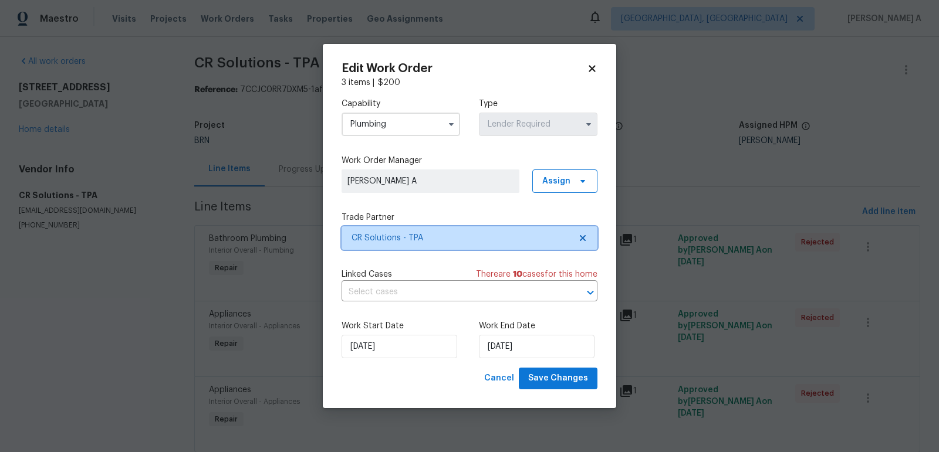
click at [583, 237] on icon at bounding box center [583, 238] width 6 height 6
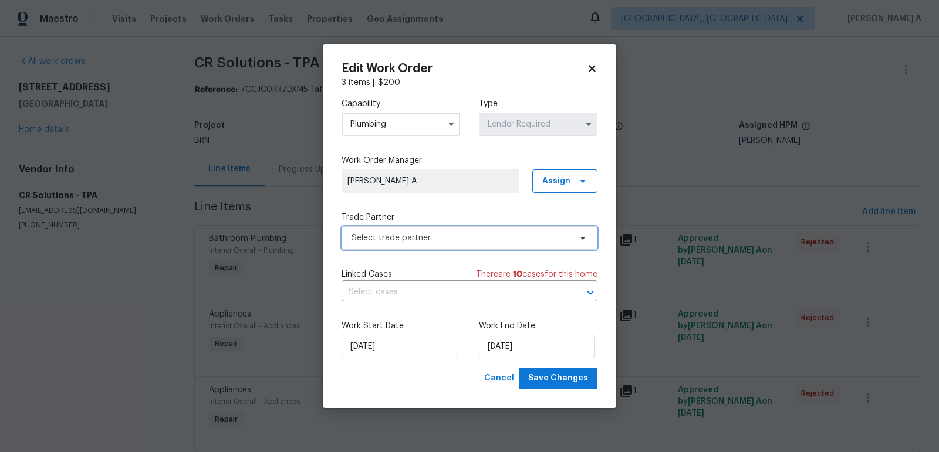
click at [502, 235] on span "Select trade partner" at bounding box center [460, 238] width 219 height 12
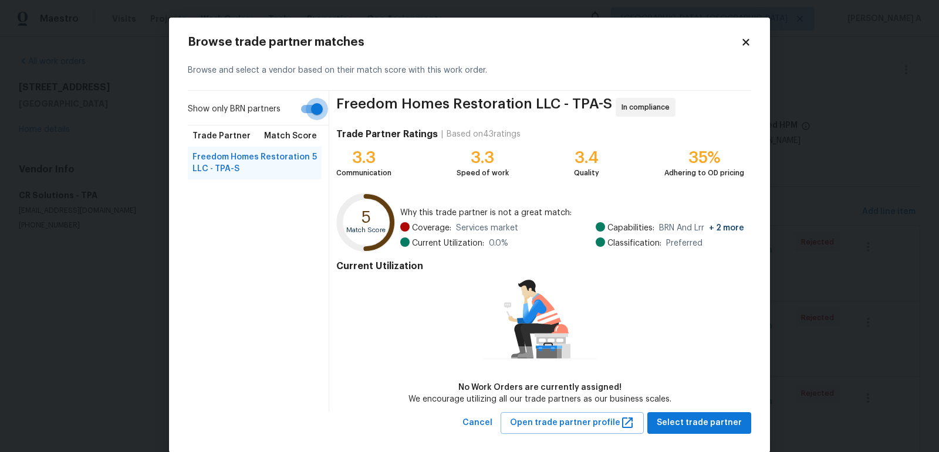
click at [309, 115] on input "Show only BRN partners" at bounding box center [316, 109] width 67 height 22
checkbox input "false"
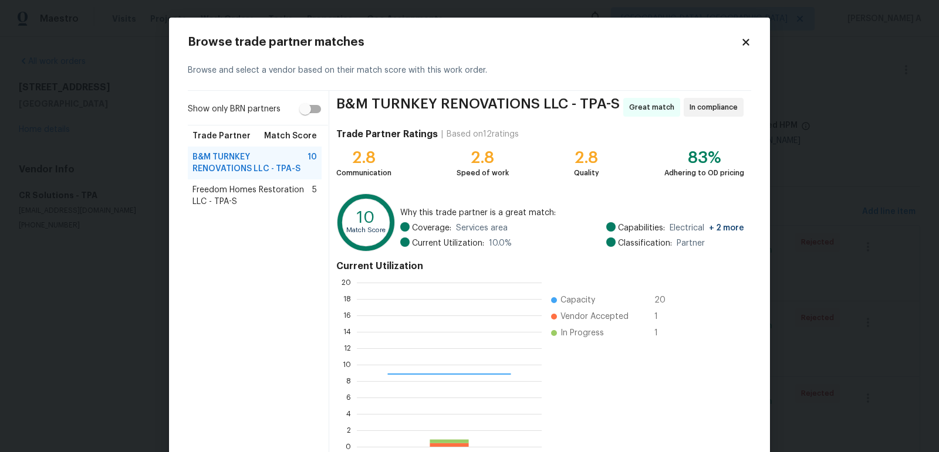
scroll to position [164, 185]
click at [264, 190] on span "Freedom Homes Restoration LLC - TPA-S" at bounding box center [252, 195] width 120 height 23
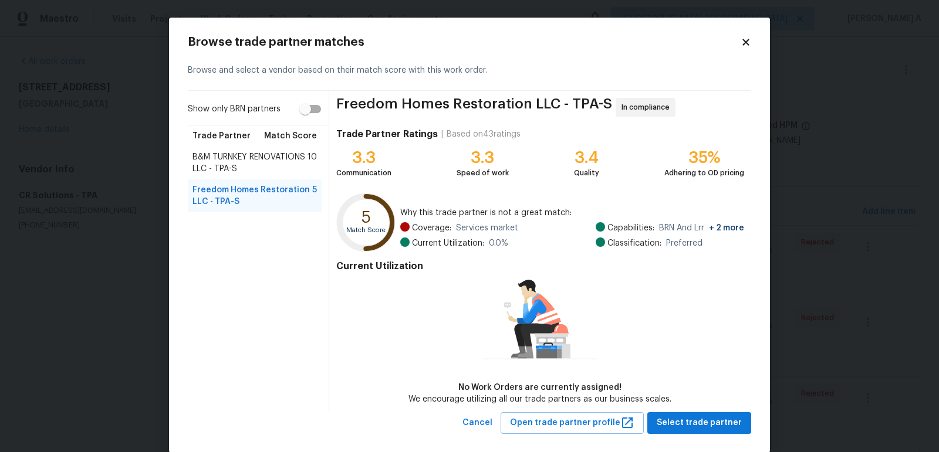
click at [258, 154] on span "B&M TURNKEY RENOVATIONS LLC - TPA-S" at bounding box center [249, 162] width 115 height 23
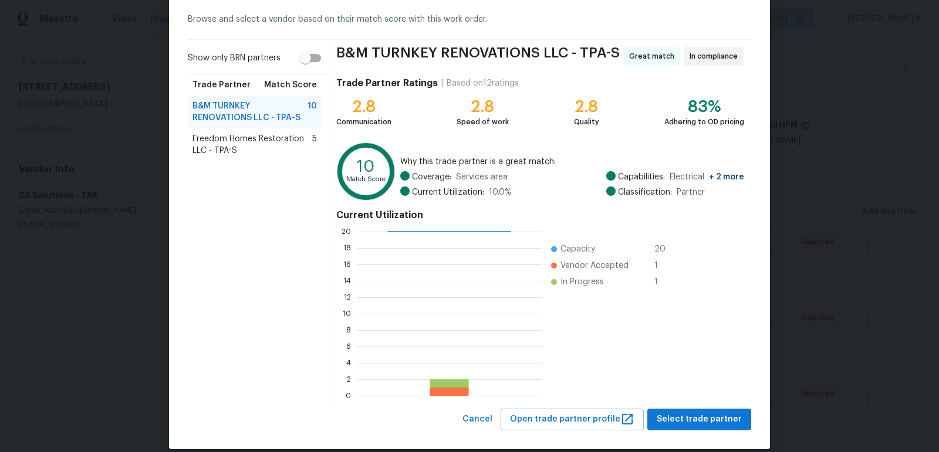
scroll to position [65, 0]
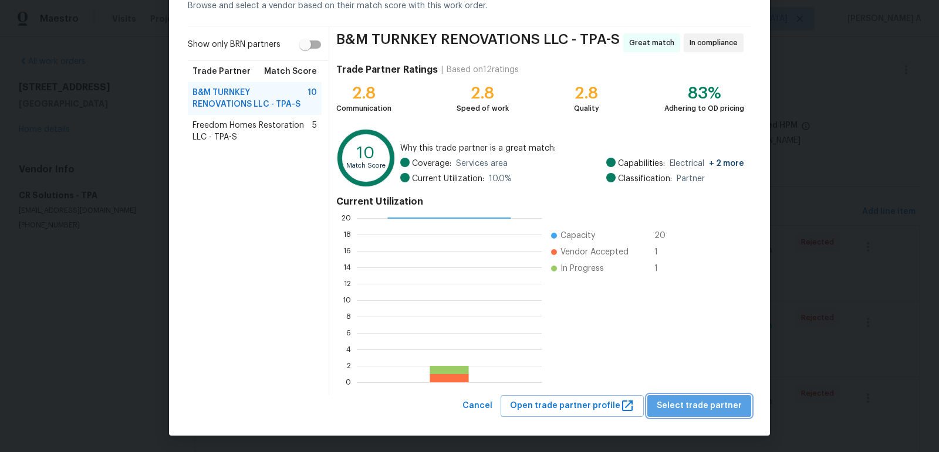
click at [705, 408] on span "Select trade partner" at bounding box center [698, 406] width 85 height 15
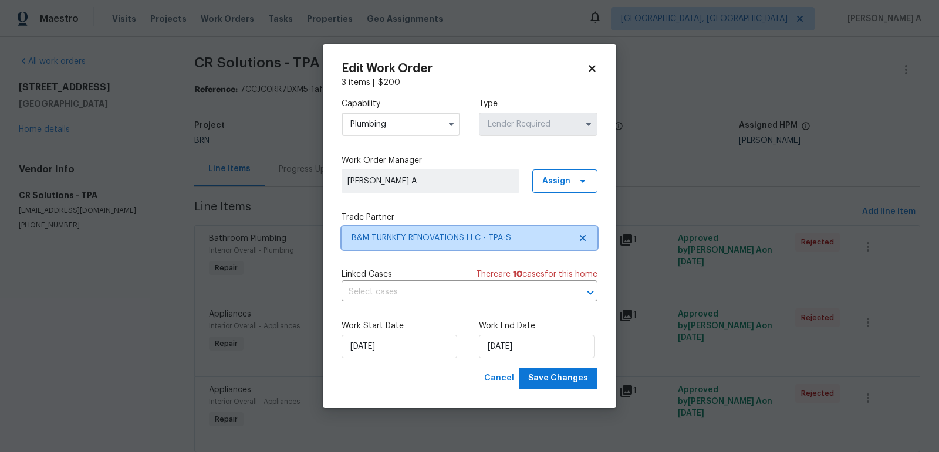
scroll to position [0, 0]
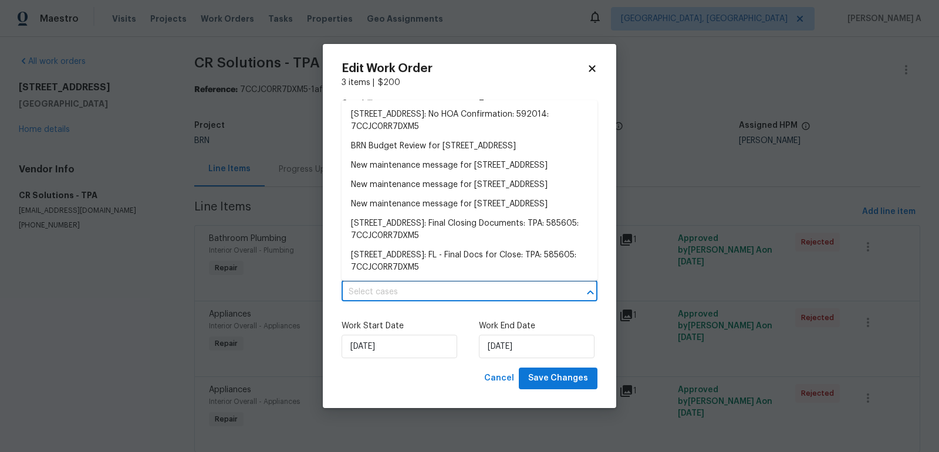
click at [434, 287] on input "text" at bounding box center [452, 292] width 223 height 18
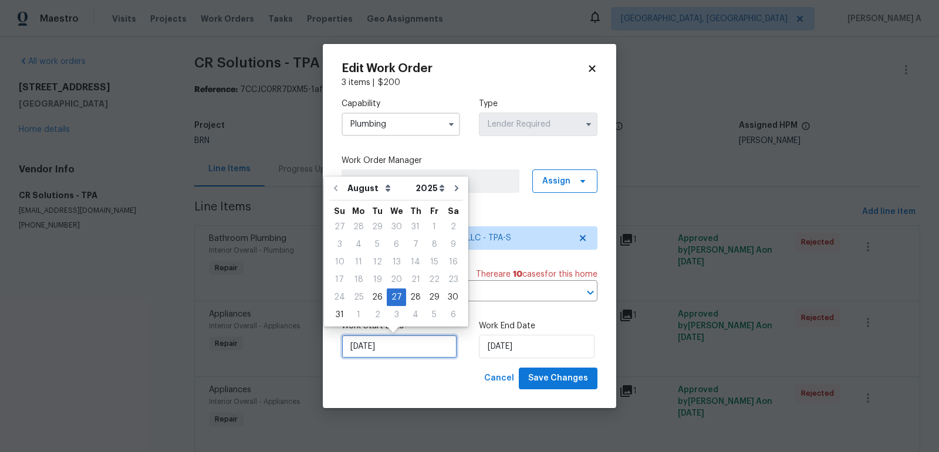
click at [405, 349] on input "[DATE]" at bounding box center [399, 346] width 116 height 23
click at [448, 363] on div "Work Start Date 8/27/2025 Work End Date 8/28/2025" at bounding box center [469, 339] width 256 height 57
click at [401, 336] on input "[DATE]" at bounding box center [399, 346] width 116 height 23
click at [463, 361] on div "Work Start Date 8/27/2025 Work End Date 8/28/2025" at bounding box center [469, 339] width 256 height 57
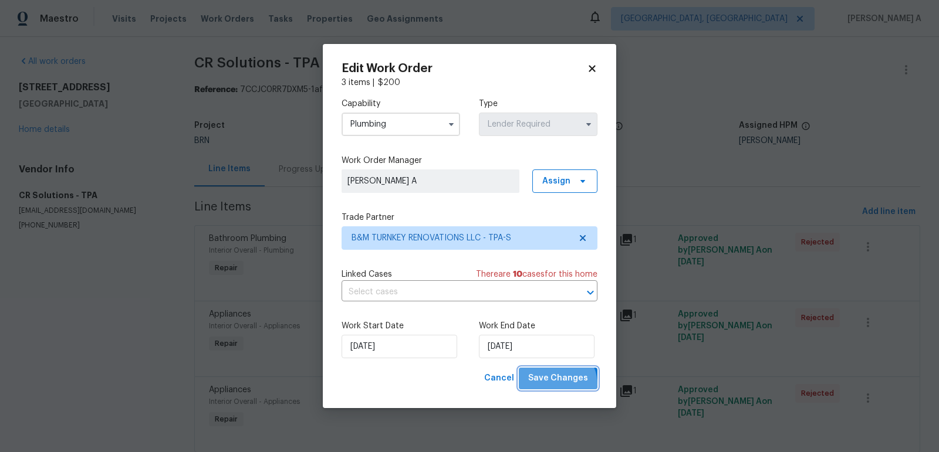
click at [556, 385] on span "Save Changes" at bounding box center [558, 378] width 60 height 15
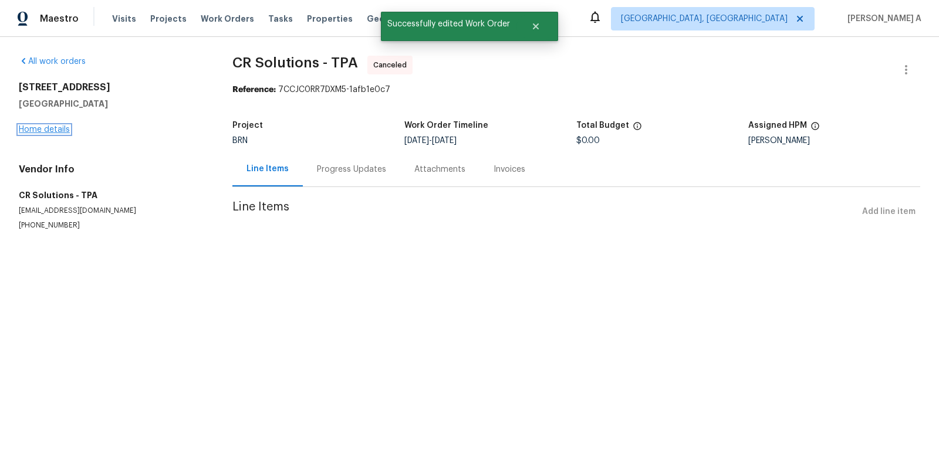
click at [47, 128] on link "Home details" at bounding box center [44, 130] width 51 height 8
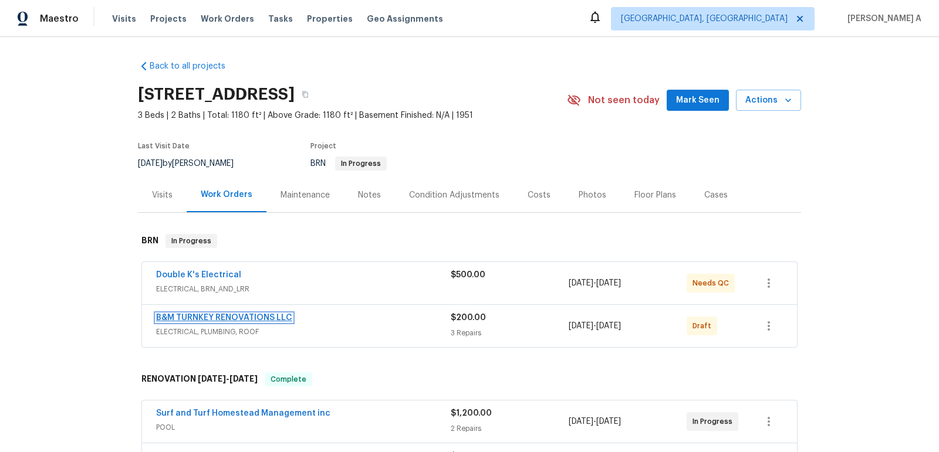
click at [259, 319] on link "B&M TURNKEY RENOVATIONS LLC" at bounding box center [224, 318] width 136 height 8
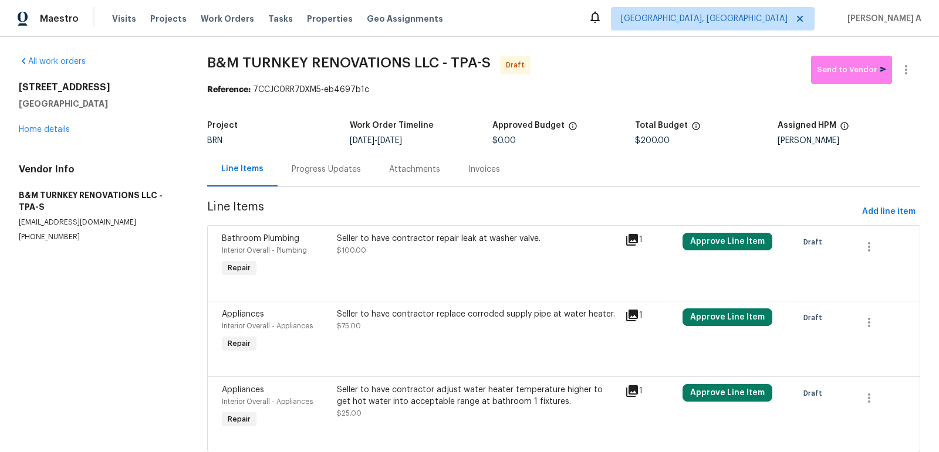
click at [339, 153] on div "Progress Updates" at bounding box center [325, 169] width 97 height 35
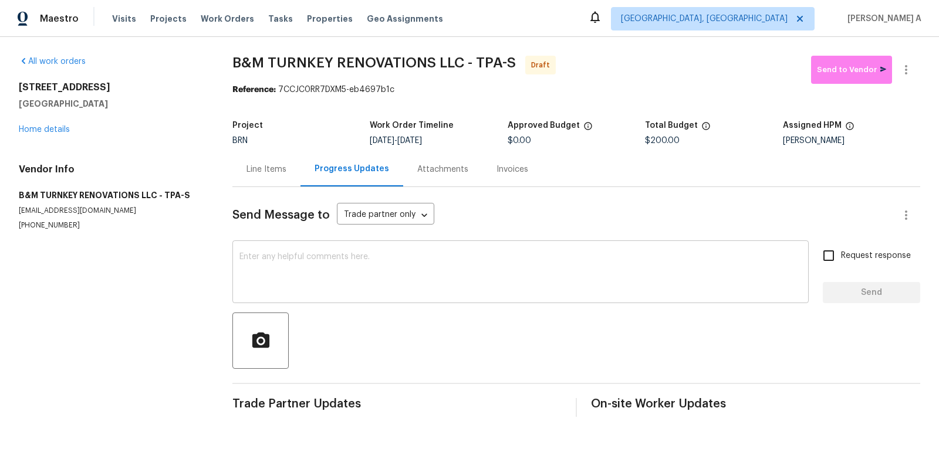
click at [246, 267] on textarea at bounding box center [520, 273] width 562 height 41
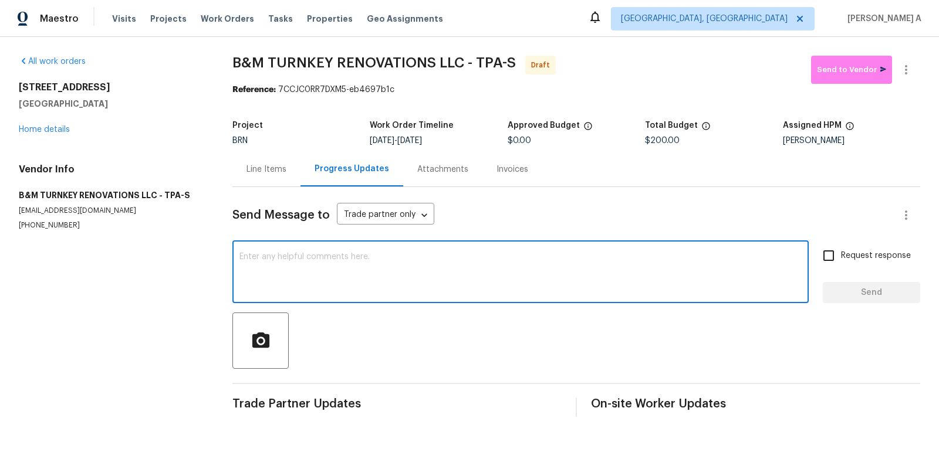
paste textarea "Hi, I'm Akshay from Opendoor. Just wanted to check if you received the workorde…"
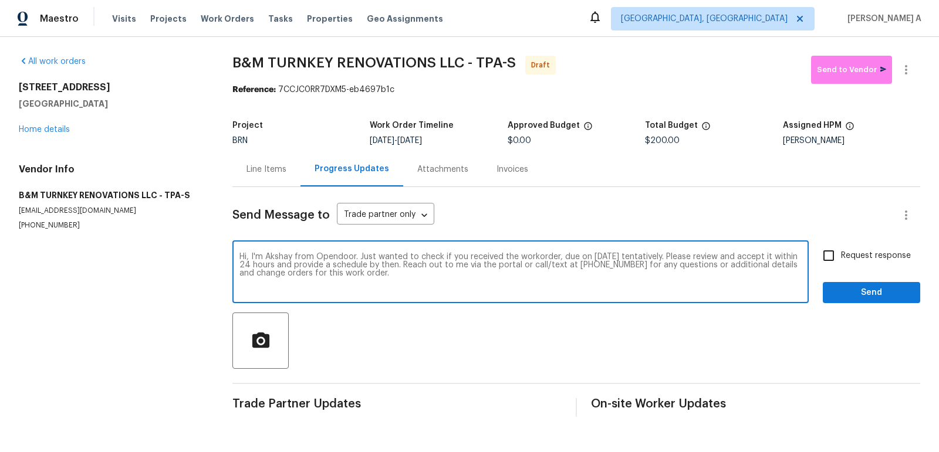
type textarea "Hi, I'm Akshay from Opendoor. Just wanted to check if you received the workorde…"
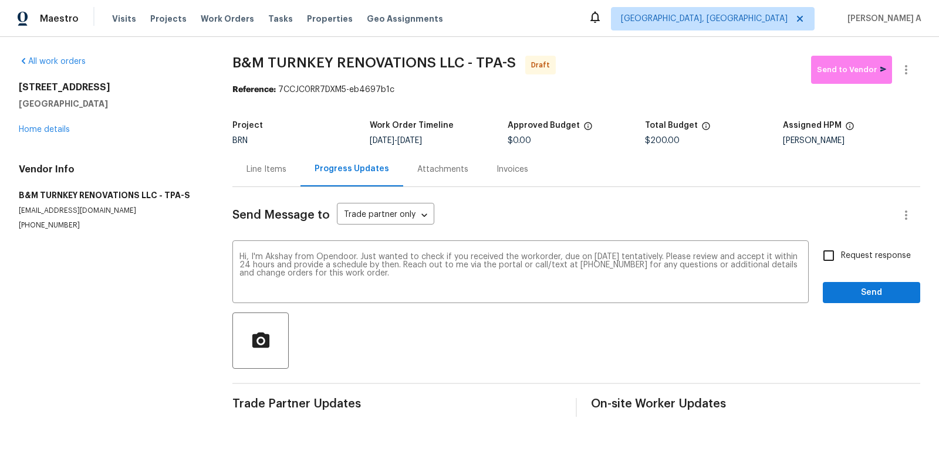
click at [846, 256] on span "Request response" at bounding box center [876, 256] width 70 height 12
click at [841, 256] on input "Request response" at bounding box center [828, 255] width 25 height 25
checkbox input "true"
click at [867, 297] on span "Send" at bounding box center [871, 293] width 79 height 15
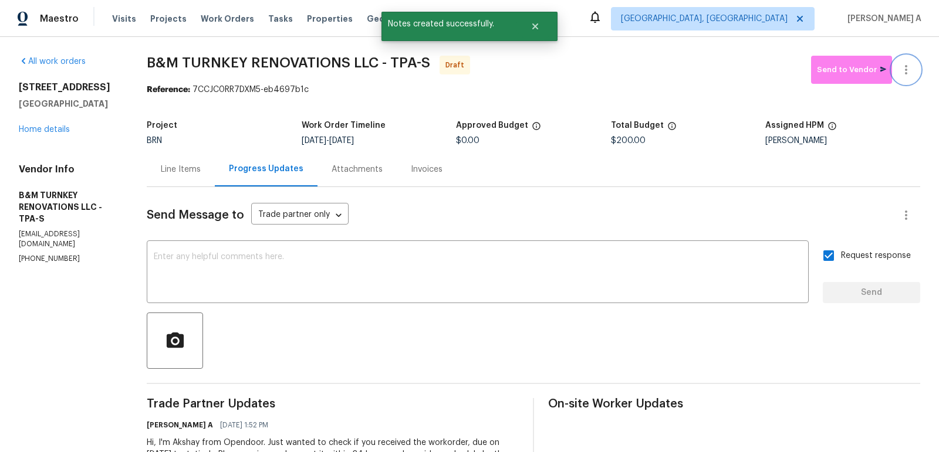
click at [912, 70] on icon "button" at bounding box center [906, 70] width 14 height 14
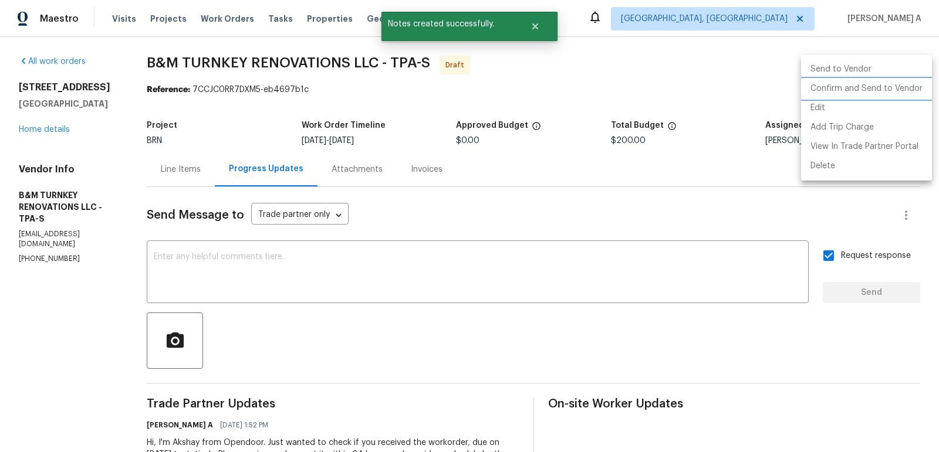
click at [912, 86] on li "Confirm and Send to Vendor" at bounding box center [866, 88] width 131 height 19
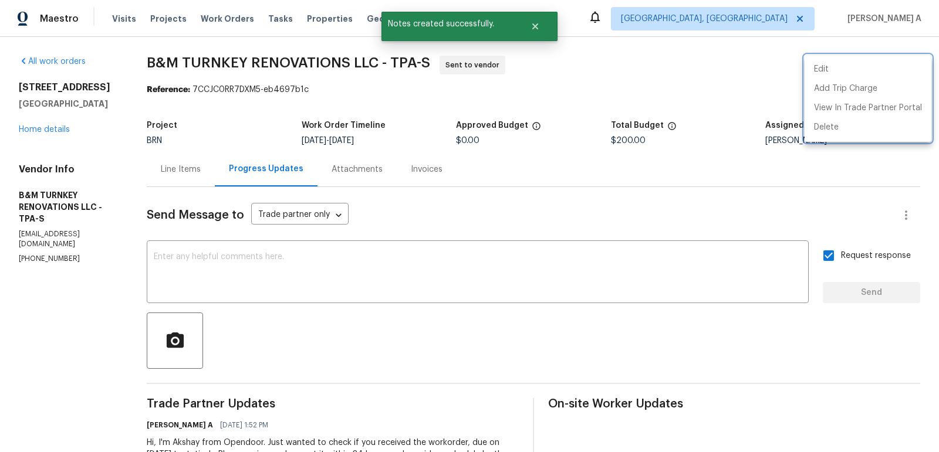
click at [200, 164] on div at bounding box center [469, 226] width 939 height 452
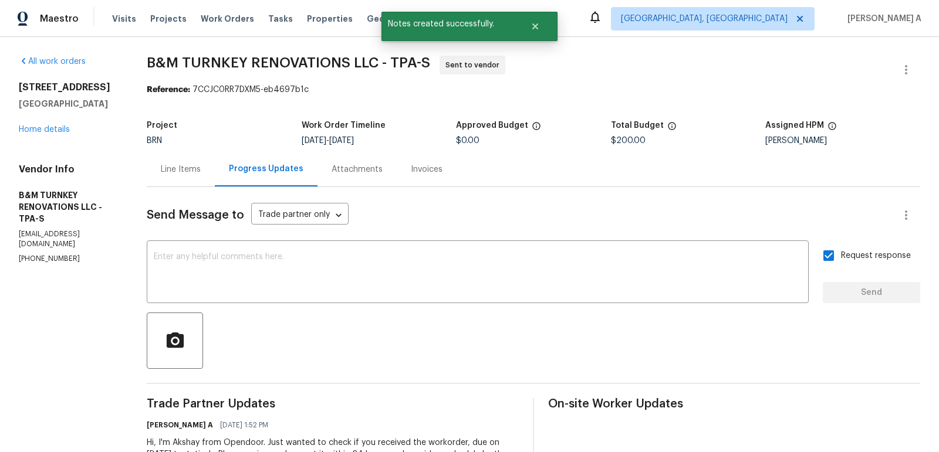
click at [215, 177] on div "Line Items" at bounding box center [181, 169] width 68 height 35
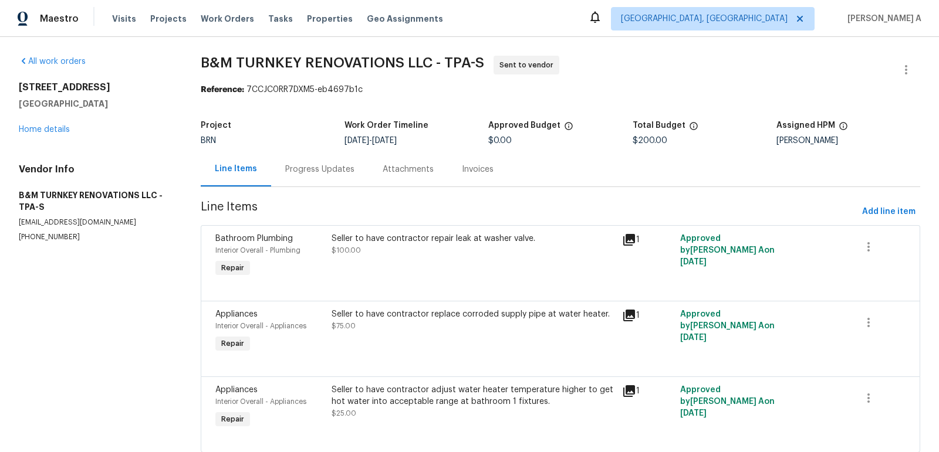
click at [321, 176] on div "Progress Updates" at bounding box center [319, 169] width 97 height 35
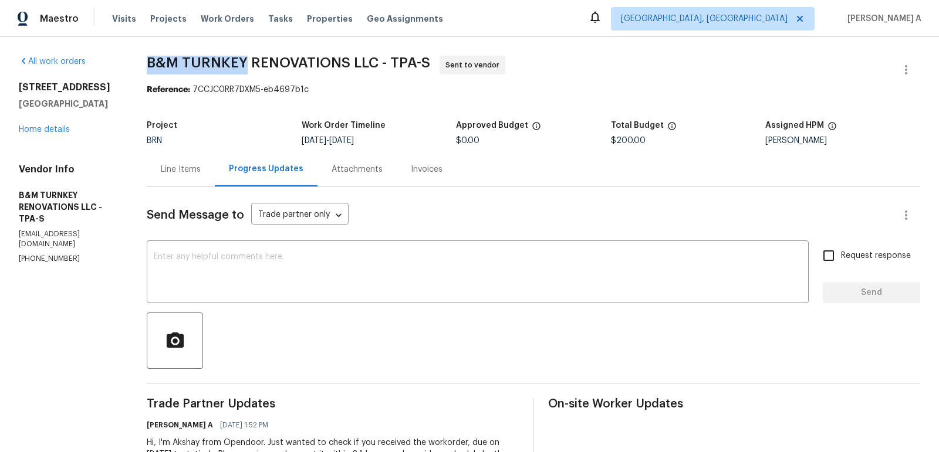
drag, startPoint x: 177, startPoint y: 61, endPoint x: 279, endPoint y: 61, distance: 101.5
click at [279, 61] on div "All work orders [STREET_ADDRESS] Home details Vendor Info B&M TURNKEY RENOVATIO…" at bounding box center [469, 277] width 939 height 480
copy span "B&M TURNKEY"
click at [207, 162] on div "Line Items" at bounding box center [181, 169] width 68 height 35
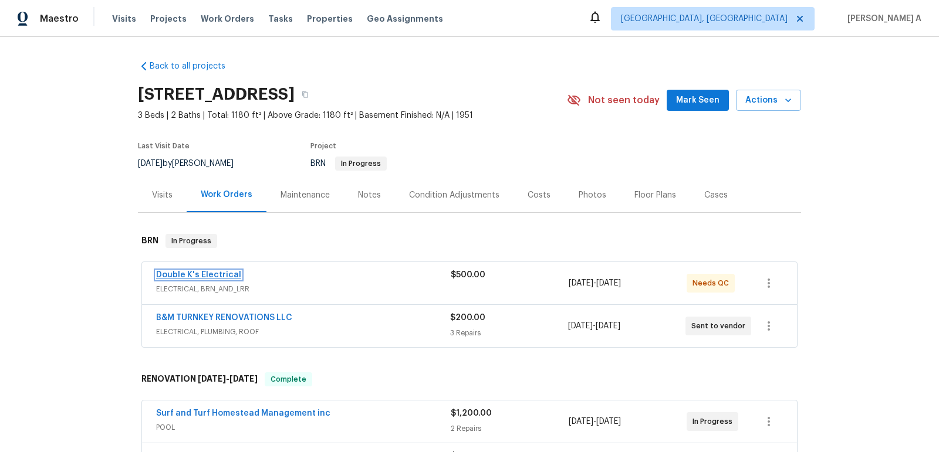
click at [190, 272] on link "Double K's Electrical" at bounding box center [198, 275] width 85 height 8
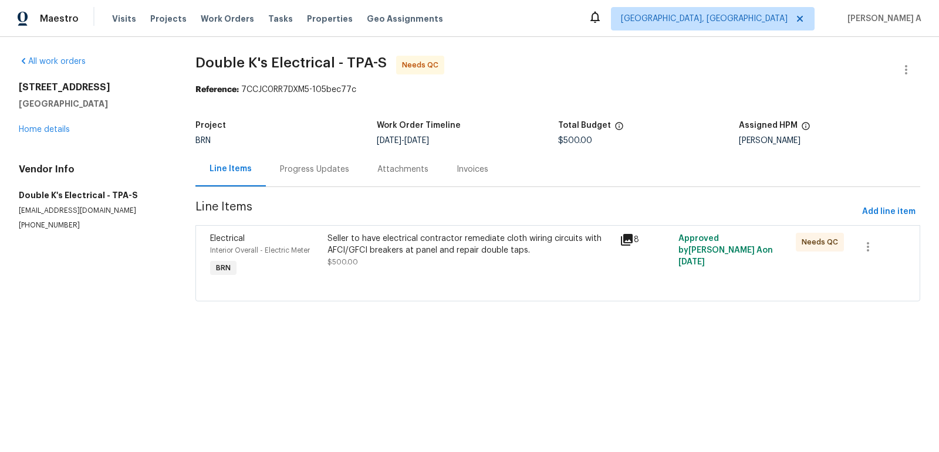
click at [291, 160] on div "Progress Updates" at bounding box center [314, 169] width 97 height 35
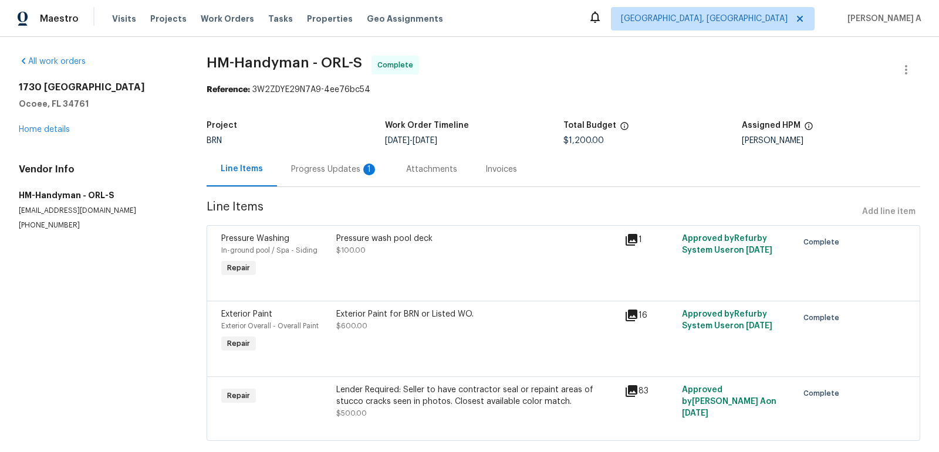
click at [302, 167] on div "Progress Updates 1" at bounding box center [334, 170] width 87 height 12
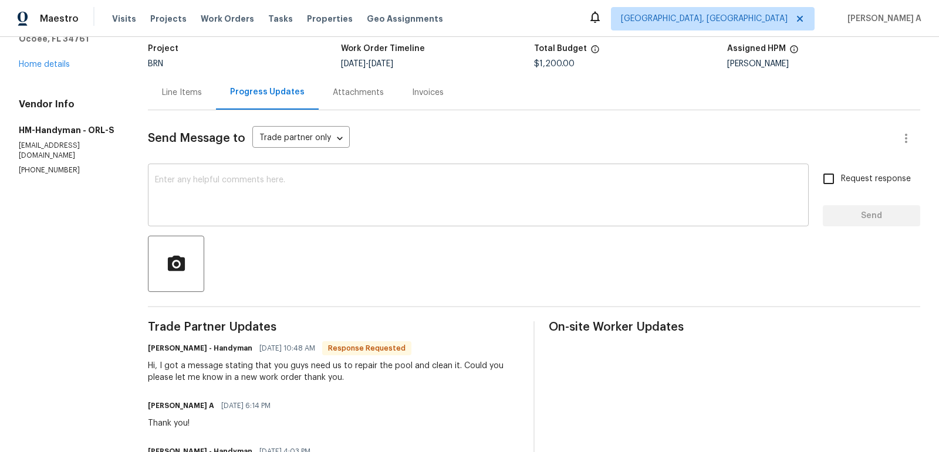
scroll to position [77, 0]
click at [310, 214] on textarea at bounding box center [478, 195] width 646 height 41
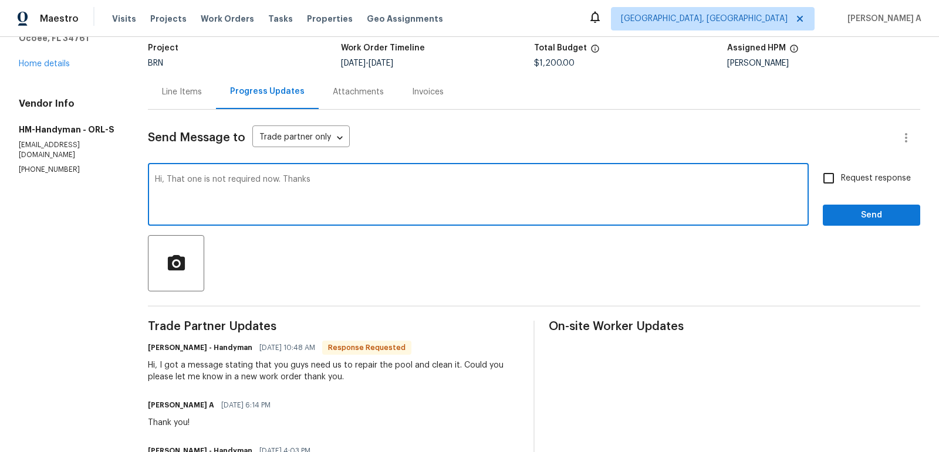
type textarea "Hi, That one is not required now. Thanks"
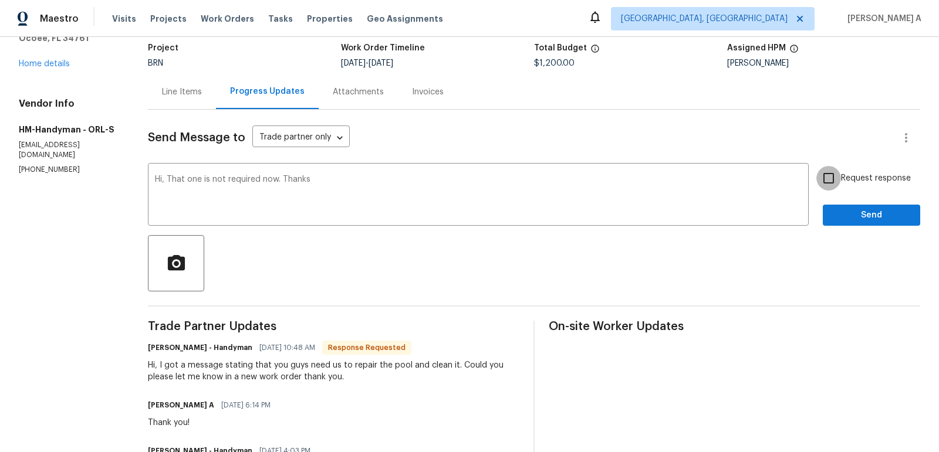
click at [828, 185] on input "Request response" at bounding box center [828, 178] width 25 height 25
click at [830, 179] on input "Request response" at bounding box center [828, 178] width 25 height 25
checkbox input "false"
click at [858, 215] on span "Send" at bounding box center [871, 215] width 79 height 15
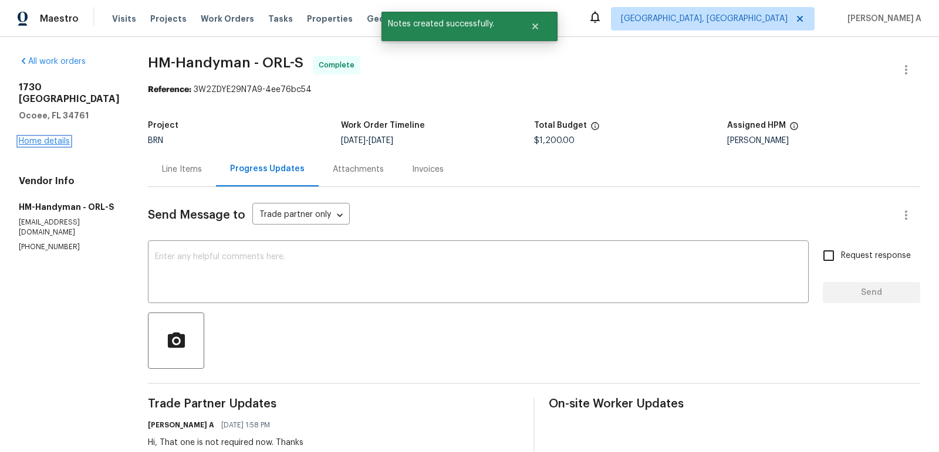
click at [49, 137] on link "Home details" at bounding box center [44, 141] width 51 height 8
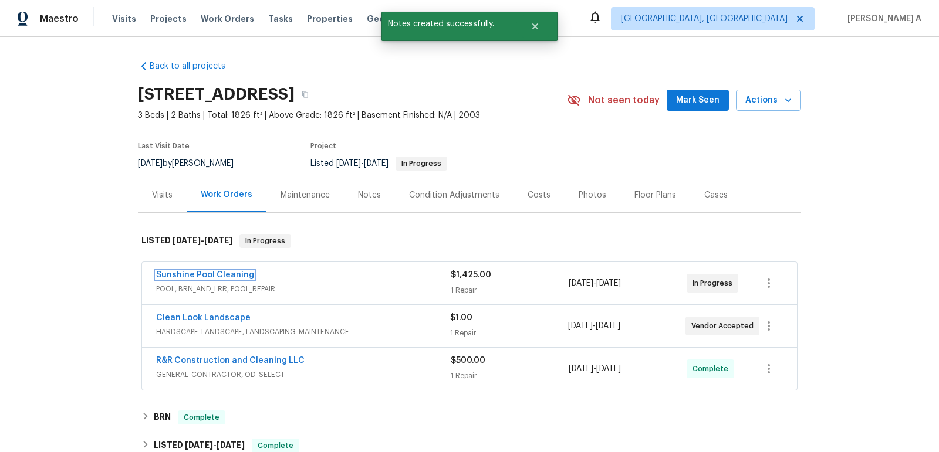
click at [205, 274] on link "Sunshine Pool Cleaning" at bounding box center [205, 275] width 98 height 8
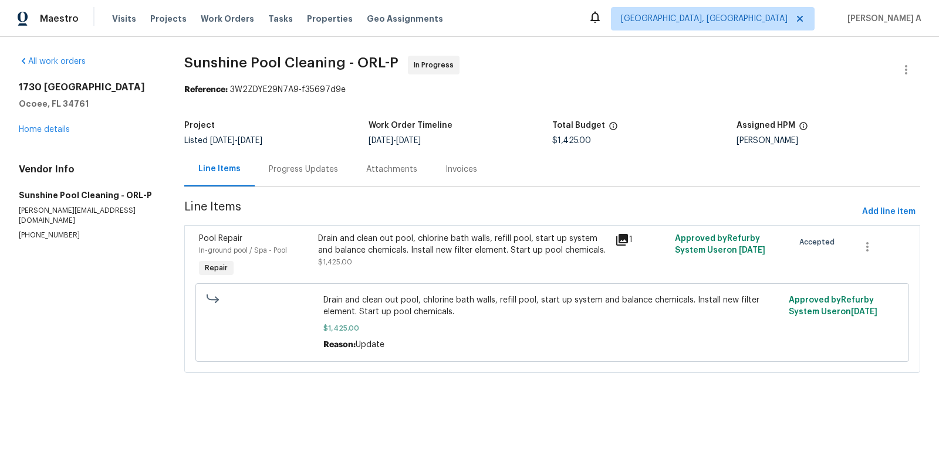
click at [285, 170] on div "Progress Updates" at bounding box center [303, 170] width 69 height 12
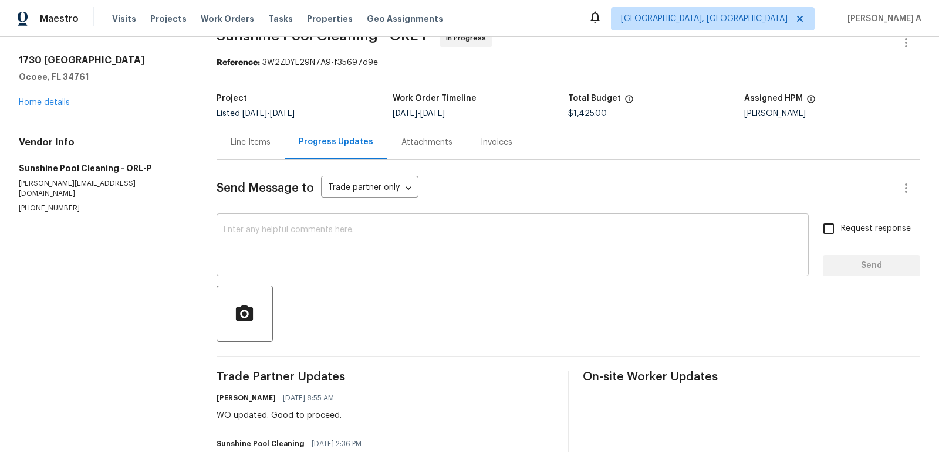
scroll to position [22, 0]
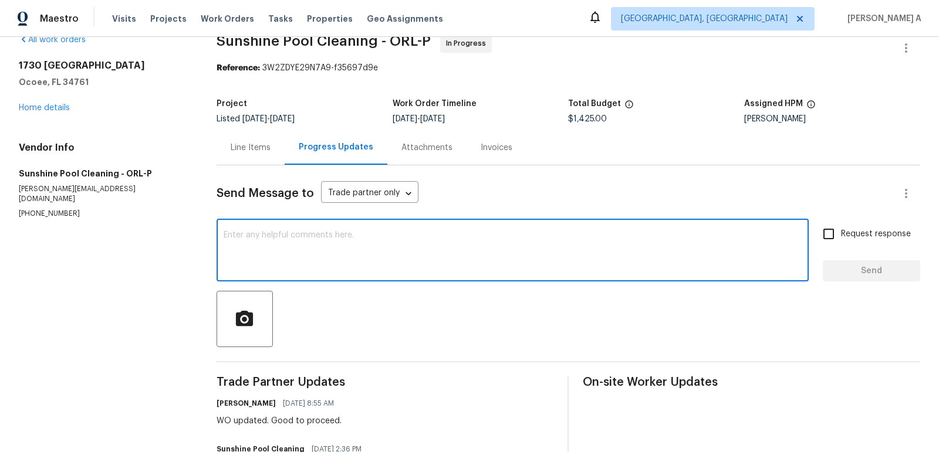
click at [315, 249] on textarea at bounding box center [513, 251] width 578 height 41
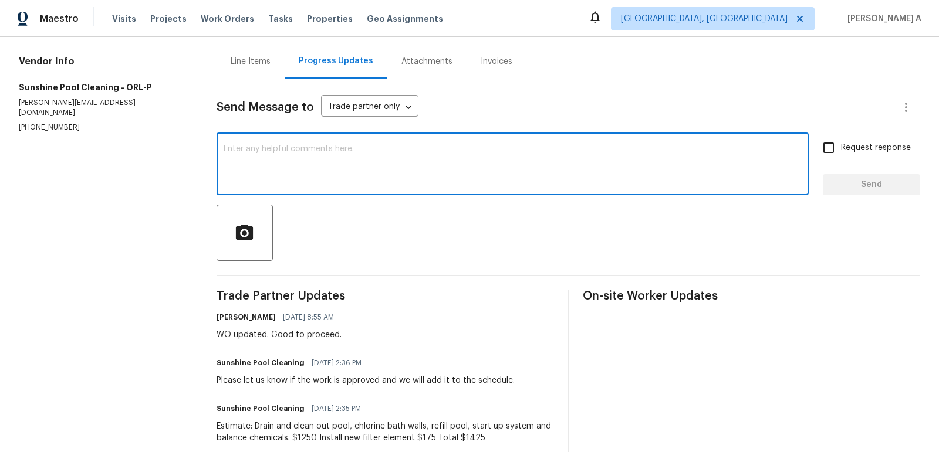
scroll to position [115, 0]
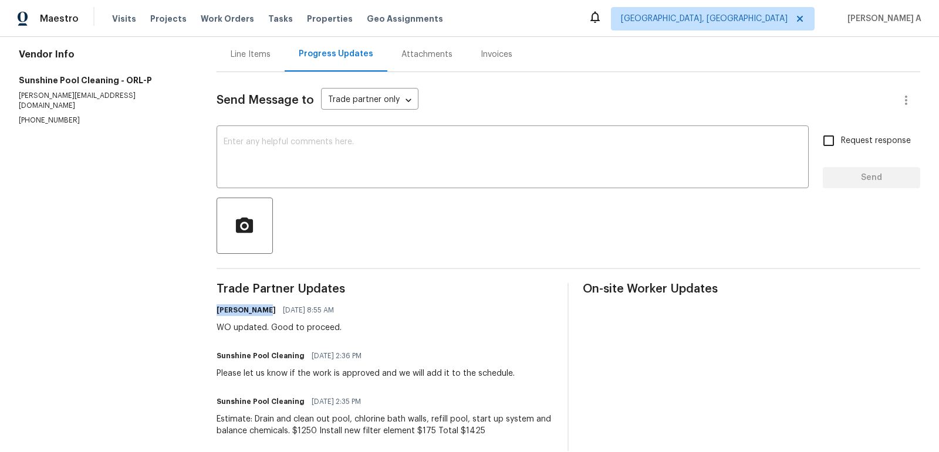
copy h6 "Austin Jones"
drag, startPoint x: 219, startPoint y: 310, endPoint x: 263, endPoint y: 310, distance: 44.0
click at [263, 310] on div "Austin Jones 08/22/2025 8:55 AM" at bounding box center [278, 310] width 125 height 16
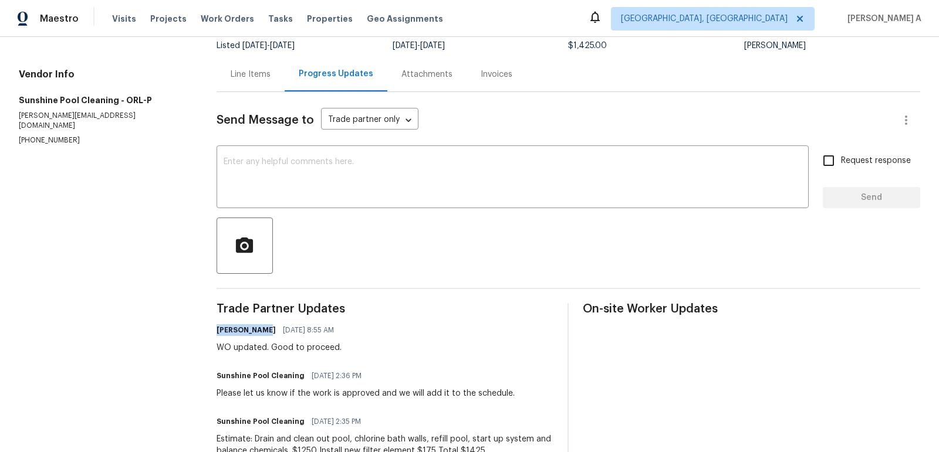
scroll to position [79, 0]
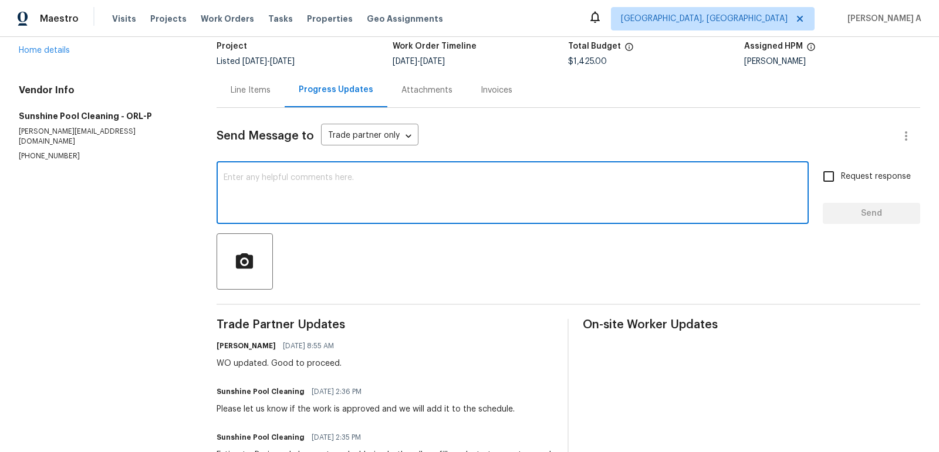
click at [290, 195] on textarea at bounding box center [513, 194] width 578 height 41
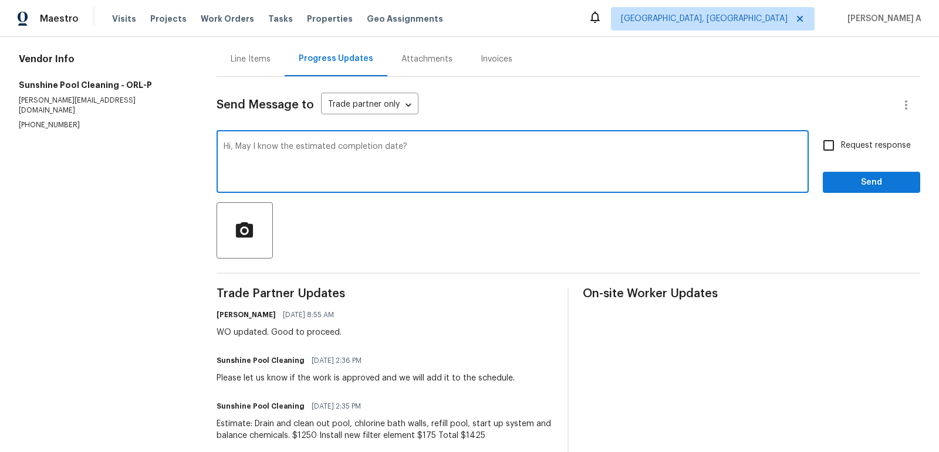
scroll to position [109, 0]
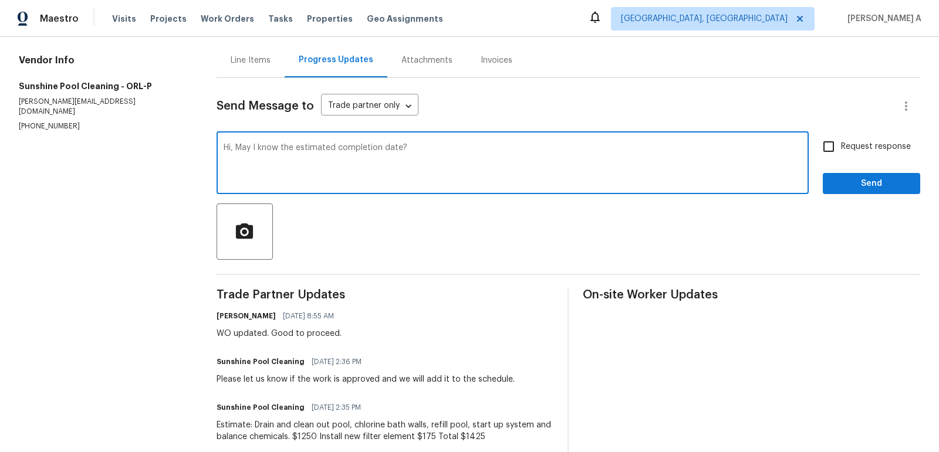
type textarea "Hi, May I know the estimated completion date?"
click at [835, 140] on input "Request response" at bounding box center [828, 146] width 25 height 25
checkbox input "true"
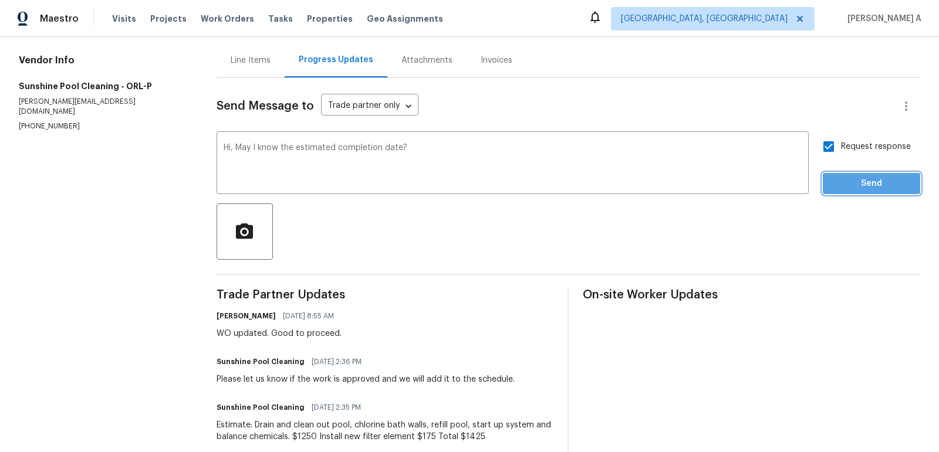
click at [864, 181] on span "Send" at bounding box center [871, 184] width 79 height 15
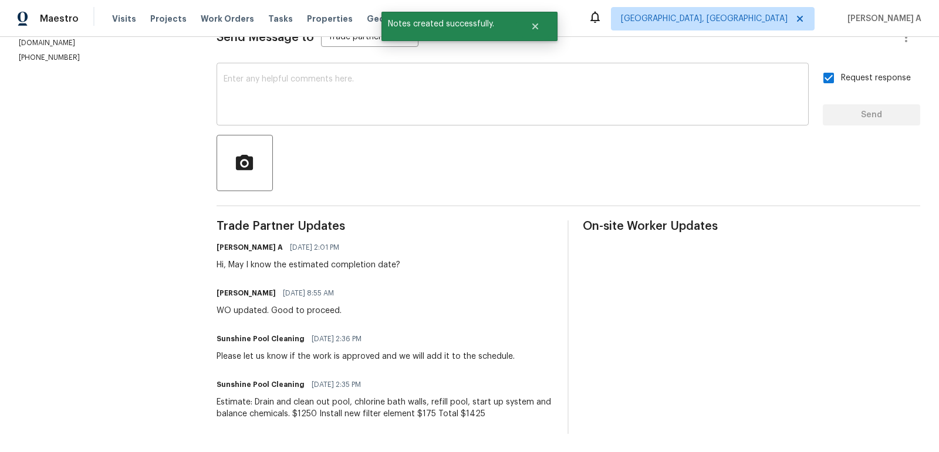
scroll to position [0, 0]
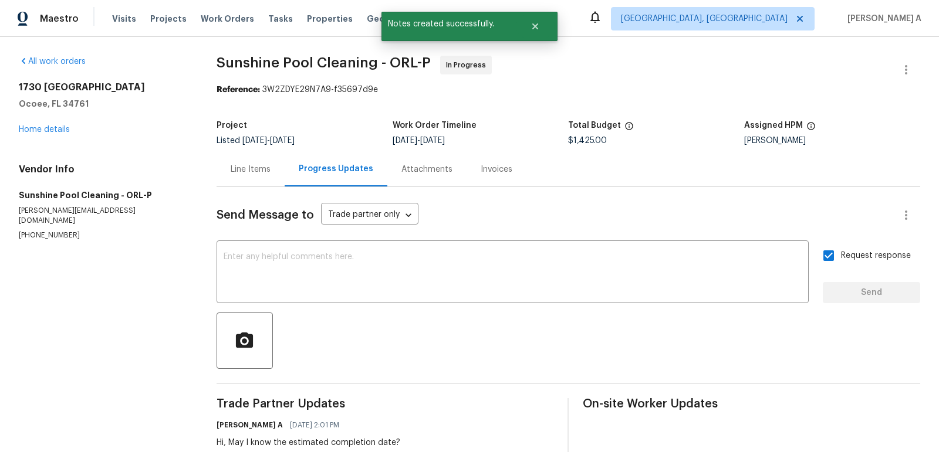
click at [237, 175] on div "Line Items" at bounding box center [250, 169] width 68 height 35
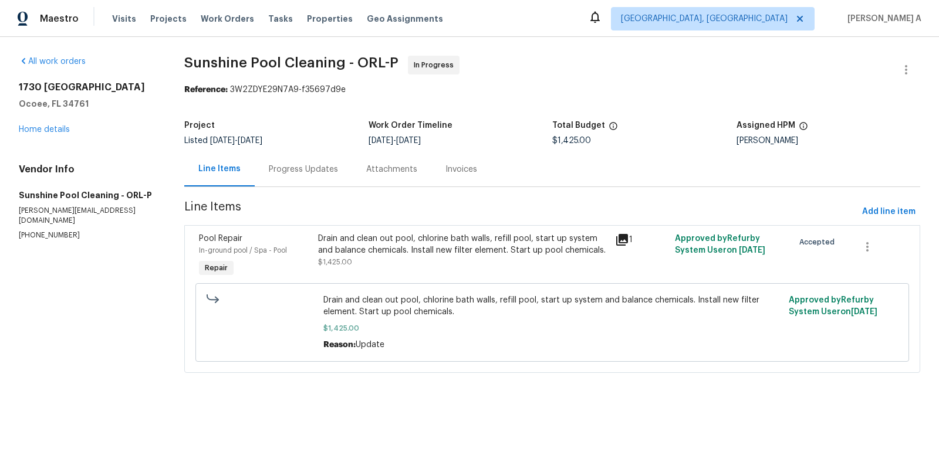
click at [314, 175] on div "Progress Updates" at bounding box center [303, 169] width 97 height 35
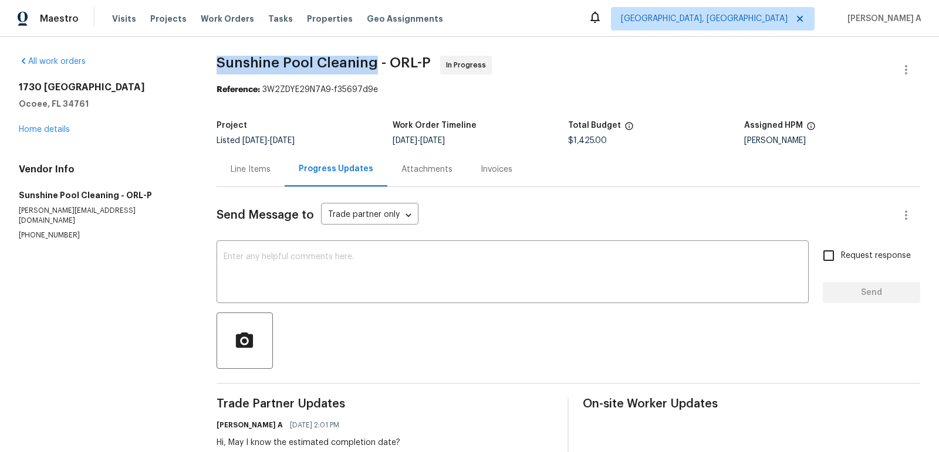
drag, startPoint x: 217, startPoint y: 63, endPoint x: 377, endPoint y: 63, distance: 159.6
click at [377, 63] on div "All work orders 1730 Lochshyre Loop Ocoee, FL 34761 Home details Vendor Info Su…" at bounding box center [469, 334] width 939 height 594
copy span "Sunshine Pool Cleaning"
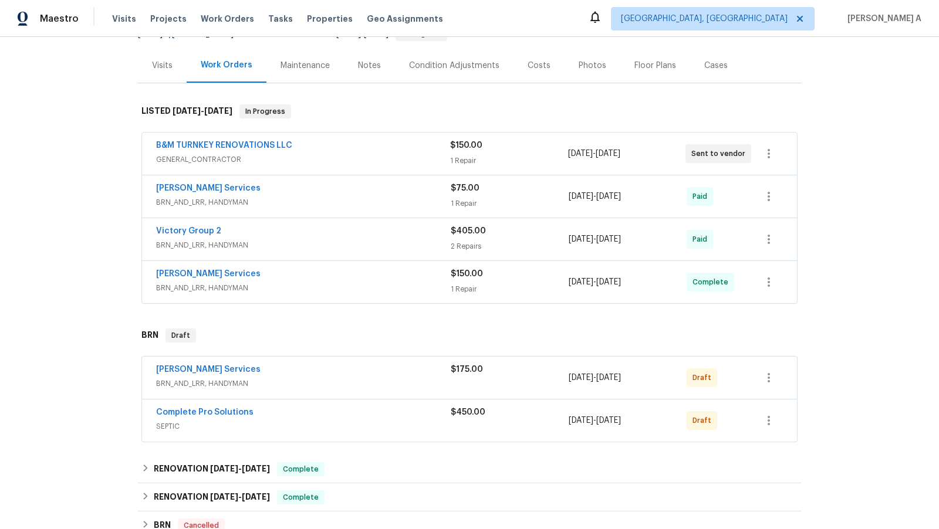
scroll to position [134, 0]
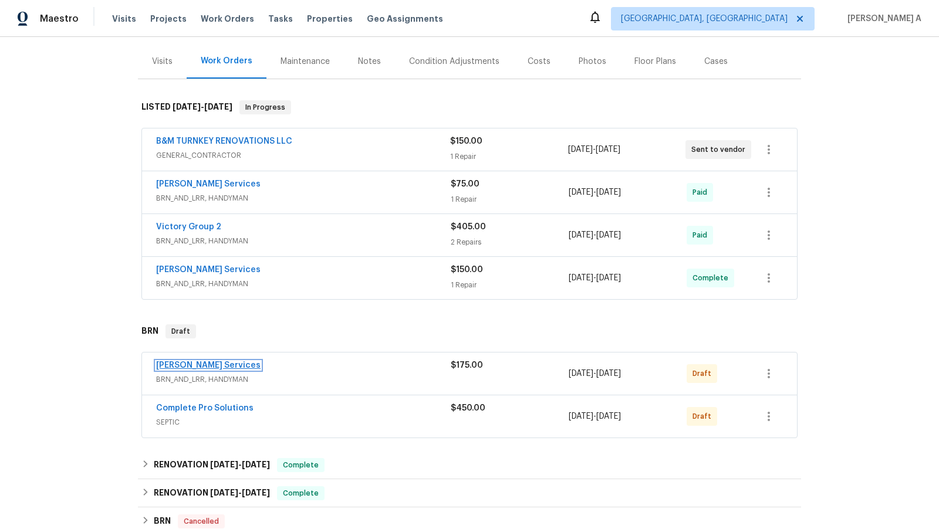
click at [187, 363] on link "[PERSON_NAME] Services" at bounding box center [208, 365] width 104 height 8
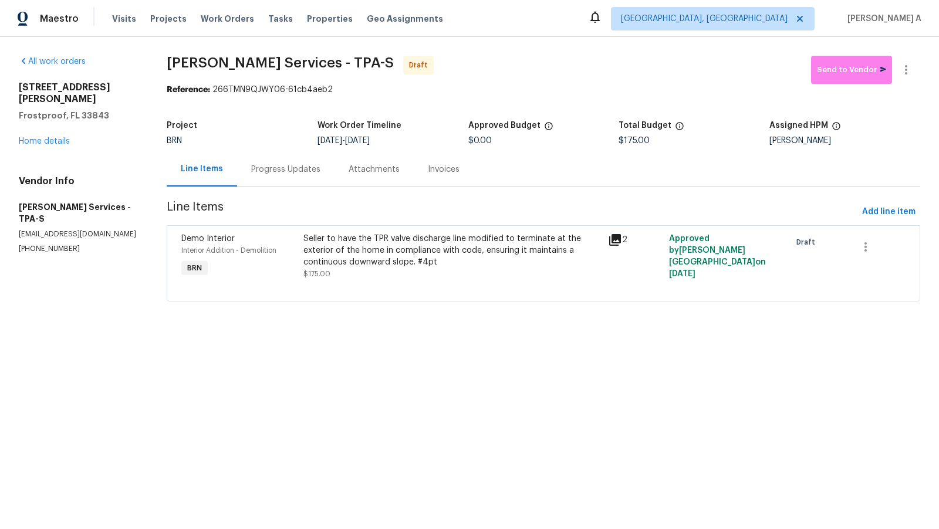
click at [268, 174] on div "Progress Updates" at bounding box center [285, 170] width 69 height 12
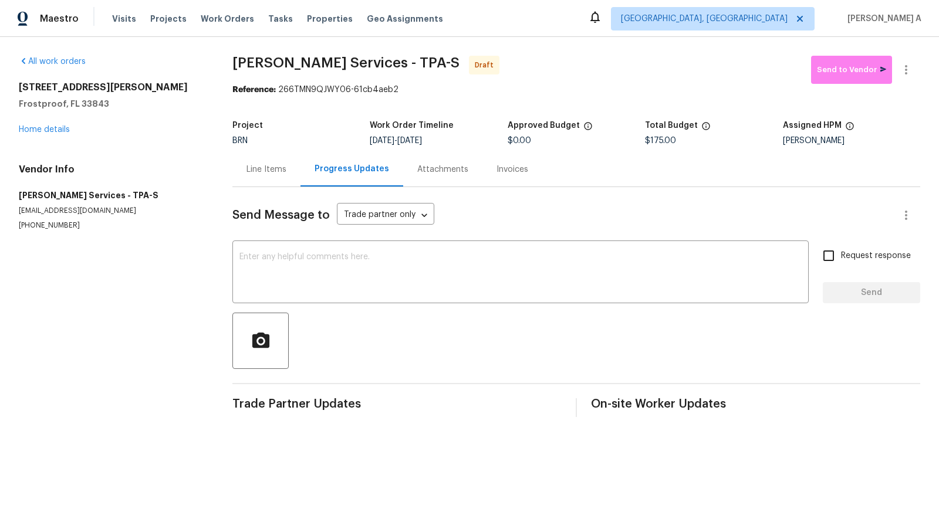
click at [236, 179] on div "Line Items" at bounding box center [266, 169] width 68 height 35
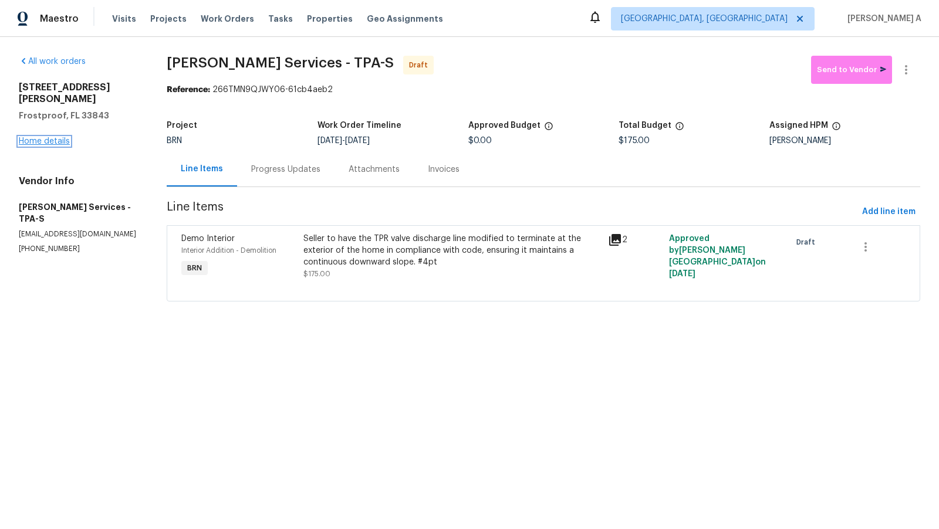
click at [65, 137] on link "Home details" at bounding box center [44, 141] width 51 height 8
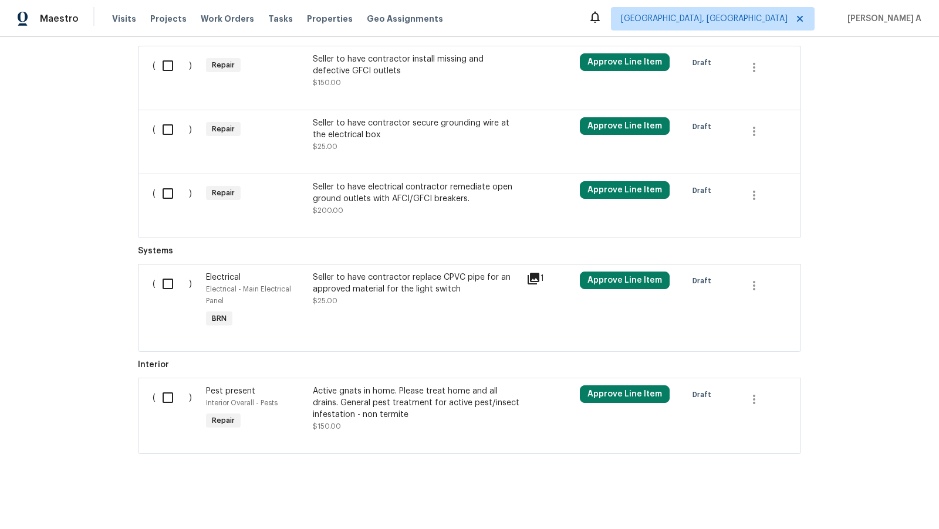
scroll to position [486, 0]
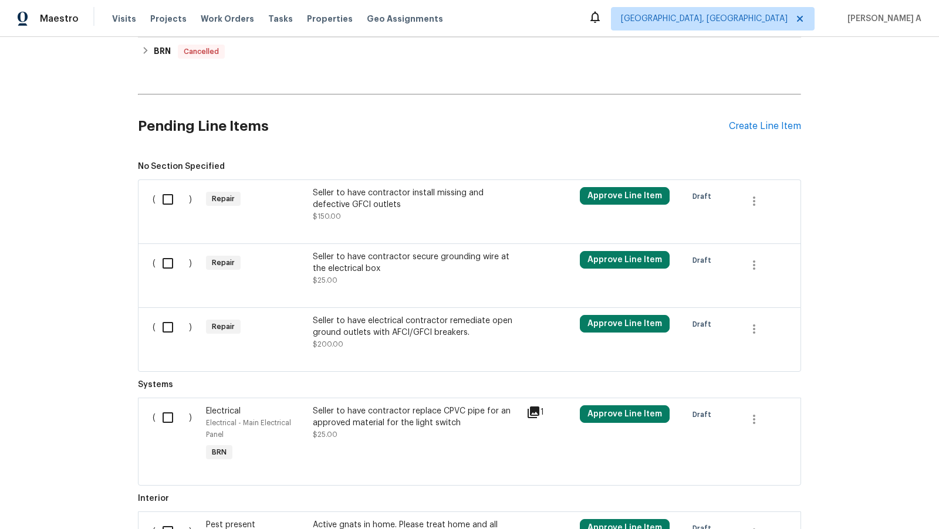
scroll to position [766, 0]
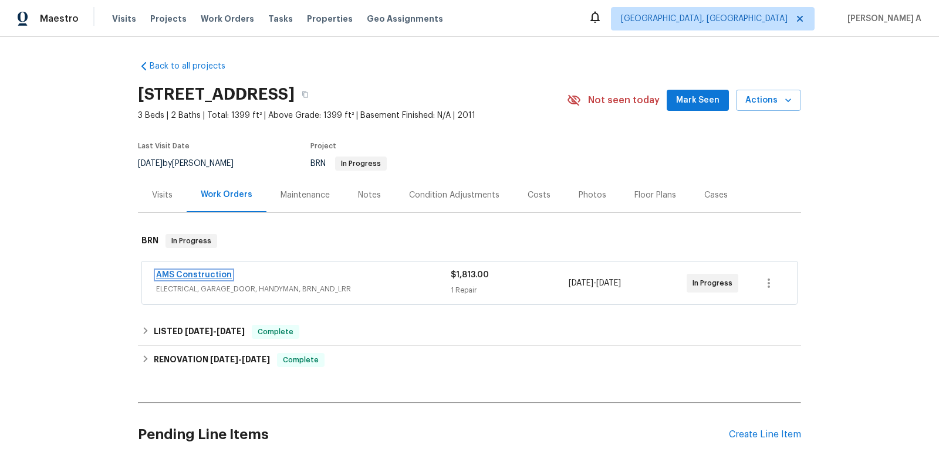
click at [192, 274] on link "AMS Construction" at bounding box center [194, 275] width 76 height 8
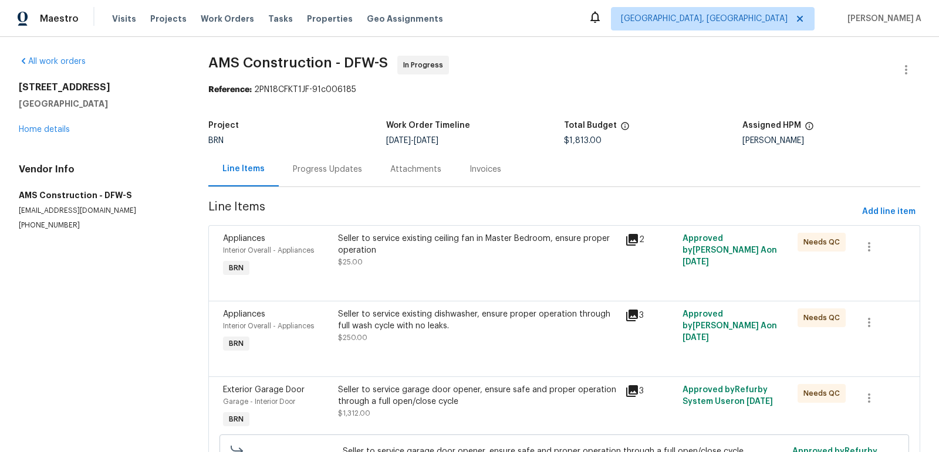
click at [308, 167] on div "Progress Updates" at bounding box center [327, 170] width 69 height 12
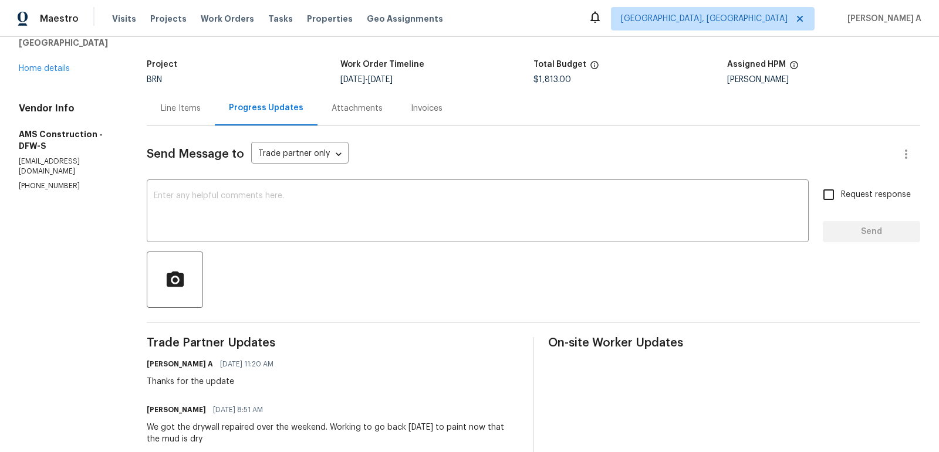
scroll to position [63, 0]
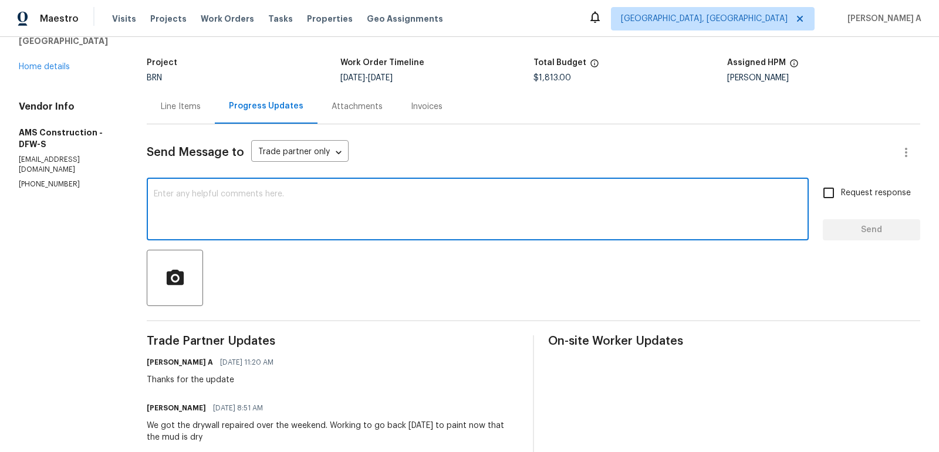
click at [393, 229] on textarea at bounding box center [478, 210] width 648 height 41
drag, startPoint x: 218, startPoint y: 194, endPoint x: 470, endPoint y: 195, distance: 252.8
click at [470, 195] on textarea "May I know how long would it take" at bounding box center [478, 210] width 648 height 41
click at [250, 197] on textarea "May I know can we able to complete it by this week?" at bounding box center [478, 210] width 648 height 41
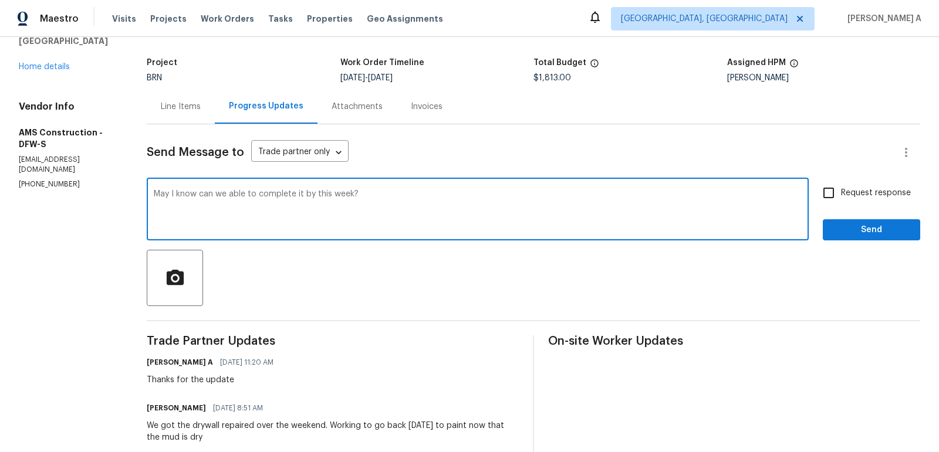
click at [250, 197] on textarea "May I know can we able to complete it by this week?" at bounding box center [478, 210] width 648 height 41
click at [0, 0] on icon "Paraphrase text" at bounding box center [0, 0] width 0 height 0
click at [0, 0] on span "by" at bounding box center [0, 0] width 0 height 0
type textarea "May I ask if we can finish it by this week?"
click at [817, 196] on input "Request response" at bounding box center [828, 193] width 25 height 25
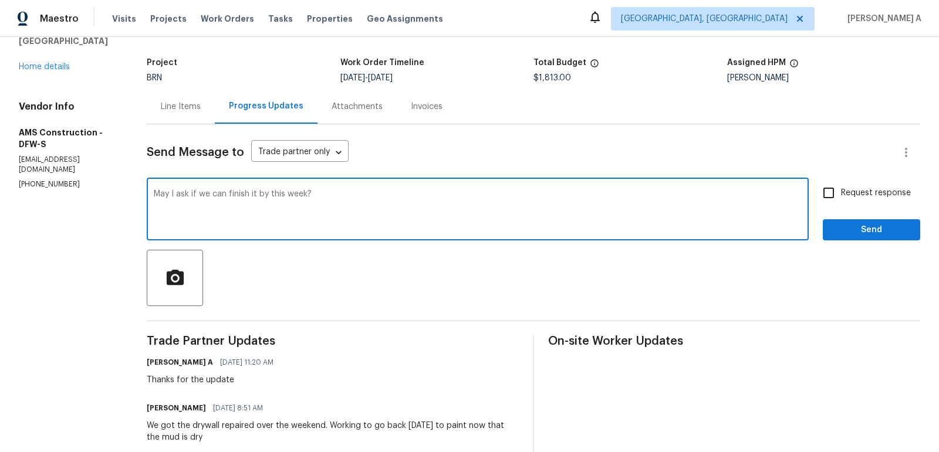
checkbox input "true"
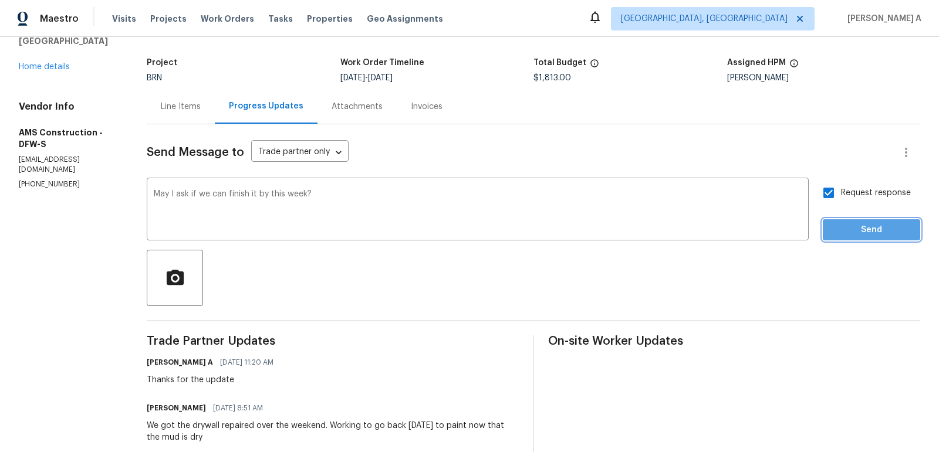
click at [865, 224] on span "Send" at bounding box center [871, 230] width 79 height 15
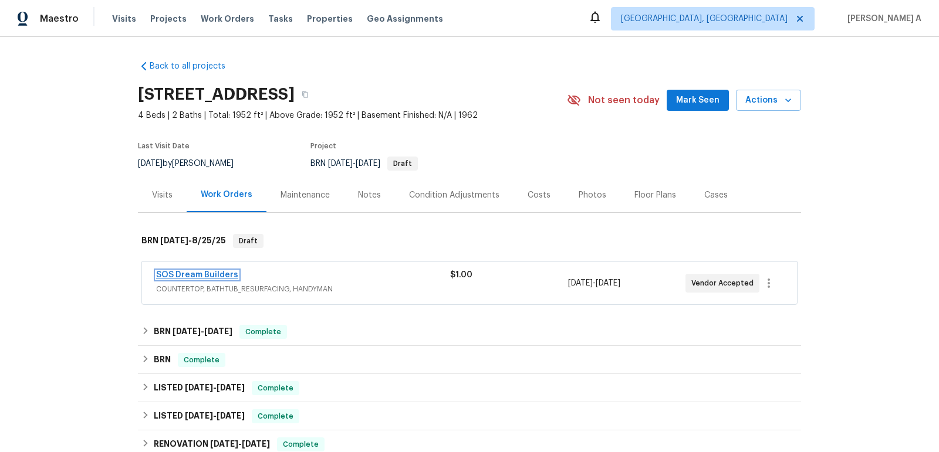
click at [210, 272] on link "SOS Dream Builders" at bounding box center [197, 275] width 82 height 8
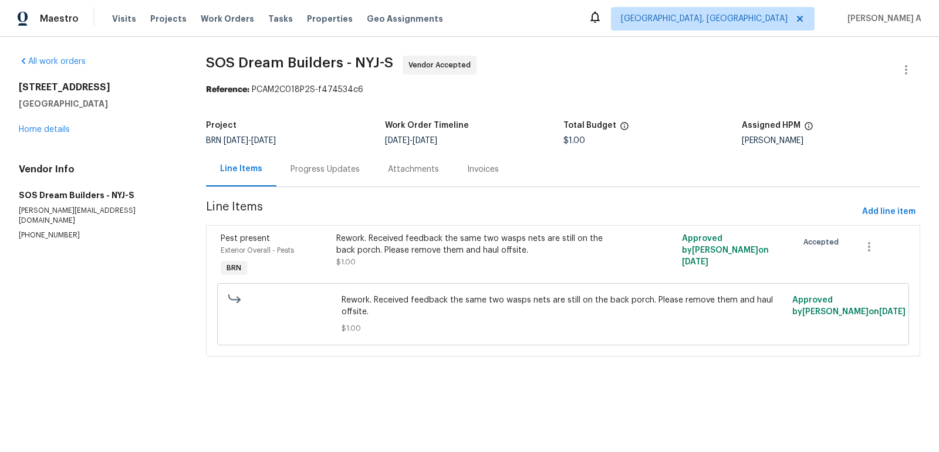
click at [290, 179] on div "Progress Updates" at bounding box center [324, 169] width 97 height 35
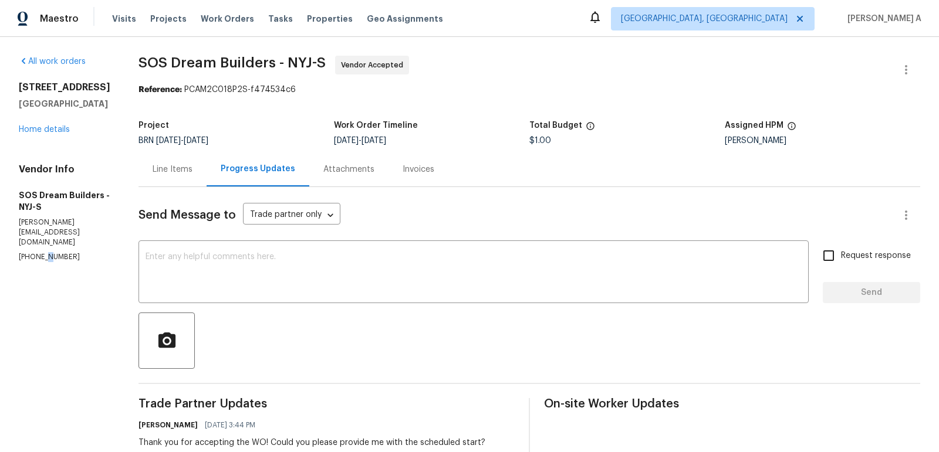
click at [43, 252] on p "[PHONE_NUMBER]" at bounding box center [65, 257] width 92 height 10
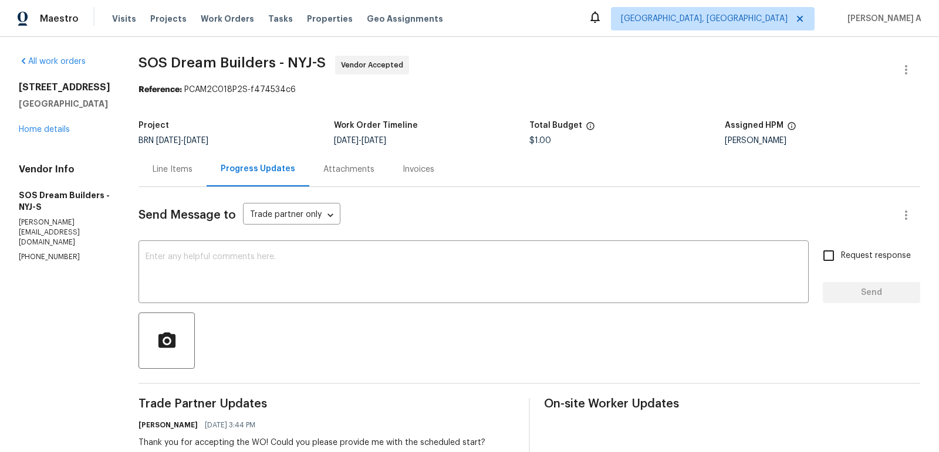
click at [182, 171] on div "Line Items" at bounding box center [173, 170] width 40 height 12
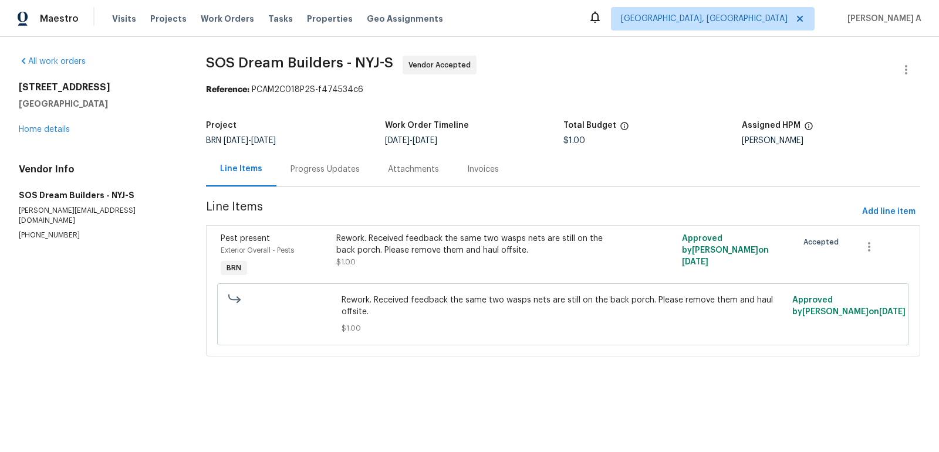
click at [43, 231] on section "All work orders [STREET_ADDRESS] Home details Vendor Info SOS Dream Builders - …" at bounding box center [98, 213] width 159 height 315
copy p "[PHONE_NUMBER]"
click at [43, 128] on link "Home details" at bounding box center [44, 130] width 51 height 8
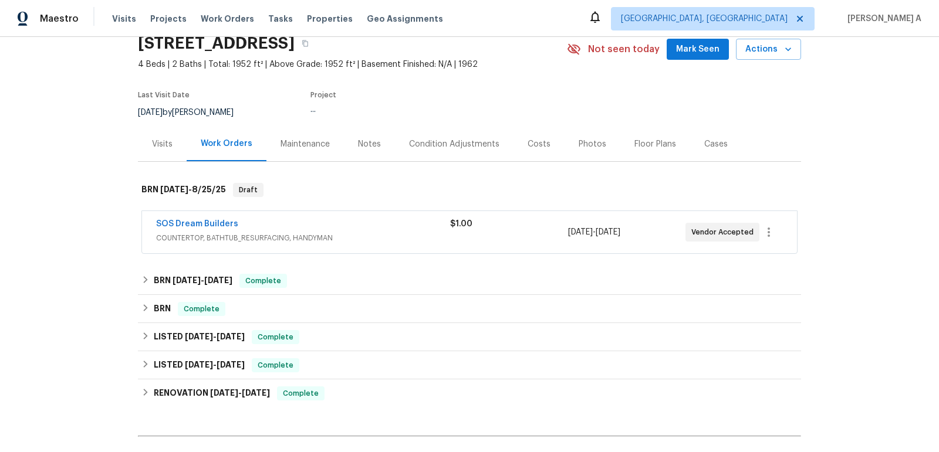
scroll to position [110, 0]
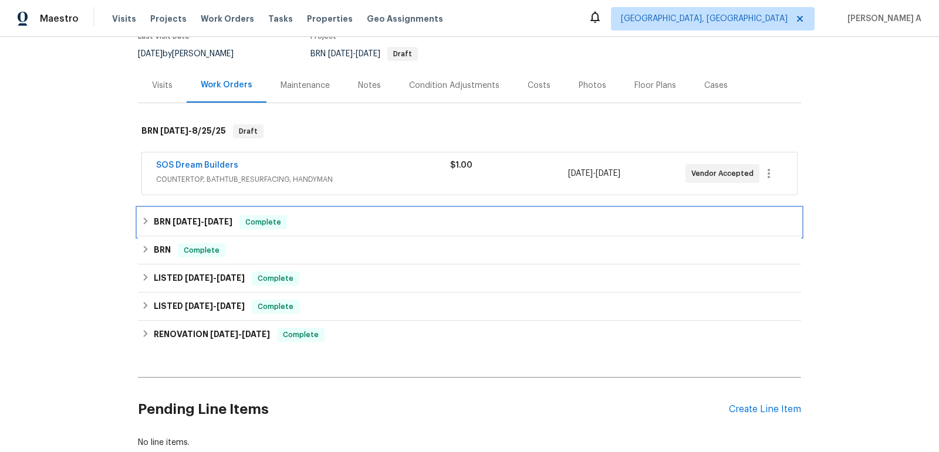
click at [248, 222] on span "Complete" at bounding box center [263, 222] width 45 height 12
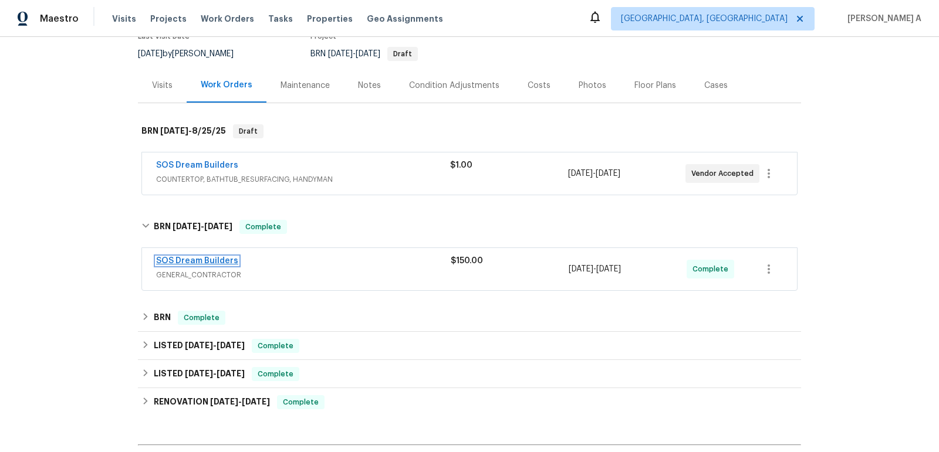
click at [213, 259] on link "SOS Dream Builders" at bounding box center [197, 261] width 82 height 8
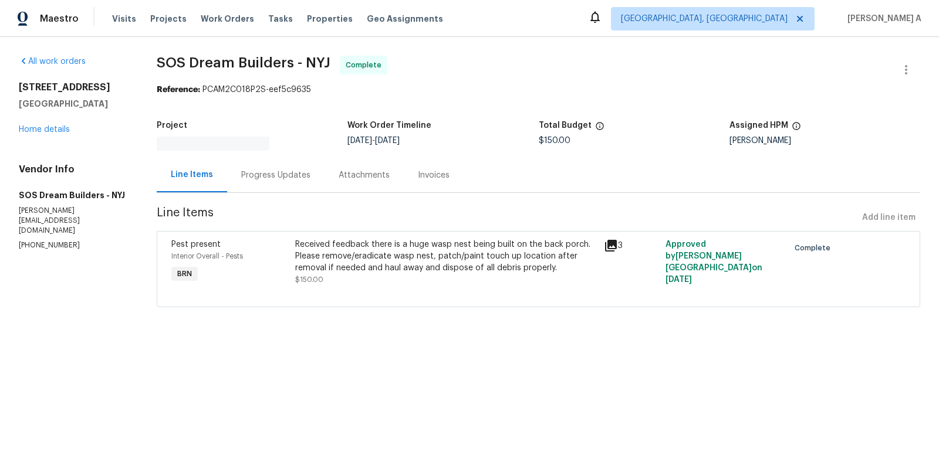
click at [286, 170] on div "Progress Updates" at bounding box center [275, 176] width 69 height 12
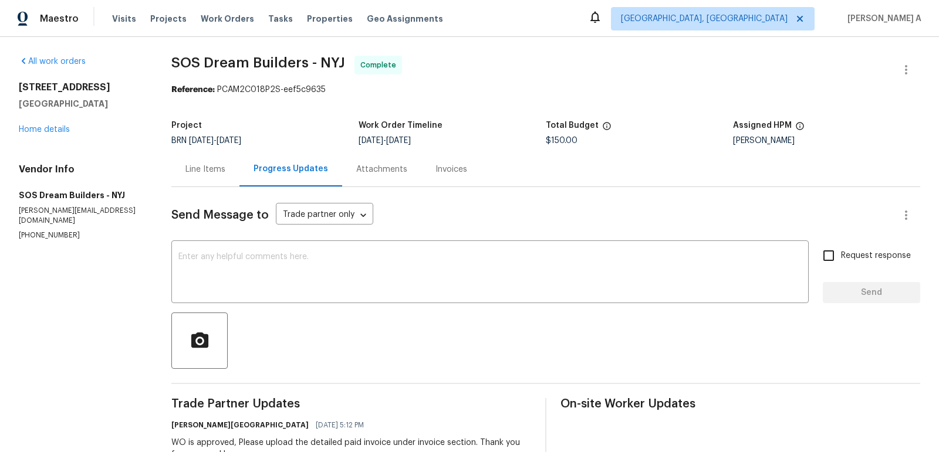
click at [35, 137] on div "All work orders [STREET_ADDRESS] Home details Vendor Info SOS Dream Builders - …" at bounding box center [81, 148] width 124 height 185
click at [35, 133] on link "Home details" at bounding box center [44, 130] width 51 height 8
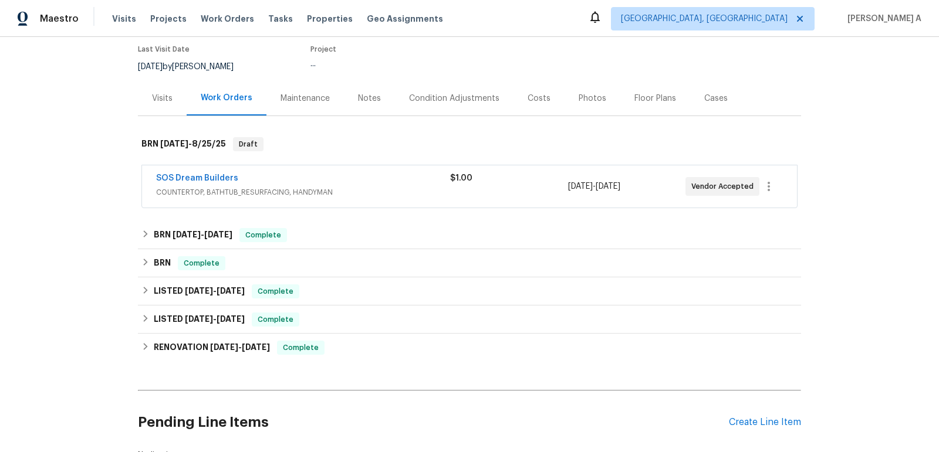
scroll to position [141, 0]
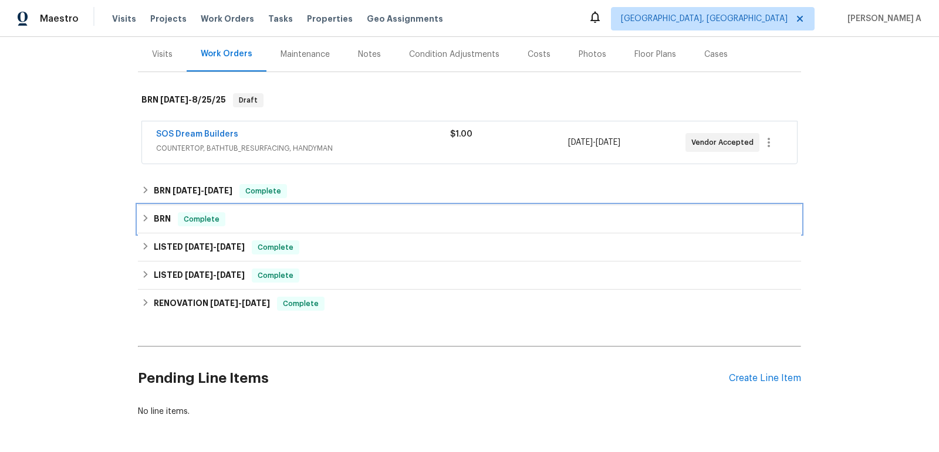
click at [269, 231] on div "BRN Complete" at bounding box center [469, 219] width 663 height 28
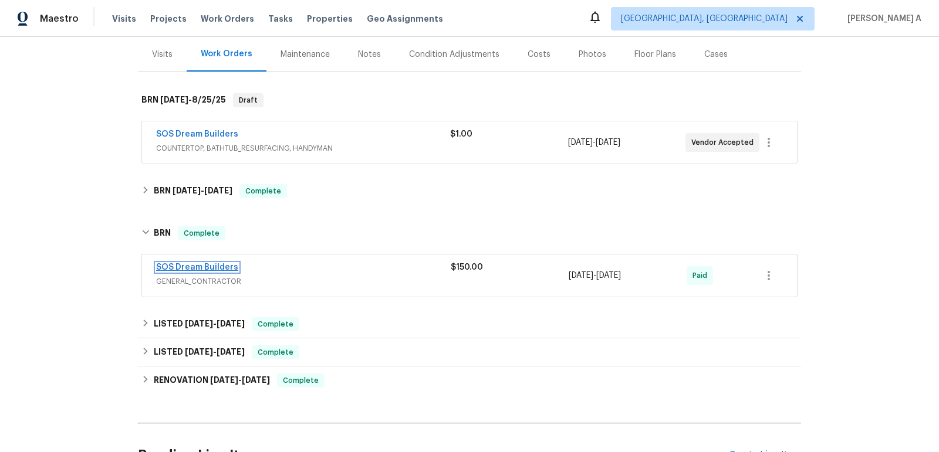
click at [207, 266] on link "SOS Dream Builders" at bounding box center [197, 267] width 82 height 8
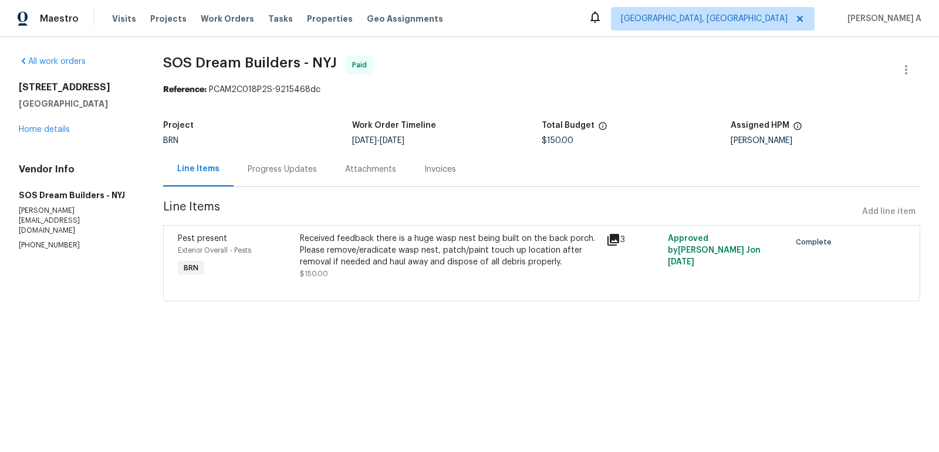
click at [280, 175] on div "Progress Updates" at bounding box center [281, 169] width 97 height 35
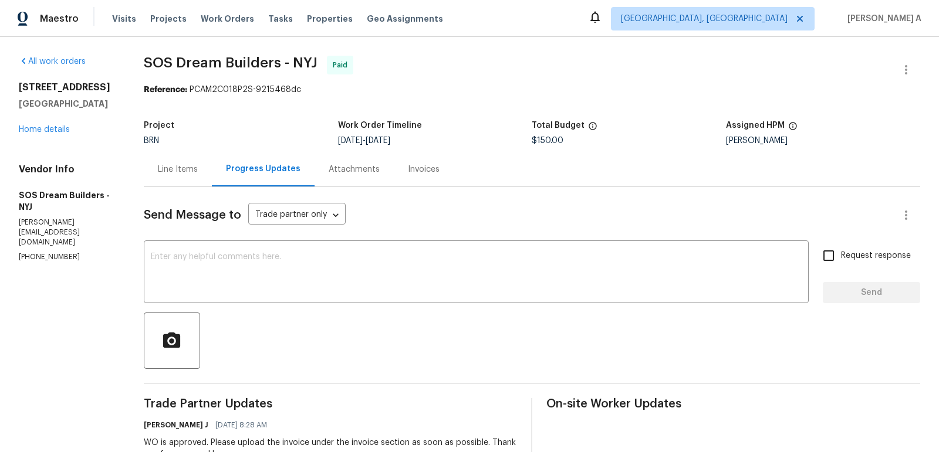
copy div "14 Beaver Ave West Milford, NJ 07480"
drag, startPoint x: 19, startPoint y: 83, endPoint x: 136, endPoint y: 109, distance: 119.4
click at [126, 101] on div "All work orders 14 Beaver Ave West Milford, NJ 07480 Home details Vendor Info S…" at bounding box center [469, 426] width 939 height 778
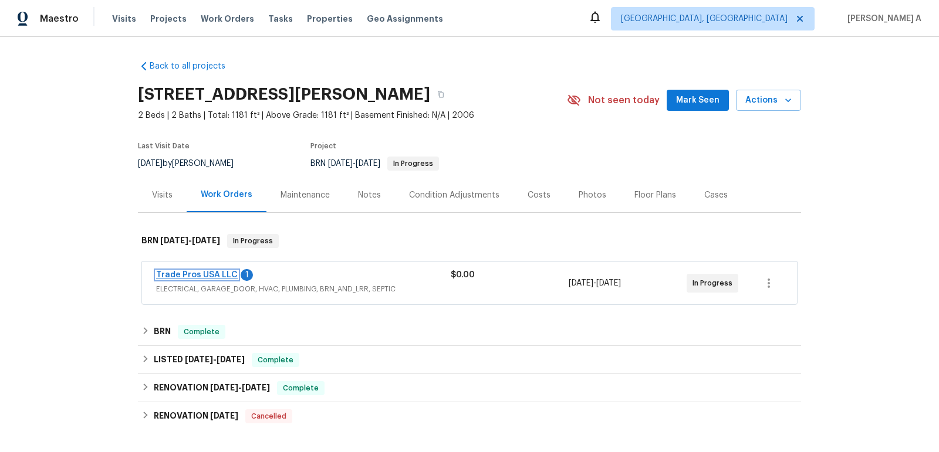
click at [209, 271] on link "Trade Pros USA LLC" at bounding box center [197, 275] width 82 height 8
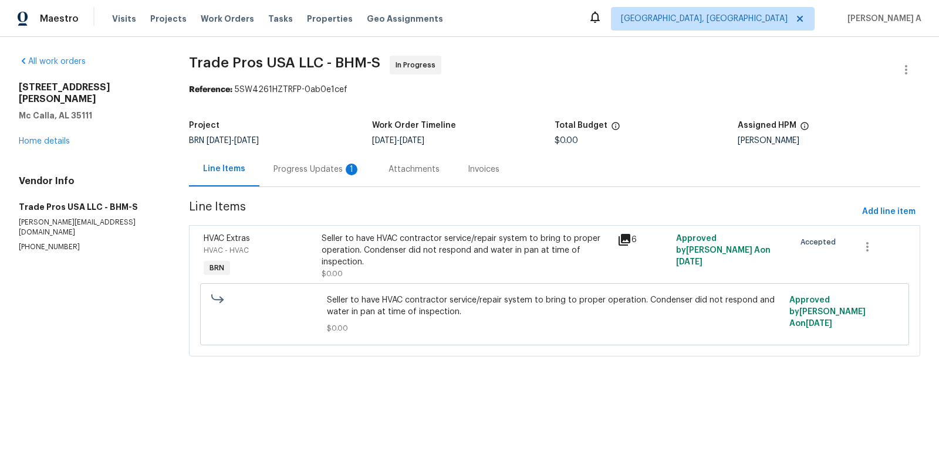
click at [314, 164] on div "Progress Updates 1" at bounding box center [316, 170] width 87 height 12
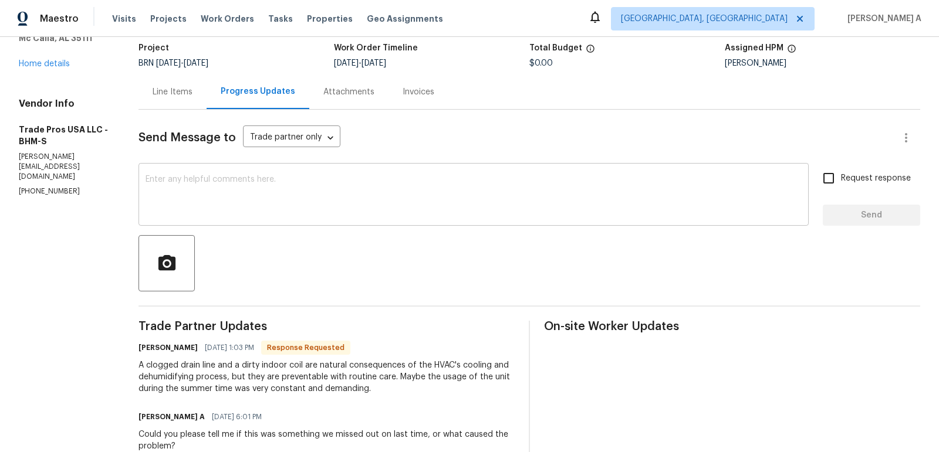
scroll to position [77, 0]
click at [176, 106] on div "Line Items" at bounding box center [172, 92] width 68 height 35
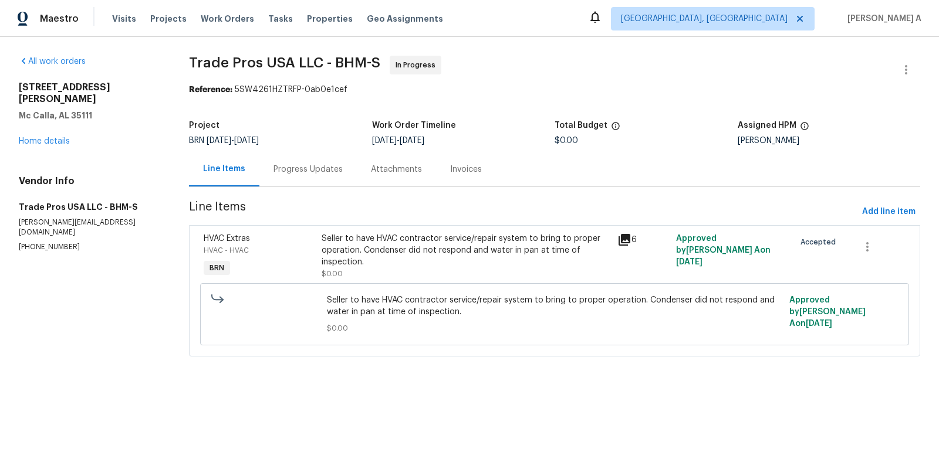
click at [418, 245] on div "Seller to have HVAC contractor service/repair system to bring to proper operati…" at bounding box center [465, 250] width 288 height 35
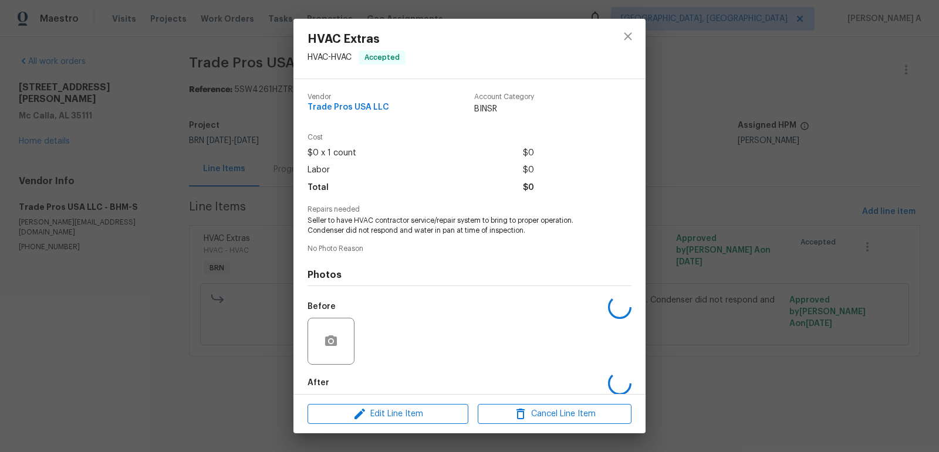
scroll to position [59, 0]
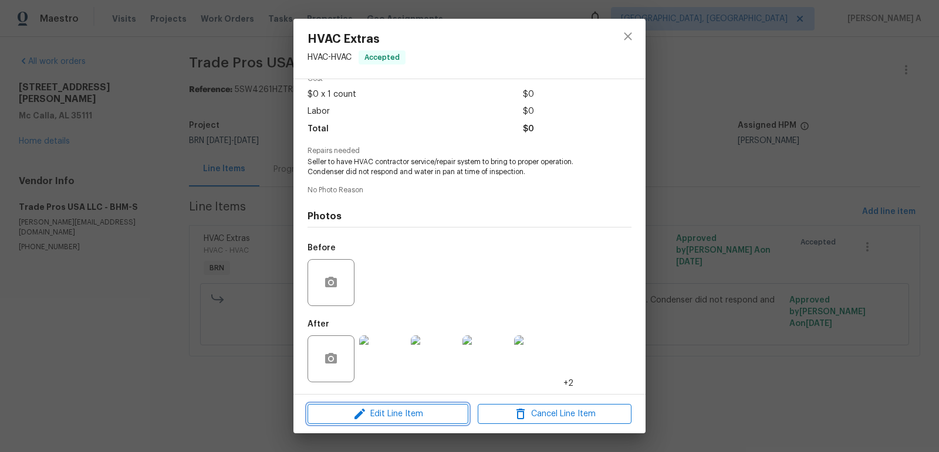
click at [395, 407] on span "Edit Line Item" at bounding box center [388, 414] width 154 height 15
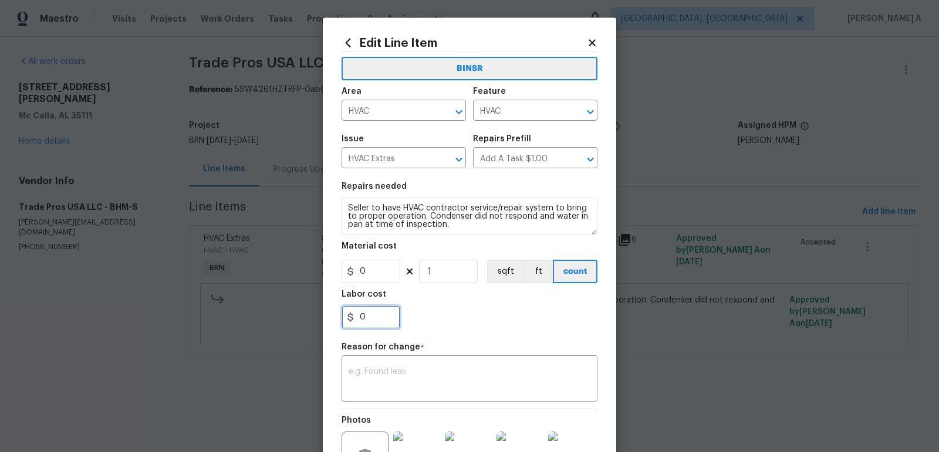
drag, startPoint x: 369, startPoint y: 322, endPoint x: 316, endPoint y: 322, distance: 53.4
click at [316, 322] on div "Edit Line Item BINSR Area HVAC ​ Feature HVAC ​ Issue HVAC Extras ​ Repairs Pre…" at bounding box center [469, 226] width 939 height 452
paste input "29"
type input "290"
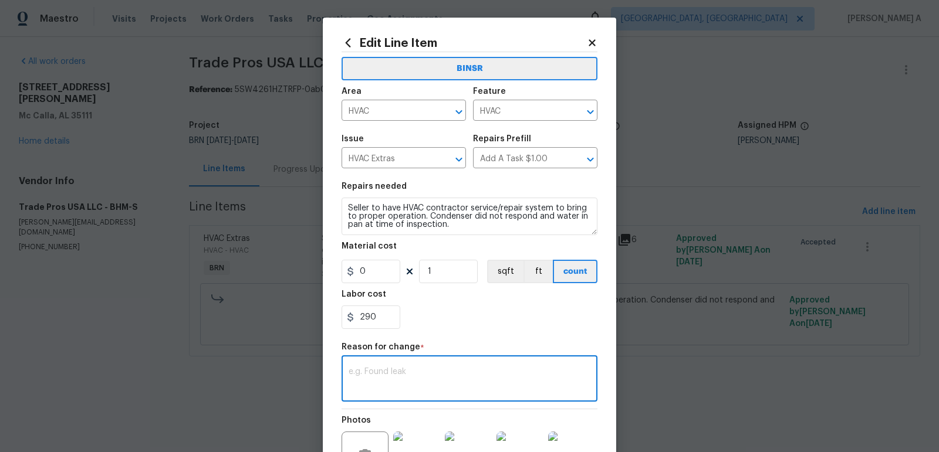
click at [427, 390] on textarea at bounding box center [469, 380] width 242 height 25
click at [443, 385] on textarea at bounding box center [469, 380] width 242 height 25
paste textarea "(AK) Updated cost per BR team’s approval."
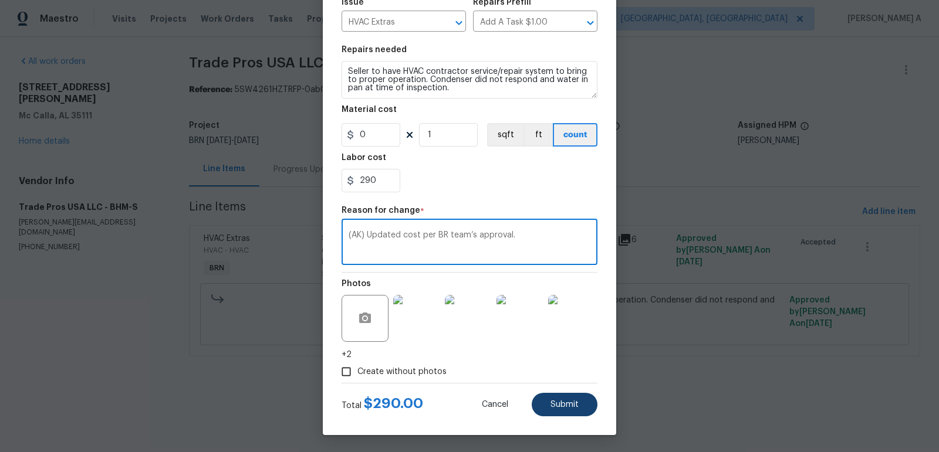
type textarea "(AK) Updated cost per BR team’s approval."
click at [565, 405] on span "Submit" at bounding box center [564, 405] width 28 height 9
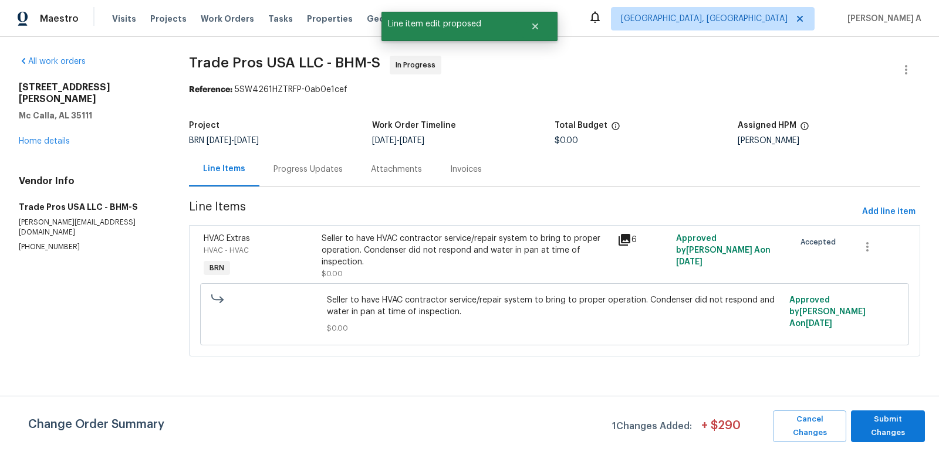
scroll to position [0, 0]
click at [898, 411] on button "Submit Changes" at bounding box center [888, 427] width 74 height 32
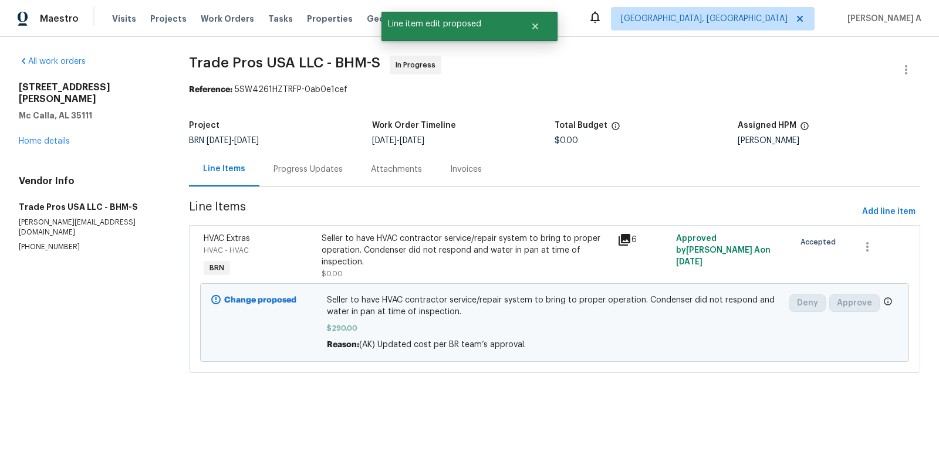
click at [287, 171] on div "Progress Updates" at bounding box center [307, 170] width 69 height 12
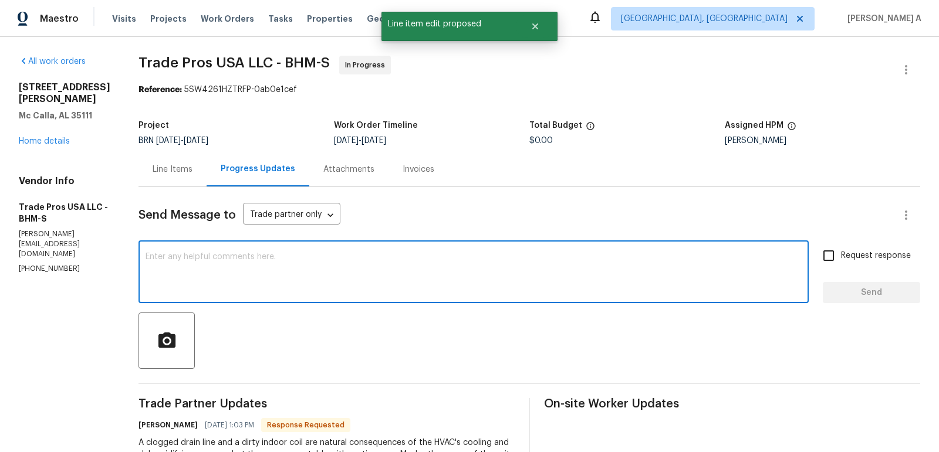
click at [299, 292] on textarea at bounding box center [473, 273] width 656 height 41
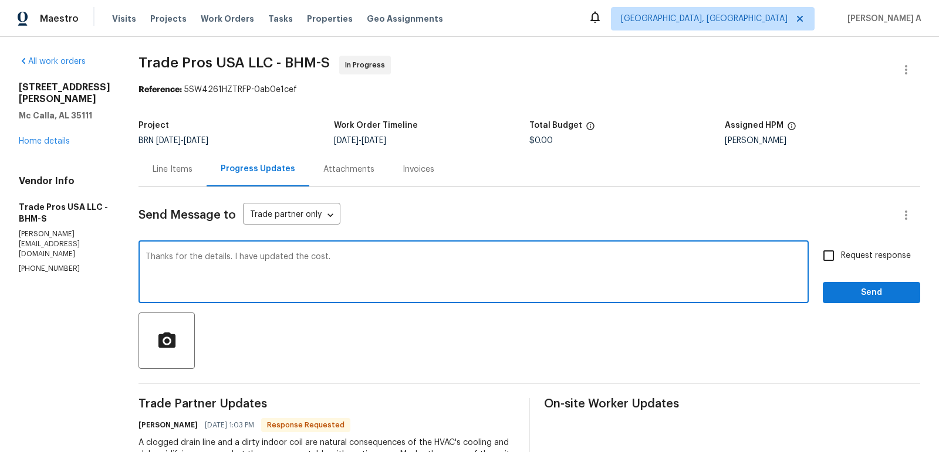
type textarea "Thanks for the details. I have updated the cost."
click at [843, 254] on span "Request response" at bounding box center [876, 256] width 70 height 12
click at [841, 254] on input "Request response" at bounding box center [828, 255] width 25 height 25
checkbox input "true"
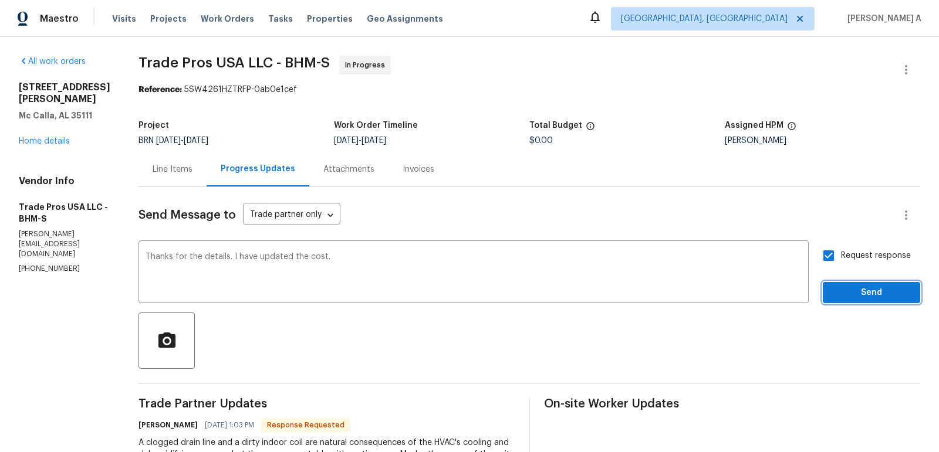
click at [882, 291] on span "Send" at bounding box center [871, 293] width 79 height 15
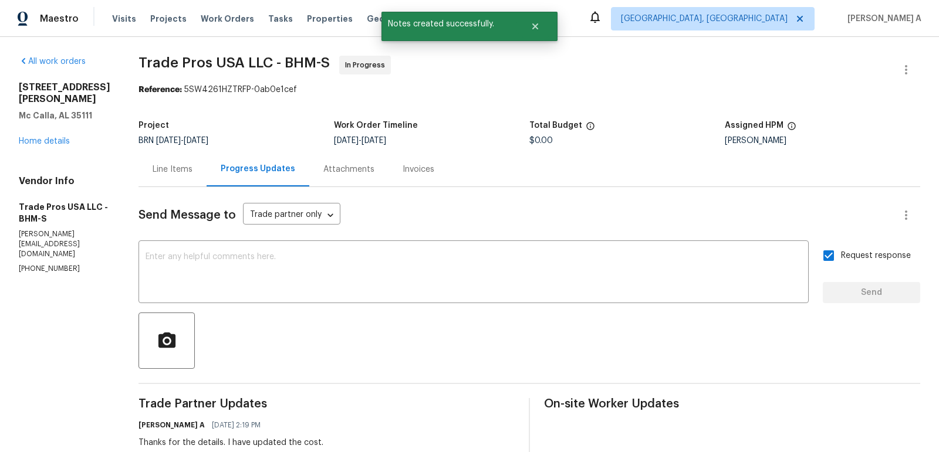
click at [171, 170] on div "Line Items" at bounding box center [173, 170] width 40 height 12
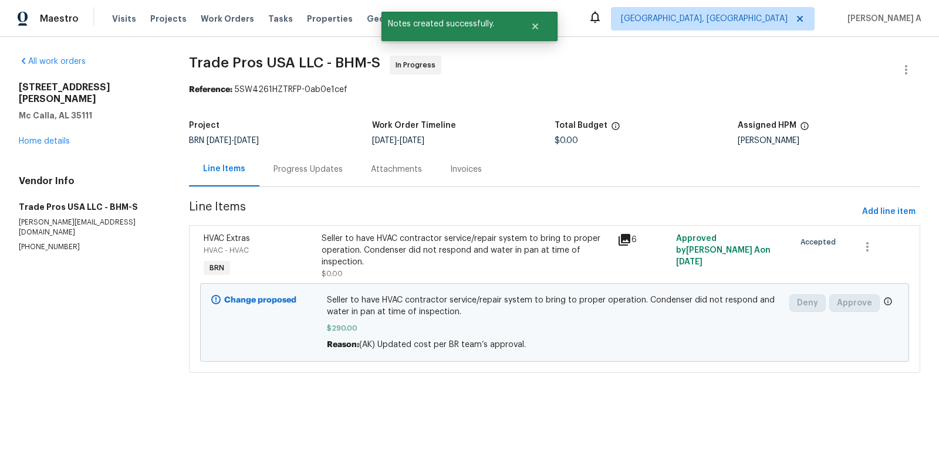
click at [617, 65] on span "Trade Pros USA LLC - BHM-S In Progress" at bounding box center [540, 70] width 703 height 28
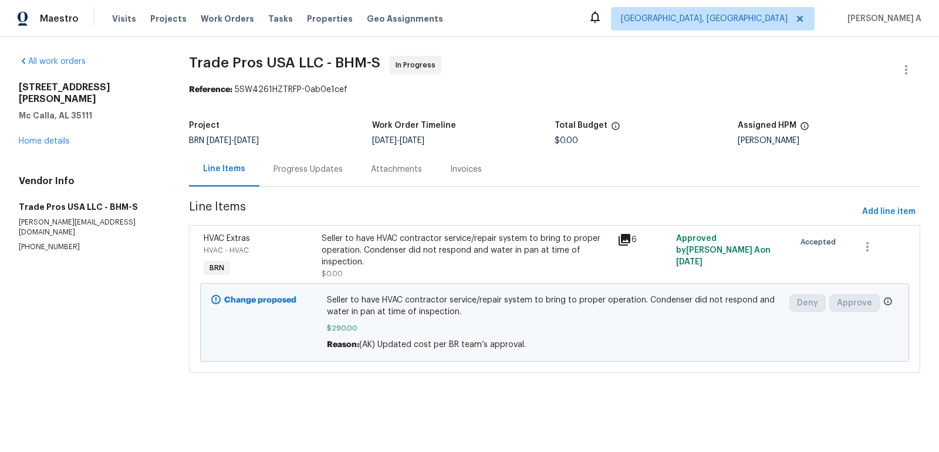
click at [269, 191] on section "Trade Pros USA LLC - BHM-S In Progress Reference: 5SW4261HZTRFP-0ab0e1cef Proje…" at bounding box center [554, 221] width 731 height 331
click at [311, 183] on div "Progress Updates" at bounding box center [307, 169] width 97 height 35
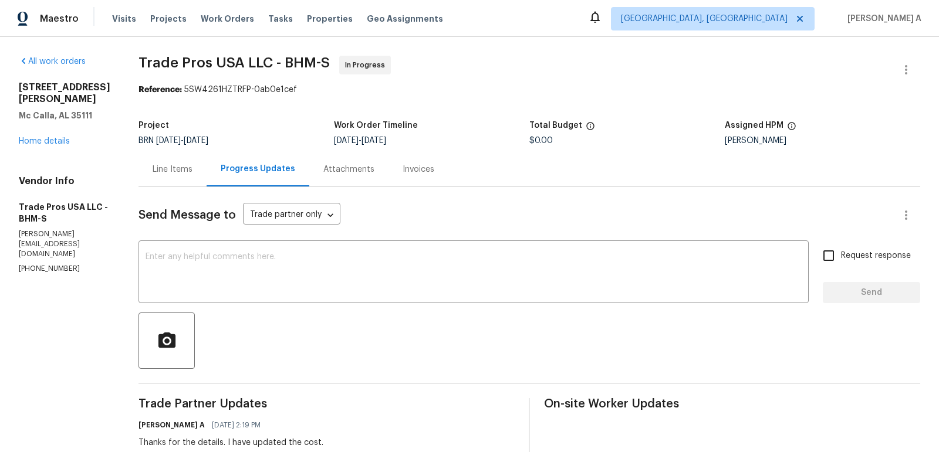
click at [153, 175] on div "Line Items" at bounding box center [173, 170] width 40 height 12
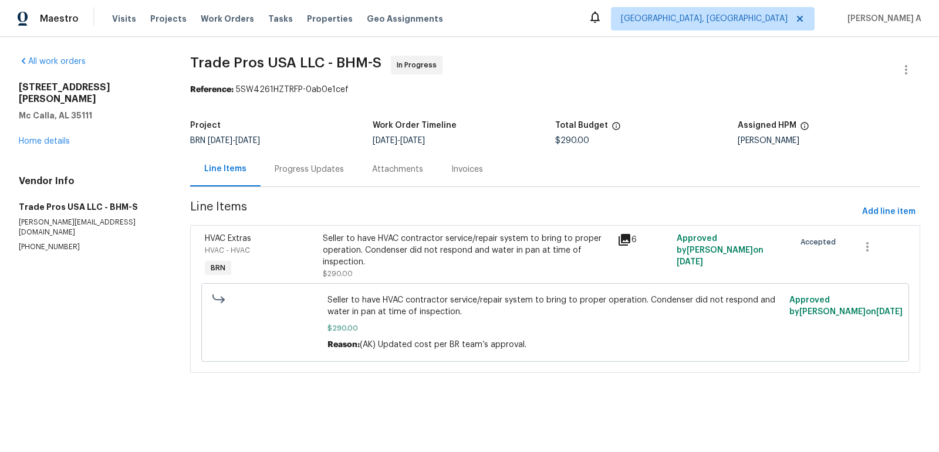
click at [313, 169] on div "Progress Updates" at bounding box center [309, 170] width 69 height 12
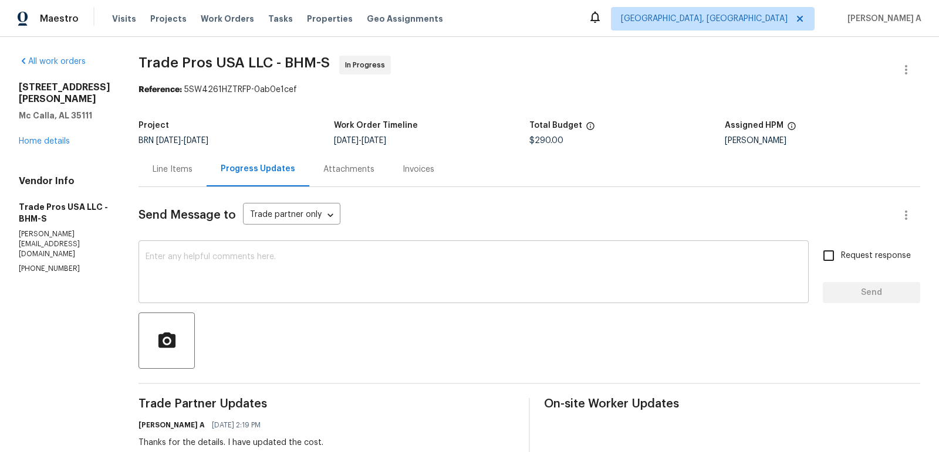
click at [364, 258] on textarea at bounding box center [473, 273] width 656 height 41
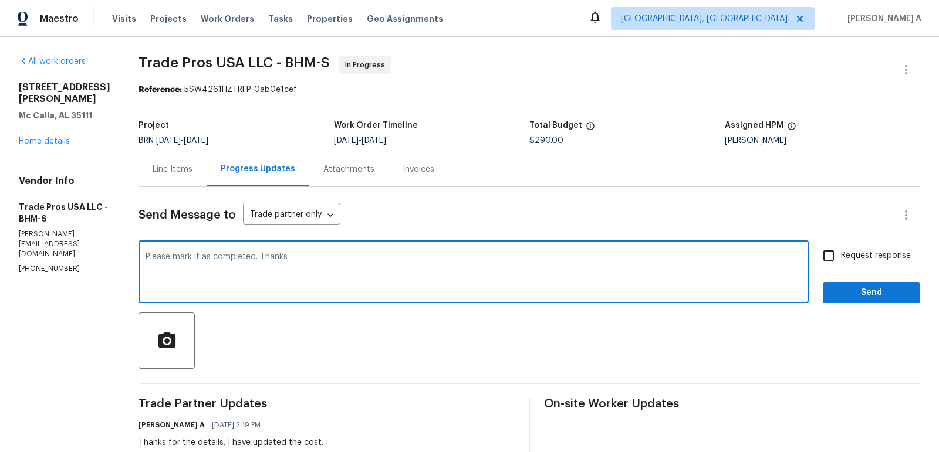
click at [0, 0] on span "Add Punctuation" at bounding box center [0, 0] width 0 height 0
type textarea "Please mark it as completed. Thanks!"
click at [839, 259] on input "Request response" at bounding box center [828, 255] width 25 height 25
checkbox input "true"
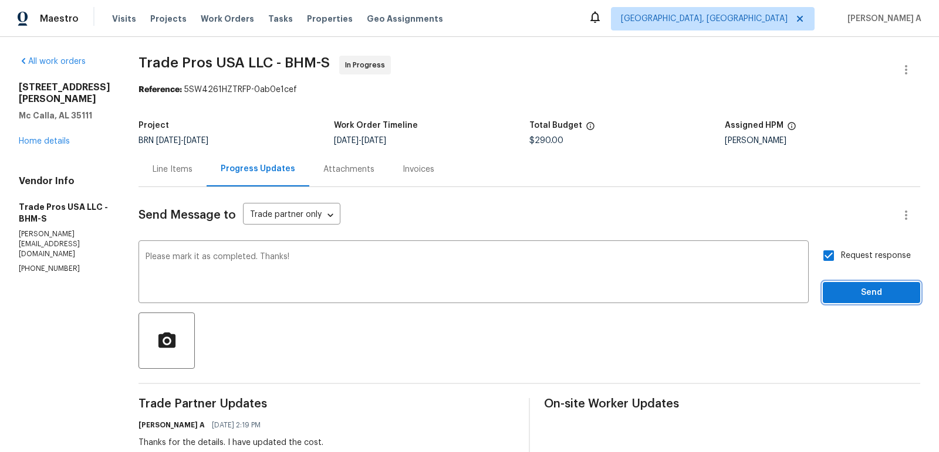
click at [866, 302] on button "Send" at bounding box center [870, 293] width 97 height 22
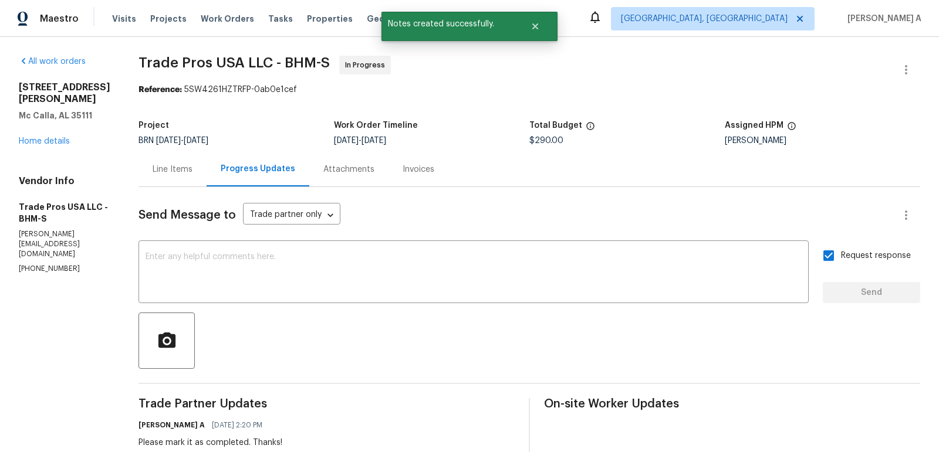
click at [157, 184] on div "Line Items" at bounding box center [172, 169] width 68 height 35
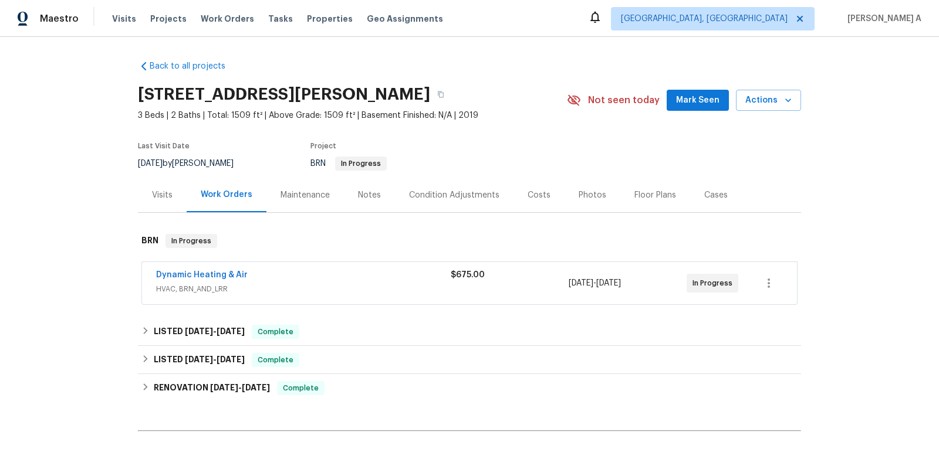
click at [203, 269] on span "Dynamic Heating & Air" at bounding box center [202, 275] width 92 height 12
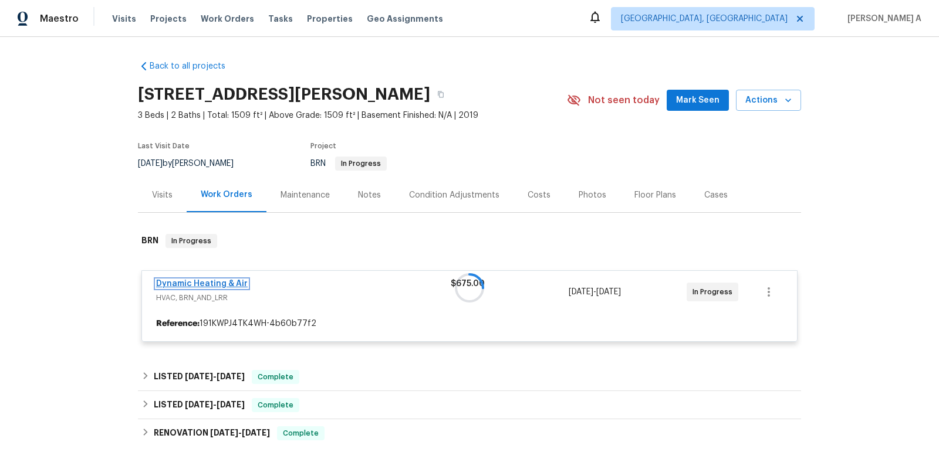
click at [205, 285] on link "Dynamic Heating & Air" at bounding box center [202, 284] width 92 height 8
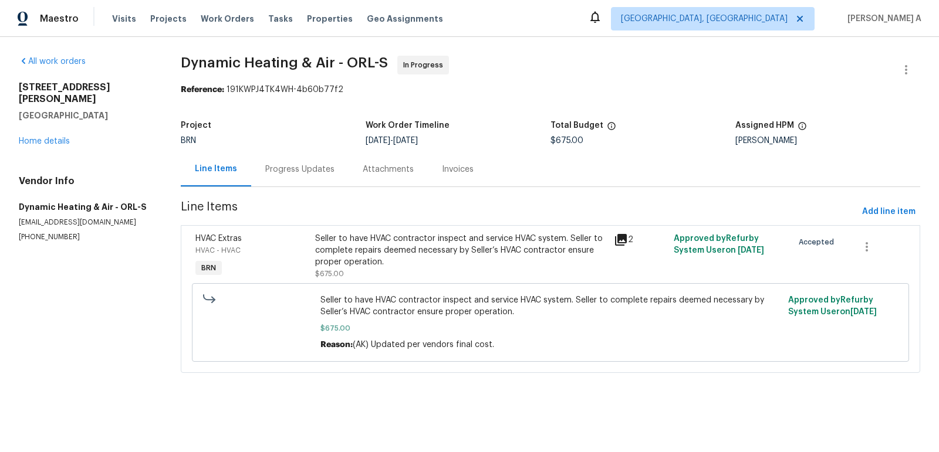
click at [272, 157] on div "Progress Updates" at bounding box center [299, 169] width 97 height 35
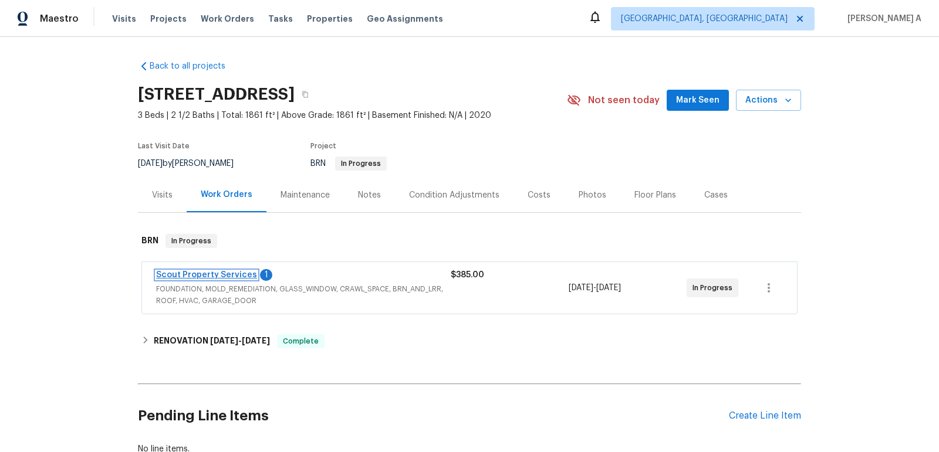
click at [229, 272] on link "Scout Property Services" at bounding box center [206, 275] width 101 height 8
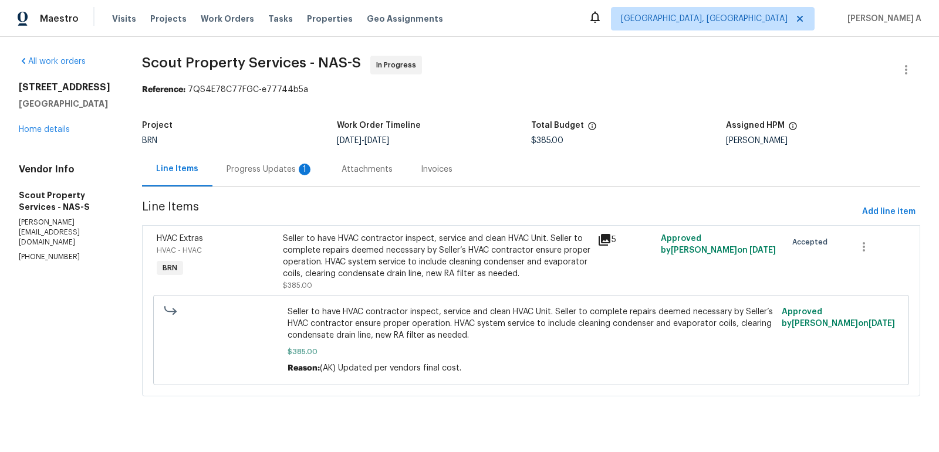
click at [275, 166] on div "Progress Updates 1" at bounding box center [269, 170] width 87 height 12
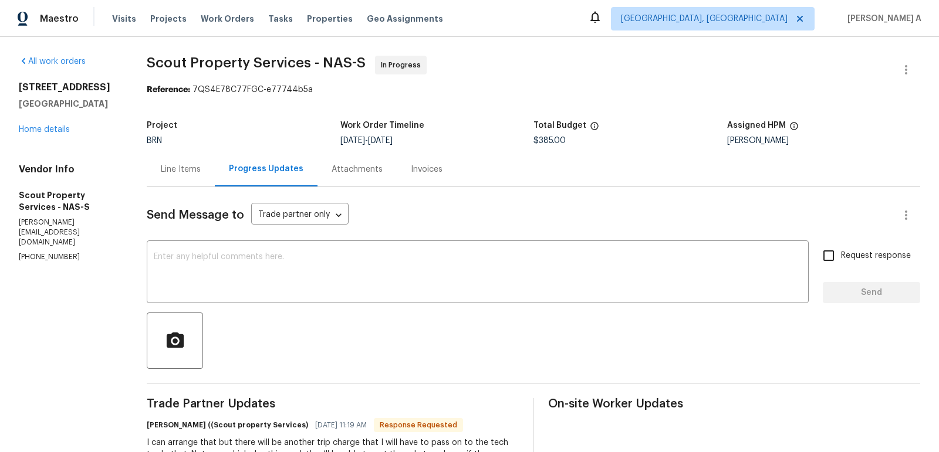
click at [178, 179] on div "Line Items" at bounding box center [181, 169] width 68 height 35
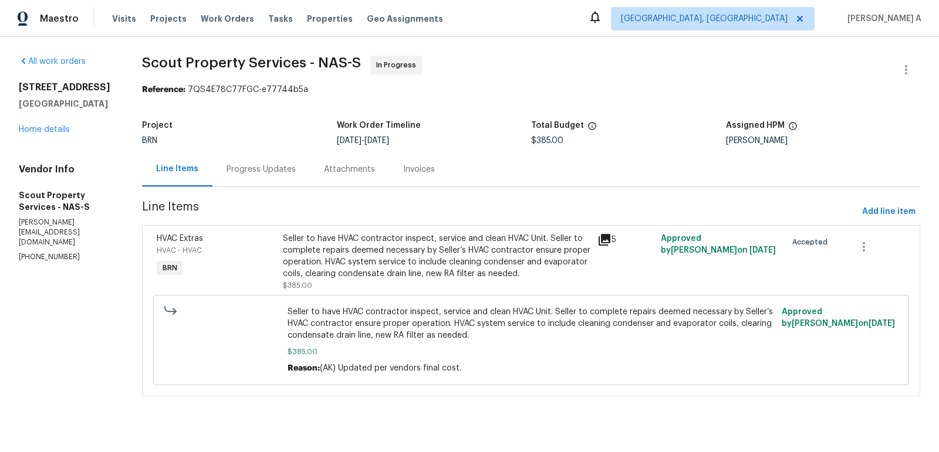
click at [456, 273] on div "Seller to have HVAC contractor inspect, service and clean HVAC Unit. Seller to …" at bounding box center [437, 256] width 308 height 47
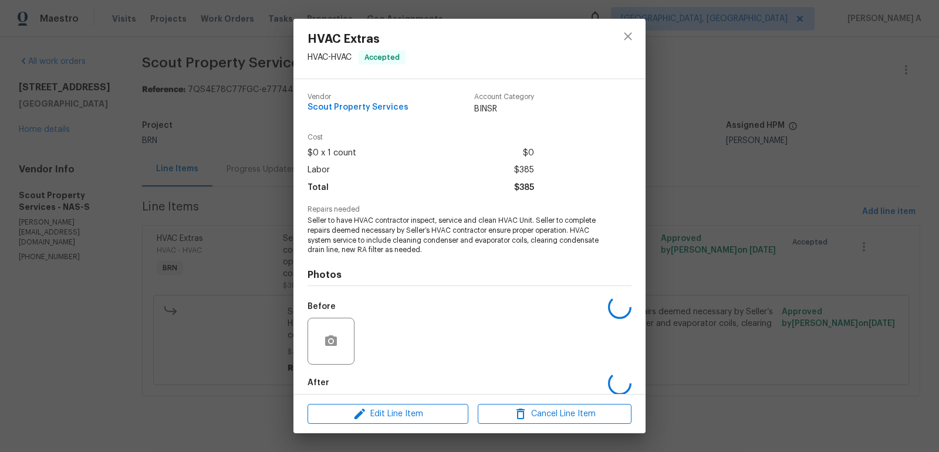
scroll to position [59, 0]
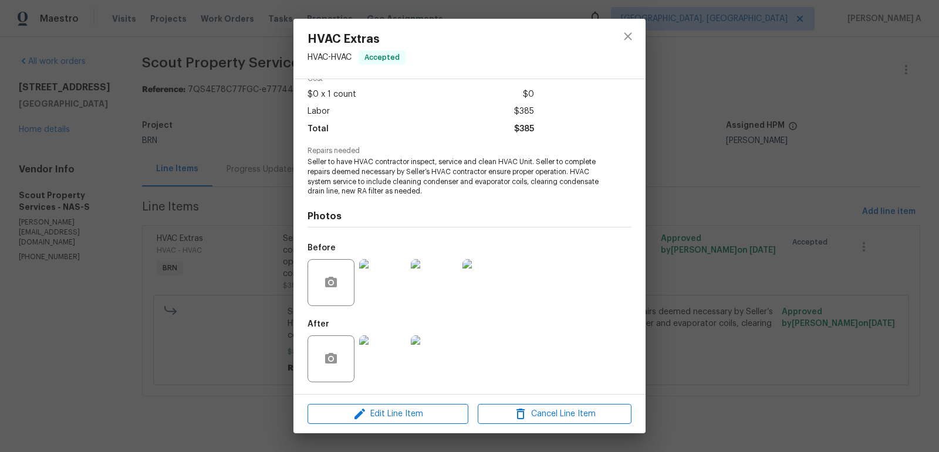
click at [385, 304] on img at bounding box center [382, 282] width 47 height 47
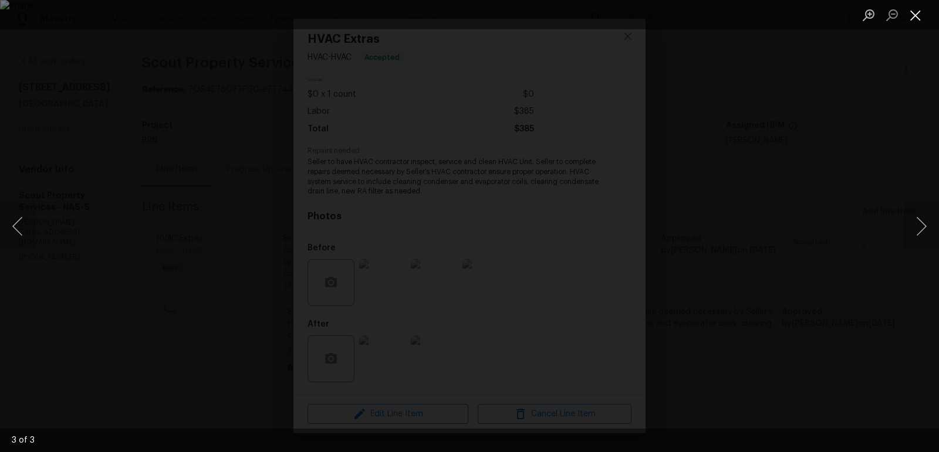
click at [918, 15] on button "Close lightbox" at bounding box center [914, 15] width 23 height 21
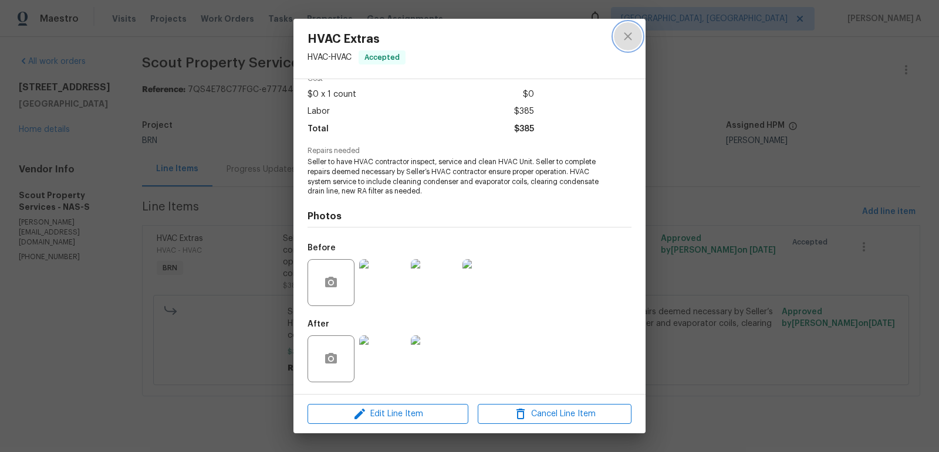
click at [629, 39] on icon "close" at bounding box center [628, 36] width 14 height 14
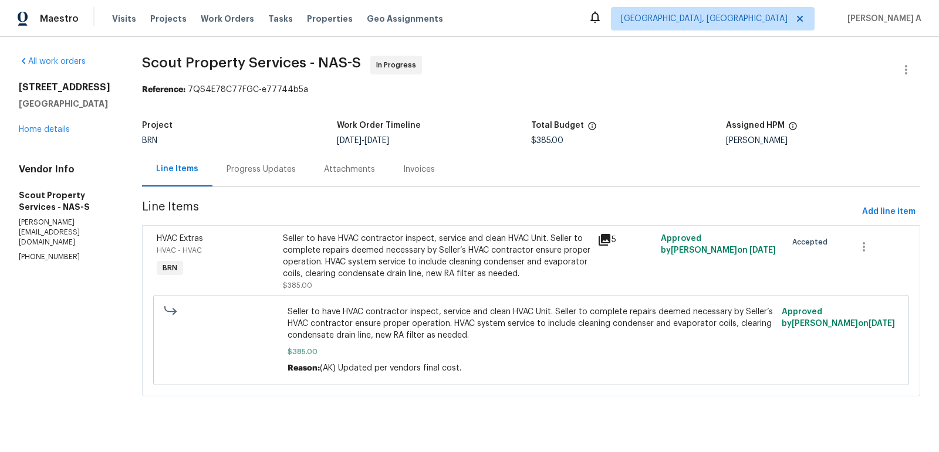
click at [280, 154] on div "Progress Updates" at bounding box center [260, 169] width 97 height 35
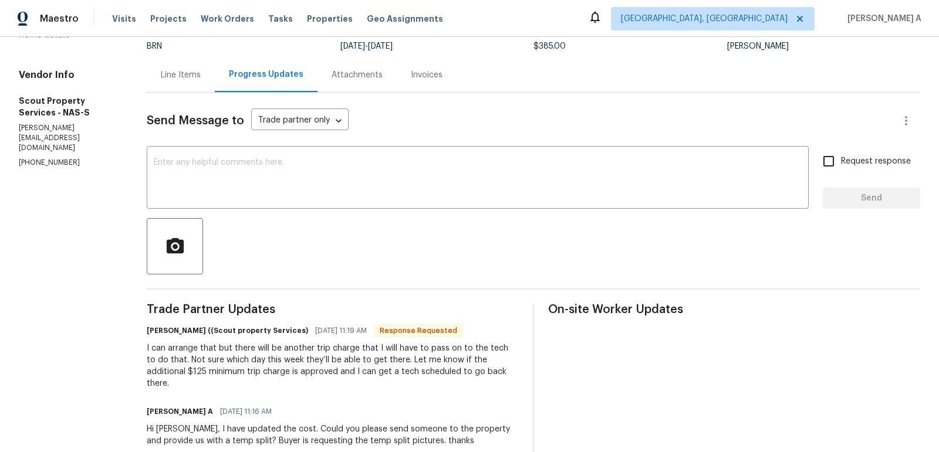
scroll to position [101, 0]
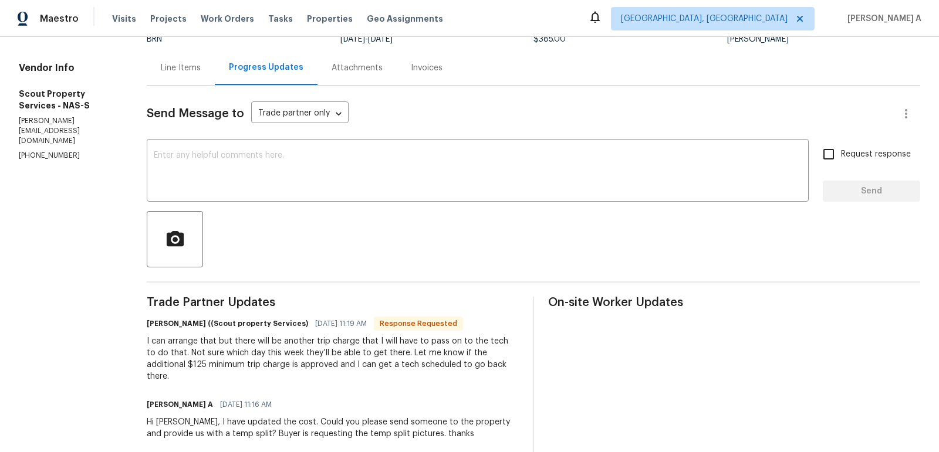
click at [174, 79] on div "Line Items" at bounding box center [181, 67] width 68 height 35
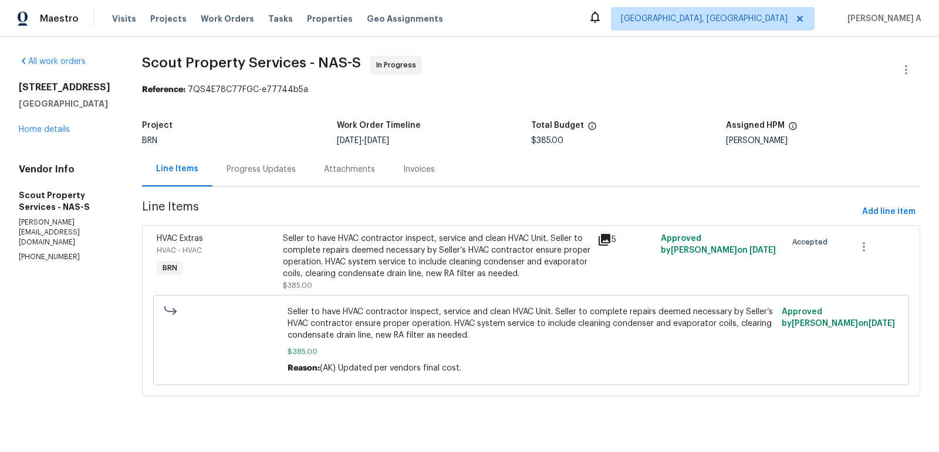
click at [218, 160] on div "Progress Updates" at bounding box center [260, 169] width 97 height 35
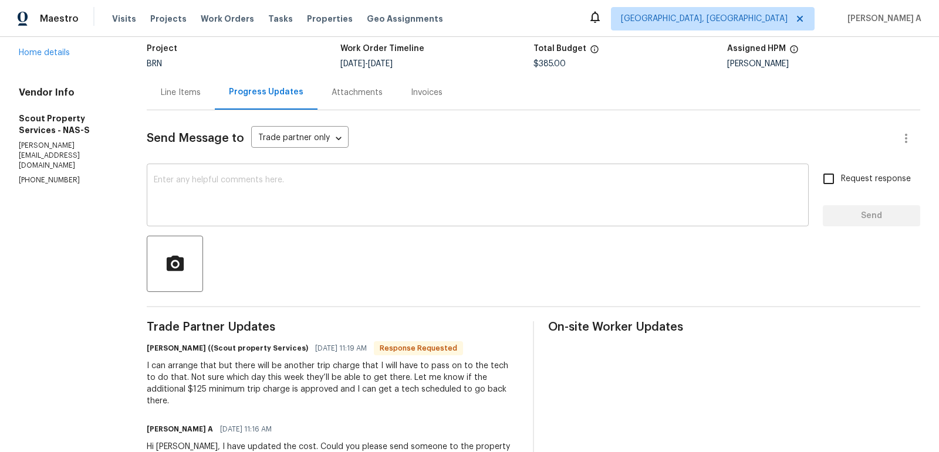
scroll to position [76, 0]
click at [160, 392] on div "I can arrange that but there will be another trip charge that I will have to pa…" at bounding box center [333, 384] width 372 height 47
click at [371, 218] on div "x ​" at bounding box center [478, 197] width 662 height 60
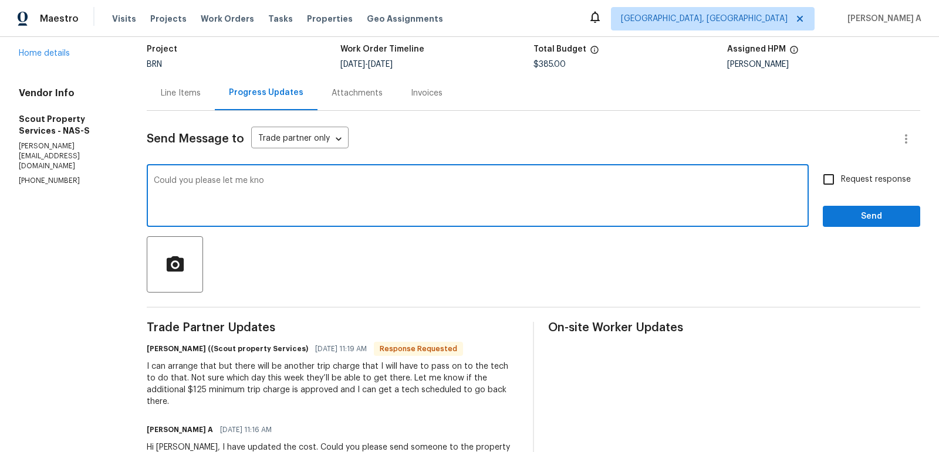
scroll to position [0, 0]
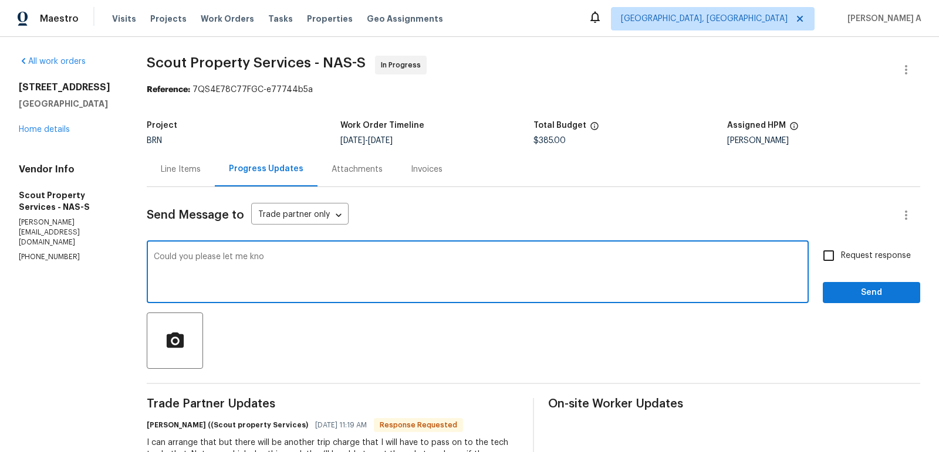
click at [0, 0] on qb-div "Replace with know?" at bounding box center [0, 0] width 0 height 0
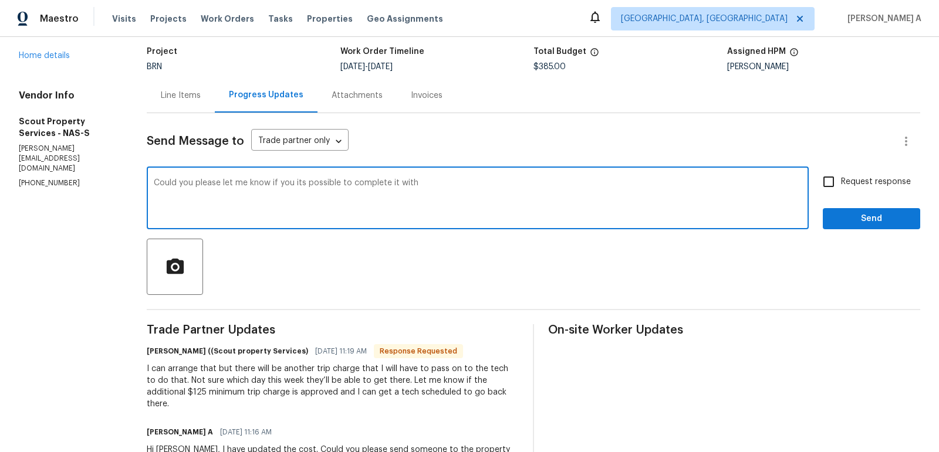
scroll to position [83, 0]
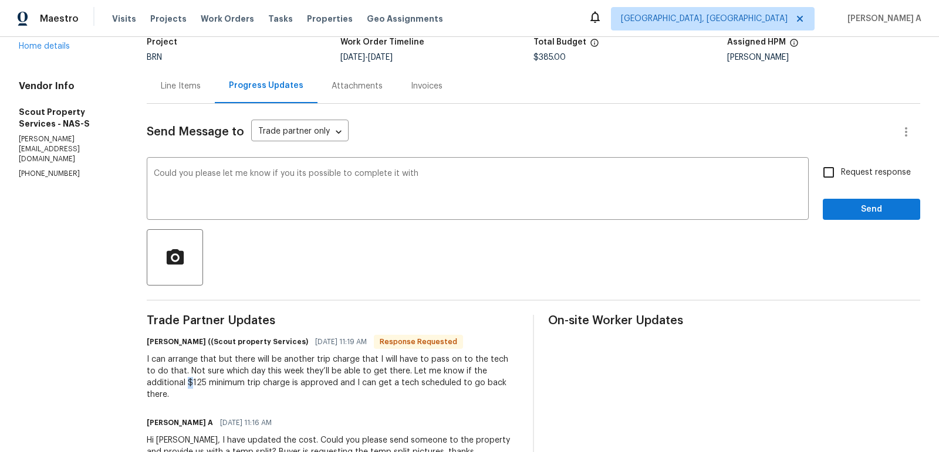
drag, startPoint x: 153, startPoint y: 382, endPoint x: 141, endPoint y: 382, distance: 11.7
click at [140, 382] on div "All work orders 1254 W End Station Dr Lebanon, TN 37087 Home details Vendor Inf…" at bounding box center [469, 429] width 939 height 950
copy div "$"
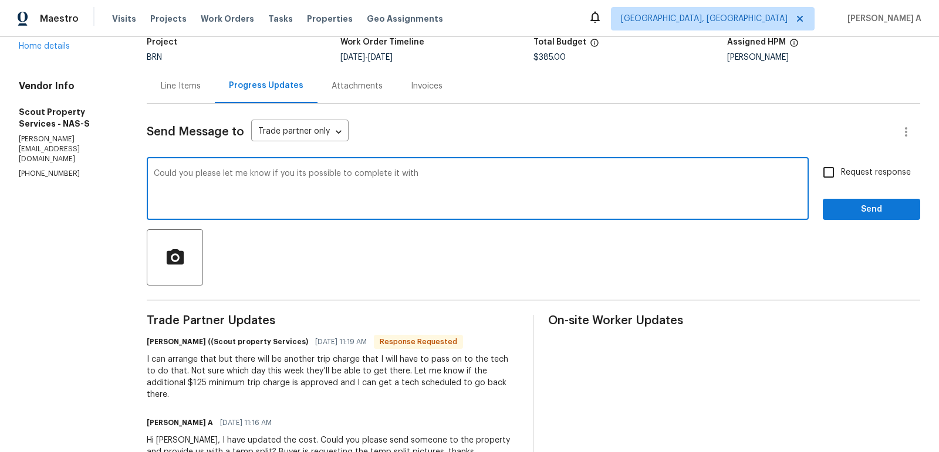
click at [448, 178] on textarea "Could you please let me know if you its possible to complete it with" at bounding box center [478, 190] width 648 height 41
paste textarea "$"
click at [0, 0] on div "it's" at bounding box center [0, 0] width 0 height 0
type textarea "Could you please let me know if it's possible to complete it with $75?"
click at [833, 171] on input "Request response" at bounding box center [828, 172] width 25 height 25
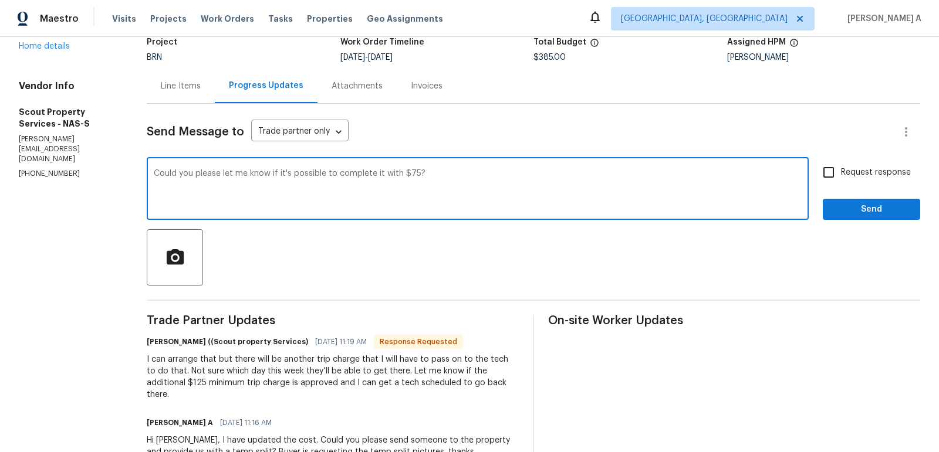
checkbox input "true"
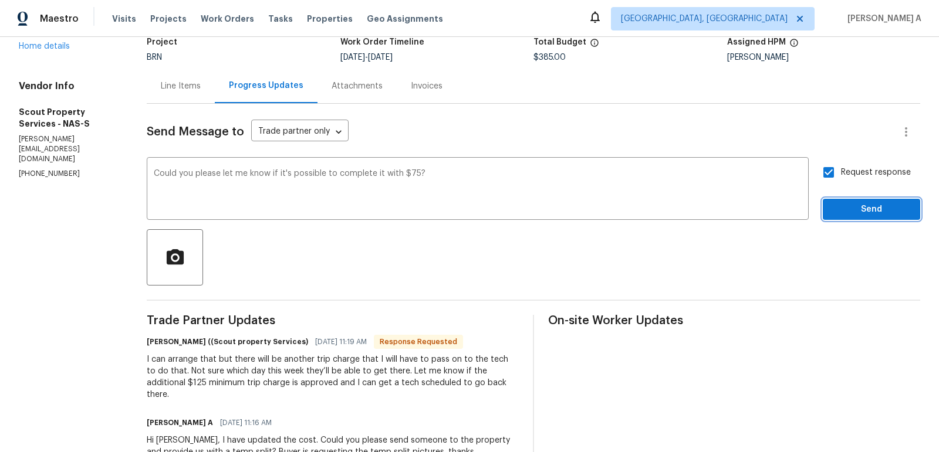
click at [836, 211] on span "Send" at bounding box center [871, 209] width 79 height 15
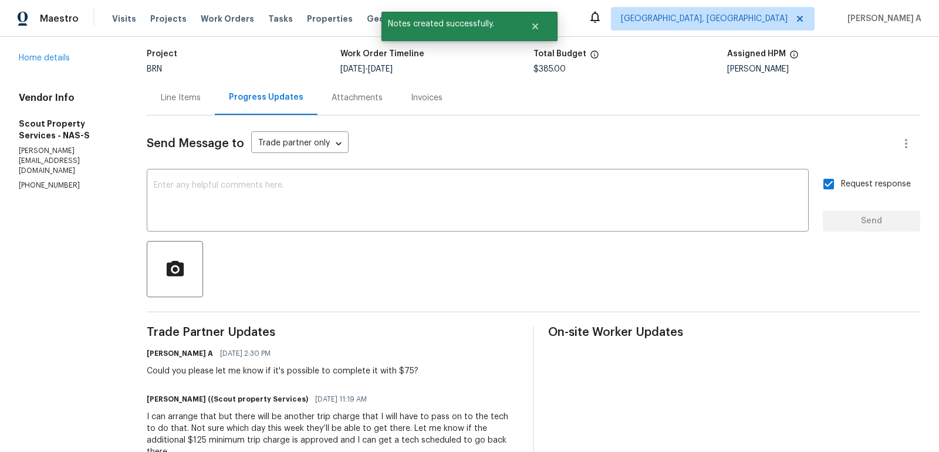
scroll to position [119, 0]
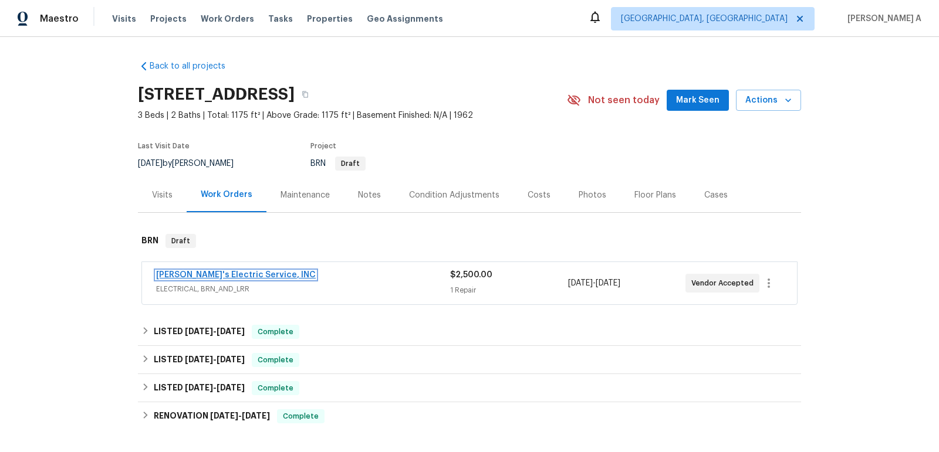
click at [237, 276] on link "[PERSON_NAME]'s Electric Service, INC" at bounding box center [236, 275] width 160 height 8
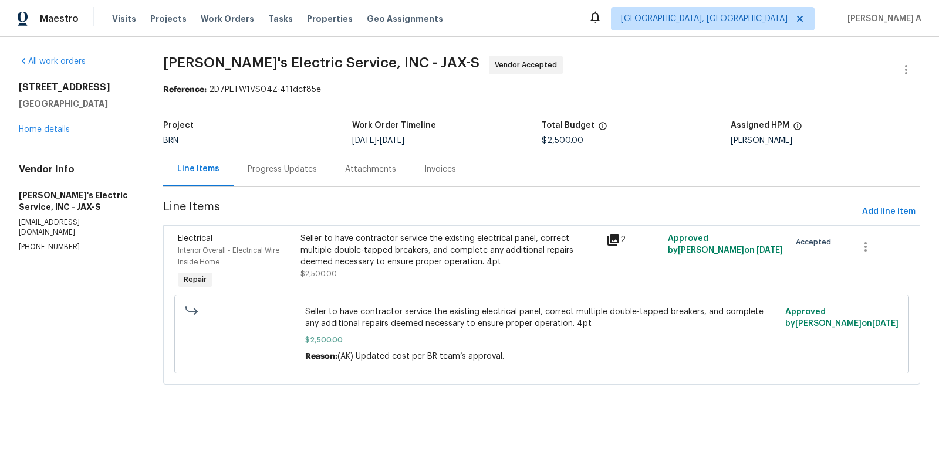
click at [276, 170] on div "Progress Updates" at bounding box center [282, 170] width 69 height 12
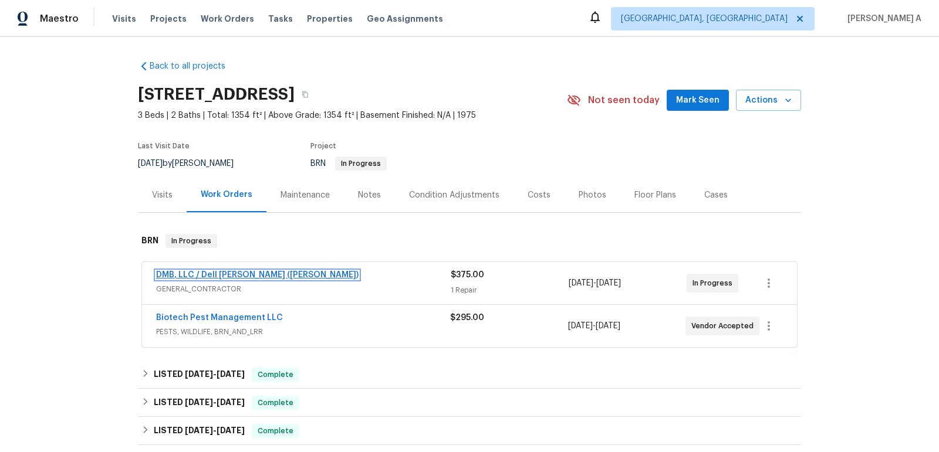
click at [196, 274] on link "DMB, LLC / Dell [PERSON_NAME] ([PERSON_NAME])" at bounding box center [257, 275] width 202 height 8
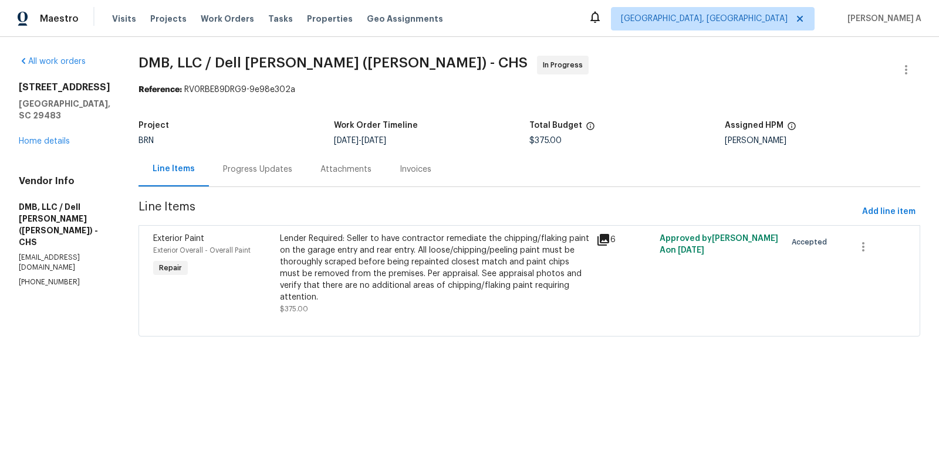
click at [53, 255] on div "Vendor Info DMB, LLC / [PERSON_NAME] ([PERSON_NAME]) - CHS [EMAIL_ADDRESS][DOMA…" at bounding box center [65, 231] width 92 height 112
copy p "[PHONE_NUMBER]"
click at [215, 177] on div "Progress Updates" at bounding box center [257, 169] width 97 height 35
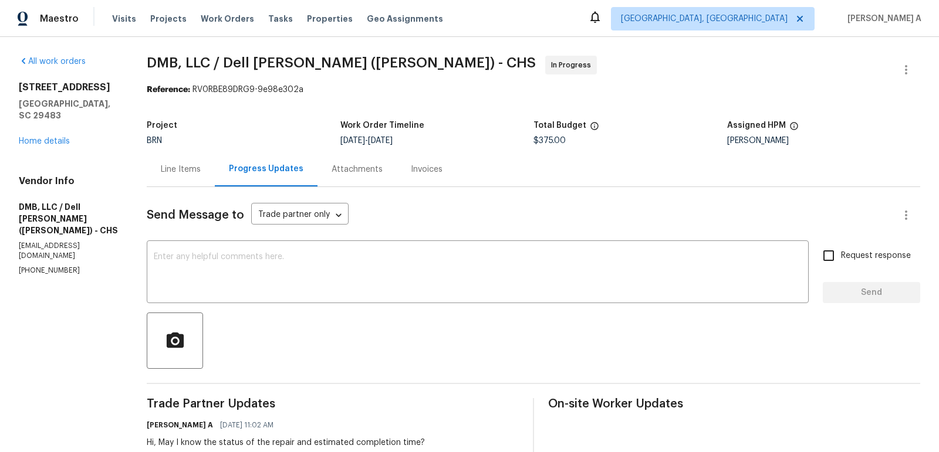
click at [63, 266] on p "(843) 991-8081" at bounding box center [69, 271] width 100 height 10
copy p "(843) 991-8081"
click at [50, 266] on p "(843) 991-8081" at bounding box center [69, 271] width 100 height 10
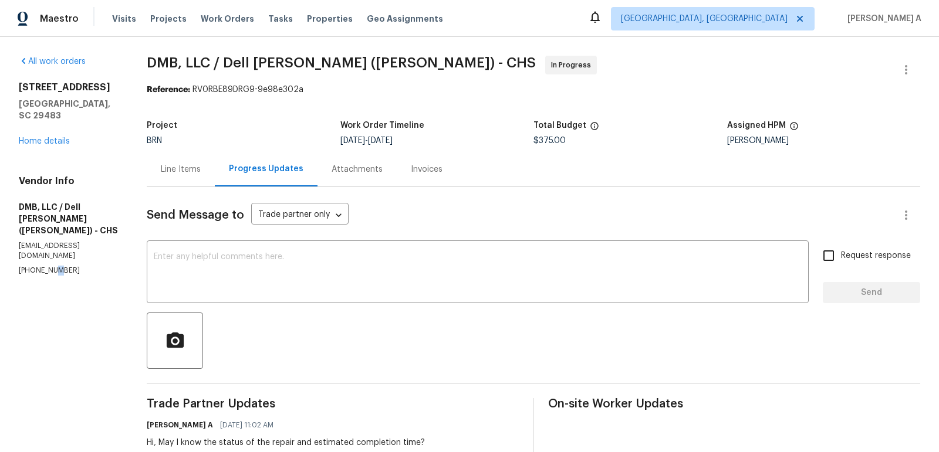
click at [50, 266] on p "(843) 991-8081" at bounding box center [69, 271] width 100 height 10
copy p "(843) 991-8081"
click at [197, 169] on div "Line Items" at bounding box center [181, 170] width 40 height 12
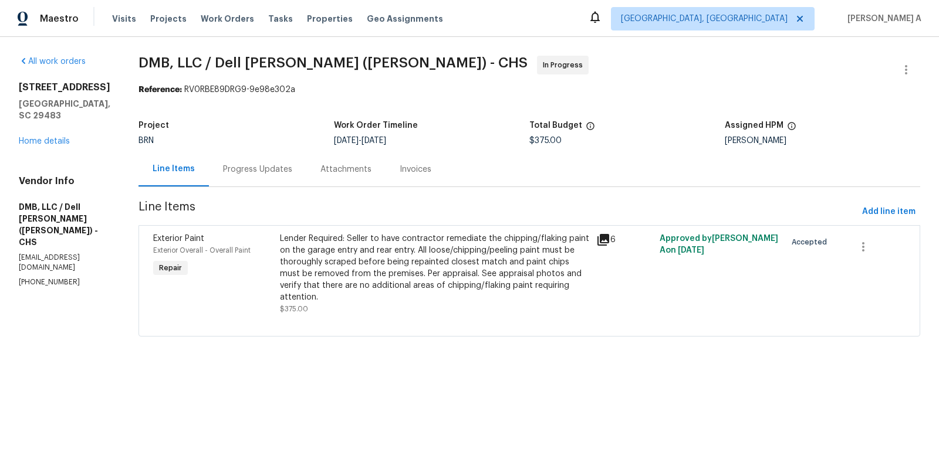
click at [211, 176] on div "Progress Updates" at bounding box center [257, 169] width 97 height 35
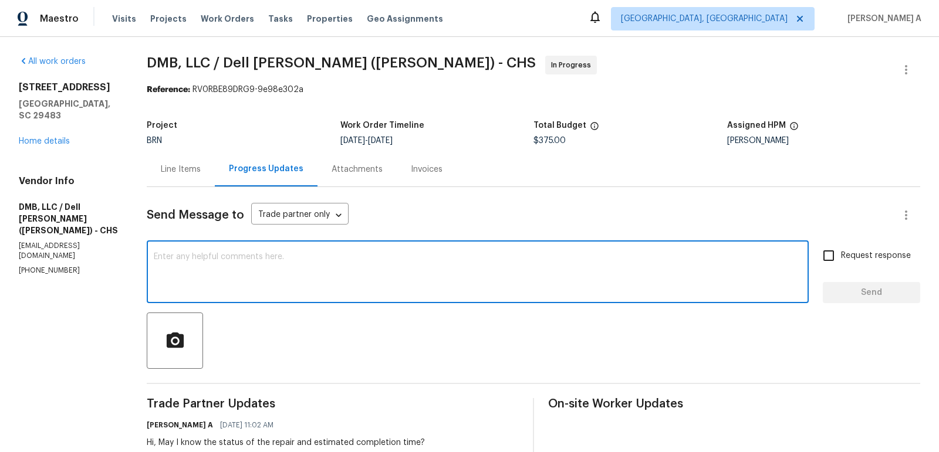
click at [302, 262] on textarea at bounding box center [478, 273] width 648 height 41
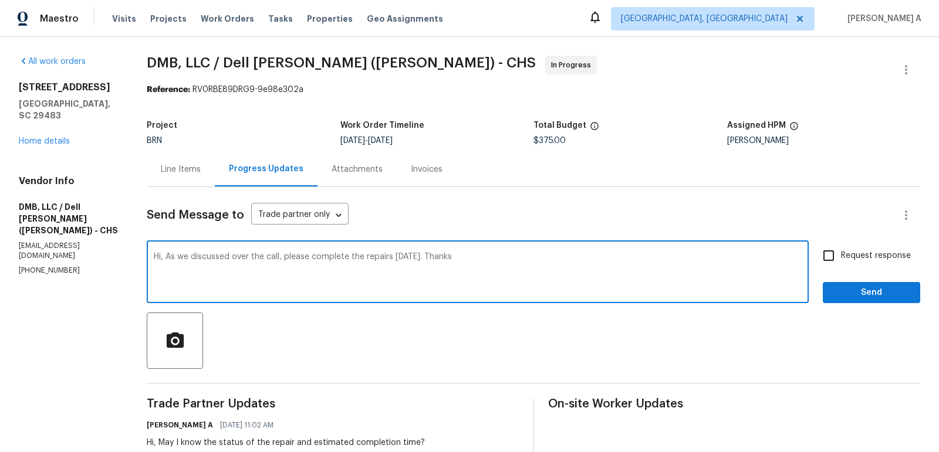
click at [0, 0] on span "Add Punctuation" at bounding box center [0, 0] width 0 height 0
click at [523, 260] on textarea "Hi, As we discussed over the call, please complete the repairs tomorrow. Thanks" at bounding box center [478, 273] width 648 height 41
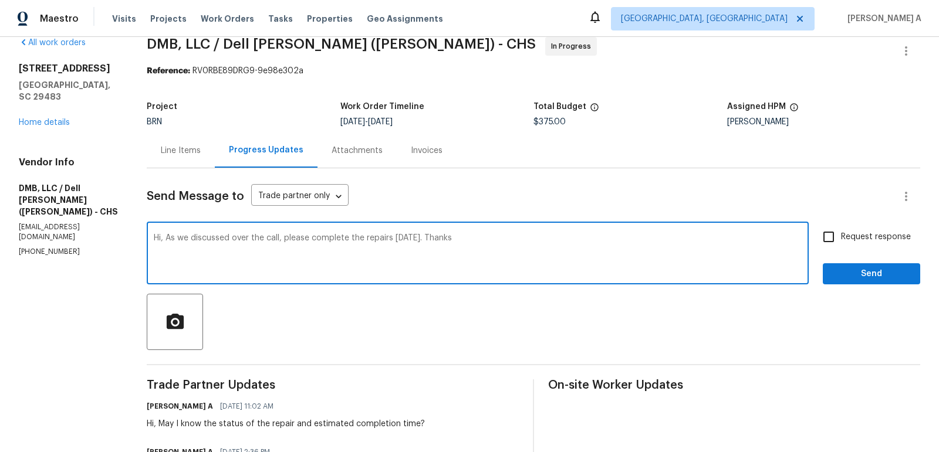
scroll to position [65, 0]
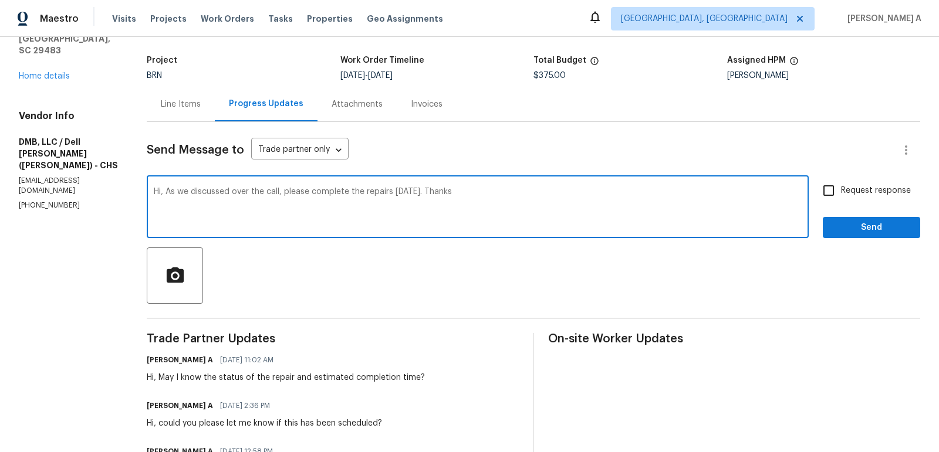
click at [395, 209] on textarea "Hi, As we discussed over the call, please complete the repairs tomorrow. Thanks" at bounding box center [478, 208] width 648 height 41
type textarea "Hi, As we discussed over the call, please complete the repairs tomorrow. Thanks"
click at [839, 197] on input "Request response" at bounding box center [828, 190] width 25 height 25
checkbox input "true"
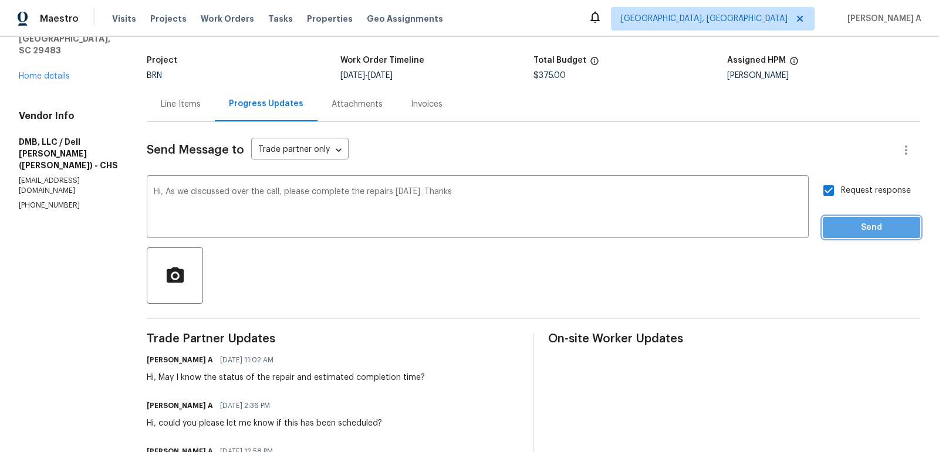
click at [858, 221] on span "Send" at bounding box center [871, 228] width 79 height 15
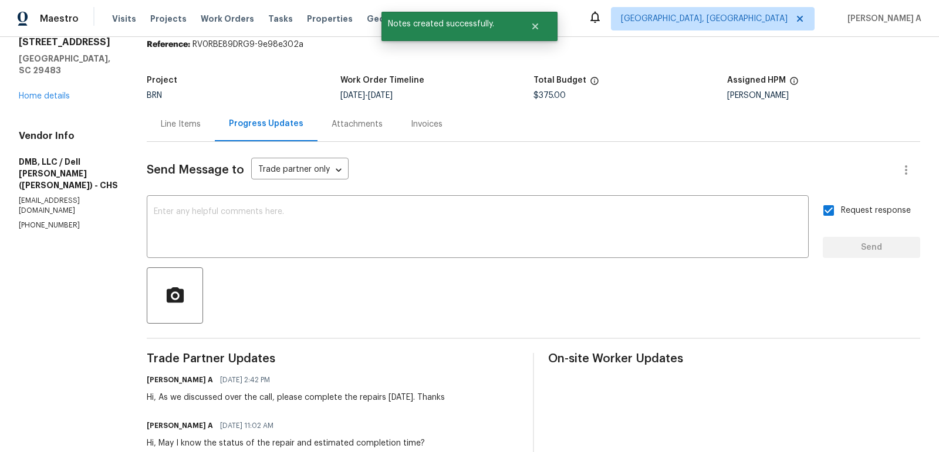
scroll to position [0, 0]
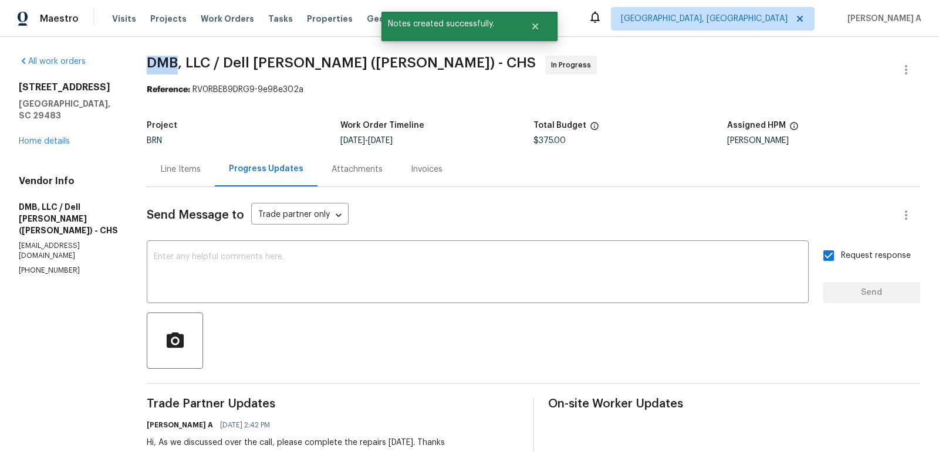
copy span "DMB"
drag, startPoint x: 148, startPoint y: 65, endPoint x: 175, endPoint y: 63, distance: 27.6
click at [176, 63] on span "DMB, LLC / Dell Bryson (Heise) - CHS" at bounding box center [341, 63] width 389 height 14
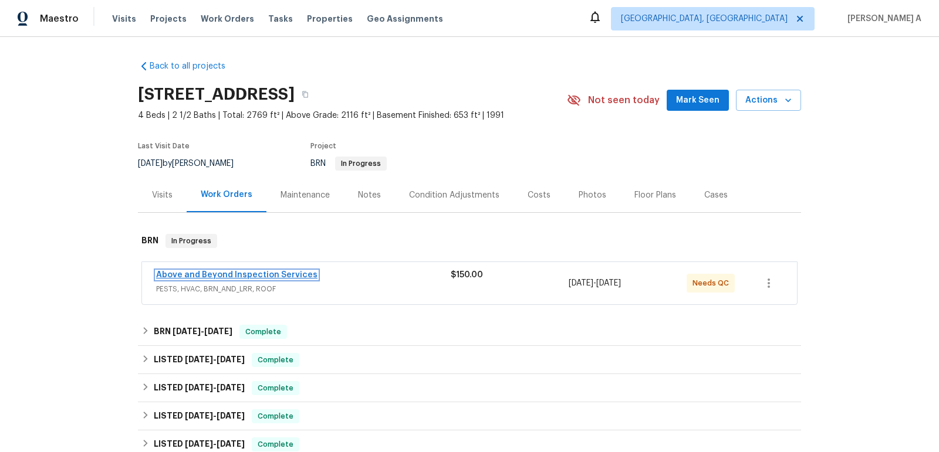
click at [265, 275] on link "Above and Beyond Inspection Services" at bounding box center [236, 275] width 161 height 8
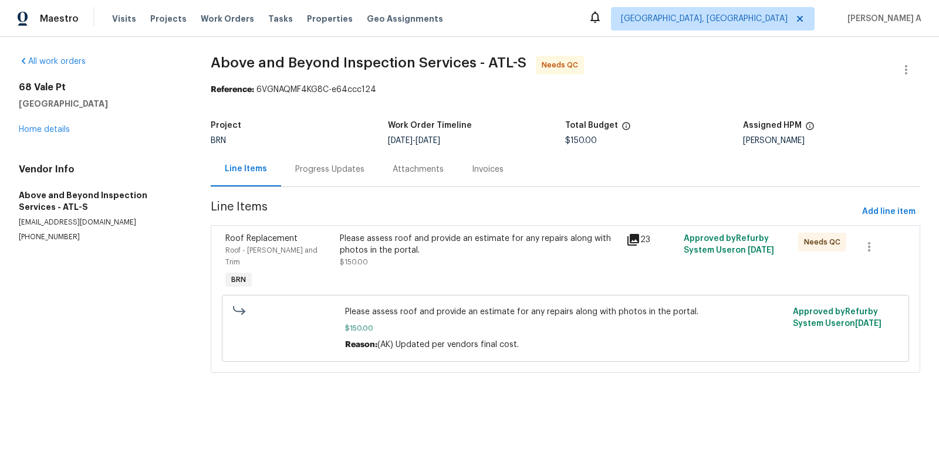
click at [313, 170] on div "Progress Updates" at bounding box center [329, 170] width 69 height 12
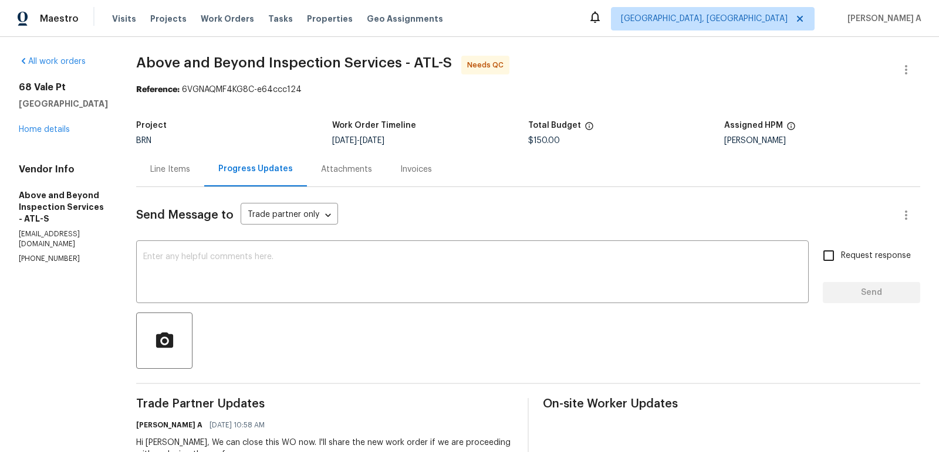
click at [190, 164] on div "Line Items" at bounding box center [170, 170] width 40 height 12
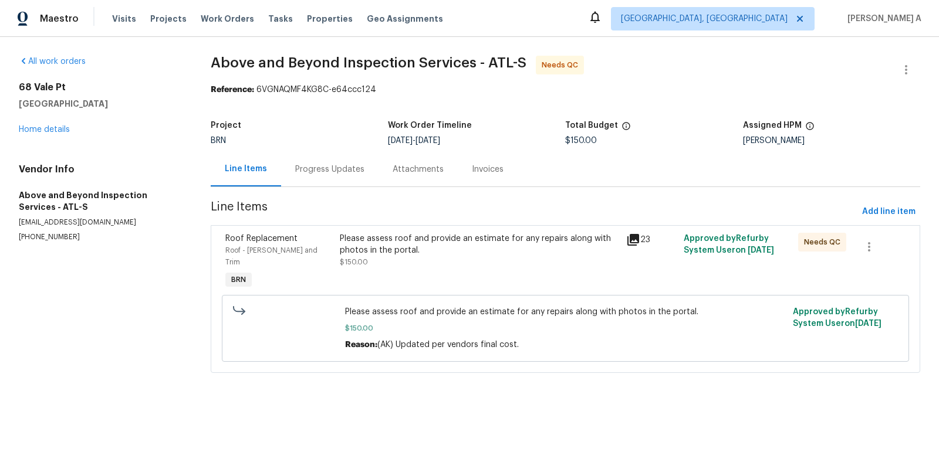
click at [512, 254] on div "Please assess roof and provide an estimate for any repairs along with photos in…" at bounding box center [479, 244] width 279 height 23
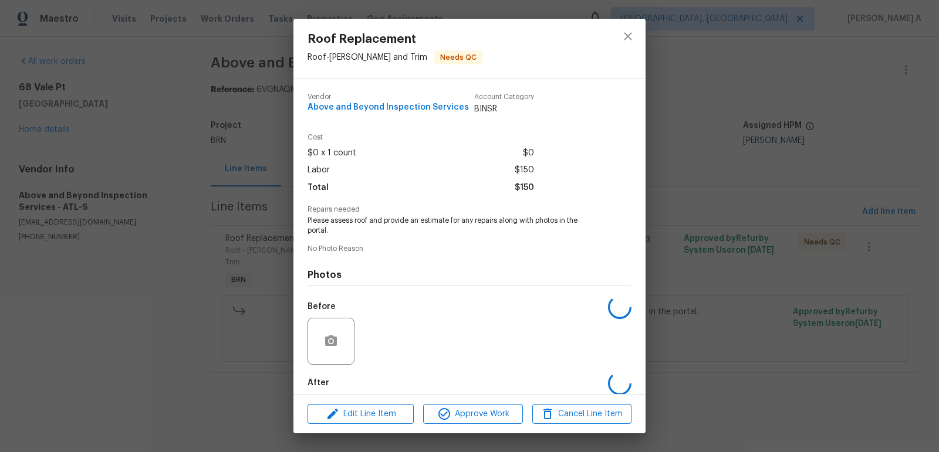
scroll to position [59, 0]
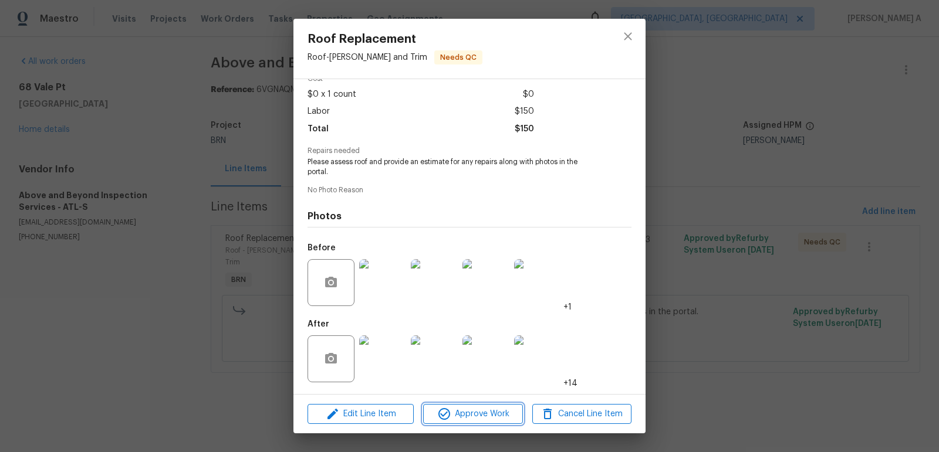
click at [475, 414] on span "Approve Work" at bounding box center [472, 414] width 92 height 15
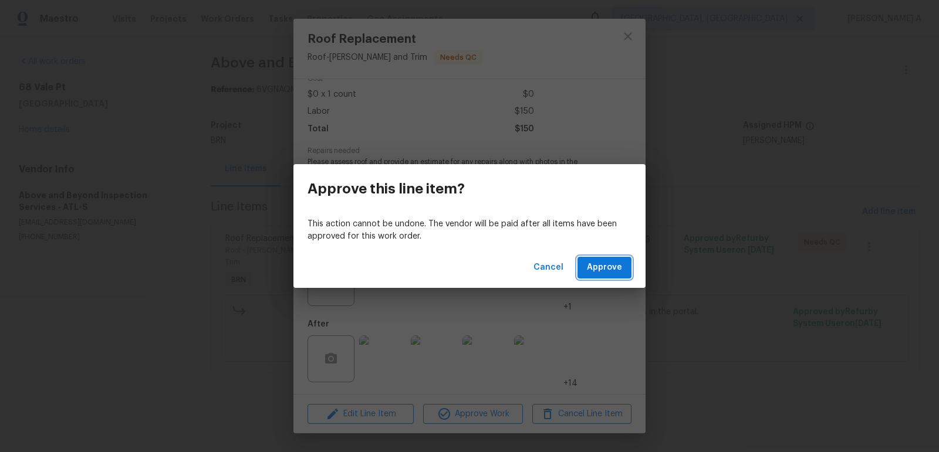
click at [603, 270] on span "Approve" at bounding box center [604, 267] width 35 height 15
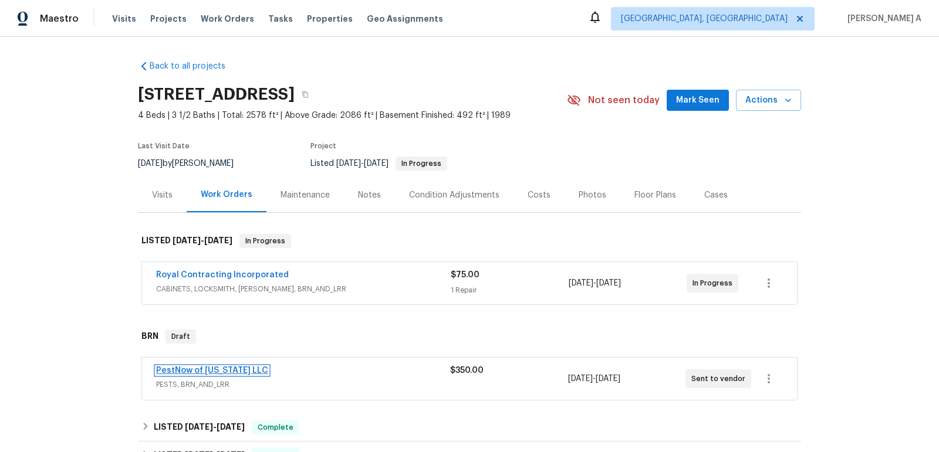
click at [204, 372] on link "PestNow of [US_STATE] LLC" at bounding box center [212, 371] width 112 height 8
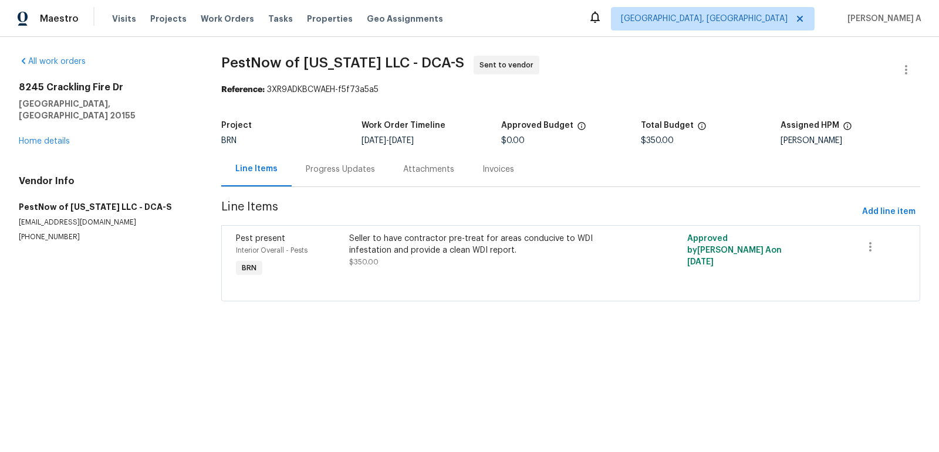
click at [44, 230] on section "All work orders 8245 Crackling Fire Dr [PERSON_NAME], [GEOGRAPHIC_DATA] 20155 H…" at bounding box center [106, 186] width 174 height 260
copy p "[PHONE_NUMBER]"
click at [347, 171] on div "Progress Updates" at bounding box center [340, 170] width 69 height 12
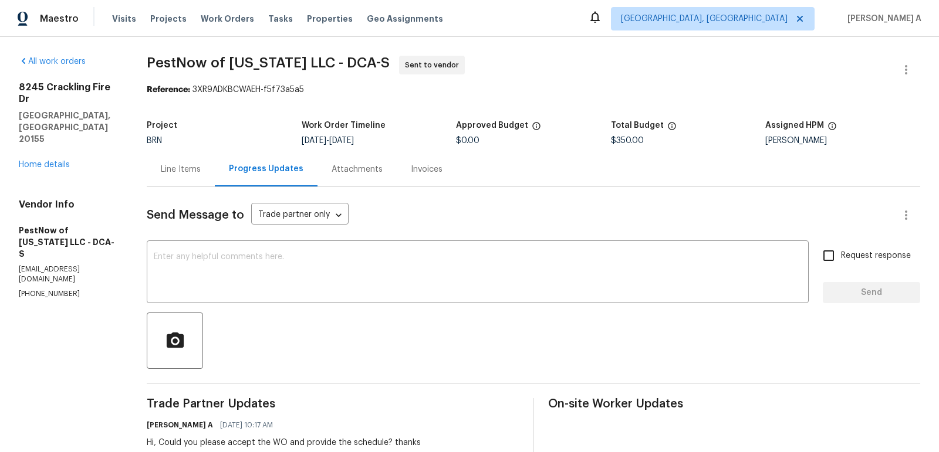
click at [194, 172] on div "Line Items" at bounding box center [181, 170] width 40 height 12
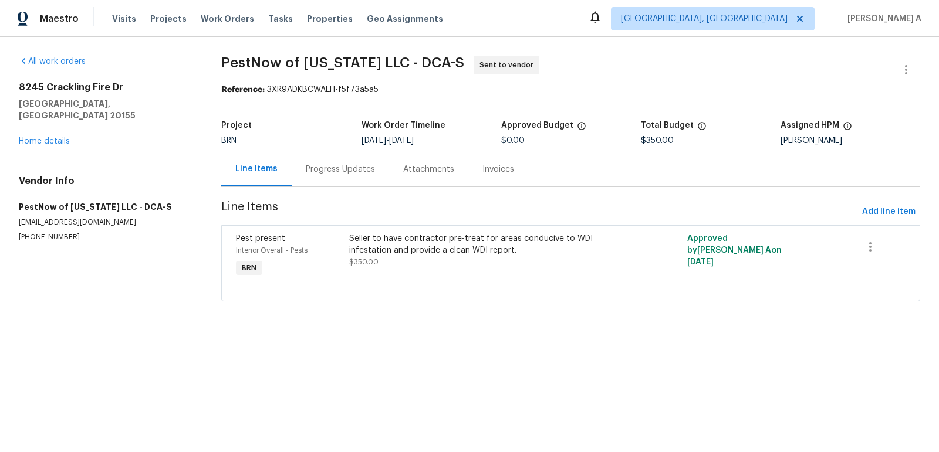
click at [314, 170] on div "Progress Updates" at bounding box center [340, 170] width 69 height 12
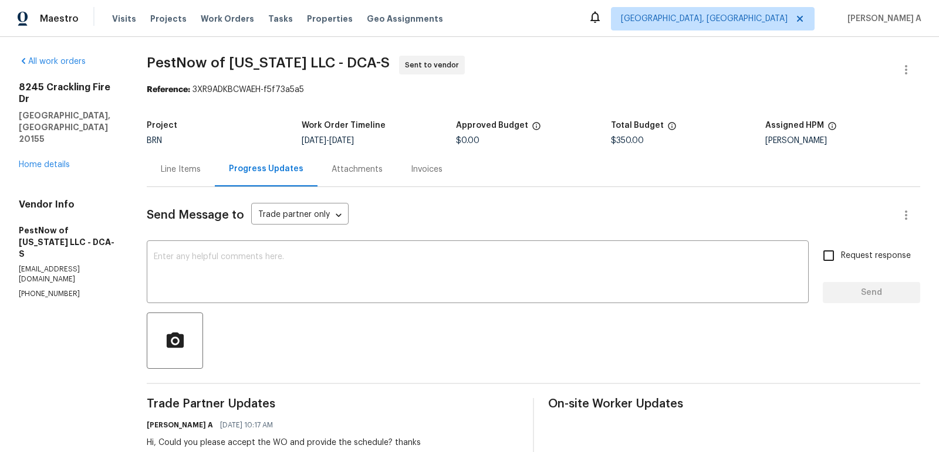
click at [185, 160] on div "Line Items" at bounding box center [181, 169] width 68 height 35
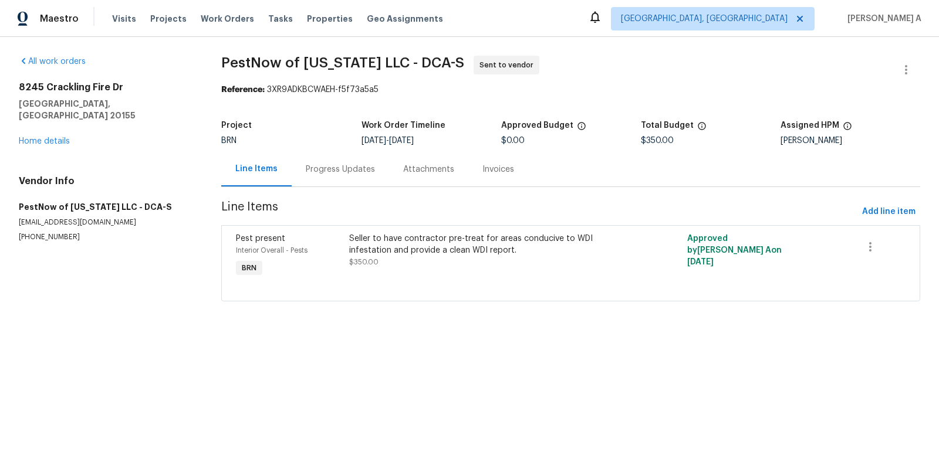
click at [354, 173] on div "Progress Updates" at bounding box center [340, 170] width 69 height 12
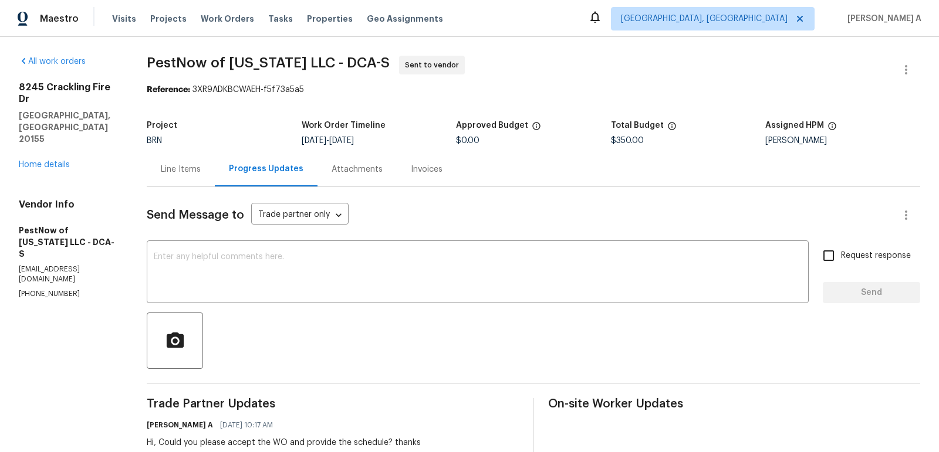
click at [177, 171] on div "Line Items" at bounding box center [181, 170] width 40 height 12
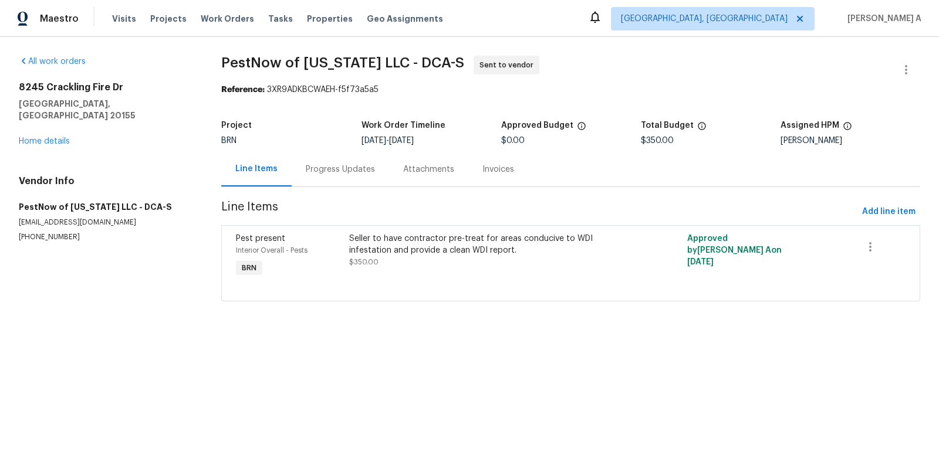
click at [321, 172] on div "Progress Updates" at bounding box center [340, 170] width 69 height 12
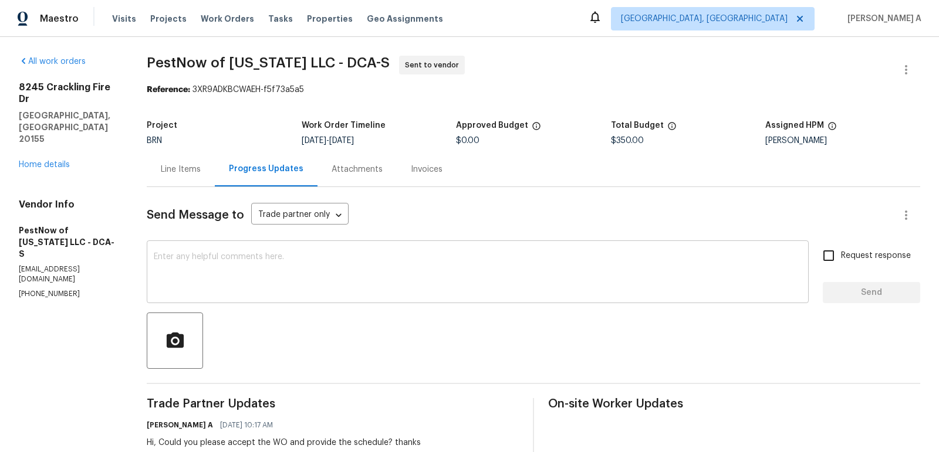
scroll to position [20, 0]
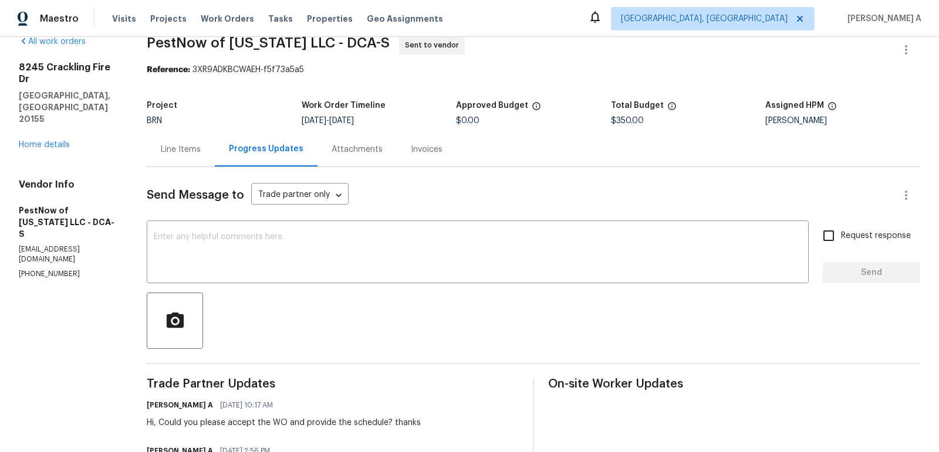
click at [163, 138] on div "Line Items" at bounding box center [181, 149] width 68 height 35
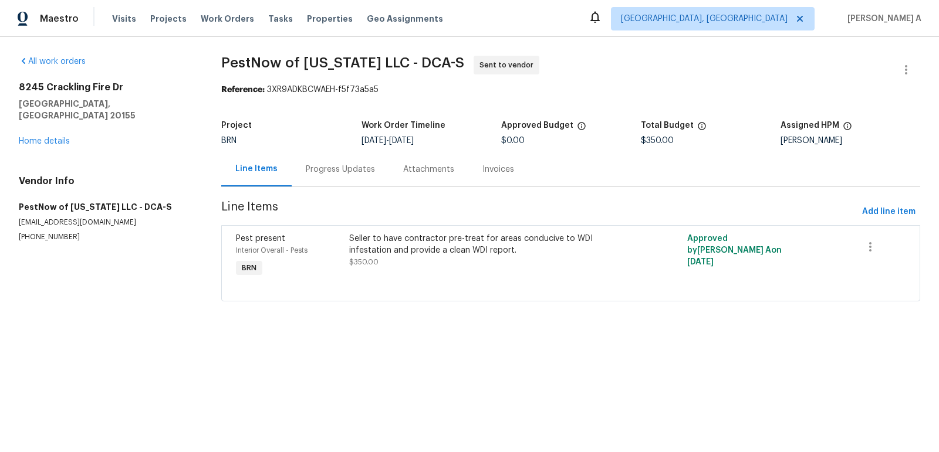
click at [324, 165] on div "Progress Updates" at bounding box center [340, 170] width 69 height 12
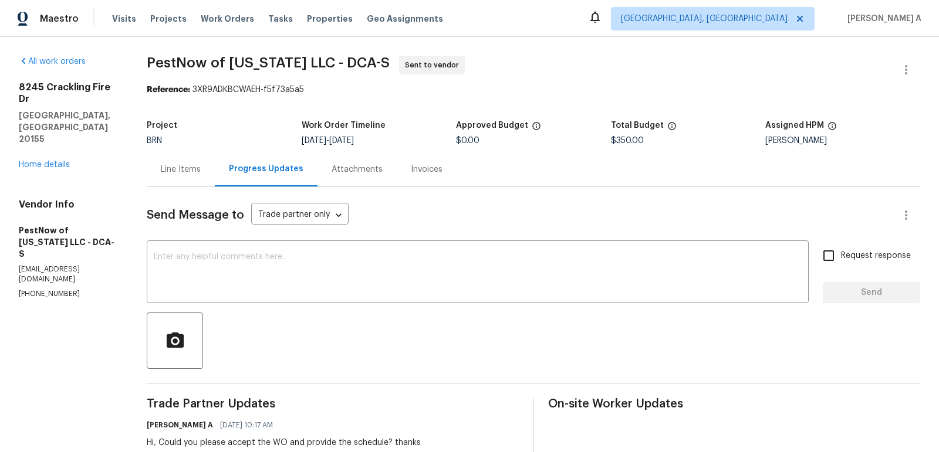
click at [158, 182] on div "Line Items" at bounding box center [181, 169] width 68 height 35
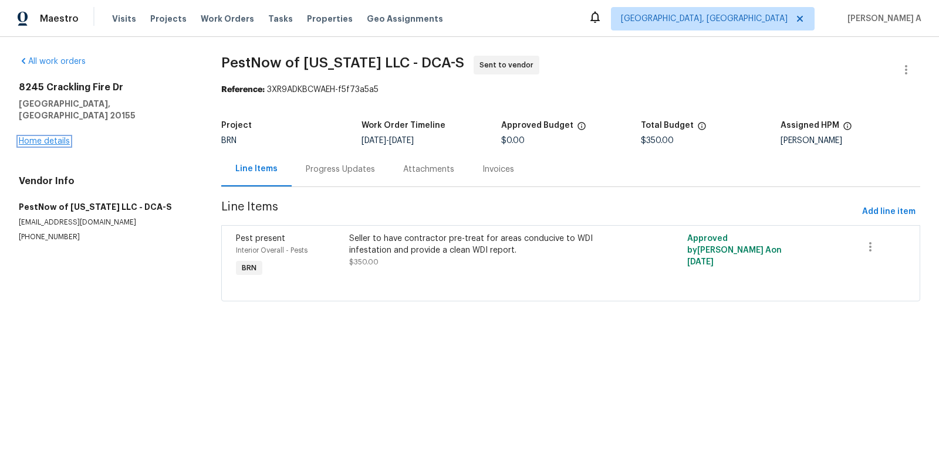
click at [57, 137] on link "Home details" at bounding box center [44, 141] width 51 height 8
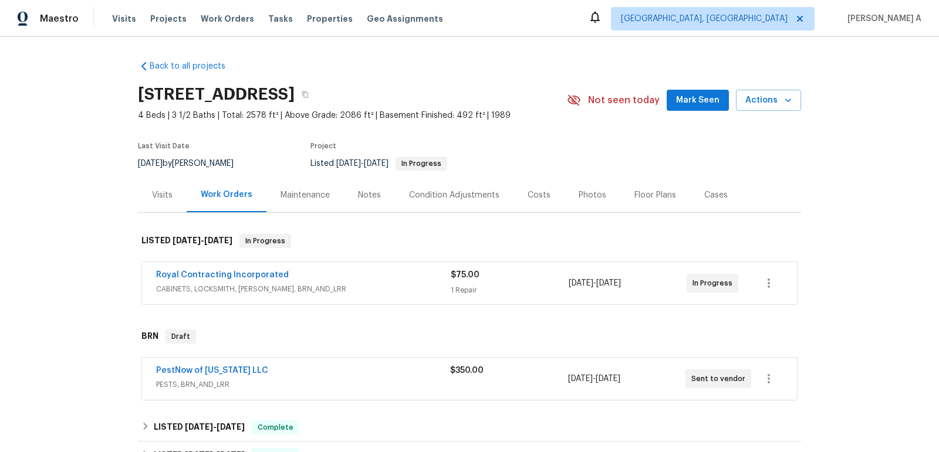
click at [290, 386] on span "PESTS, BRN_AND_LRR" at bounding box center [303, 385] width 294 height 12
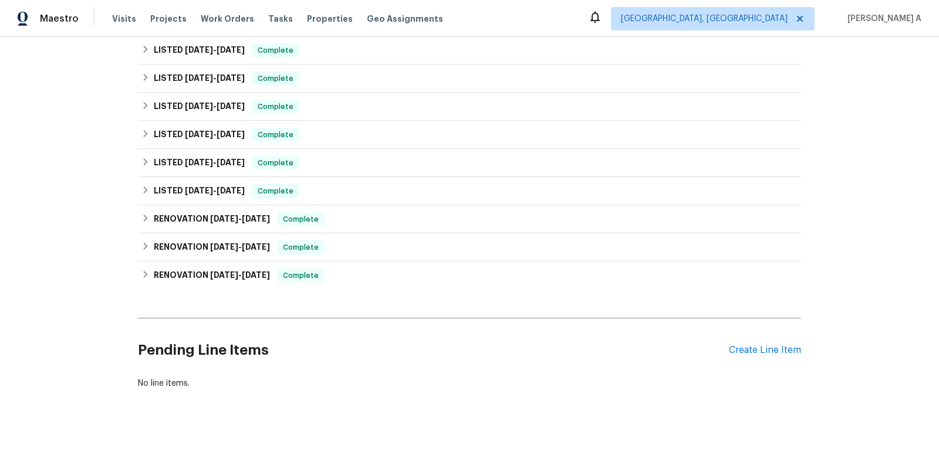
scroll to position [380, 0]
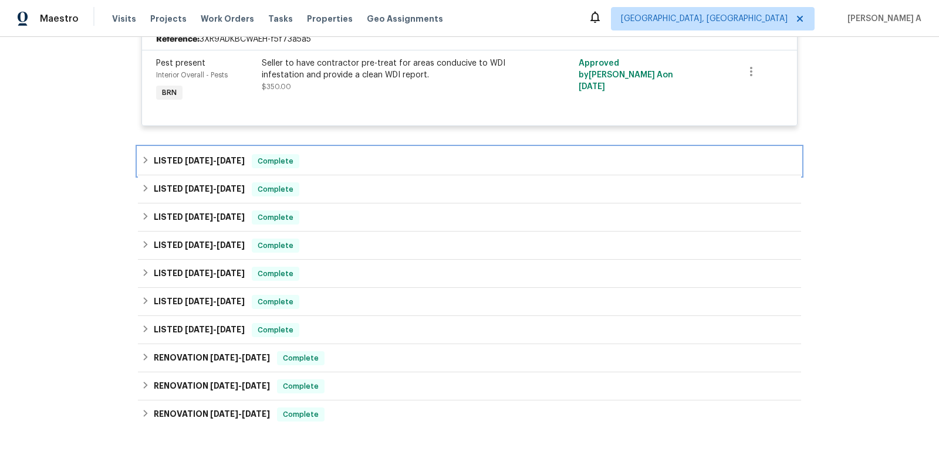
click at [304, 154] on div "LISTED 7/28/25 - 7/28/25 Complete" at bounding box center [469, 161] width 656 height 14
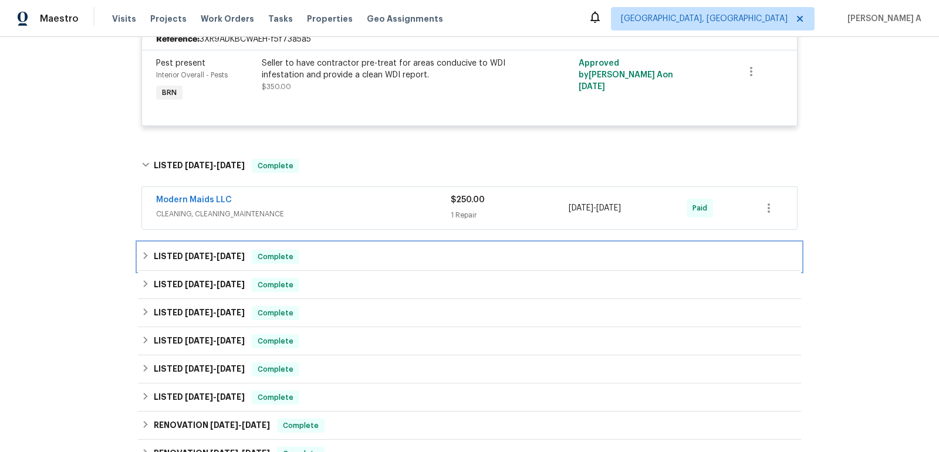
click at [313, 251] on div "LISTED 7/11/25 - 7/25/25 Complete" at bounding box center [469, 257] width 656 height 14
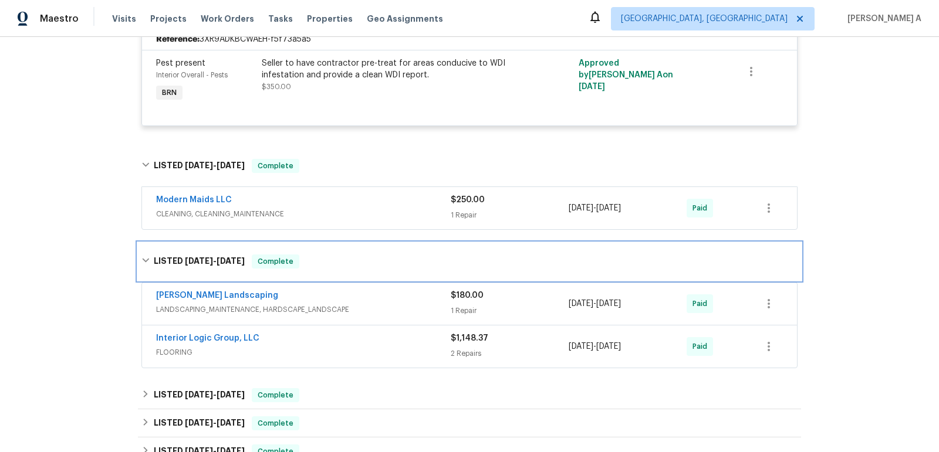
scroll to position [527, 0]
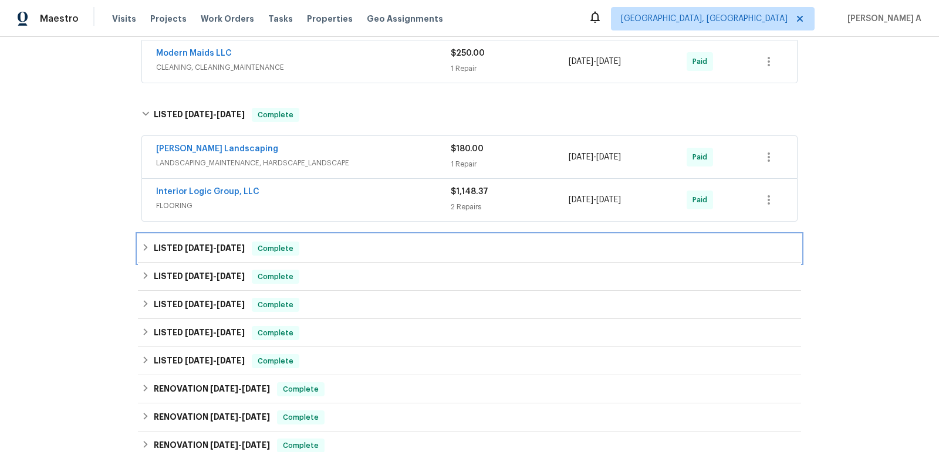
click at [297, 253] on div "LISTED 6/17/25 - 6/23/25 Complete" at bounding box center [469, 249] width 663 height 28
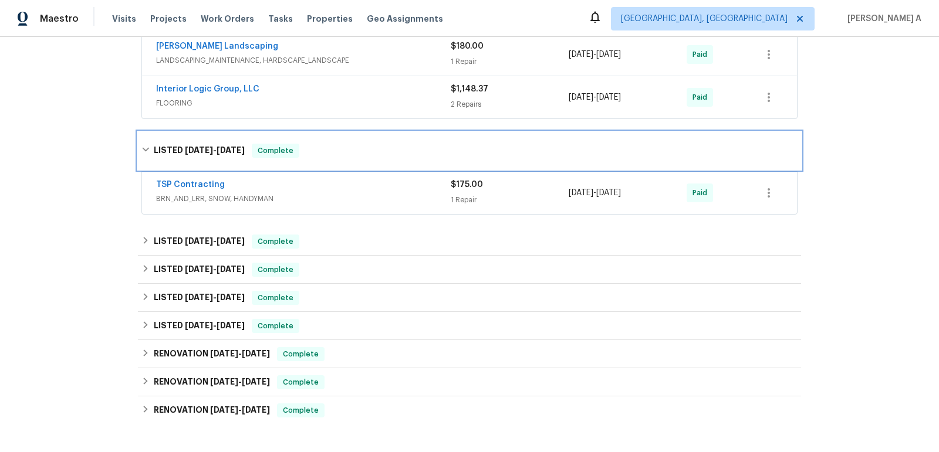
scroll to position [638, 0]
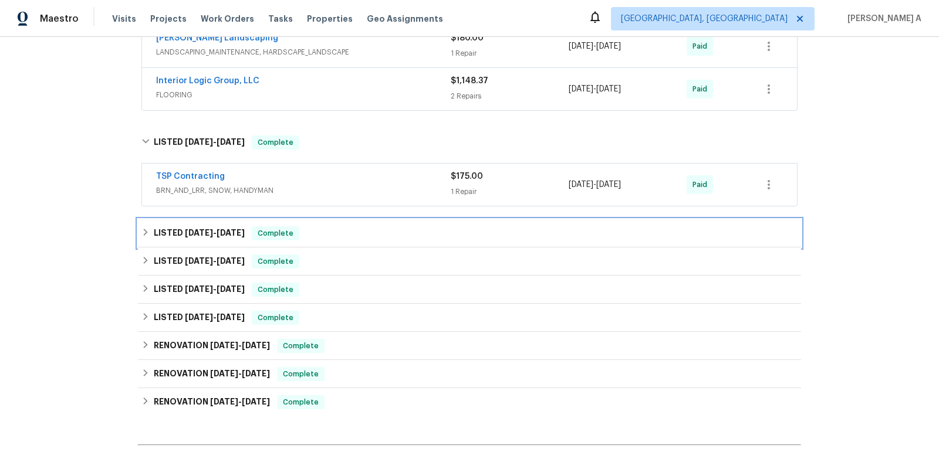
click at [292, 222] on div "LISTED 4/1/25 - 4/2/25 Complete" at bounding box center [469, 233] width 663 height 28
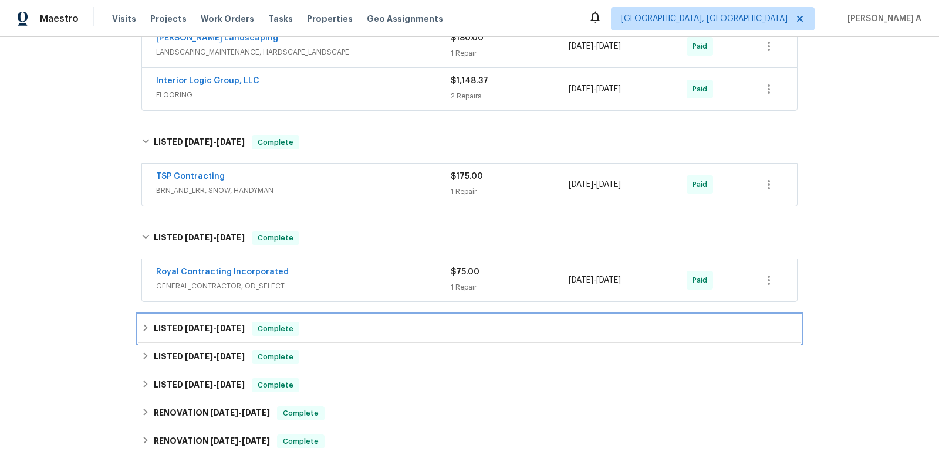
click at [295, 316] on div "LISTED 2/27/25 - 3/5/25 Complete" at bounding box center [469, 329] width 663 height 28
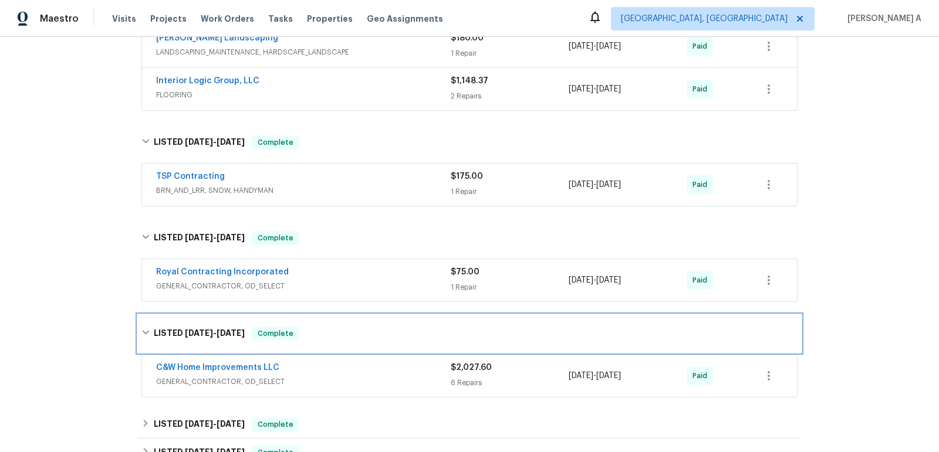
scroll to position [831, 0]
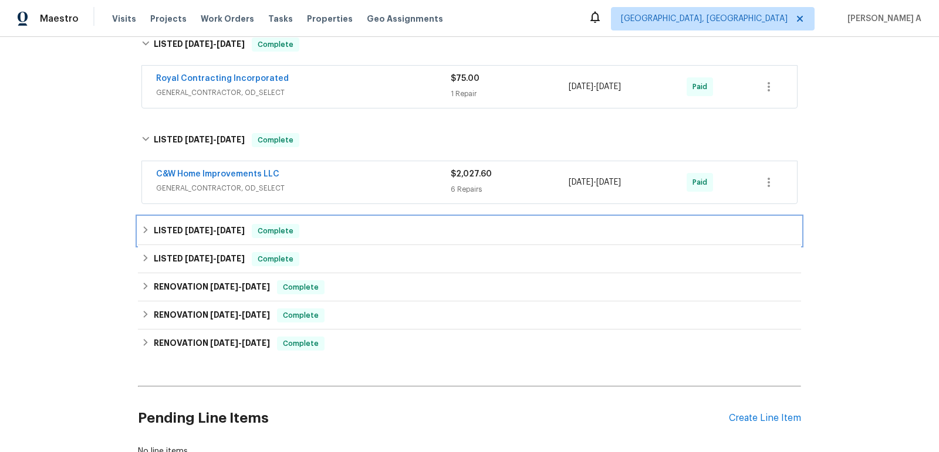
click at [286, 217] on div "LISTED 2/7/25 - 2/11/25 Complete" at bounding box center [469, 231] width 663 height 28
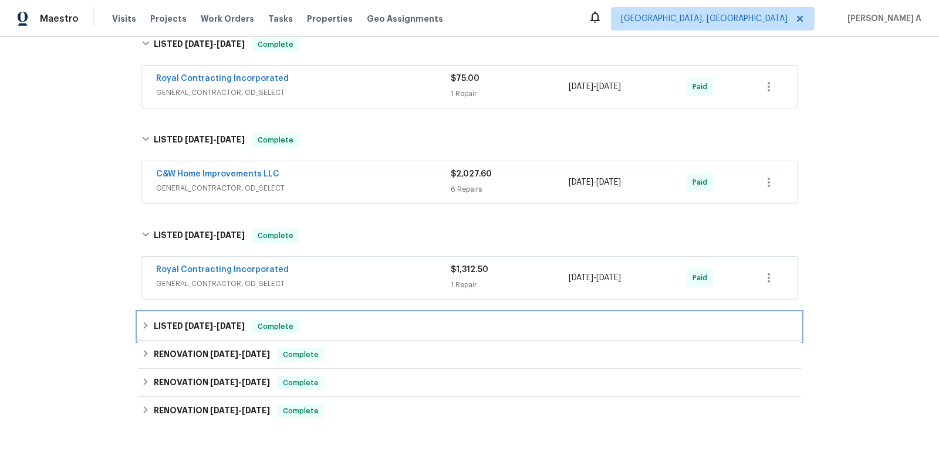
click at [293, 321] on div "Complete" at bounding box center [276, 327] width 48 height 14
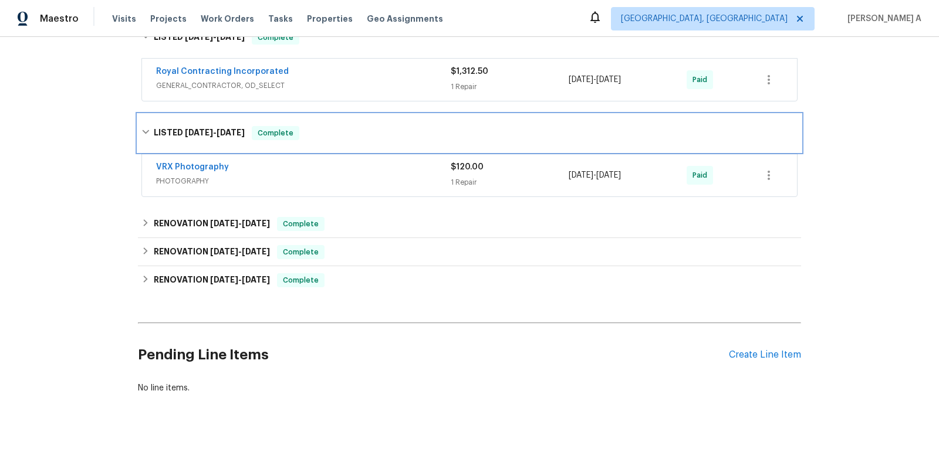
scroll to position [1045, 0]
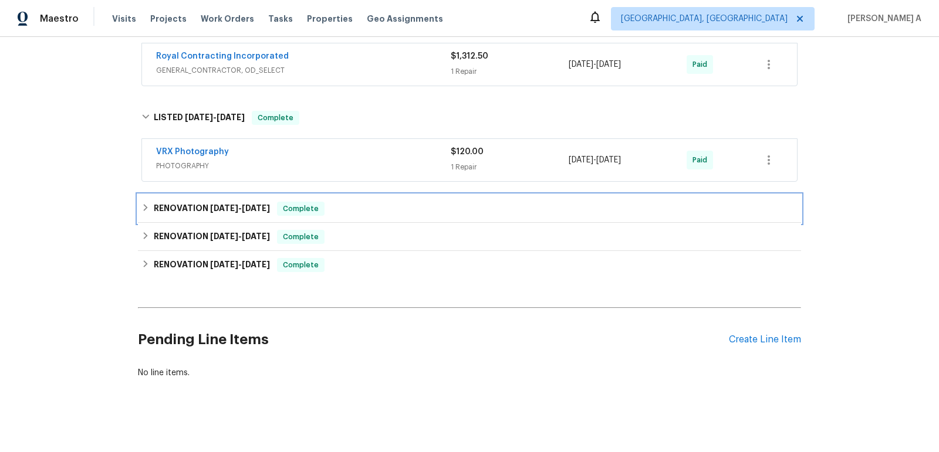
click at [299, 203] on span "Complete" at bounding box center [300, 209] width 45 height 12
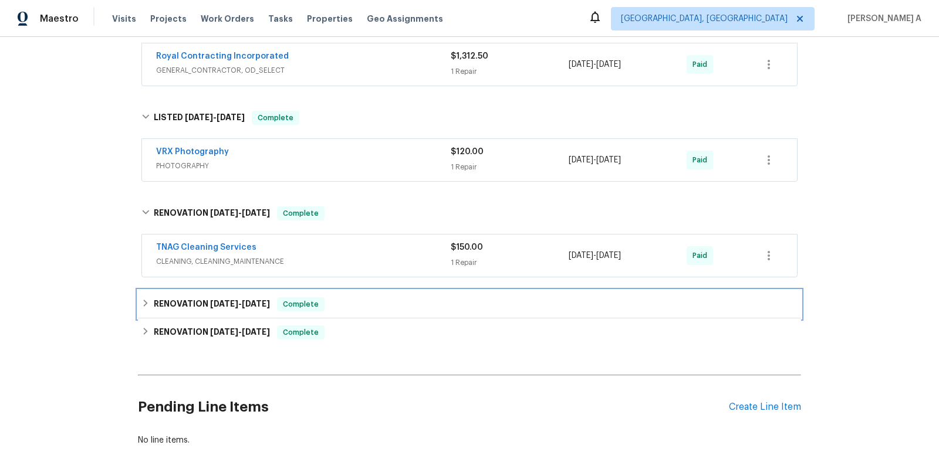
click at [313, 301] on span "Complete" at bounding box center [300, 305] width 45 height 12
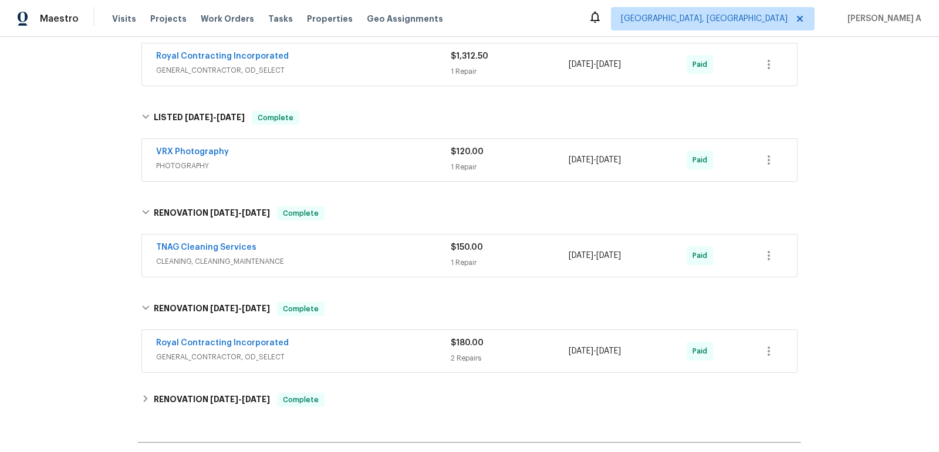
click at [322, 365] on div "Royal Contracting Incorporated GENERAL_CONTRACTOR, OD_SELECT $180.00 2 Repairs …" at bounding box center [469, 351] width 655 height 42
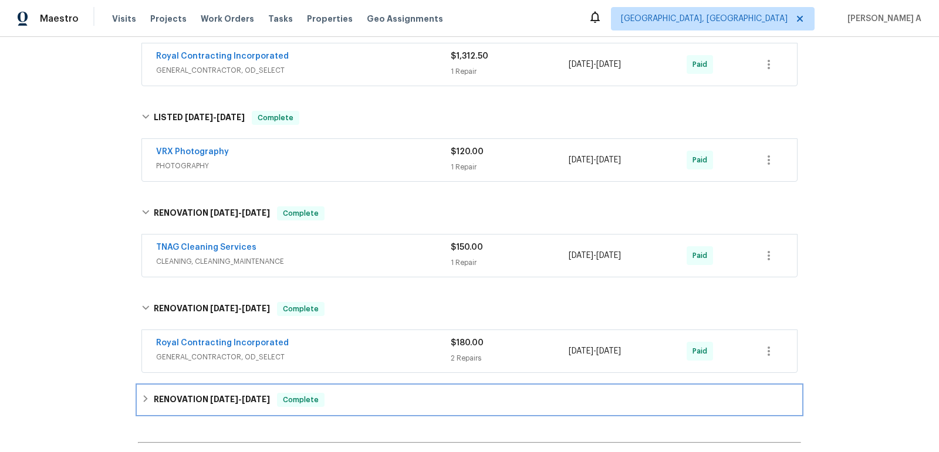
click at [323, 395] on span "Complete" at bounding box center [300, 400] width 45 height 12
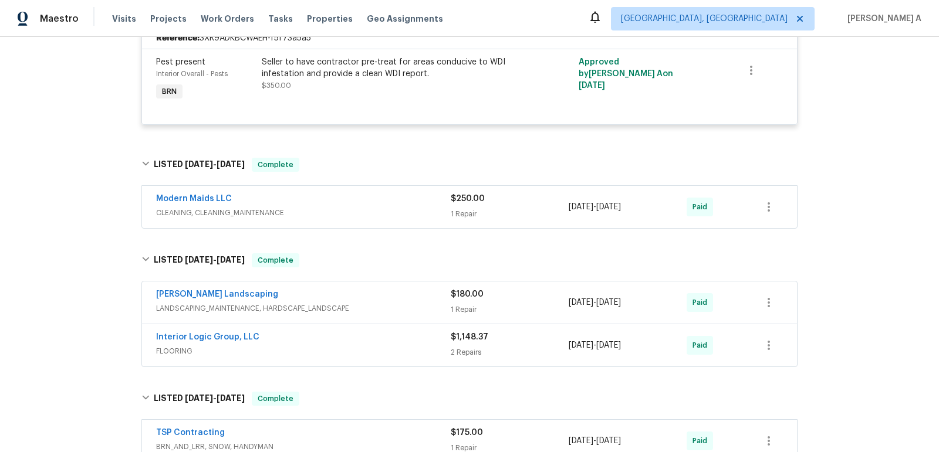
scroll to position [0, 0]
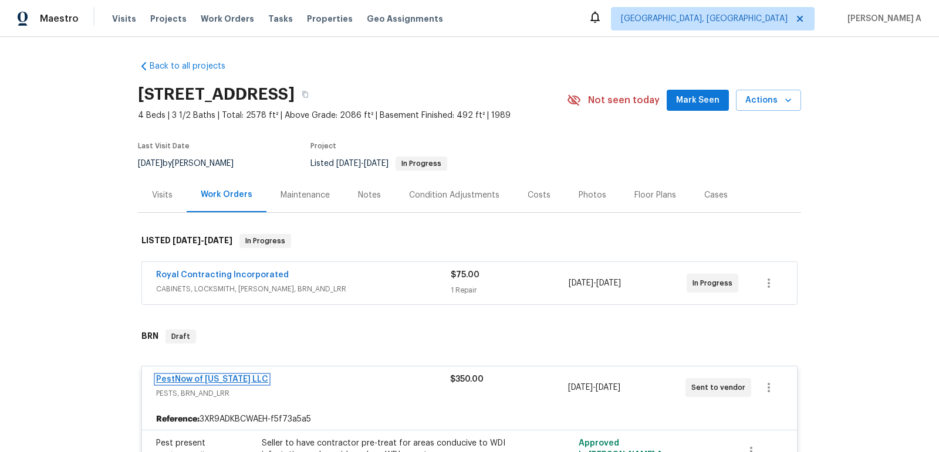
click at [184, 379] on link "PestNow of Virginia LLC" at bounding box center [212, 379] width 112 height 8
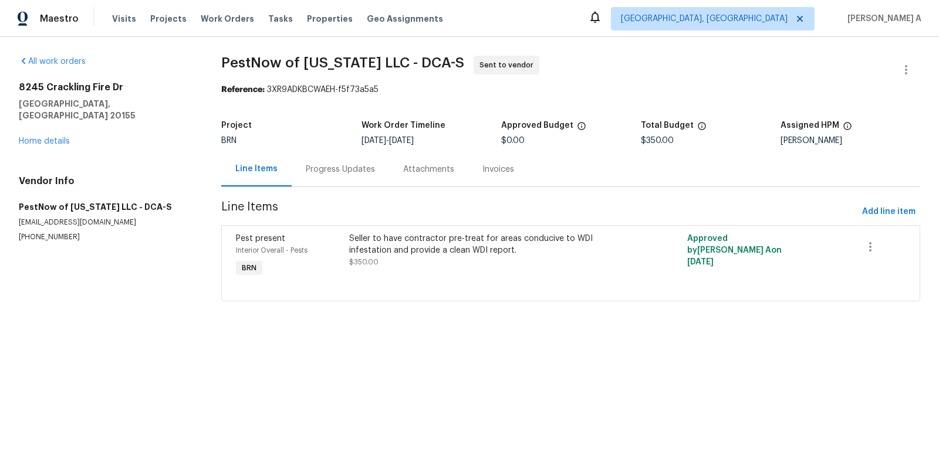
click at [487, 245] on div "Seller to have contractor pre-treat for areas conducive to WDI infestation and …" at bounding box center [486, 244] width 275 height 23
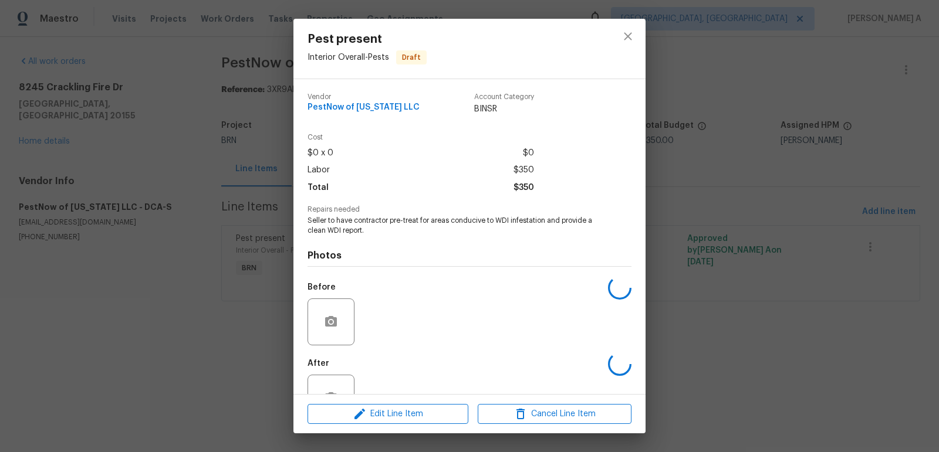
scroll to position [39, 0]
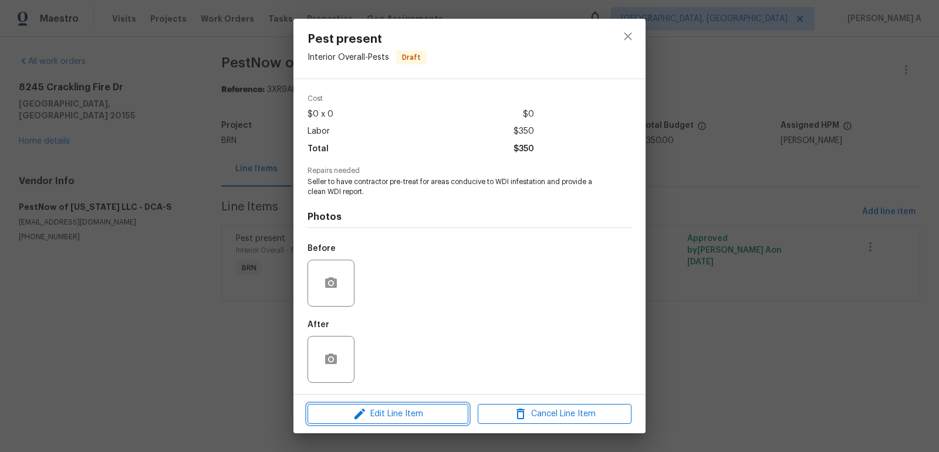
click at [427, 409] on span "Edit Line Item" at bounding box center [388, 414] width 154 height 15
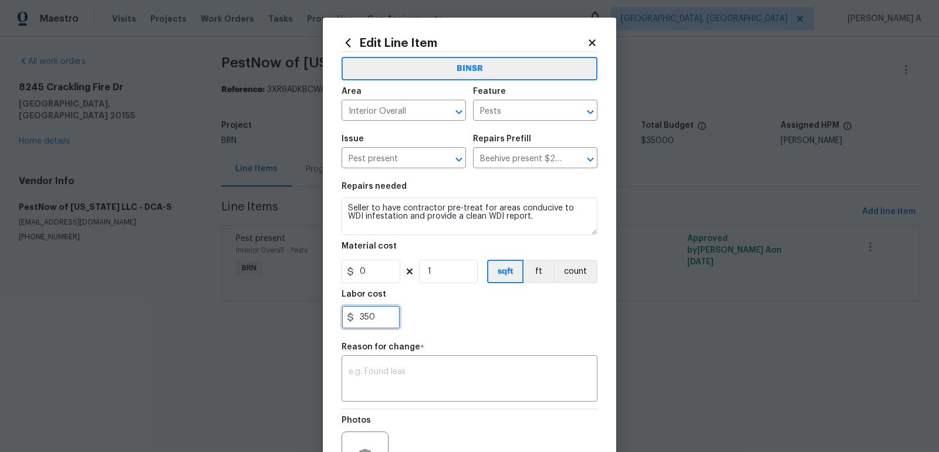
drag, startPoint x: 382, startPoint y: 322, endPoint x: 351, endPoint y: 321, distance: 30.5
click at [351, 321] on div "350" at bounding box center [370, 317] width 59 height 23
paste input "77"
type input "770"
click at [451, 374] on textarea at bounding box center [469, 380] width 242 height 25
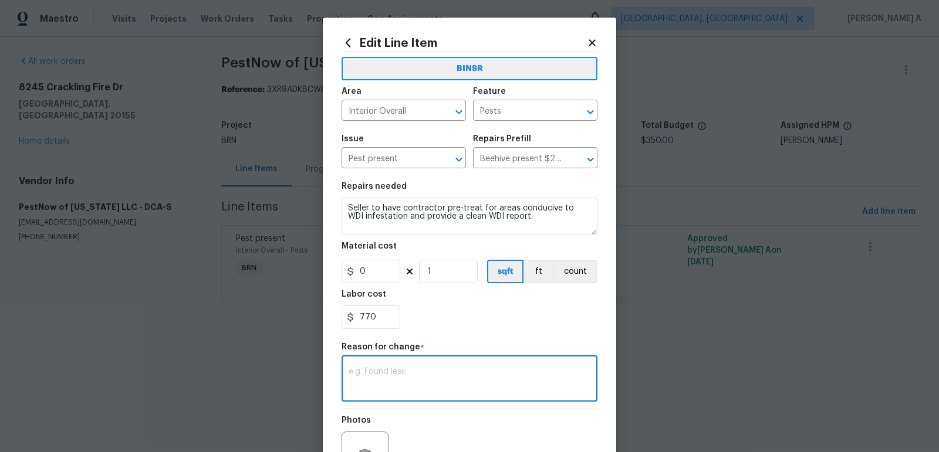
click at [430, 384] on textarea at bounding box center [469, 380] width 242 height 25
paste textarea "(AK) Updated per vendors final cost."
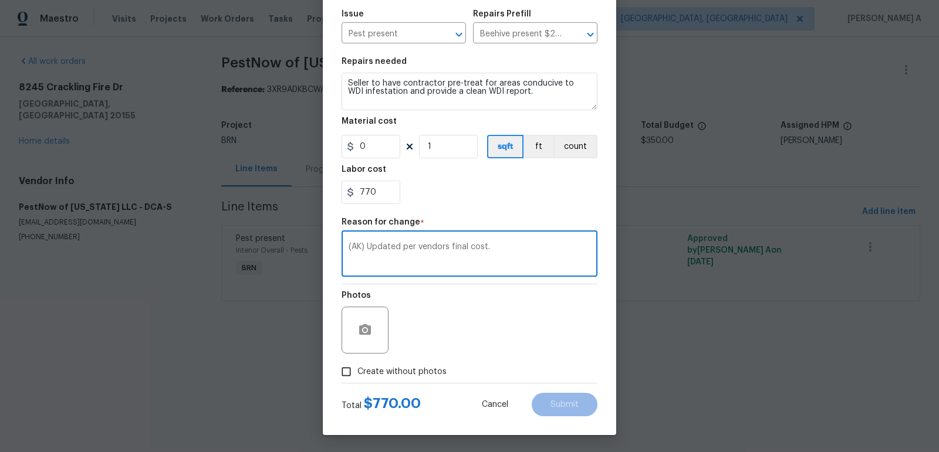
type textarea "(AK) Updated per vendors final cost."
click at [394, 363] on label "Create without photos" at bounding box center [390, 372] width 111 height 22
click at [357, 363] on input "Create without photos" at bounding box center [346, 372] width 22 height 22
checkbox input "true"
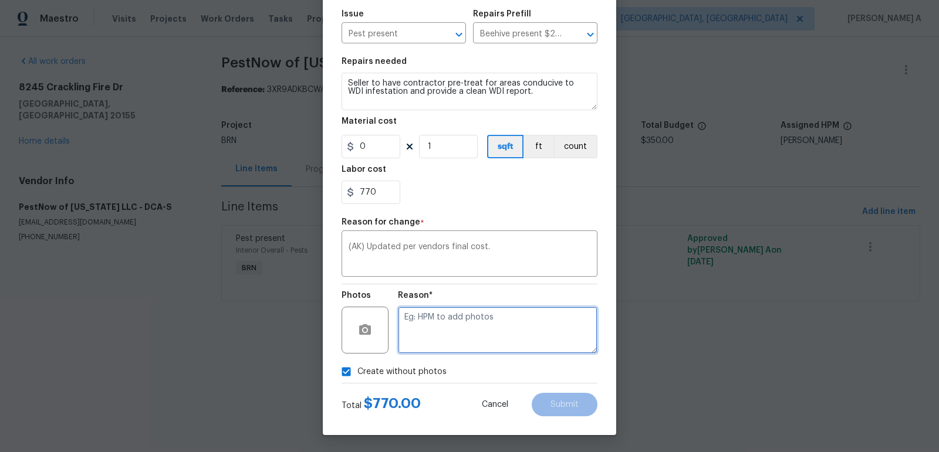
click at [442, 334] on textarea at bounding box center [497, 330] width 199 height 47
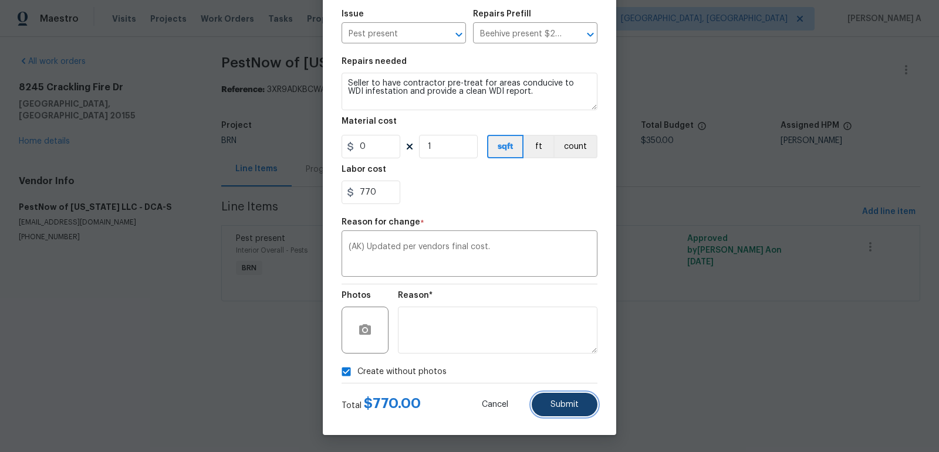
click at [551, 404] on span "Submit" at bounding box center [564, 405] width 28 height 9
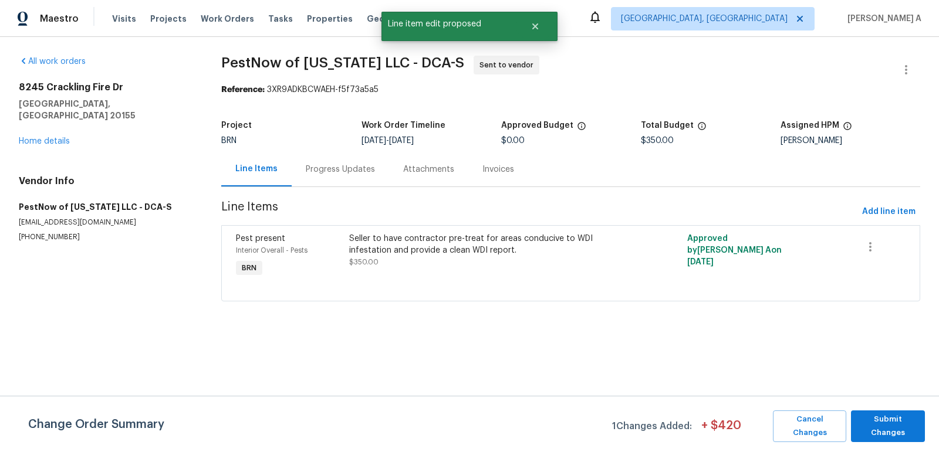
scroll to position [0, 0]
click at [874, 419] on span "Submit Changes" at bounding box center [887, 426] width 62 height 27
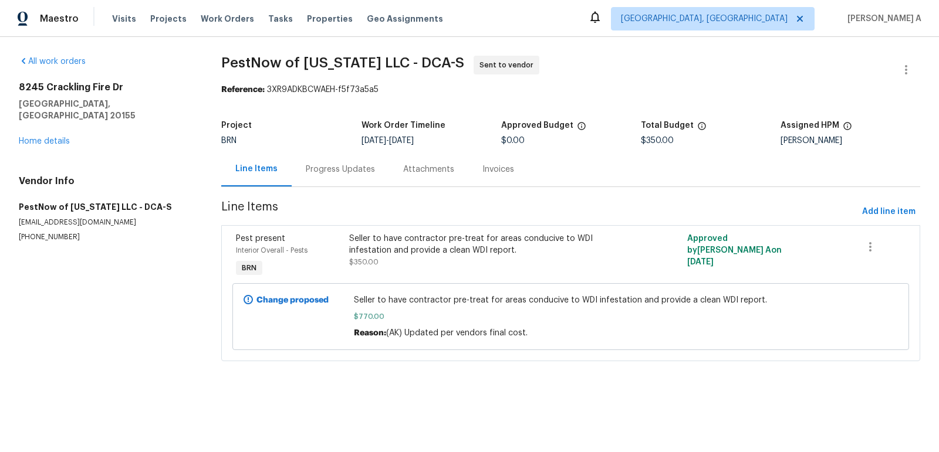
click at [343, 171] on div "Progress Updates" at bounding box center [340, 170] width 69 height 12
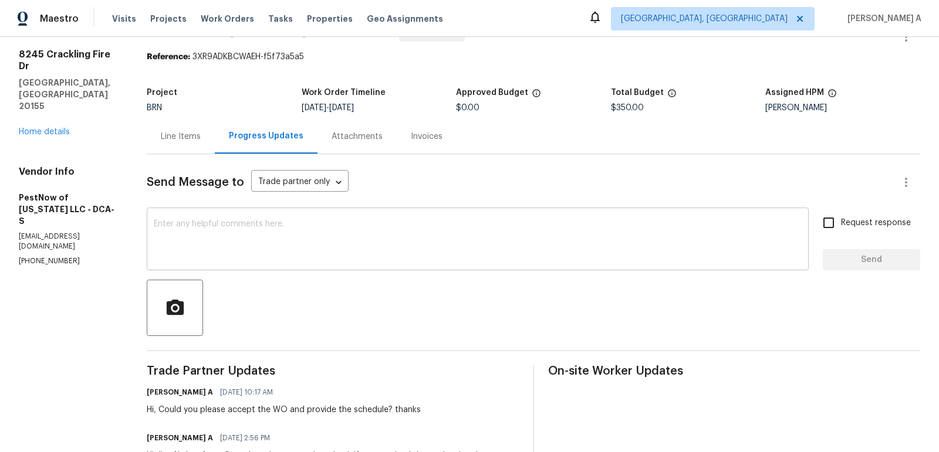
scroll to position [12, 0]
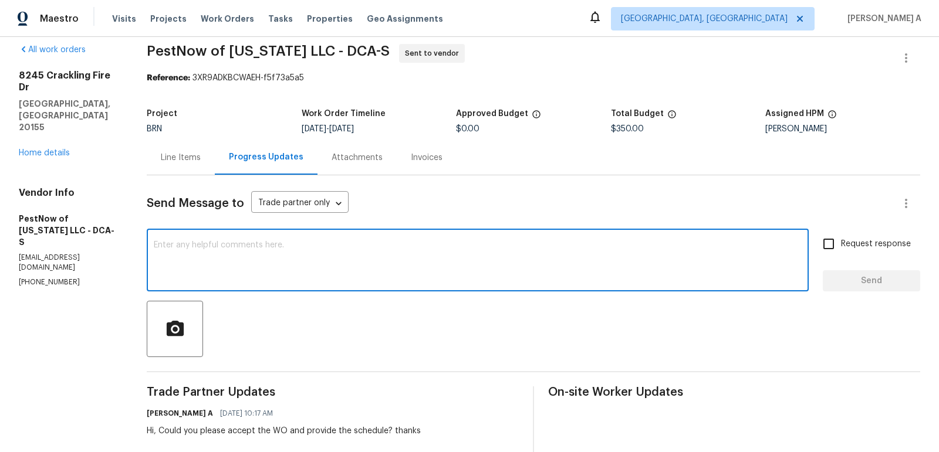
click at [267, 266] on textarea at bounding box center [478, 261] width 648 height 41
type textarea "Hi,"
click at [59, 277] on p "[PHONE_NUMBER]" at bounding box center [69, 282] width 100 height 10
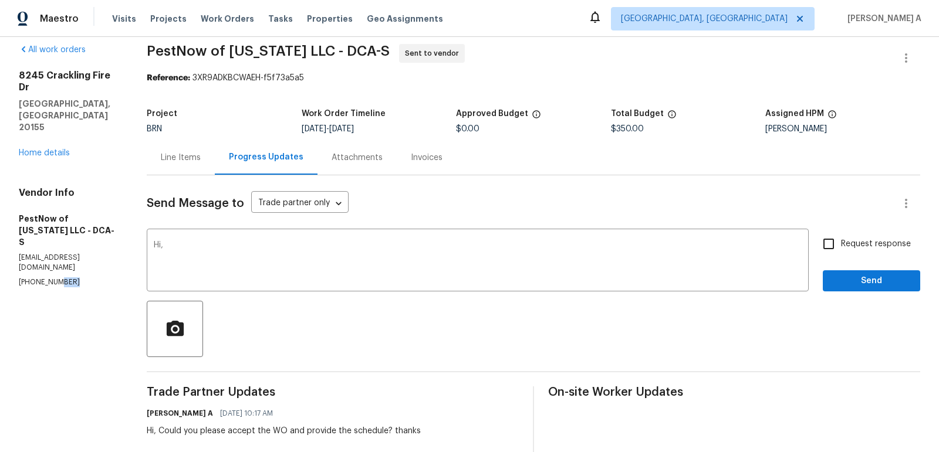
click at [59, 277] on p "[PHONE_NUMBER]" at bounding box center [69, 282] width 100 height 10
copy p "[PHONE_NUMBER]"
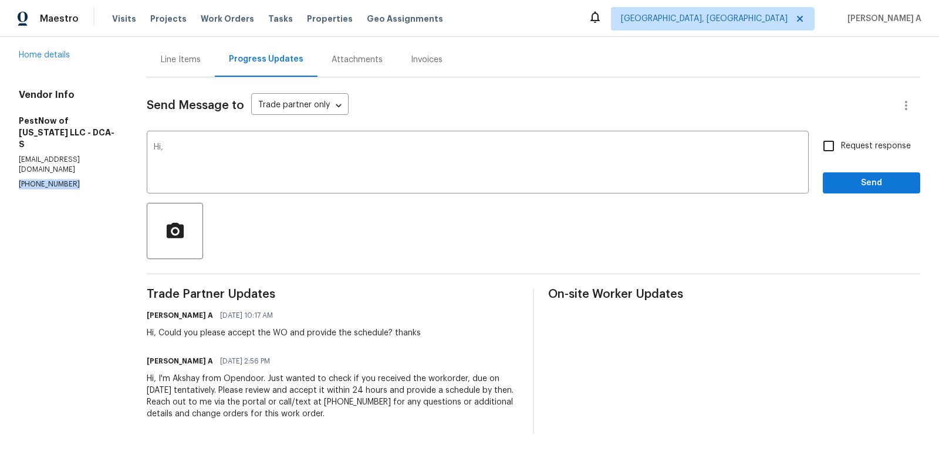
scroll to position [0, 0]
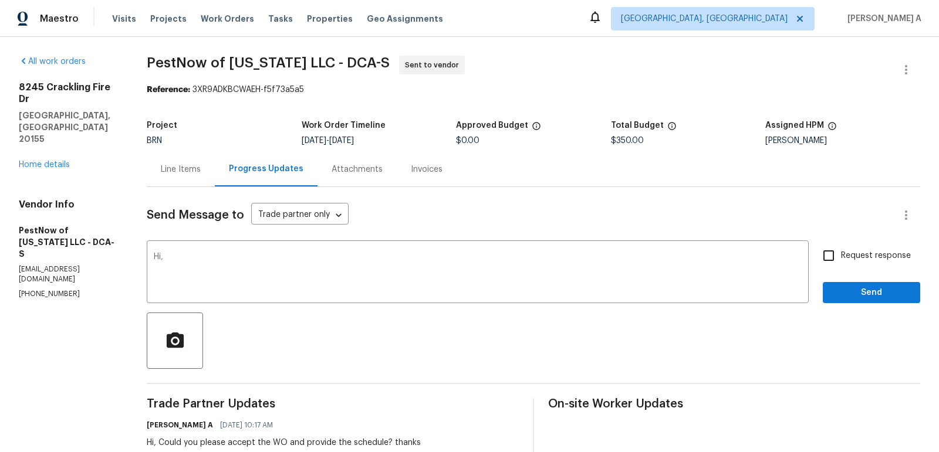
click at [175, 170] on div "Line Items" at bounding box center [181, 170] width 40 height 12
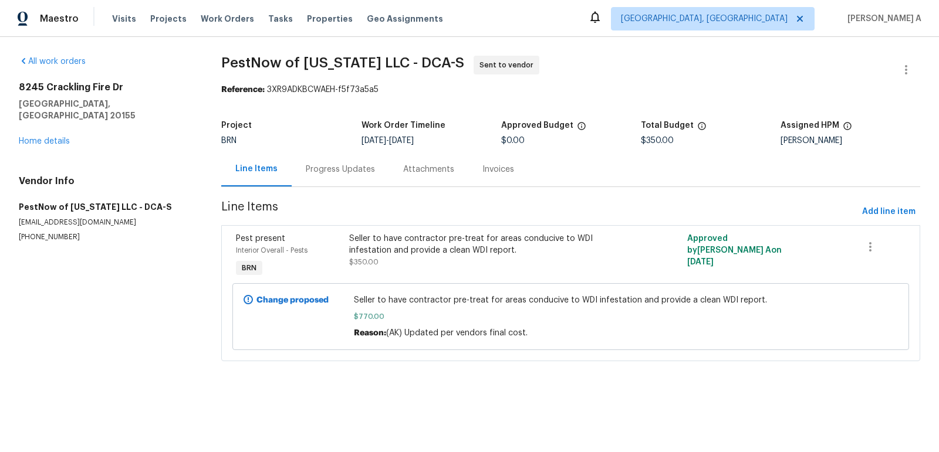
click at [475, 255] on div "Seller to have contractor pre-treat for areas conducive to WDI infestation and …" at bounding box center [486, 244] width 275 height 23
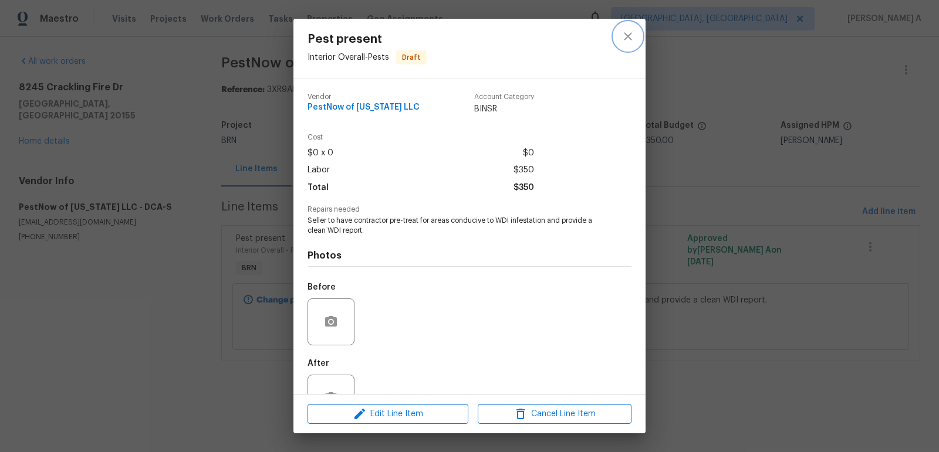
click at [634, 36] on icon "close" at bounding box center [628, 36] width 14 height 14
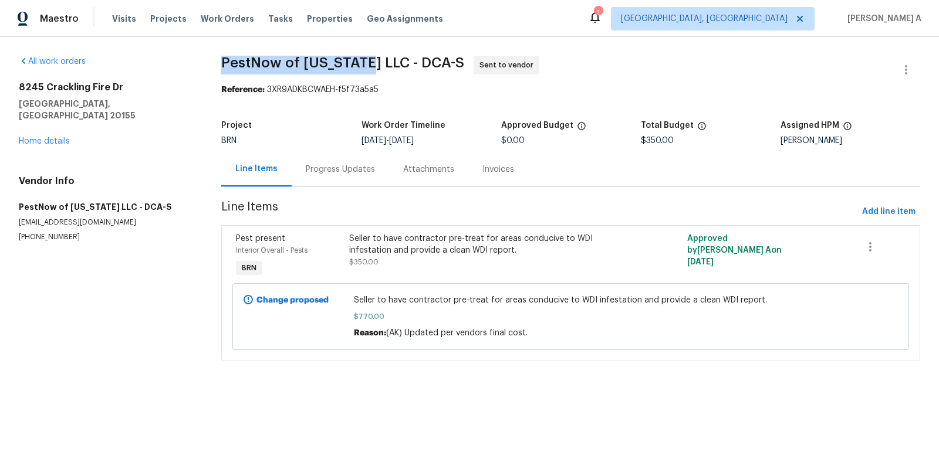
copy span "PestNow of [US_STATE]"
drag, startPoint x: 214, startPoint y: 67, endPoint x: 351, endPoint y: 66, distance: 137.3
click at [351, 66] on div "All work orders 8245 Crackling Fire Dr [PERSON_NAME], [GEOGRAPHIC_DATA] 20155 H…" at bounding box center [469, 215] width 939 height 357
click at [341, 161] on div "Progress Updates" at bounding box center [340, 169] width 97 height 35
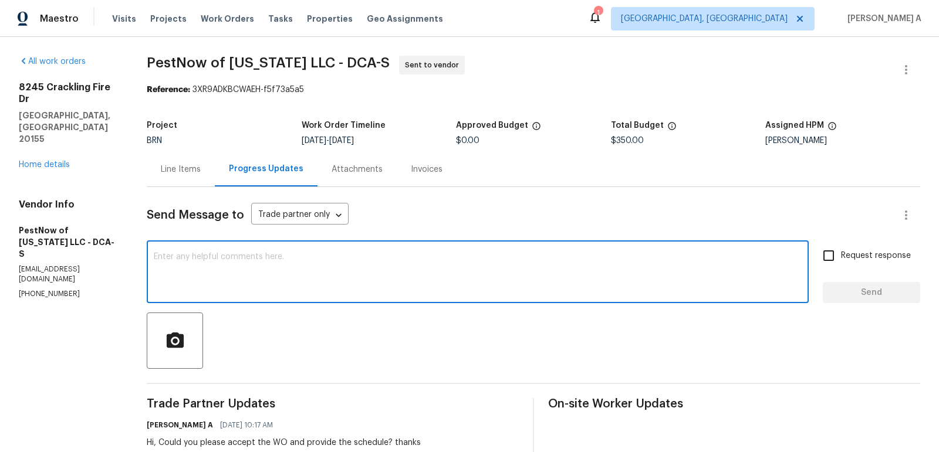
click at [287, 280] on textarea at bounding box center [478, 273] width 648 height 41
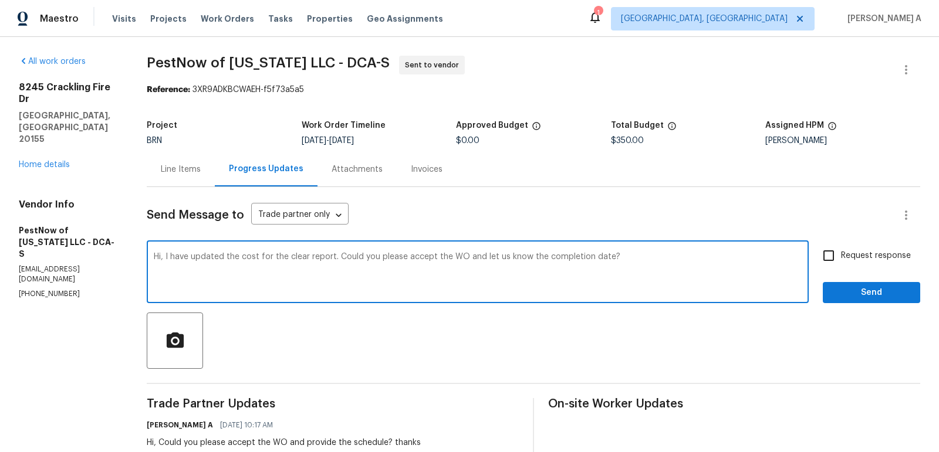
drag, startPoint x: 168, startPoint y: 256, endPoint x: 113, endPoint y: 255, distance: 55.2
click at [113, 255] on div "All work orders 8245 Crackling Fire Dr [PERSON_NAME], [GEOGRAPHIC_DATA] 20155 H…" at bounding box center [469, 300] width 939 height 526
click at [162, 261] on textarea "Hi, I have updated the cost for the clear report. Could you please accept the W…" at bounding box center [478, 273] width 648 height 41
click at [164, 259] on textarea "Hi, I have updated the cost for the clear report. Could you please accept the W…" at bounding box center [478, 273] width 648 height 41
click at [354, 275] on textarea "Hi, As we discused over the call, I have updated the cost for the clear report.…" at bounding box center [478, 273] width 648 height 41
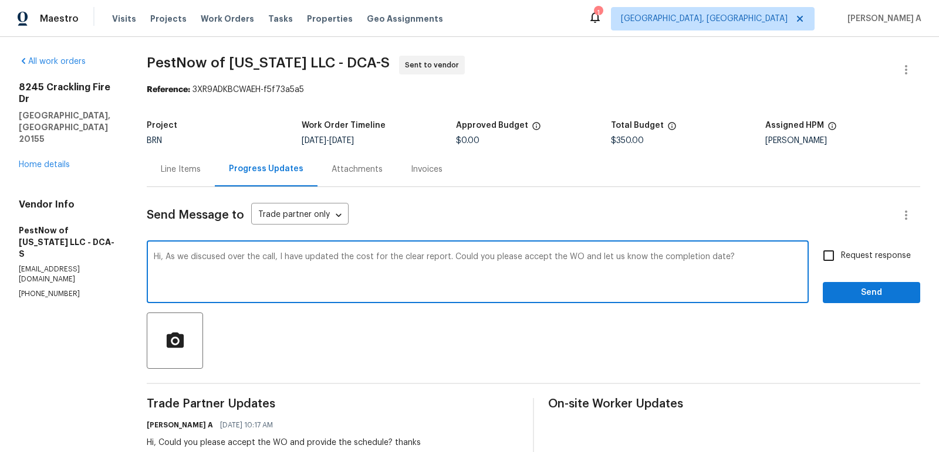
click at [354, 275] on textarea "Hi, As we discused over the call, I have updated the cost for the clear report.…" at bounding box center [478, 273] width 648 height 41
click at [487, 270] on textarea "Hi, As we discused over the call, I have updated the cost for the clear report.…" at bounding box center [478, 273] width 648 height 41
click at [0, 0] on span "Correct the spelling error" at bounding box center [0, 0] width 0 height 0
type textarea "Hi, As we discussed over the call, I have updated the cost for the clear report…"
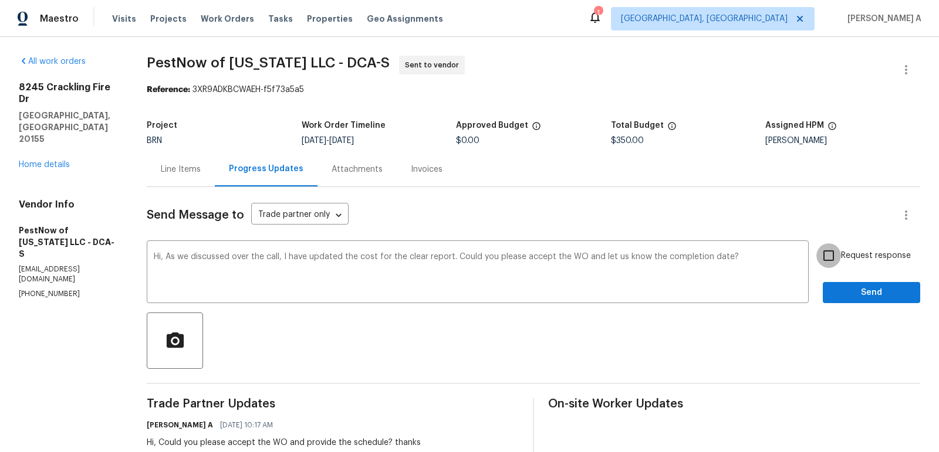
click at [834, 262] on input "Request response" at bounding box center [828, 255] width 25 height 25
checkbox input "true"
click at [849, 284] on button "Send" at bounding box center [870, 293] width 97 height 22
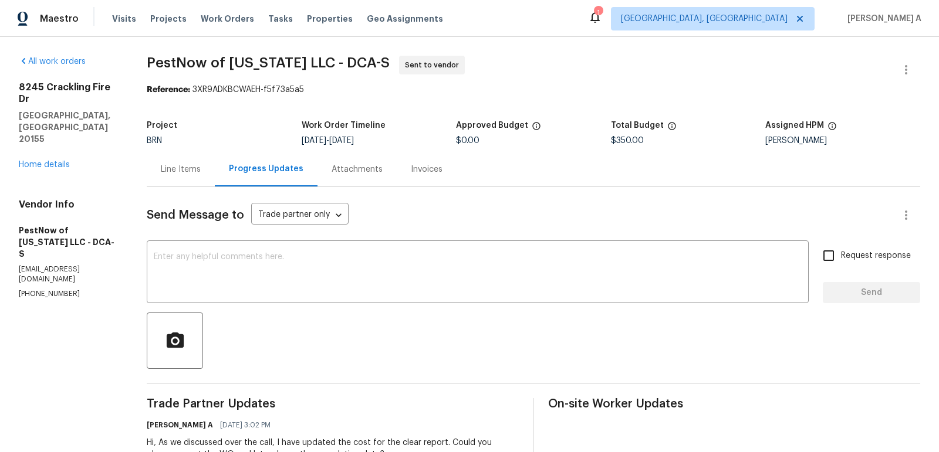
click at [56, 265] on p "[EMAIL_ADDRESS][DOMAIN_NAME]" at bounding box center [69, 275] width 100 height 20
copy p "[EMAIL_ADDRESS][DOMAIN_NAME]"
click at [184, 164] on div "Line Items" at bounding box center [181, 170] width 40 height 12
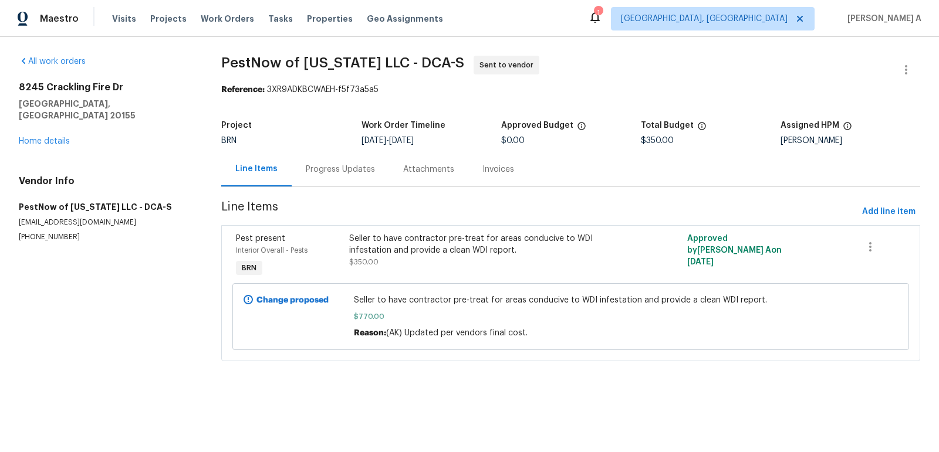
click at [463, 257] on div "Seller to have contractor pre-treat for areas conducive to WDI infestation and …" at bounding box center [486, 250] width 275 height 35
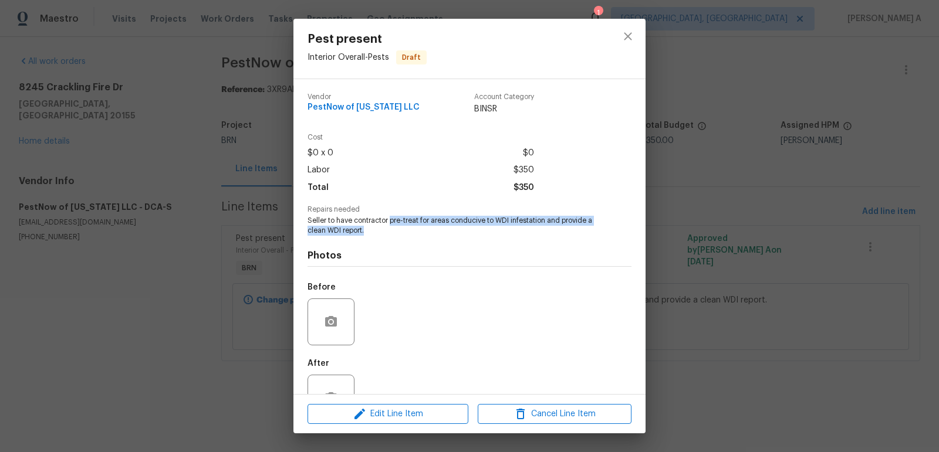
copy span "pre-treat for areas conducive to WDI infestation and provide a clean WDI report."
drag, startPoint x: 392, startPoint y: 222, endPoint x: 582, endPoint y: 229, distance: 190.2
click at [582, 229] on span "Seller to have contractor pre-treat for areas conducive to WDI infestation and …" at bounding box center [453, 226] width 292 height 20
click at [627, 39] on icon "close" at bounding box center [628, 36] width 14 height 14
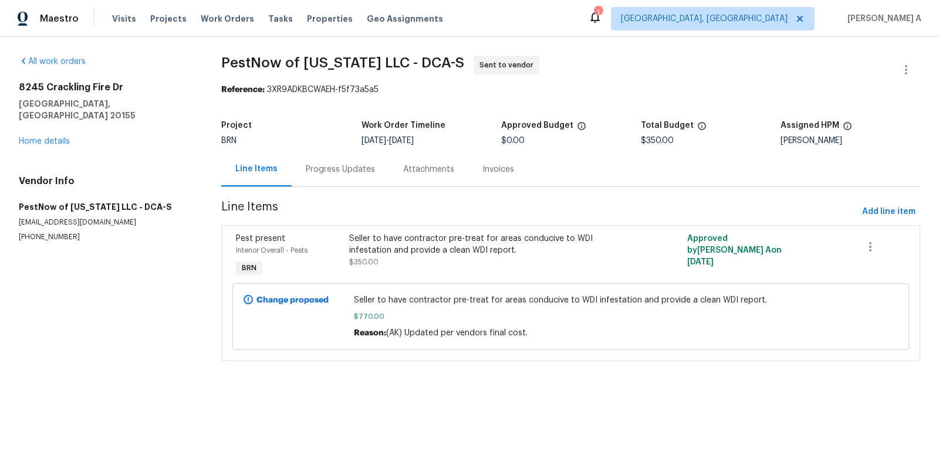
click at [320, 160] on div "Progress Updates" at bounding box center [340, 169] width 97 height 35
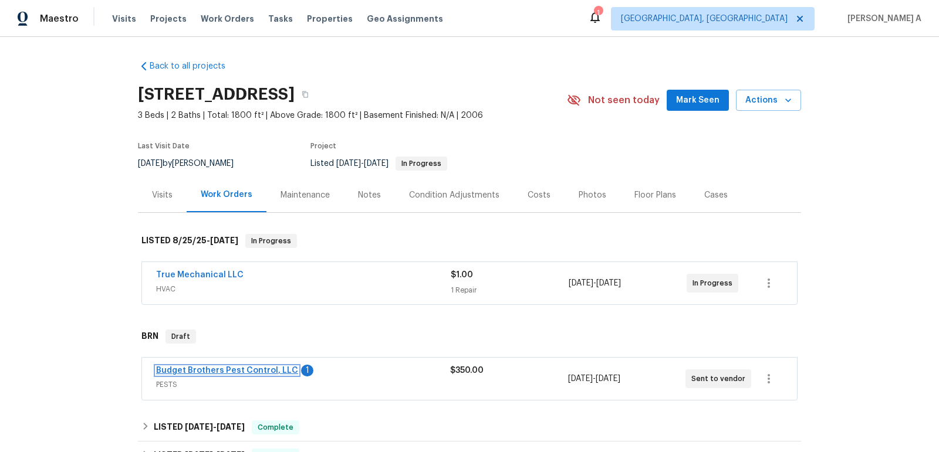
click at [219, 368] on link "Budget Brothers Pest Control, LLC" at bounding box center [227, 371] width 142 height 8
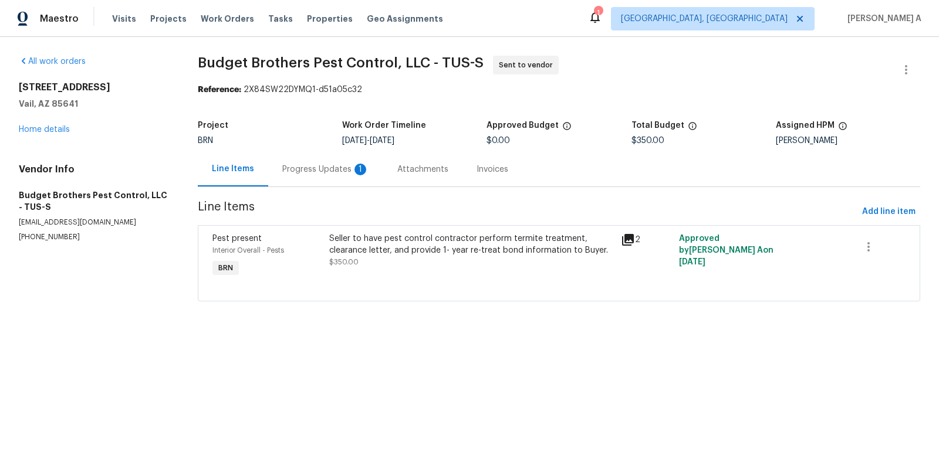
click at [304, 164] on div "Progress Updates 1" at bounding box center [325, 170] width 87 height 12
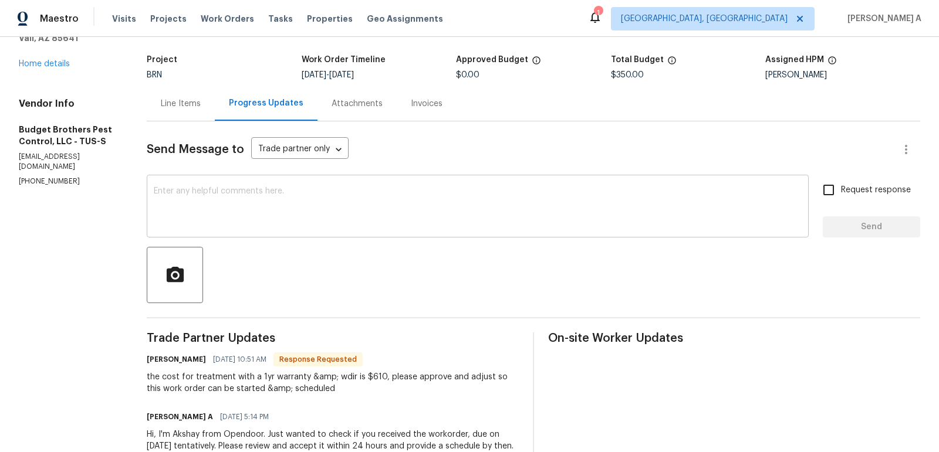
scroll to position [89, 0]
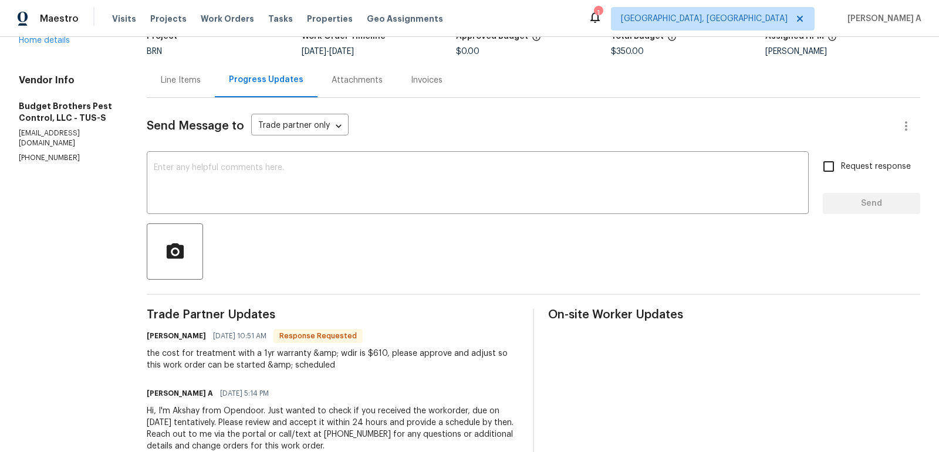
click at [390, 351] on div "the cost for treatment with a 1yr warranty &amp; wdir is $610, please approve a…" at bounding box center [333, 359] width 372 height 23
copy div "610"
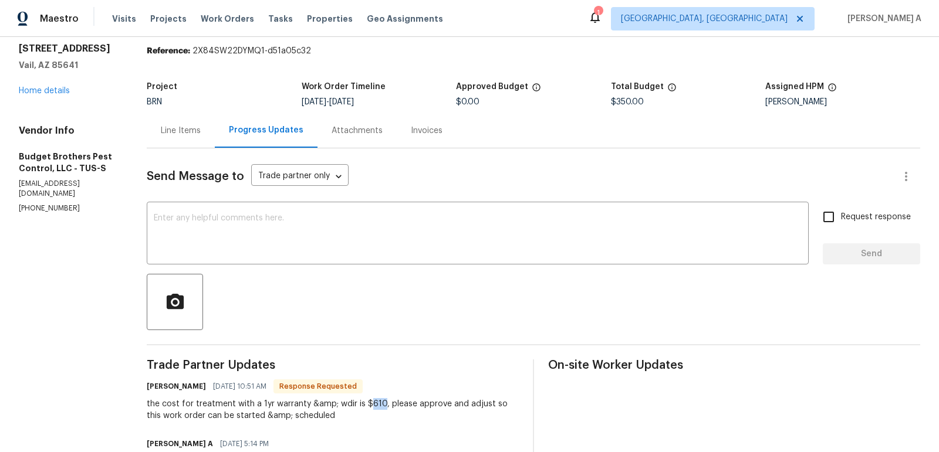
scroll to position [0, 0]
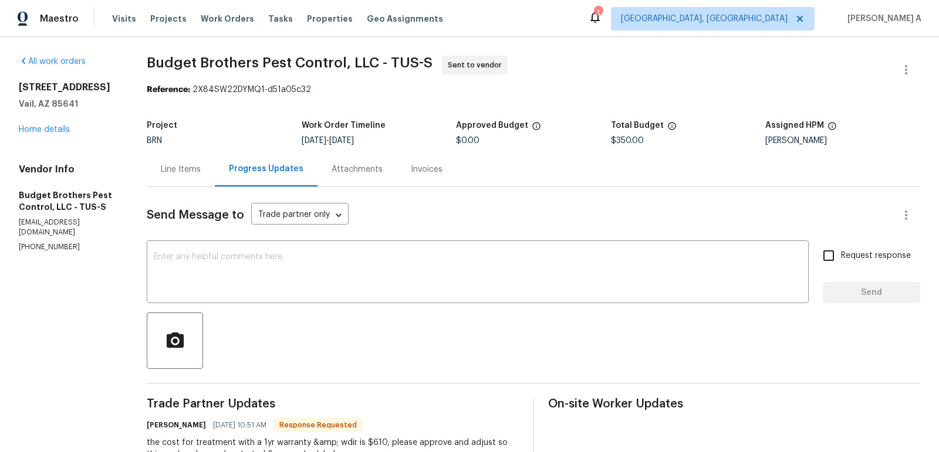
click at [192, 192] on div "Send Message to Trade partner only Trade partner only ​ x ​ Request response Se…" at bounding box center [533, 371] width 773 height 368
click at [194, 172] on div "Line Items" at bounding box center [181, 170] width 40 height 12
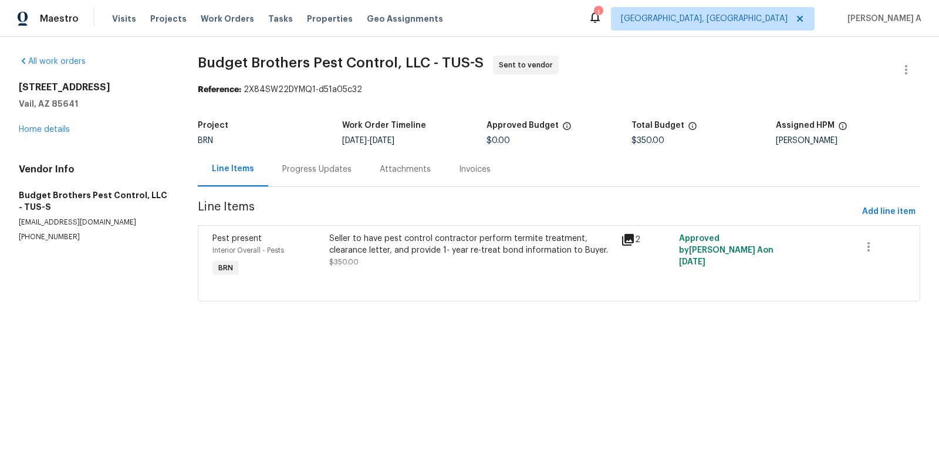
click at [407, 277] on div "Seller to have pest control contractor perform termite treatment, clearance let…" at bounding box center [472, 256] width 292 height 54
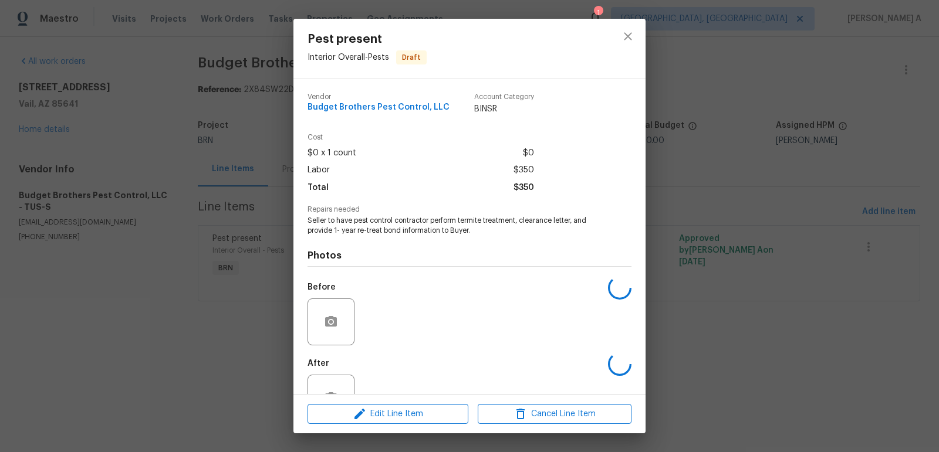
scroll to position [39, 0]
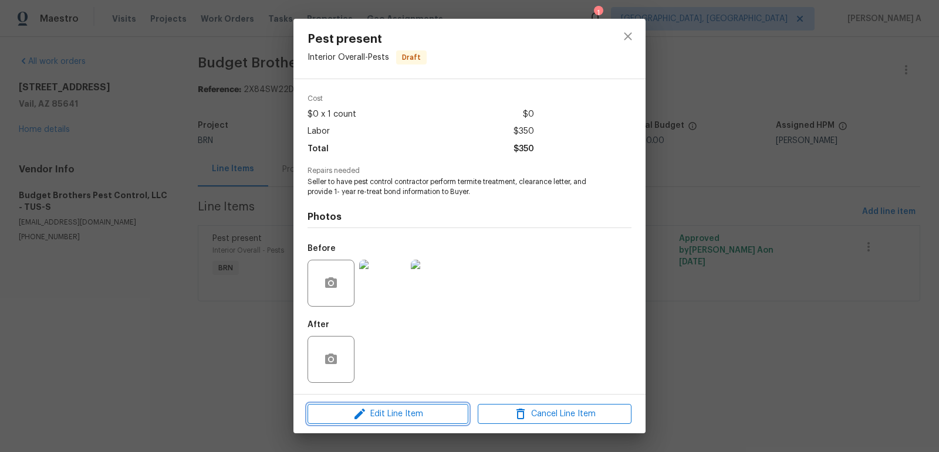
click at [402, 415] on span "Edit Line Item" at bounding box center [388, 414] width 154 height 15
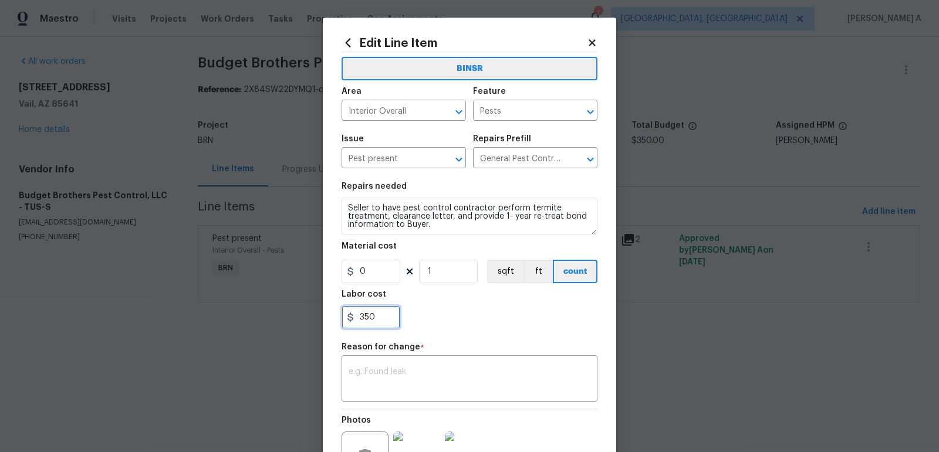
drag, startPoint x: 382, startPoint y: 324, endPoint x: 329, endPoint y: 322, distance: 54.0
click at [329, 322] on div "Edit Line Item BINSR Area Interior Overall ​ Feature Pests ​ Issue Pest present…" at bounding box center [469, 289] width 293 height 543
paste input "61"
type input "610"
click at [397, 388] on textarea at bounding box center [469, 380] width 242 height 25
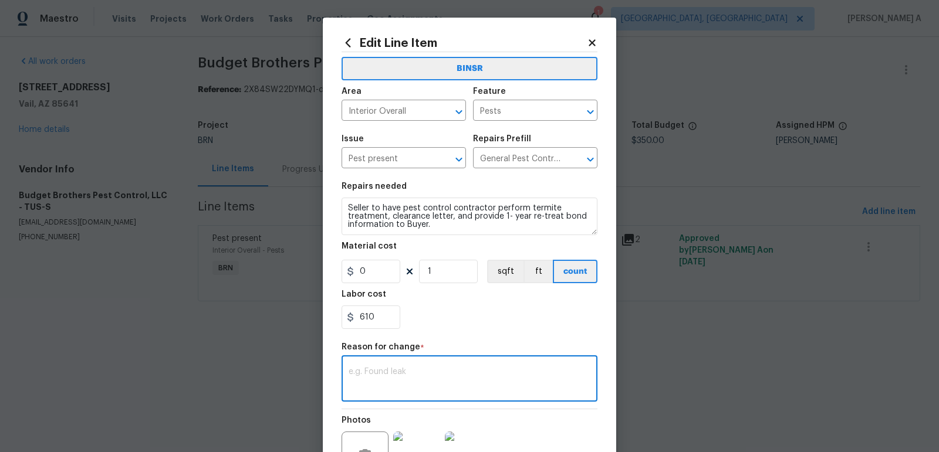
click at [464, 379] on textarea at bounding box center [469, 380] width 242 height 25
paste textarea "(AK) Updated per vendors final cost."
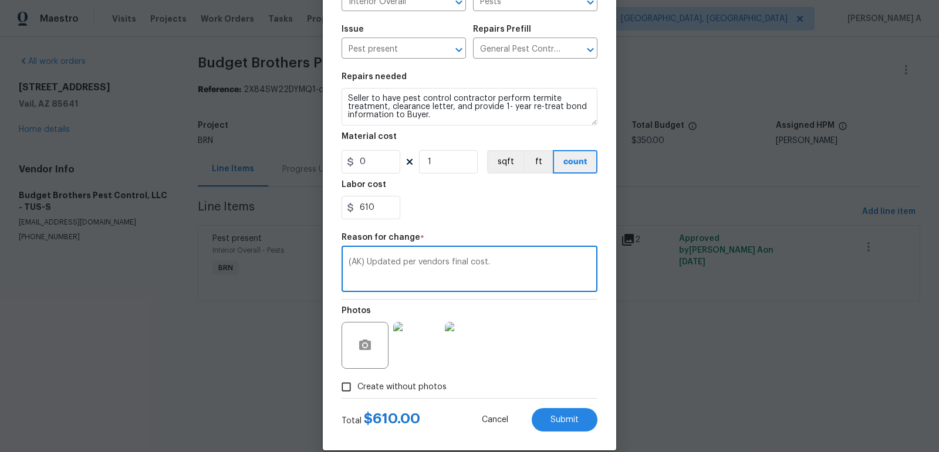
scroll to position [125, 0]
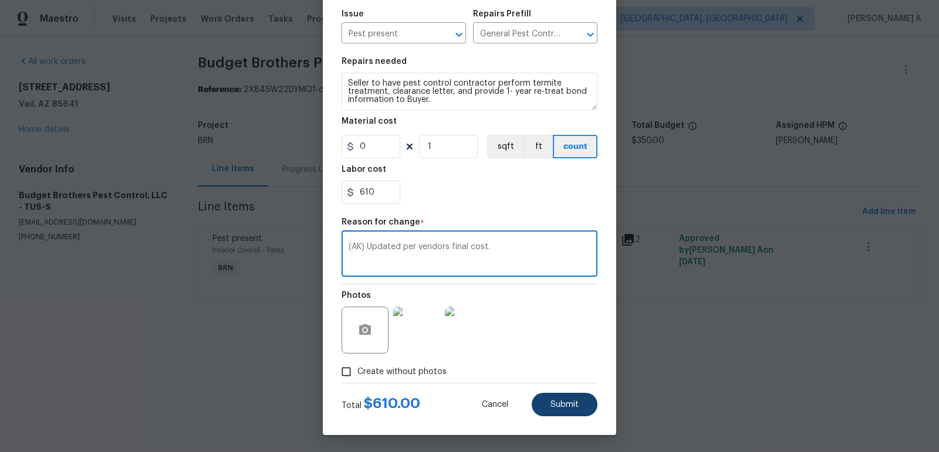
type textarea "(AK) Updated per vendors final cost."
click at [549, 407] on button "Submit" at bounding box center [564, 404] width 66 height 23
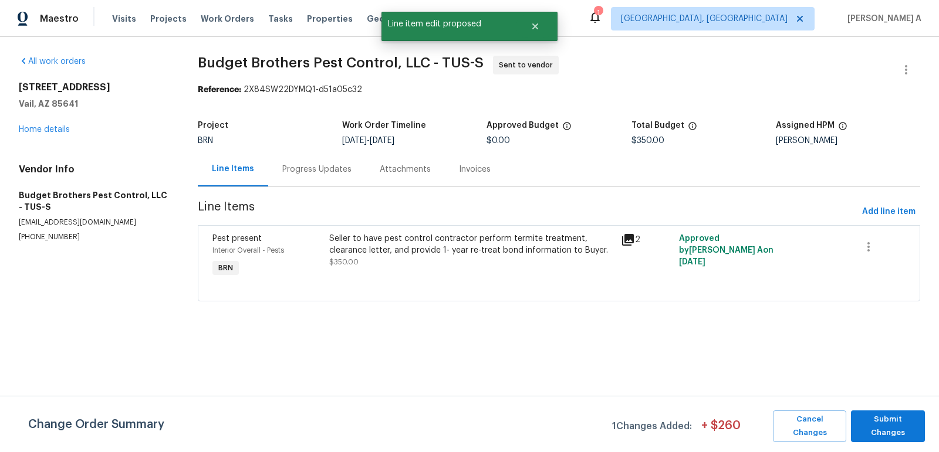
scroll to position [0, 0]
click at [890, 428] on span "Submit Changes" at bounding box center [887, 426] width 62 height 27
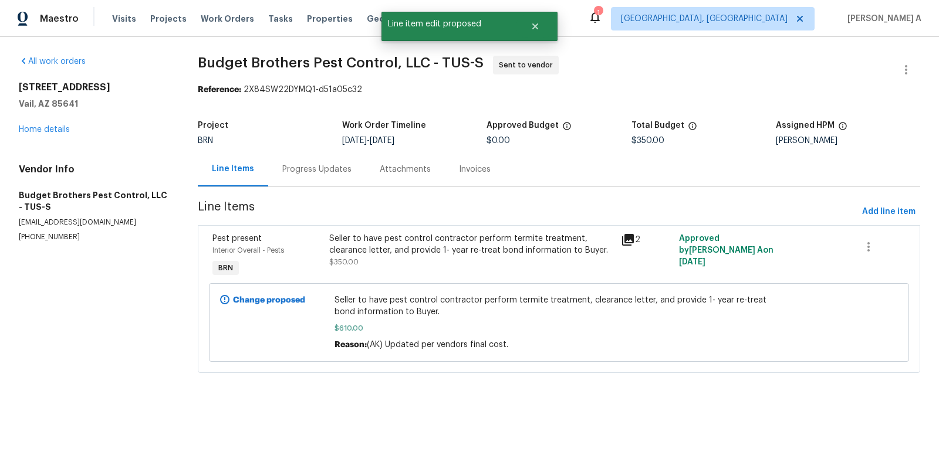
click at [324, 157] on div "Progress Updates" at bounding box center [316, 169] width 97 height 35
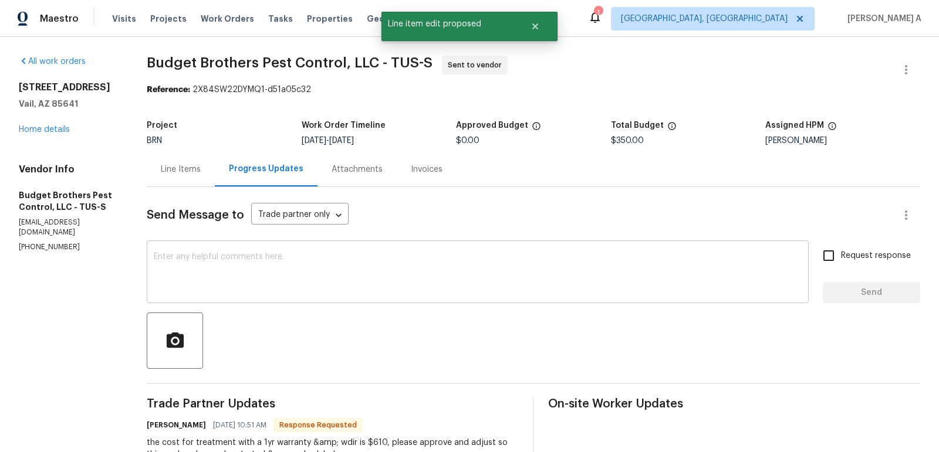
click at [367, 292] on textarea at bounding box center [478, 273] width 648 height 41
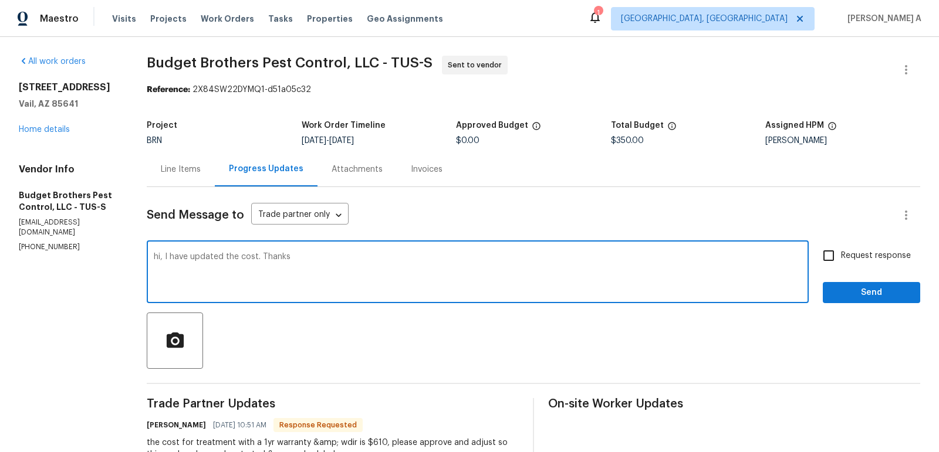
click at [175, 253] on textarea "hi, I have updated the cost. Thanks" at bounding box center [478, 273] width 648 height 41
type textarea "Hi, I have updated the cost. Thanks"
click at [852, 257] on span "Request response" at bounding box center [876, 256] width 70 height 12
click at [841, 257] on input "Request response" at bounding box center [828, 255] width 25 height 25
checkbox input "true"
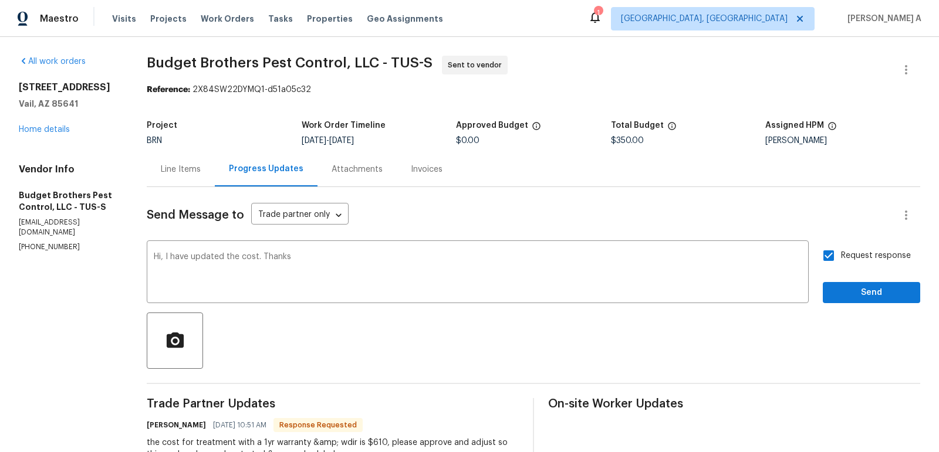
click at [863, 281] on div "Request response Send" at bounding box center [870, 273] width 97 height 60
click at [871, 318] on div at bounding box center [533, 341] width 773 height 56
click at [869, 292] on span "Send" at bounding box center [871, 293] width 79 height 15
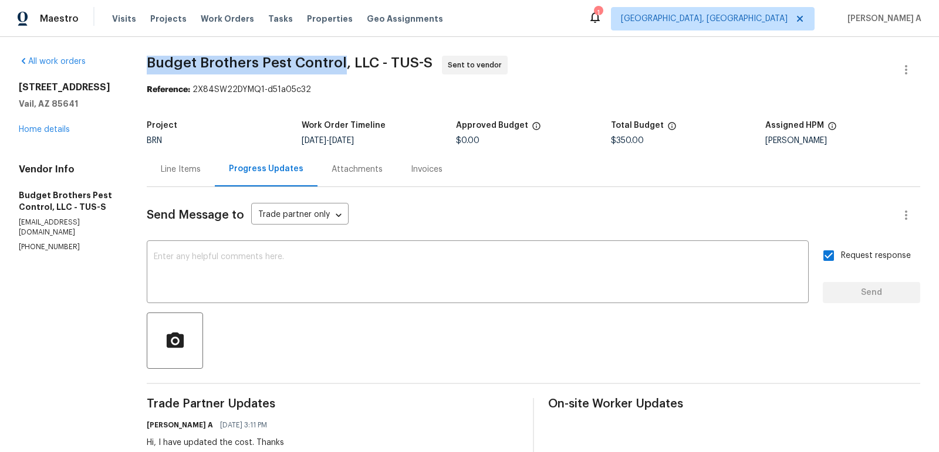
copy span "Budget Brothers Pest Control"
drag, startPoint x: 156, startPoint y: 68, endPoint x: 361, endPoint y: 55, distance: 205.7
click at [361, 56] on div "All work orders 10963 E Pima Creek Dr Vail, AZ 85641 Home details Vendor Info B…" at bounding box center [469, 328] width 939 height 583
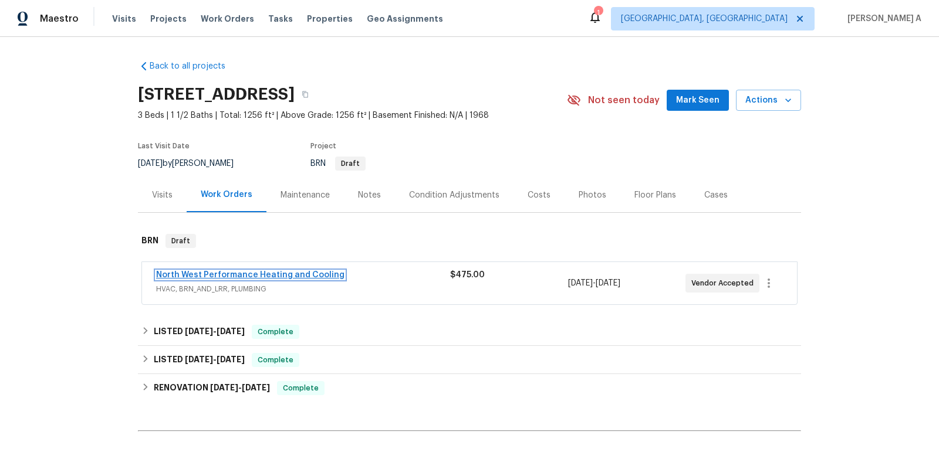
click at [229, 276] on link "North West Performance Heating and Cooling" at bounding box center [250, 275] width 188 height 8
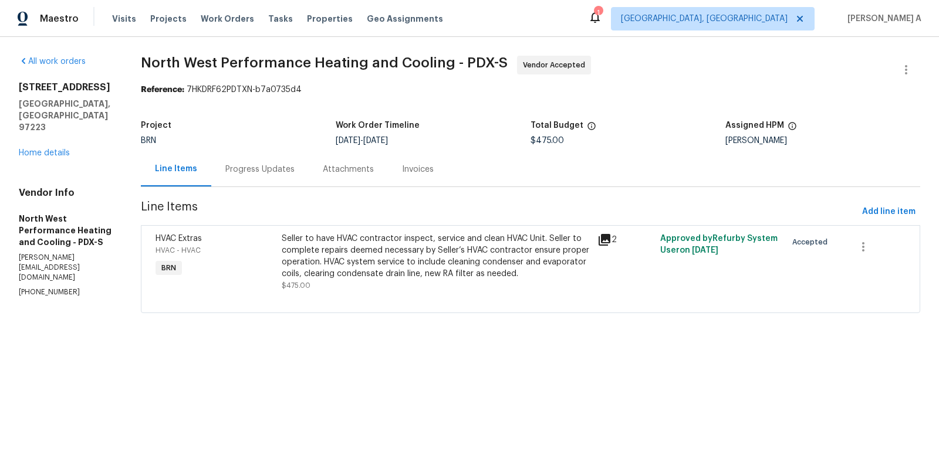
click at [262, 165] on div "Progress Updates" at bounding box center [259, 170] width 69 height 12
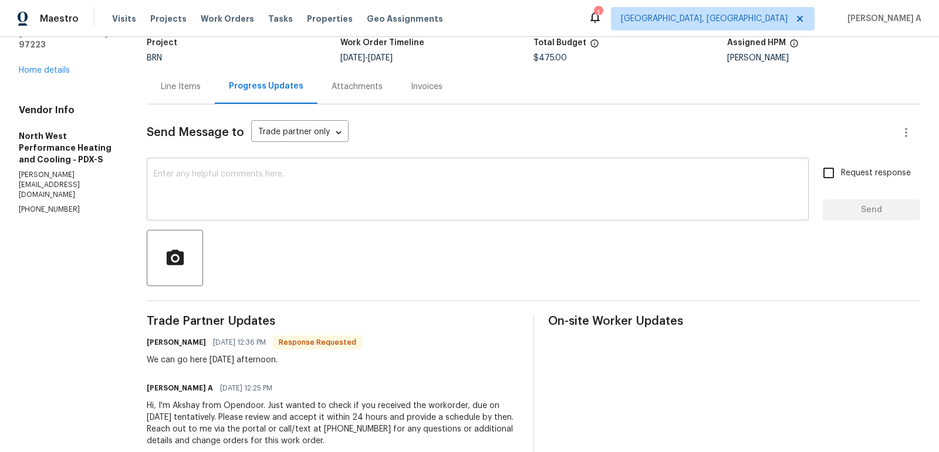
scroll to position [79, 0]
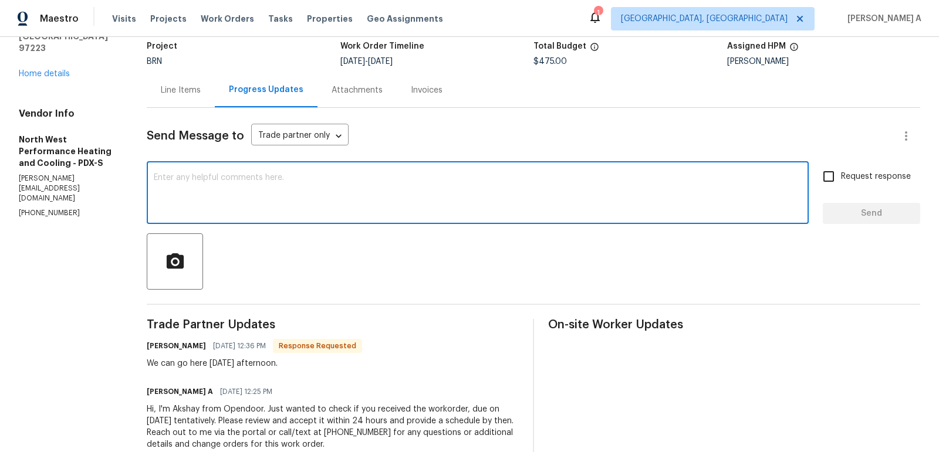
click at [257, 198] on textarea at bounding box center [478, 194] width 648 height 41
type textarea "Thanks for the schedule"
click at [841, 180] on input "Request response" at bounding box center [828, 176] width 25 height 25
checkbox input "true"
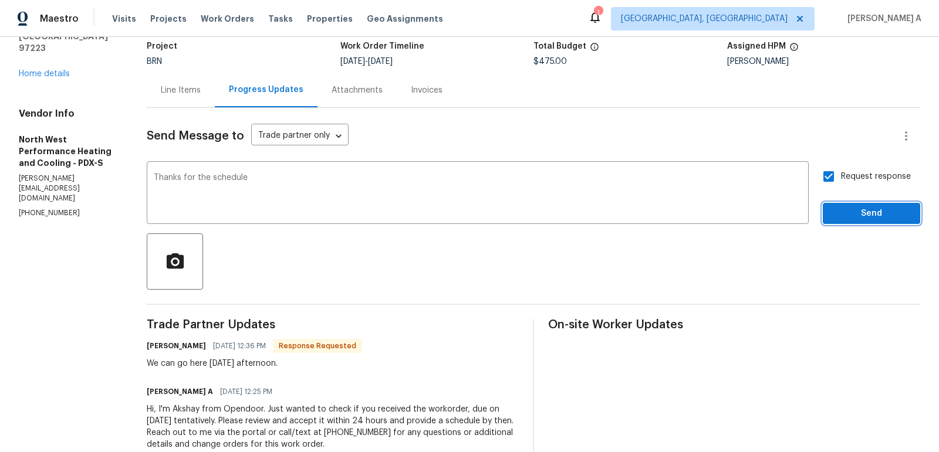
click at [859, 212] on span "Send" at bounding box center [871, 213] width 79 height 15
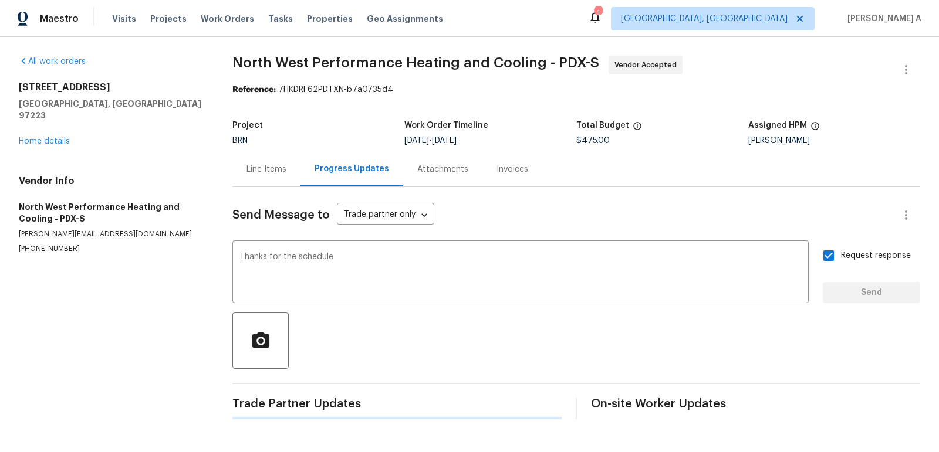
scroll to position [0, 0]
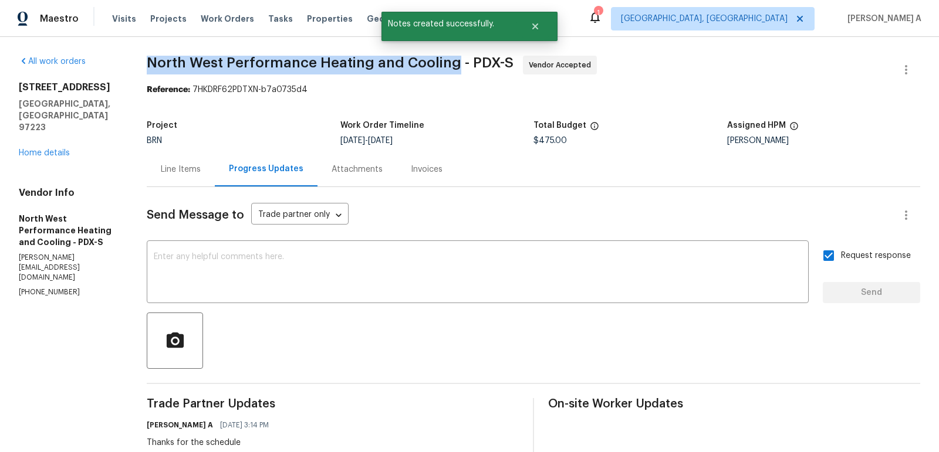
drag, startPoint x: 162, startPoint y: 63, endPoint x: 473, endPoint y: 65, distance: 311.5
click at [473, 65] on div "All work orders 9730 SW 77th Ave Portland, OR 97223 Home details Vendor Info No…" at bounding box center [469, 322] width 939 height 571
copy span "North West Performance Heating and Cooling"
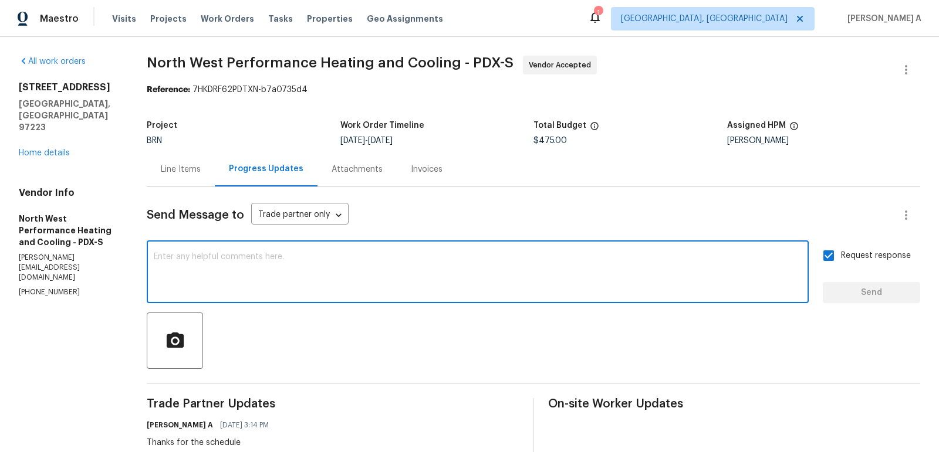
click at [300, 264] on textarea at bounding box center [478, 273] width 648 height 41
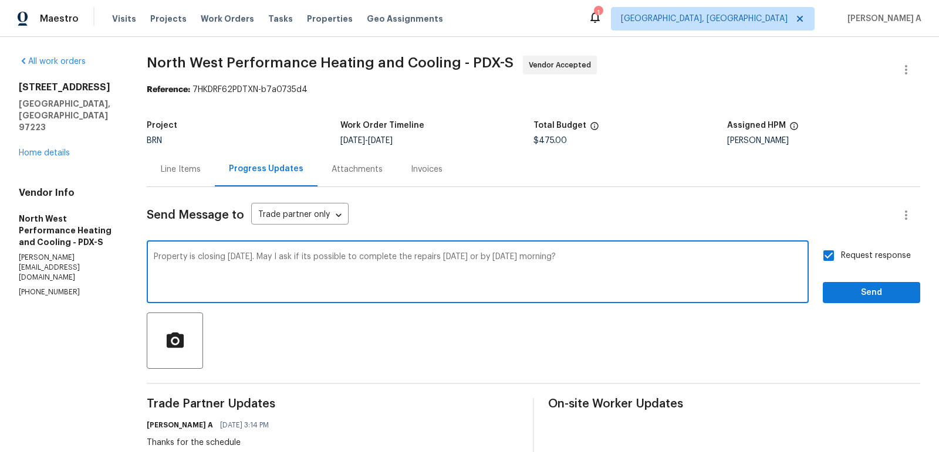
click at [0, 0] on span "Replace with" at bounding box center [0, 0] width 0 height 0
click at [614, 255] on textarea "Property is closing on Thursday. May I ask if it's possible to complete the rep…" at bounding box center [478, 273] width 648 height 41
click at [592, 255] on textarea "Property is closing on Thursday. May I ask if it's possible to complete the rep…" at bounding box center [478, 273] width 648 height 41
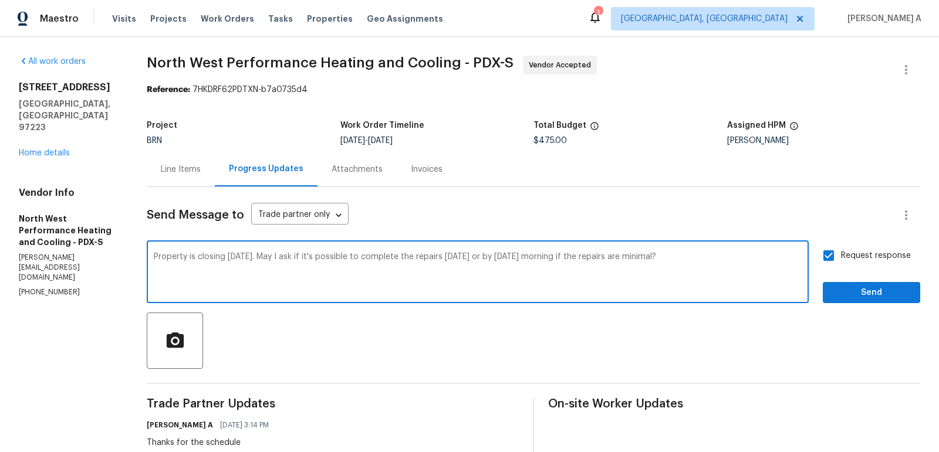
click at [0, 0] on icon "Paraphrase text" at bounding box center [0, 0] width 0 height 0
click at [0, 0] on li "The property is closing on Thursday." at bounding box center [0, 0] width 0 height 0
click at [0, 0] on div "May I ask if the repairs can be completed tomorrow or by Thursday morning if th…" at bounding box center [0, 0] width 0 height 0
type textarea "The property is closing on Thursday. May I ask if the repairs can be completed …"
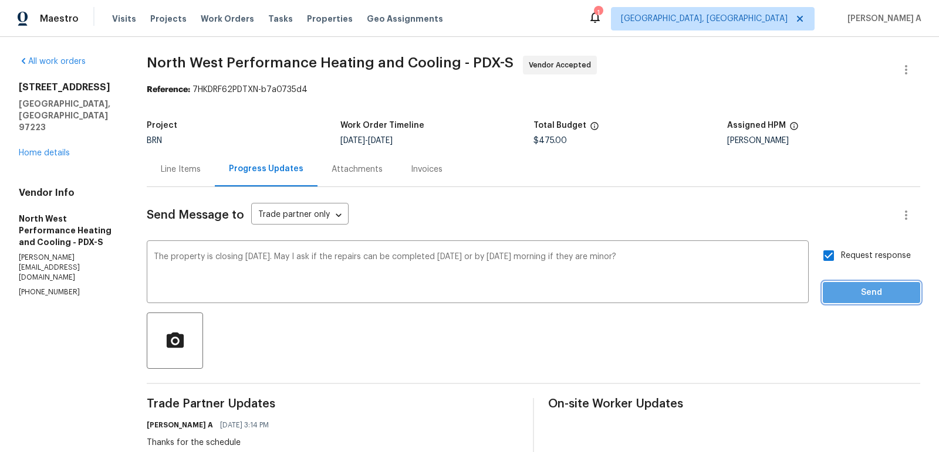
click at [848, 302] on button "Send" at bounding box center [870, 293] width 97 height 22
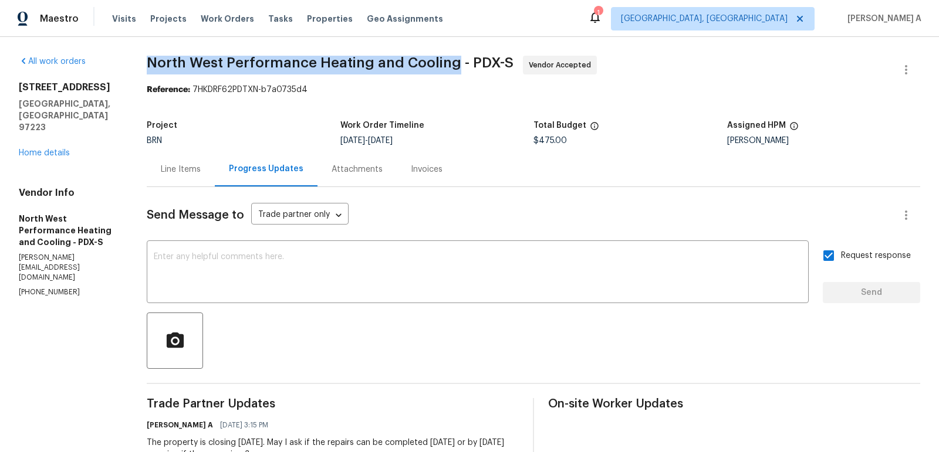
drag, startPoint x: 156, startPoint y: 64, endPoint x: 472, endPoint y: 62, distance: 316.2
click at [472, 62] on div "All work orders 9730 SW 77th Ave Portland, OR 97223 Home details Vendor Info No…" at bounding box center [469, 351] width 939 height 629
copy span "North West Performance Heating and Cooling"
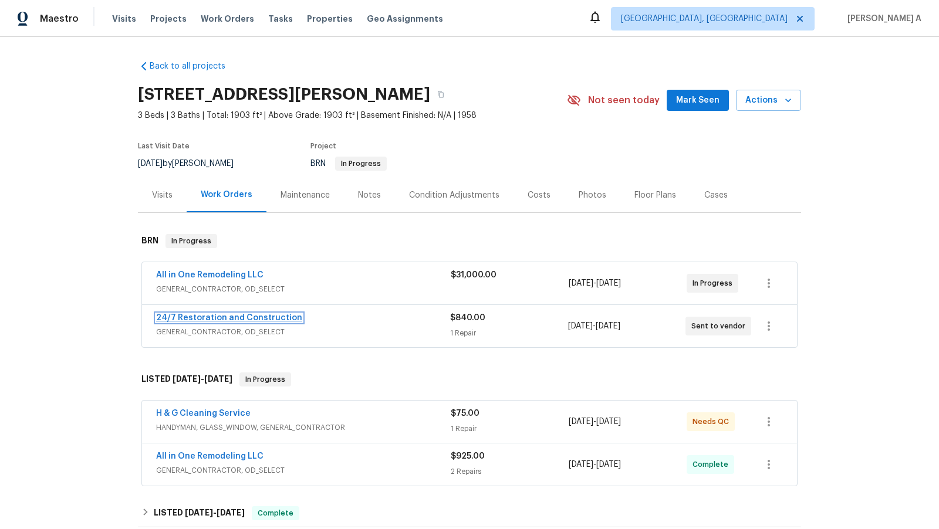
click at [235, 316] on link "24/7 Restoration and Construction" at bounding box center [229, 318] width 146 height 8
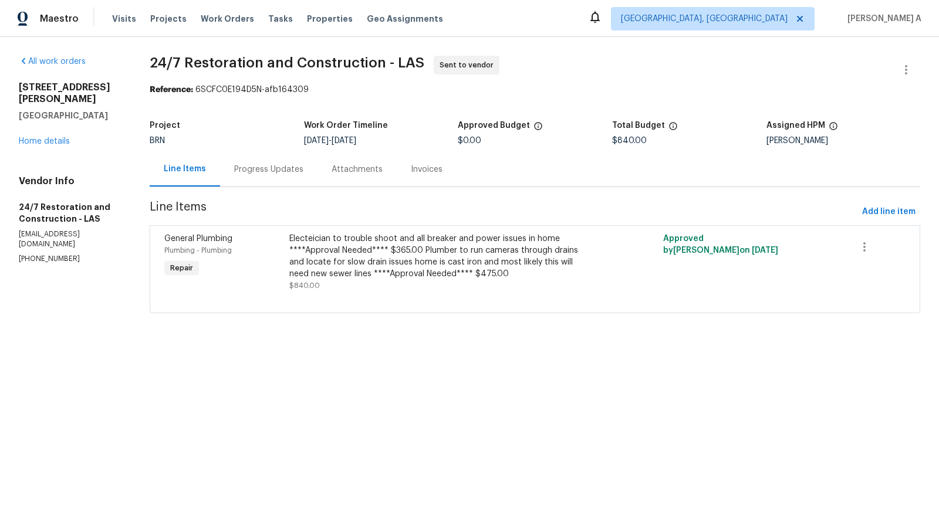
click at [267, 160] on div "Progress Updates" at bounding box center [268, 169] width 97 height 35
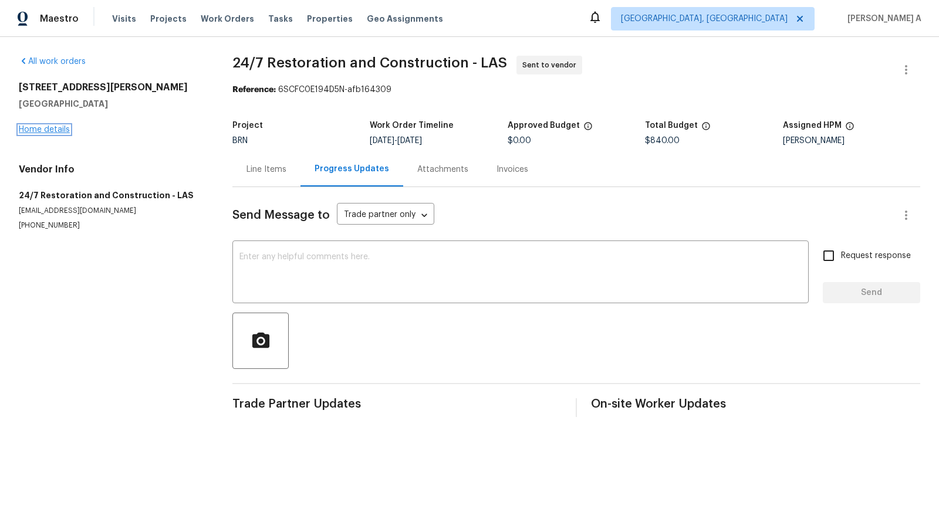
click at [59, 127] on link "Home details" at bounding box center [44, 130] width 51 height 8
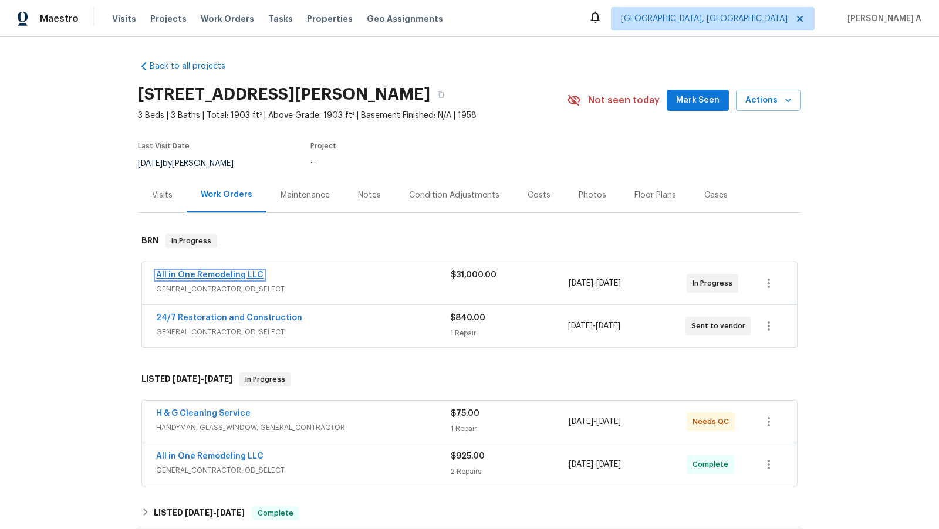
click at [235, 274] on link "All in One Remodeling LLC" at bounding box center [209, 275] width 107 height 8
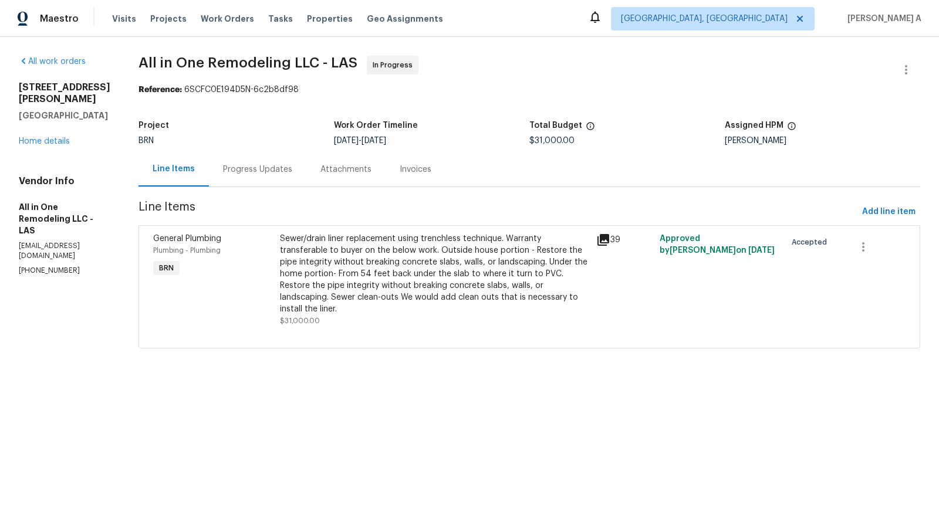
click at [283, 161] on div "Progress Updates" at bounding box center [257, 169] width 97 height 35
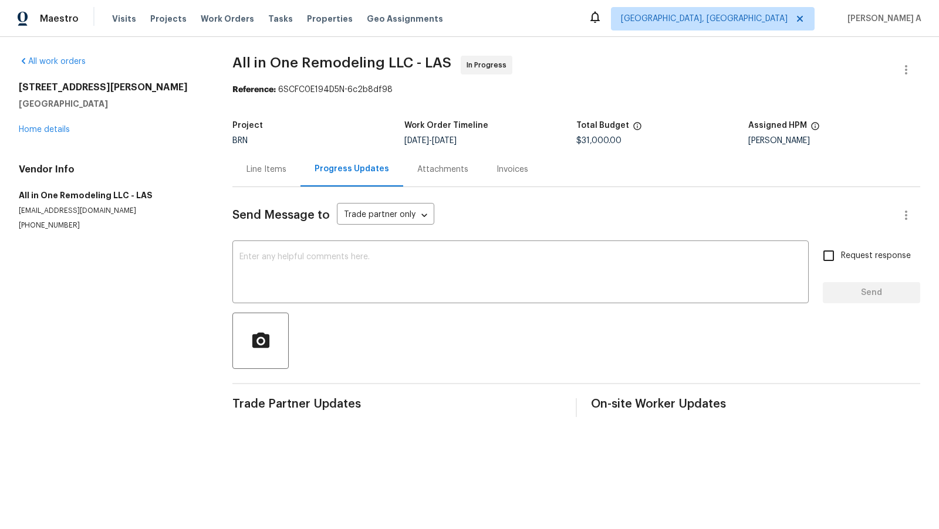
click at [227, 148] on div "All work orders 1200 Cunningham Dr Las Vegas, NV 89106 Home details Vendor Info…" at bounding box center [469, 236] width 939 height 399
click at [246, 164] on div "Line Items" at bounding box center [266, 170] width 40 height 12
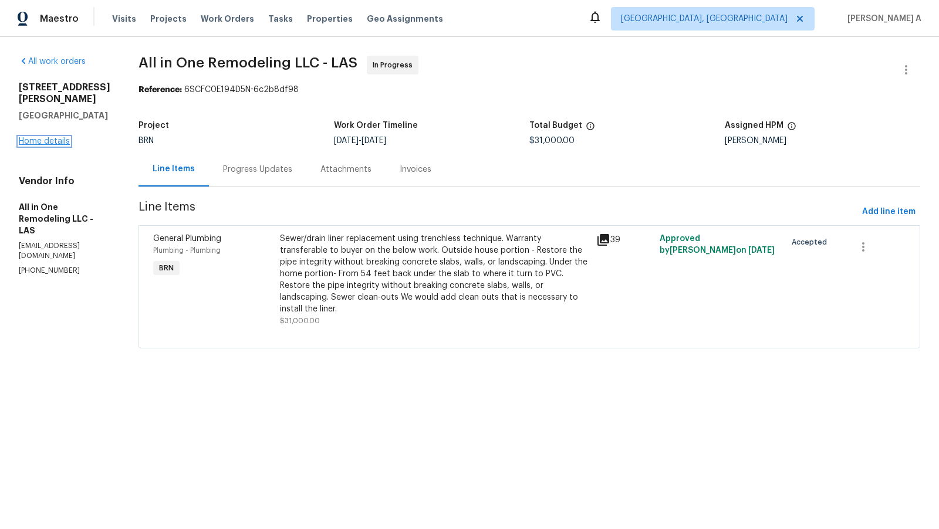
click at [39, 137] on link "Home details" at bounding box center [44, 141] width 51 height 8
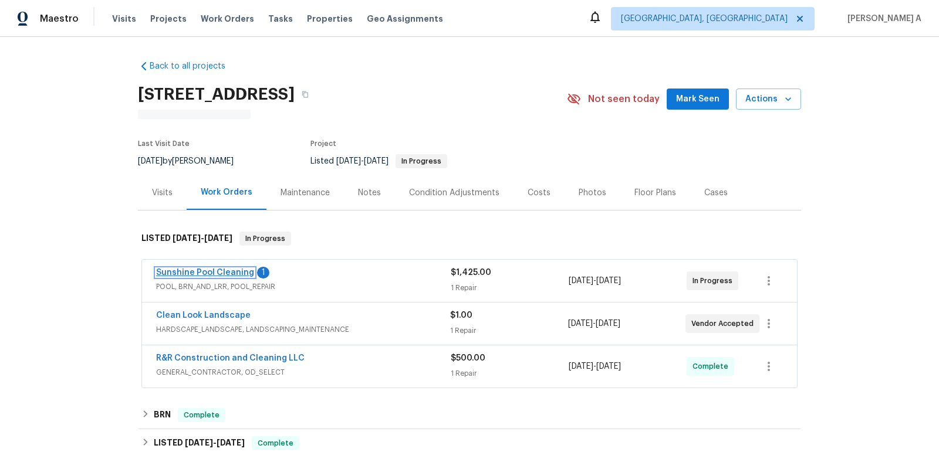
click at [229, 271] on link "Sunshine Pool Cleaning" at bounding box center [205, 273] width 98 height 8
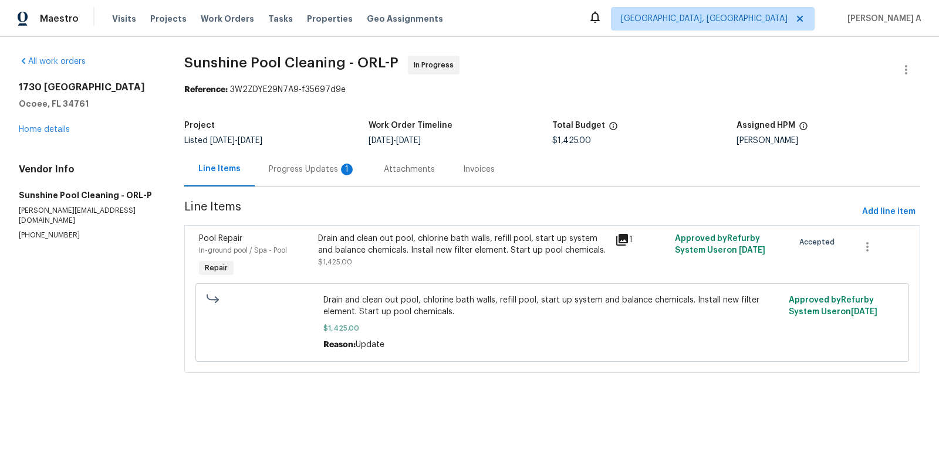
click at [303, 155] on div "Progress Updates 1" at bounding box center [312, 169] width 115 height 35
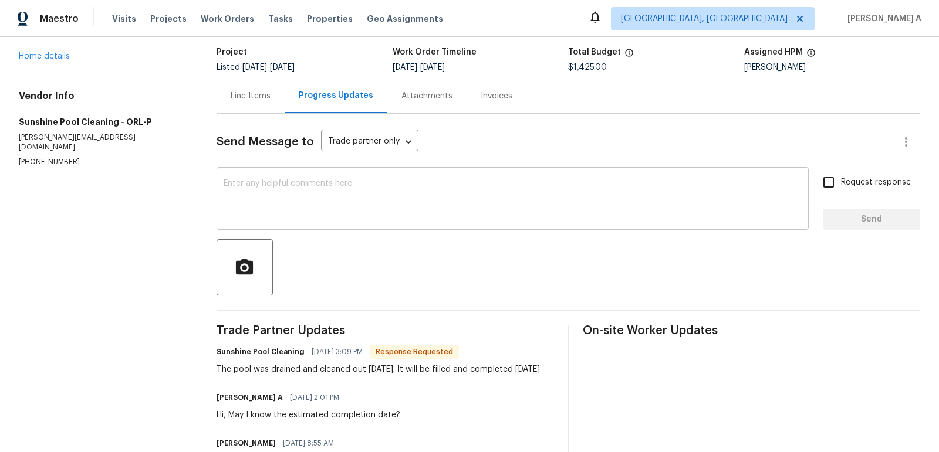
scroll to position [65, 0]
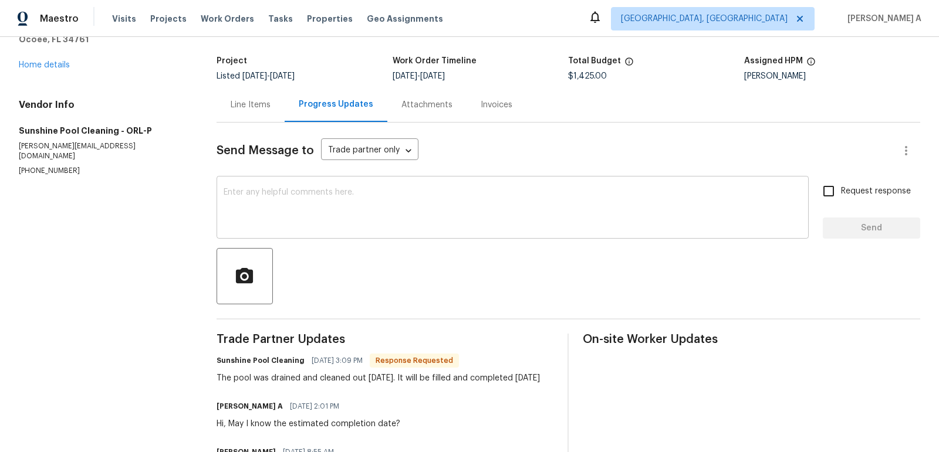
click at [345, 185] on div "x ​" at bounding box center [512, 209] width 592 height 60
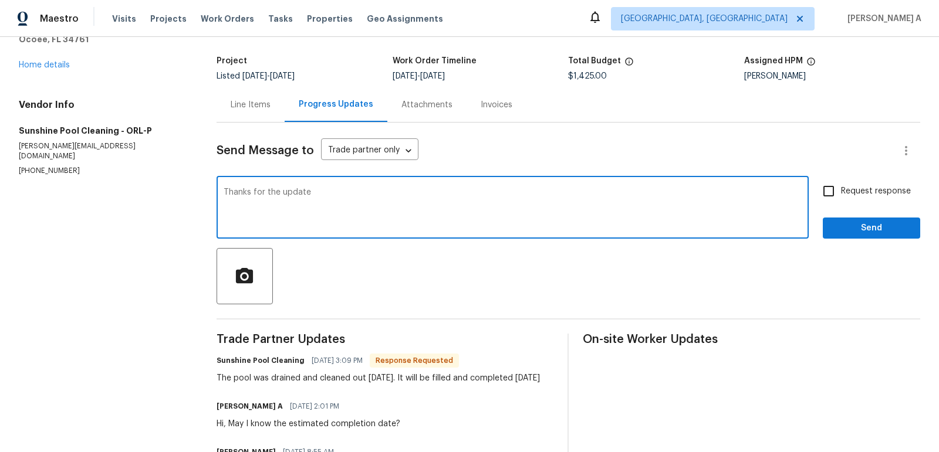
type textarea "Thanks for the update"
click at [846, 192] on span "Request response" at bounding box center [876, 191] width 70 height 12
click at [841, 192] on input "Request response" at bounding box center [828, 191] width 25 height 25
checkbox input "true"
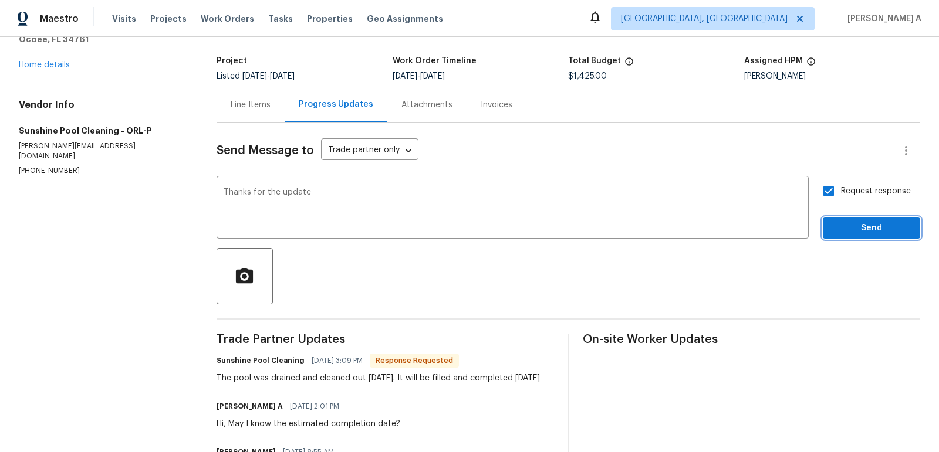
click at [862, 228] on span "Send" at bounding box center [871, 228] width 79 height 15
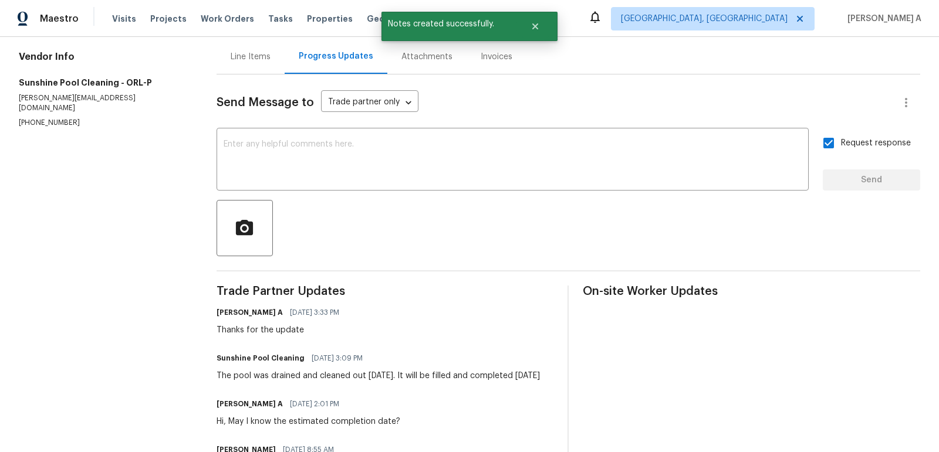
scroll to position [156, 0]
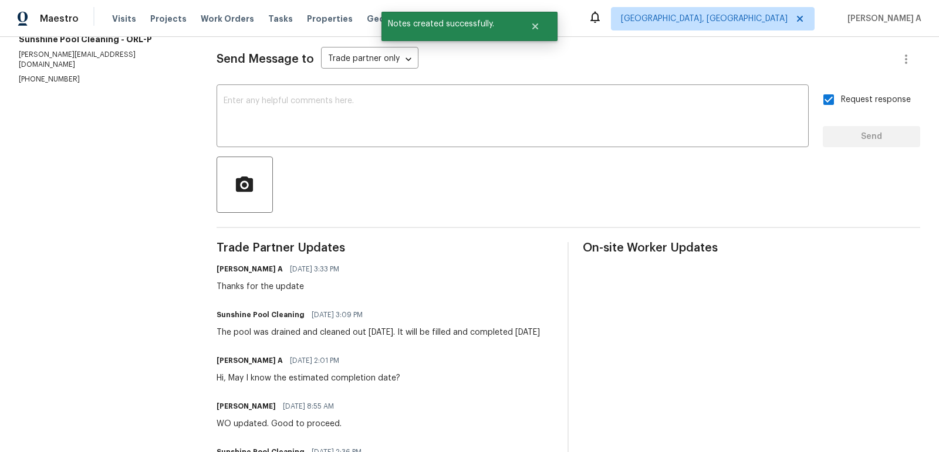
drag, startPoint x: 222, startPoint y: 334, endPoint x: 552, endPoint y: 334, distance: 329.7
click at [552, 334] on div "Sunshine Pool Cleaning [DATE] 3:09 PM The pool was drained and cleaned out [DAT…" at bounding box center [384, 323] width 337 height 32
copy div "he pool was drained and cleaned out [DATE]. It will be filled and completed [DA…"
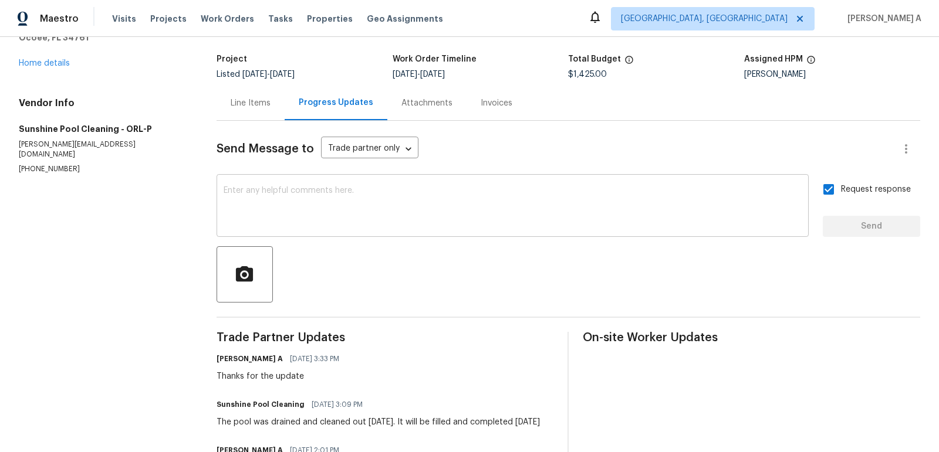
scroll to position [131, 0]
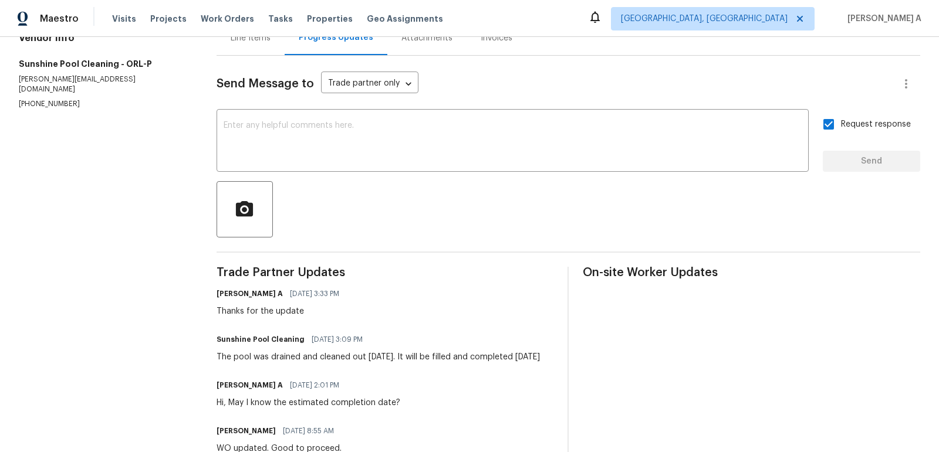
click at [276, 363] on div "Trade Partner Updates [PERSON_NAME] A [DATE] 3:33 PM Thanks for the update Suns…" at bounding box center [384, 419] width 337 height 305
drag, startPoint x: 235, startPoint y: 358, endPoint x: 554, endPoint y: 361, distance: 319.7
click at [555, 361] on div "Trade Partner Updates [PERSON_NAME] A [DATE] 3:33 PM Thanks for the update Suns…" at bounding box center [567, 419] width 703 height 305
copy div "pool was drained and cleaned out [DATE]. It will be filled and completed [DATE]"
